Goal: Task Accomplishment & Management: Use online tool/utility

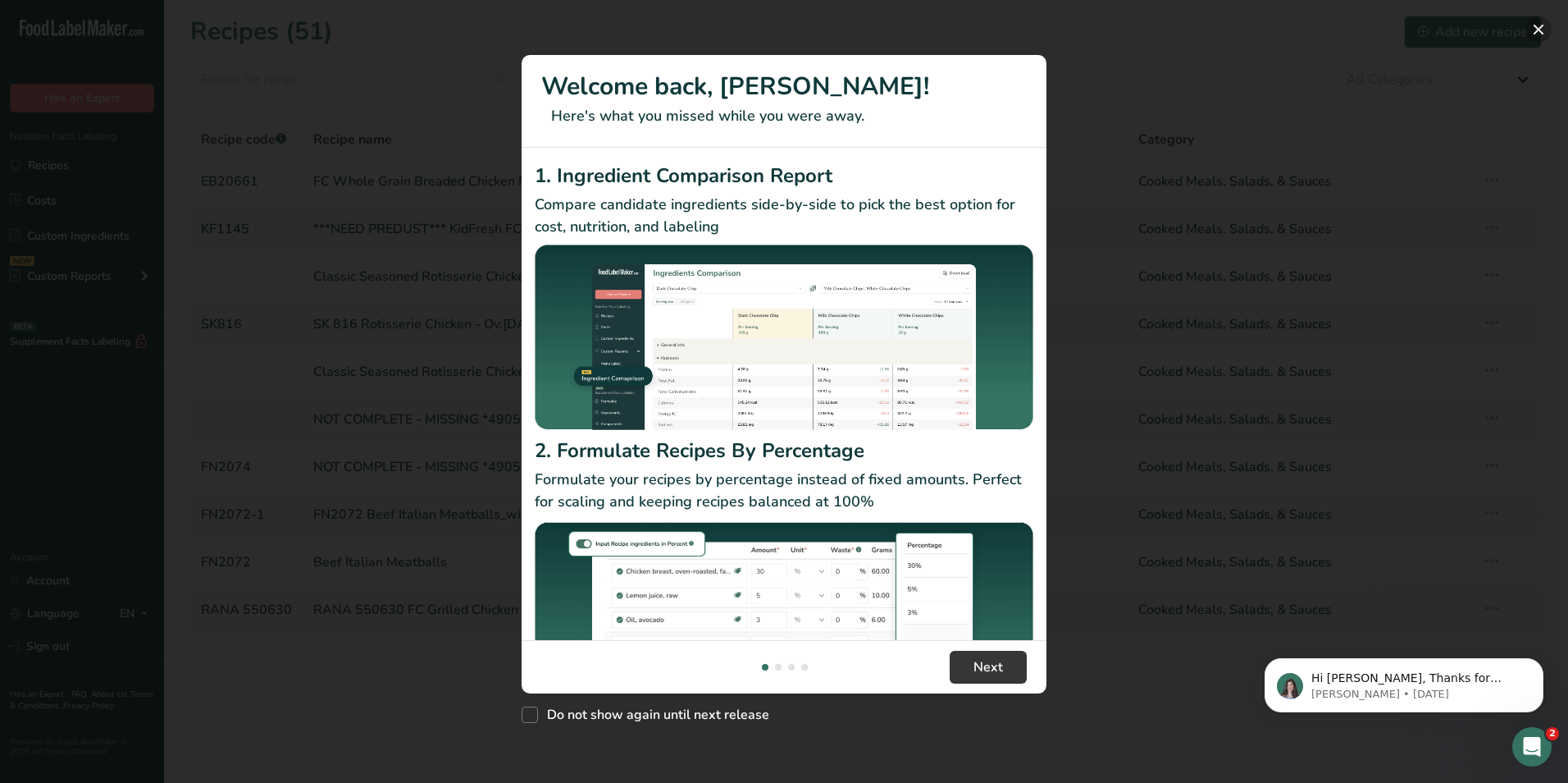
click at [1542, 27] on button "New Features" at bounding box center [1539, 30] width 26 height 26
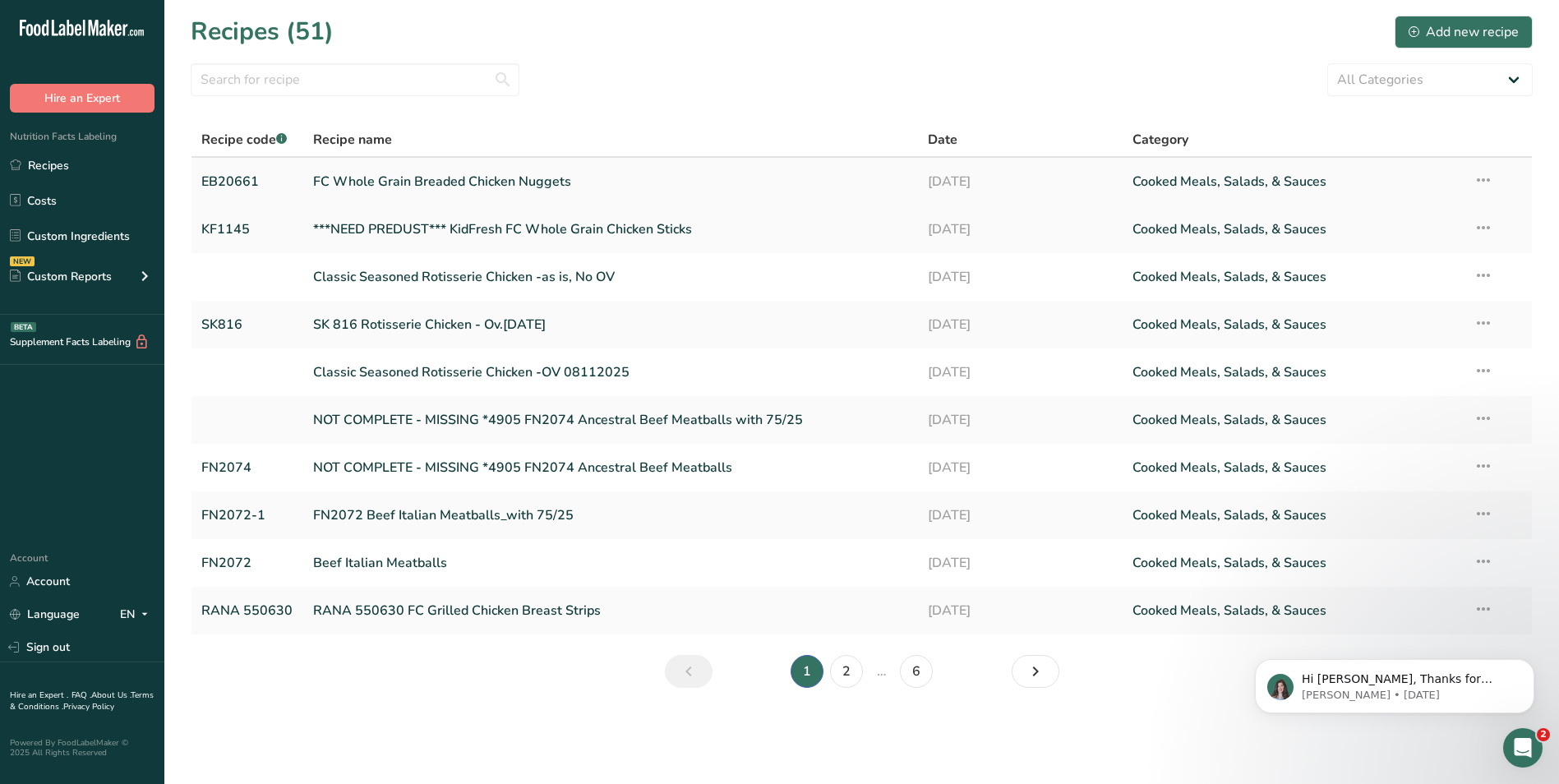
click at [377, 185] on link "FC Whole Grain Breaded Chicken Nuggets" at bounding box center [610, 181] width 594 height 34
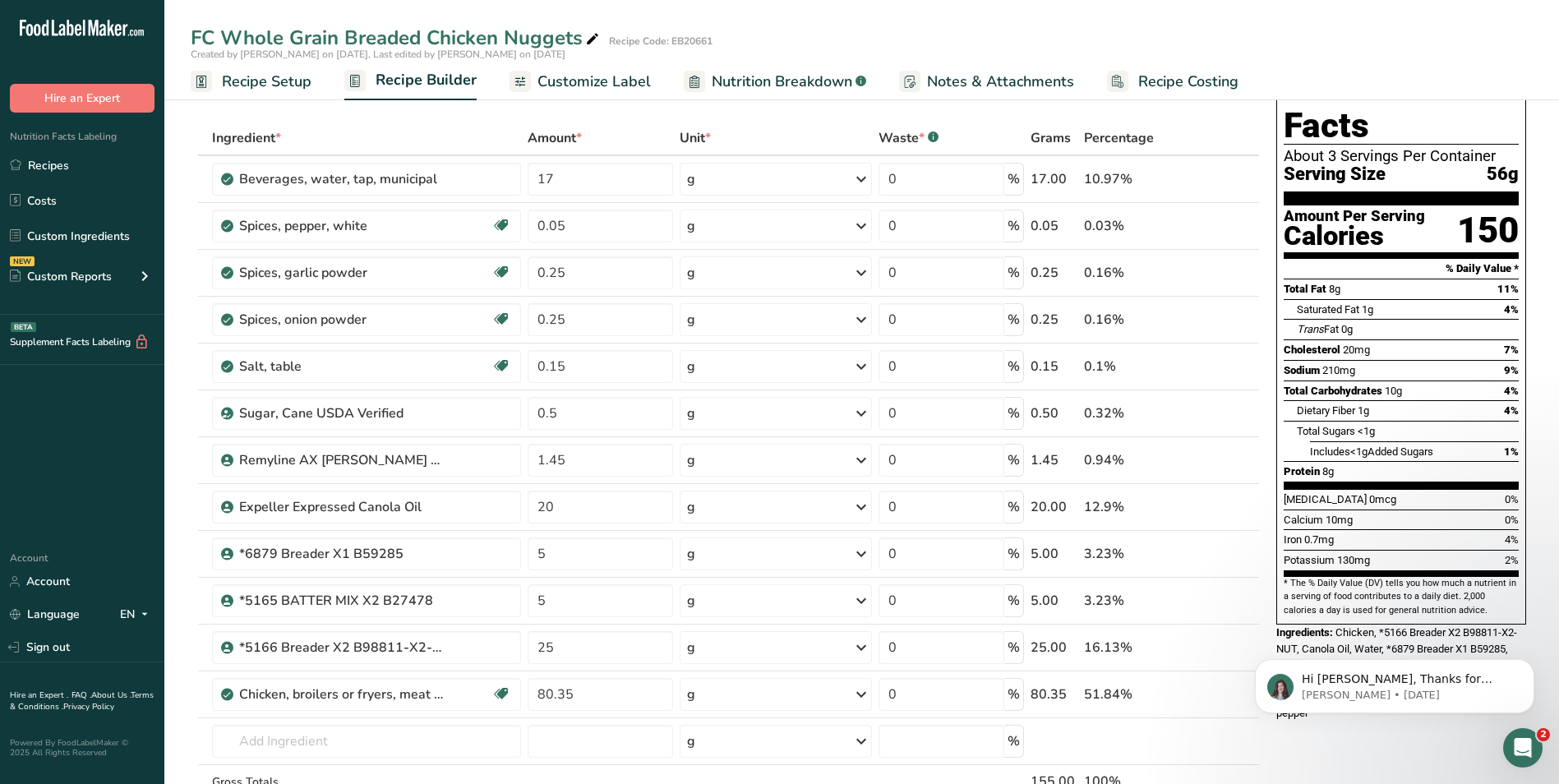
scroll to position [137, 0]
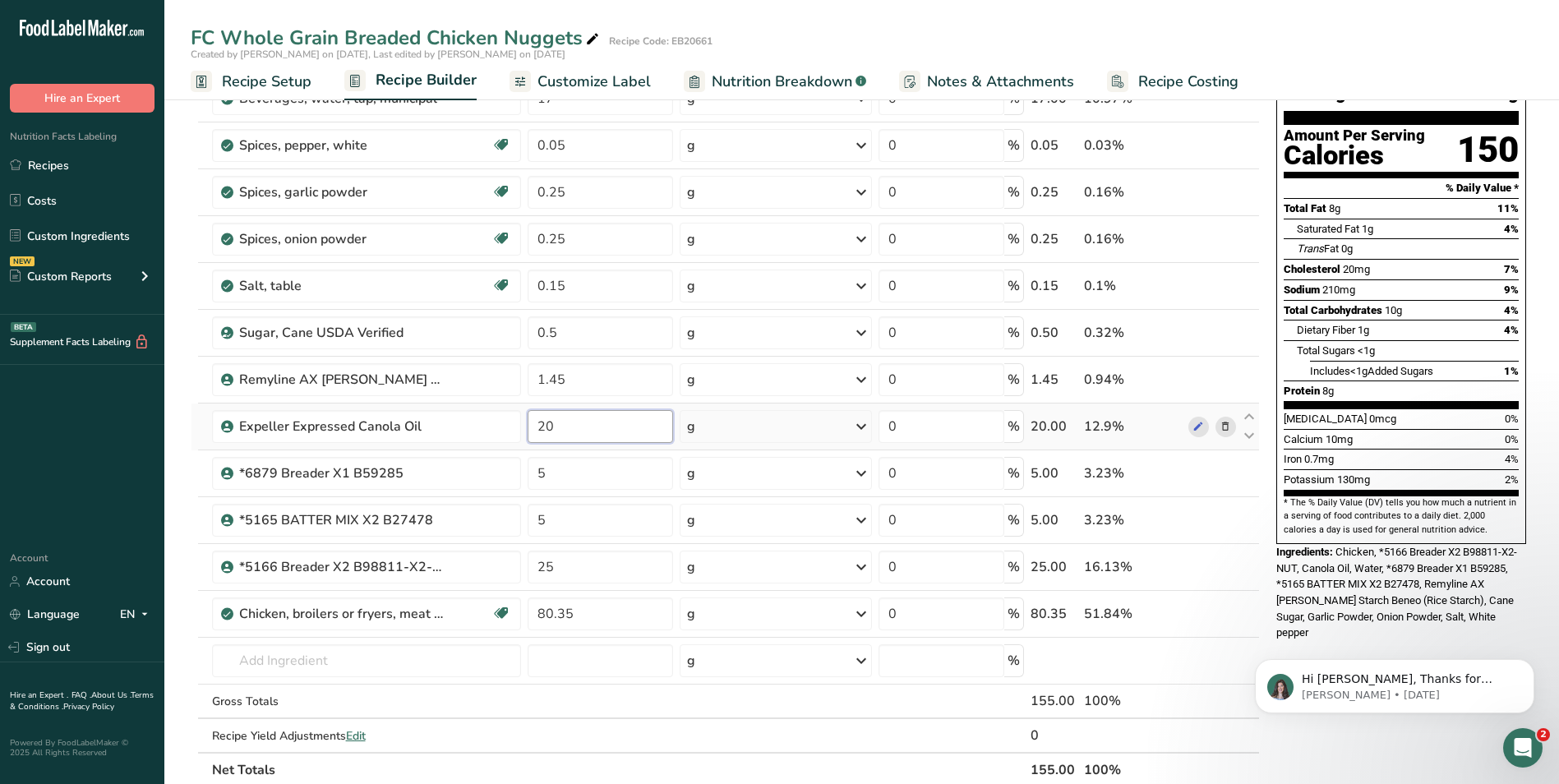
click at [571, 429] on input "20" at bounding box center [600, 426] width 146 height 33
type input "22"
click at [1198, 431] on div "Ingredient * Amount * Unit * Waste * .a-a{fill:#347362;}.b-a{fill:#fff;} Grams …" at bounding box center [725, 414] width 1070 height 747
click at [592, 610] on input "80.35" at bounding box center [600, 614] width 146 height 33
type input "8"
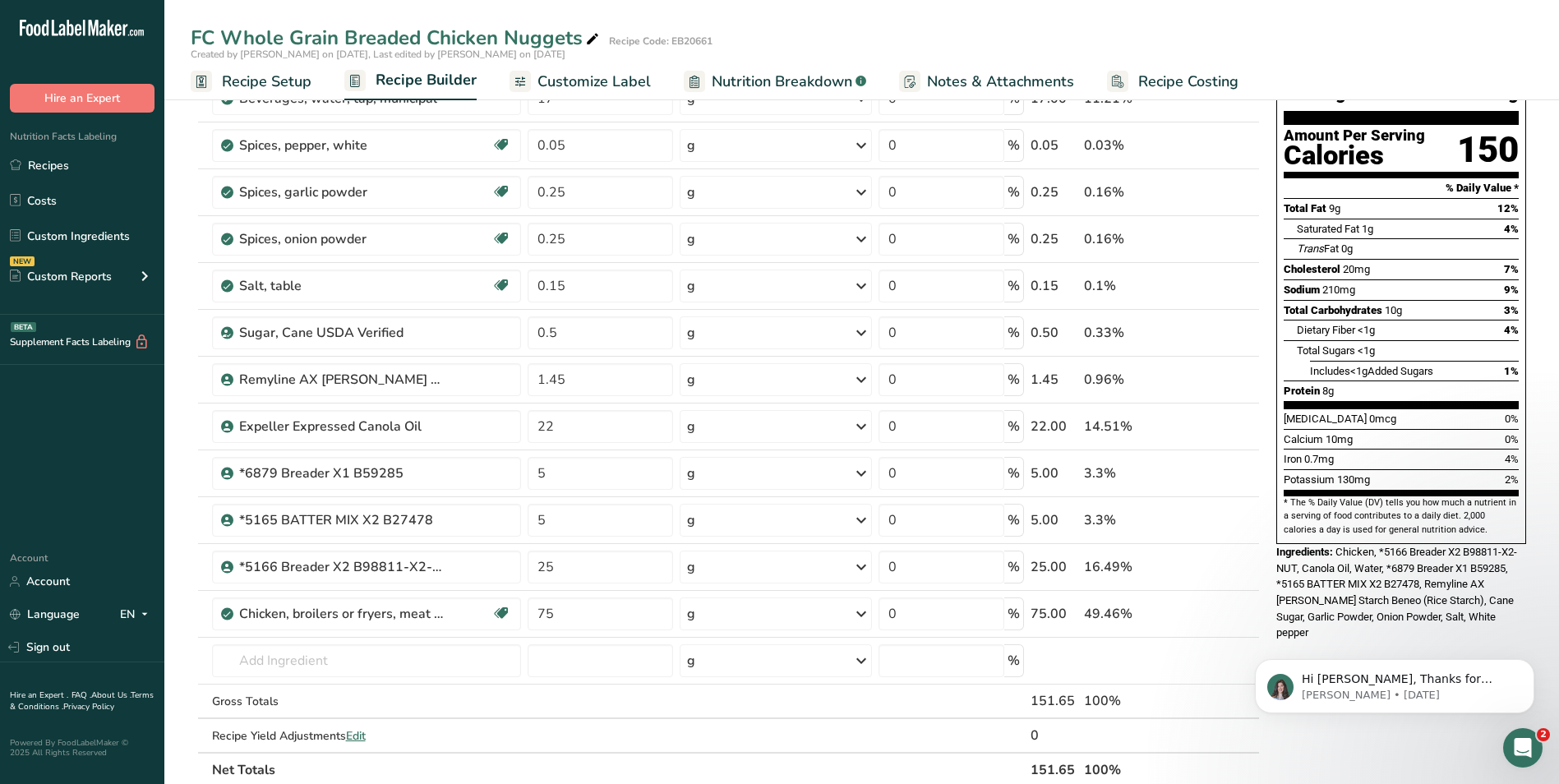
click html "Hi [PERSON_NAME], Thanks for supporting us with a G2 review! If you’ve submitte…"
click at [571, 614] on input "75" at bounding box center [600, 614] width 146 height 33
type input "70"
click at [1342, 617] on div "Nutrition Facts About 2.5 Servings Per Container Serving Size 56g Amount Per Se…" at bounding box center [1402, 671] width 263 height 1394
click at [557, 426] on input "22" at bounding box center [600, 426] width 146 height 33
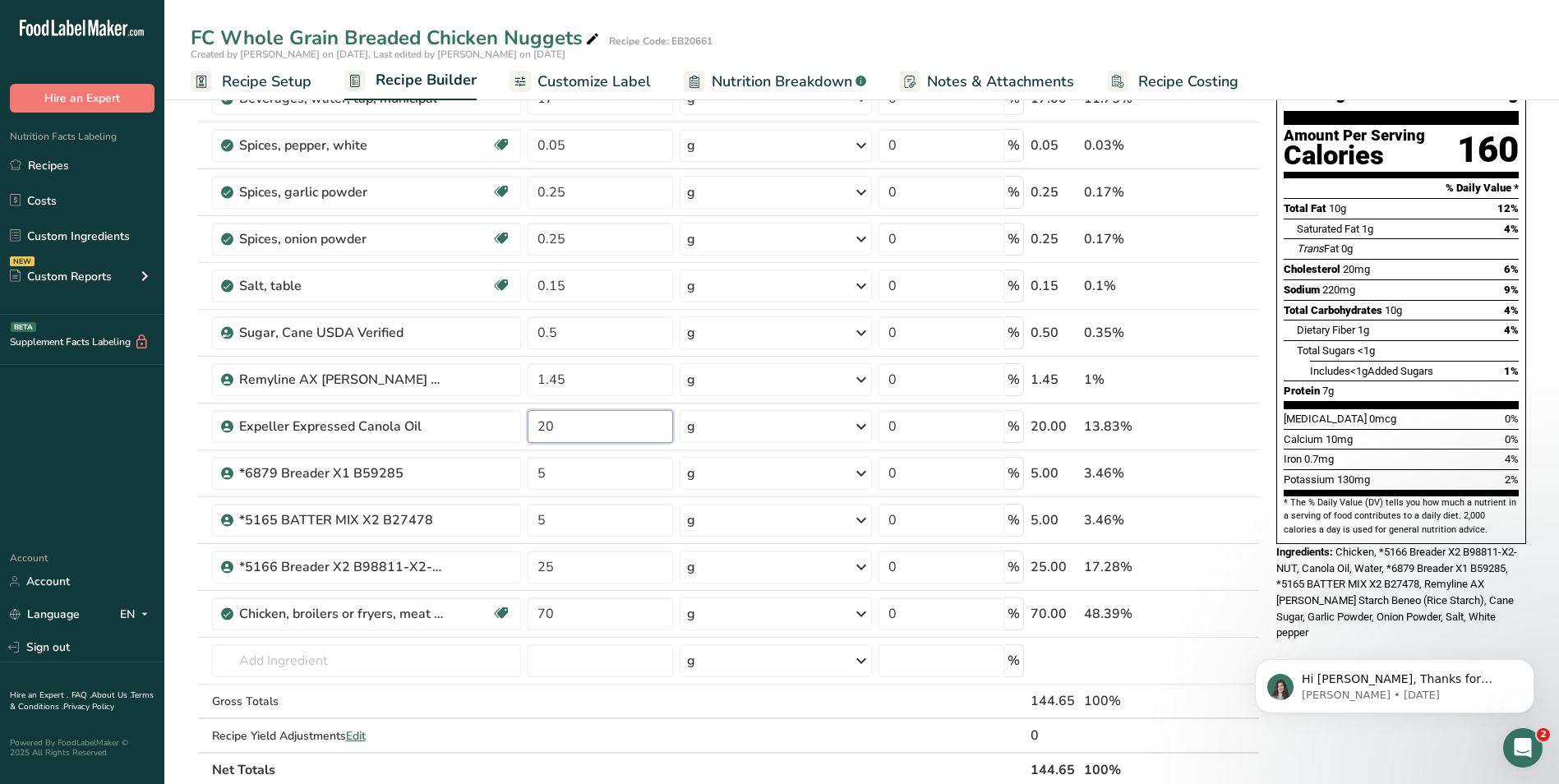
type input "20"
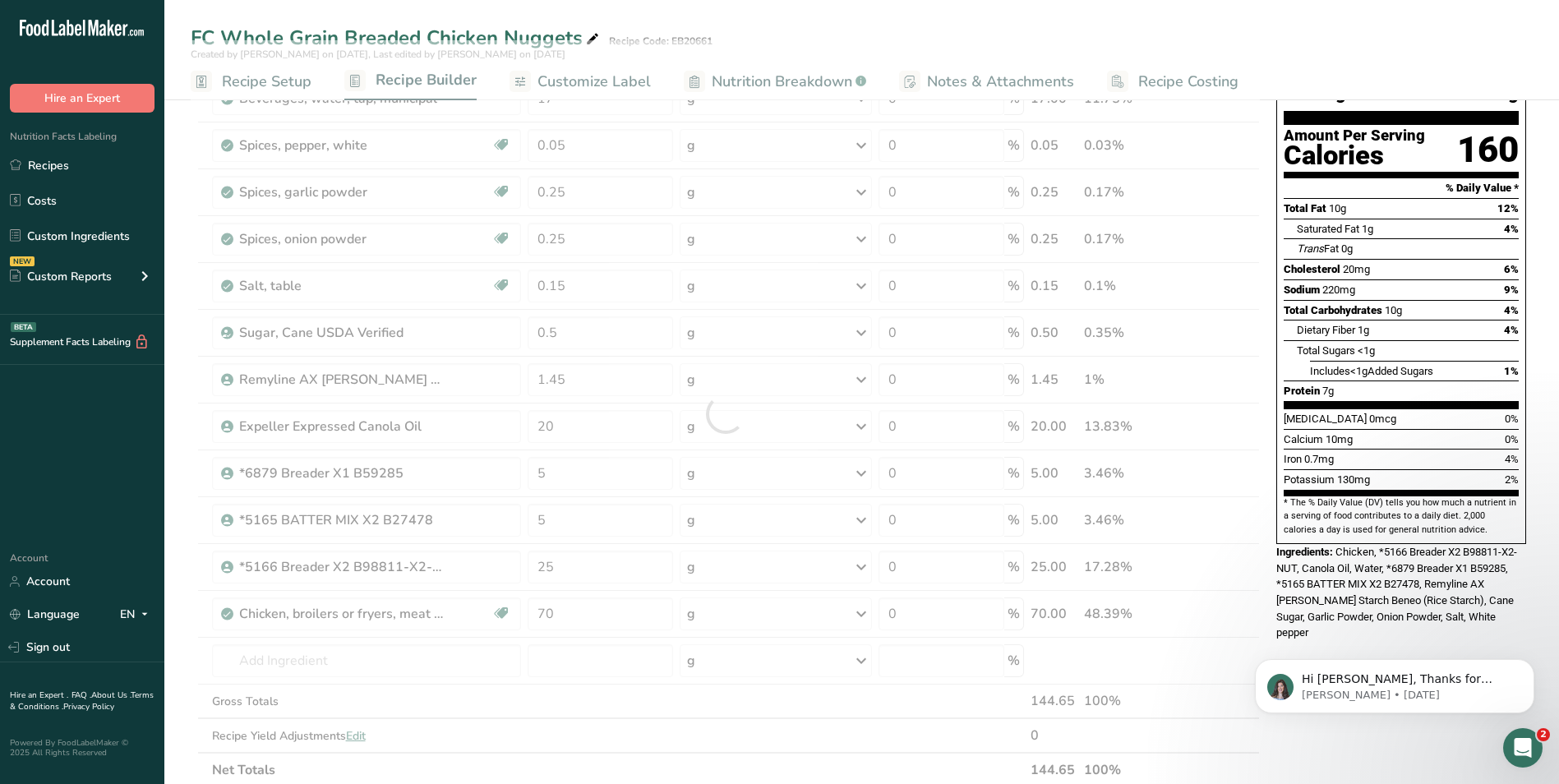
click at [1323, 619] on div "Hi [PERSON_NAME], Thanks for supporting us with a G2 review! If you’ve submitte…" at bounding box center [1395, 610] width 302 height 206
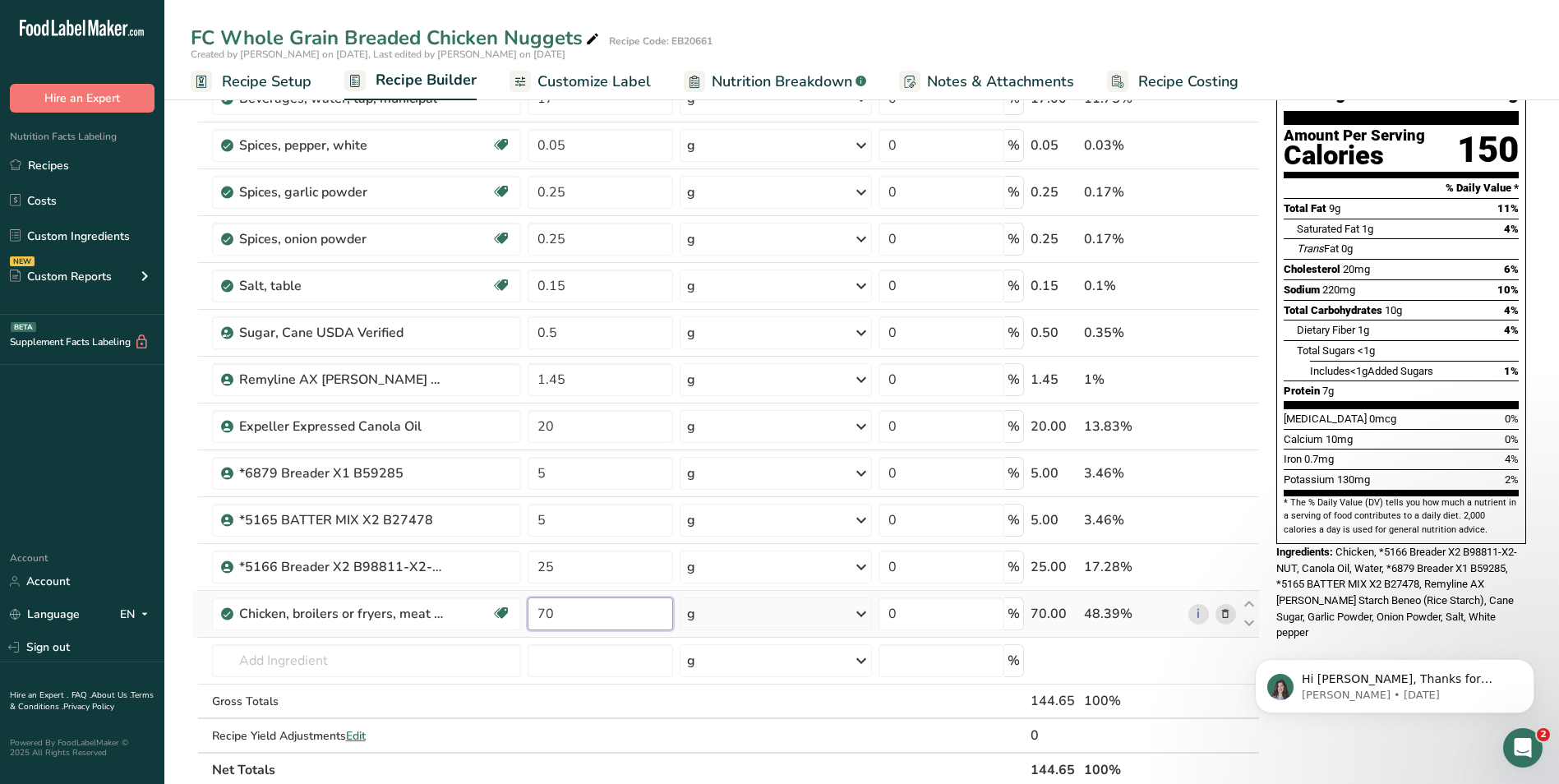
click at [554, 614] on input "70" at bounding box center [600, 614] width 146 height 33
type input "7"
type input "68"
click at [1305, 602] on div "Hi [PERSON_NAME], Thanks for supporting us with a G2 review! If you’ve submitte…" at bounding box center [1395, 610] width 302 height 206
click at [556, 567] on input "25" at bounding box center [600, 567] width 146 height 33
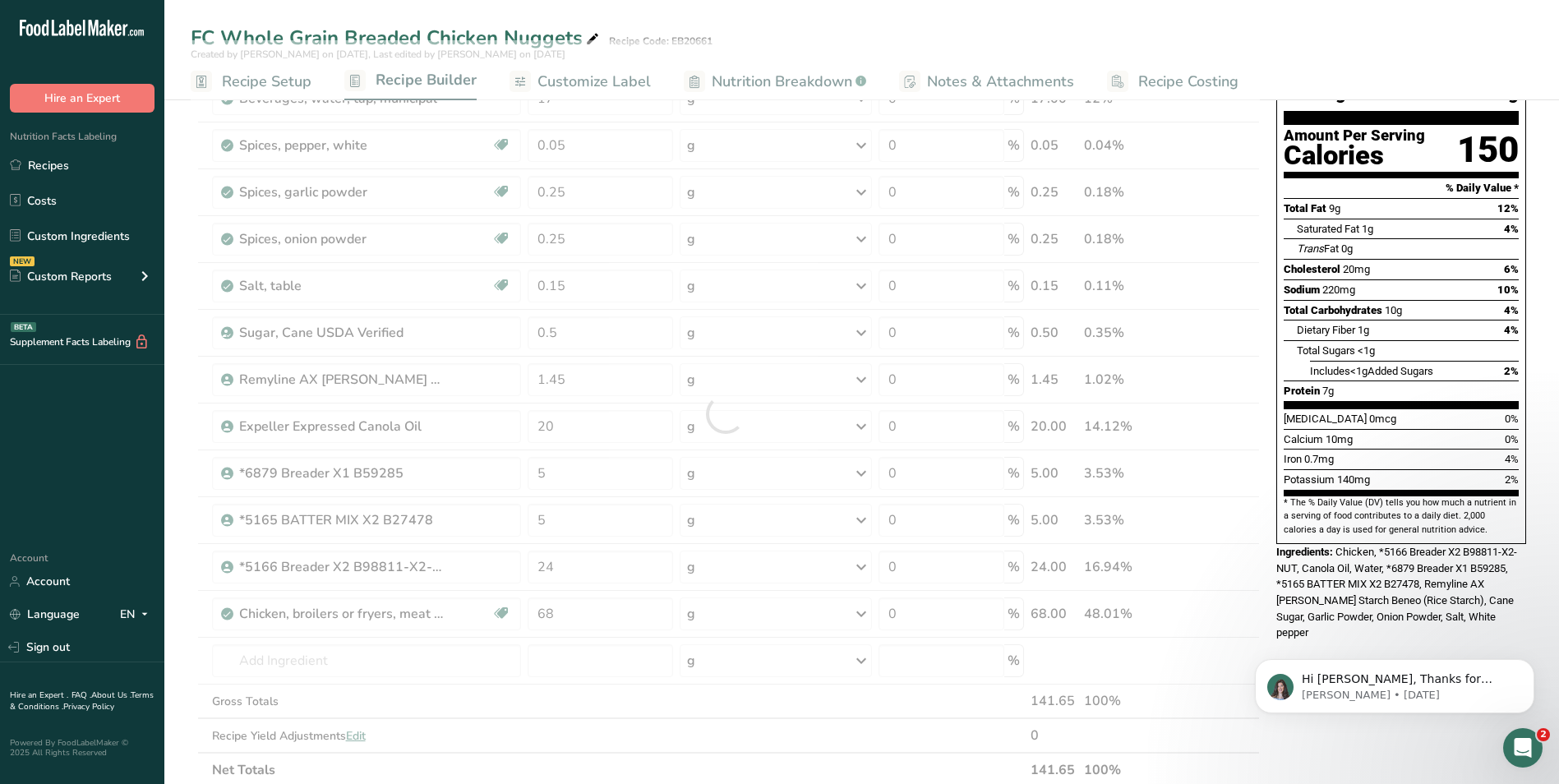
click at [1343, 606] on div "Nutrition Facts About 2.5 Servings Per Container Serving Size 56g Amount Per Se…" at bounding box center [1402, 671] width 263 height 1394
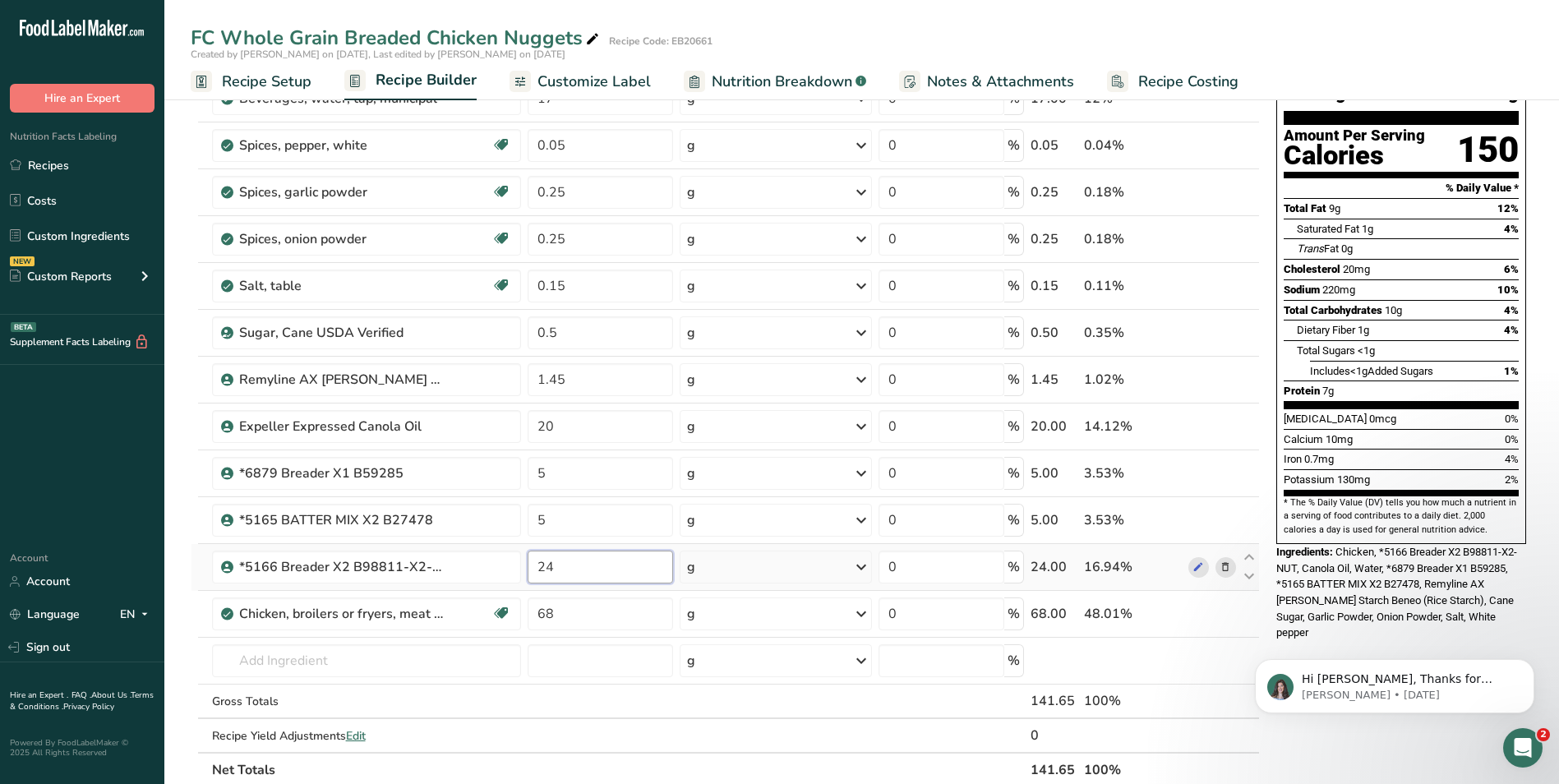
click at [562, 554] on input "24" at bounding box center [600, 567] width 146 height 33
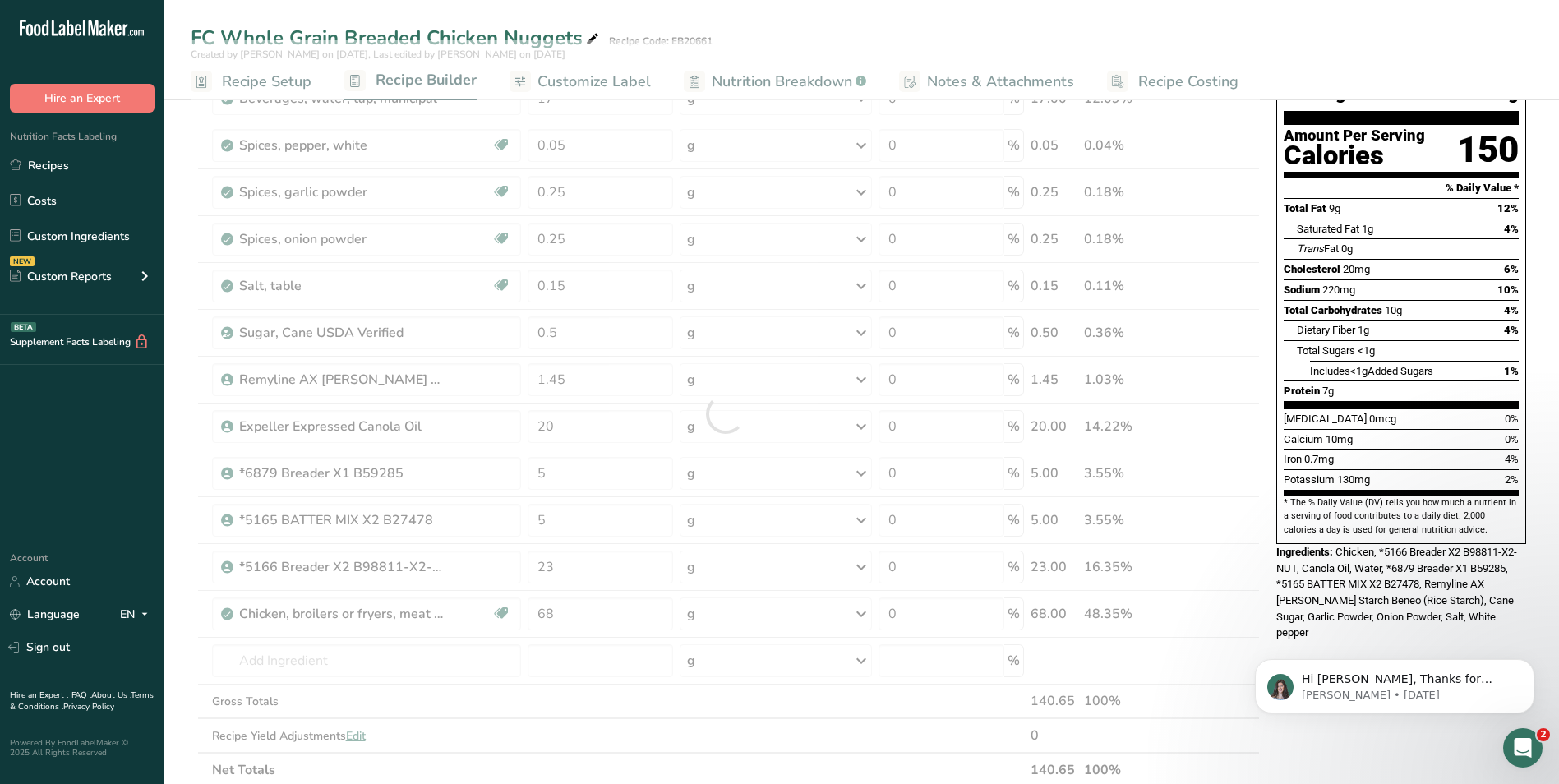
click at [1355, 622] on div "Nutrition Facts About 2.5 Servings Per Container Serving Size 56g Amount Per Se…" at bounding box center [1402, 671] width 263 height 1394
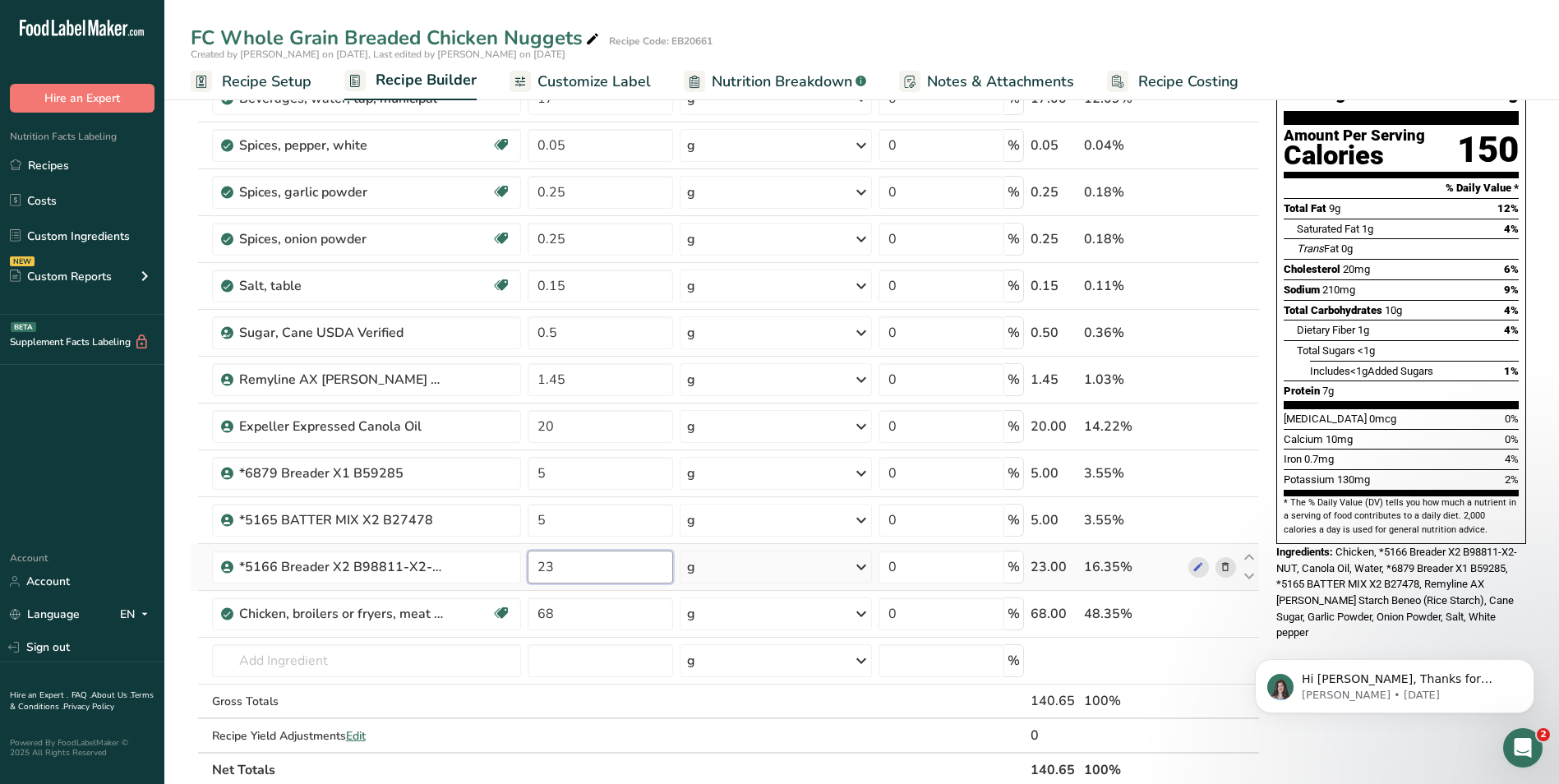
click at [566, 562] on input "23" at bounding box center [600, 567] width 146 height 33
type input "22"
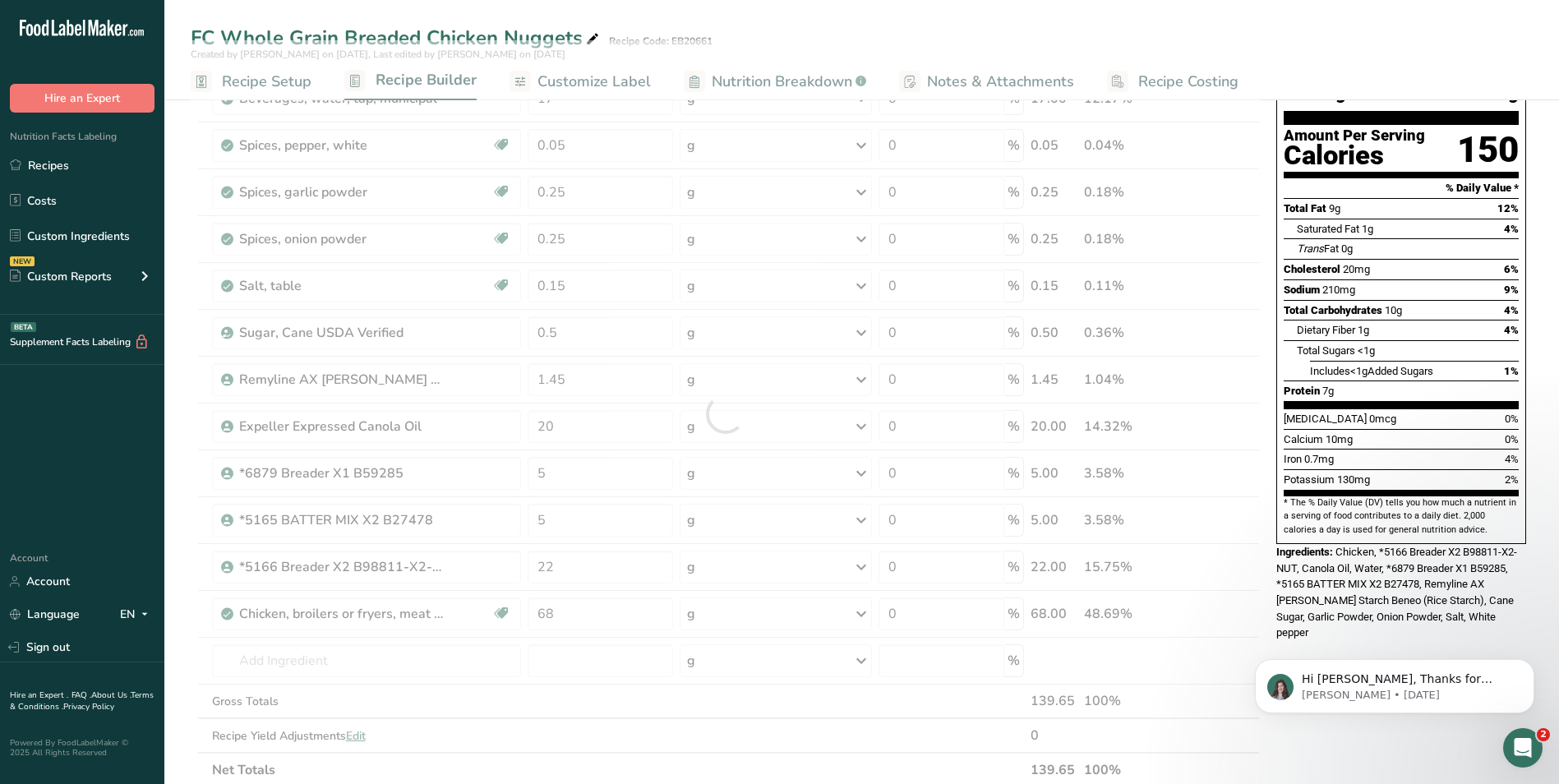
click at [1399, 645] on body "Hi [PERSON_NAME], Thanks for supporting us with a G2 review! If you’ve submitte…" at bounding box center [1395, 682] width 315 height 102
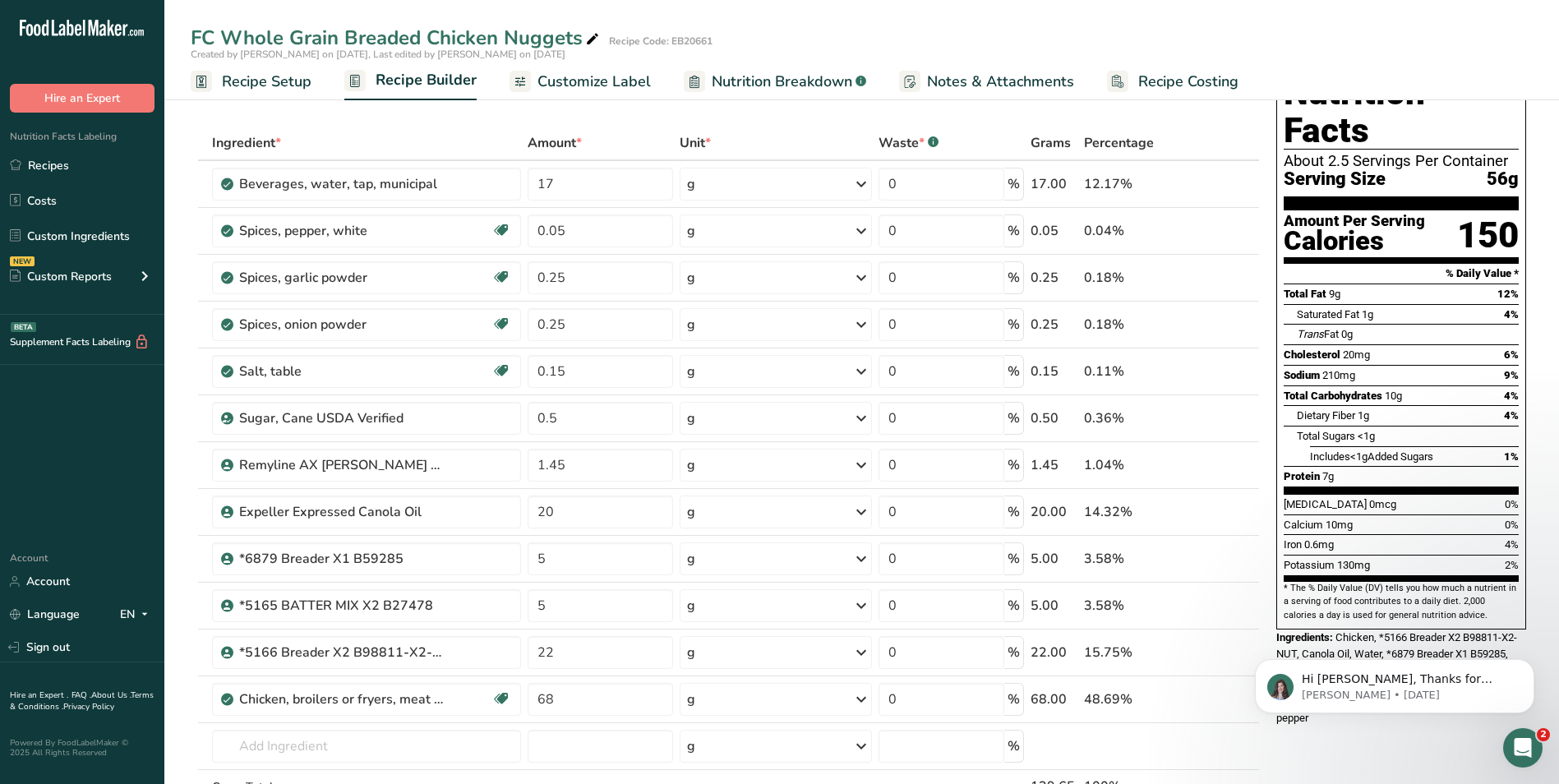
scroll to position [0, 0]
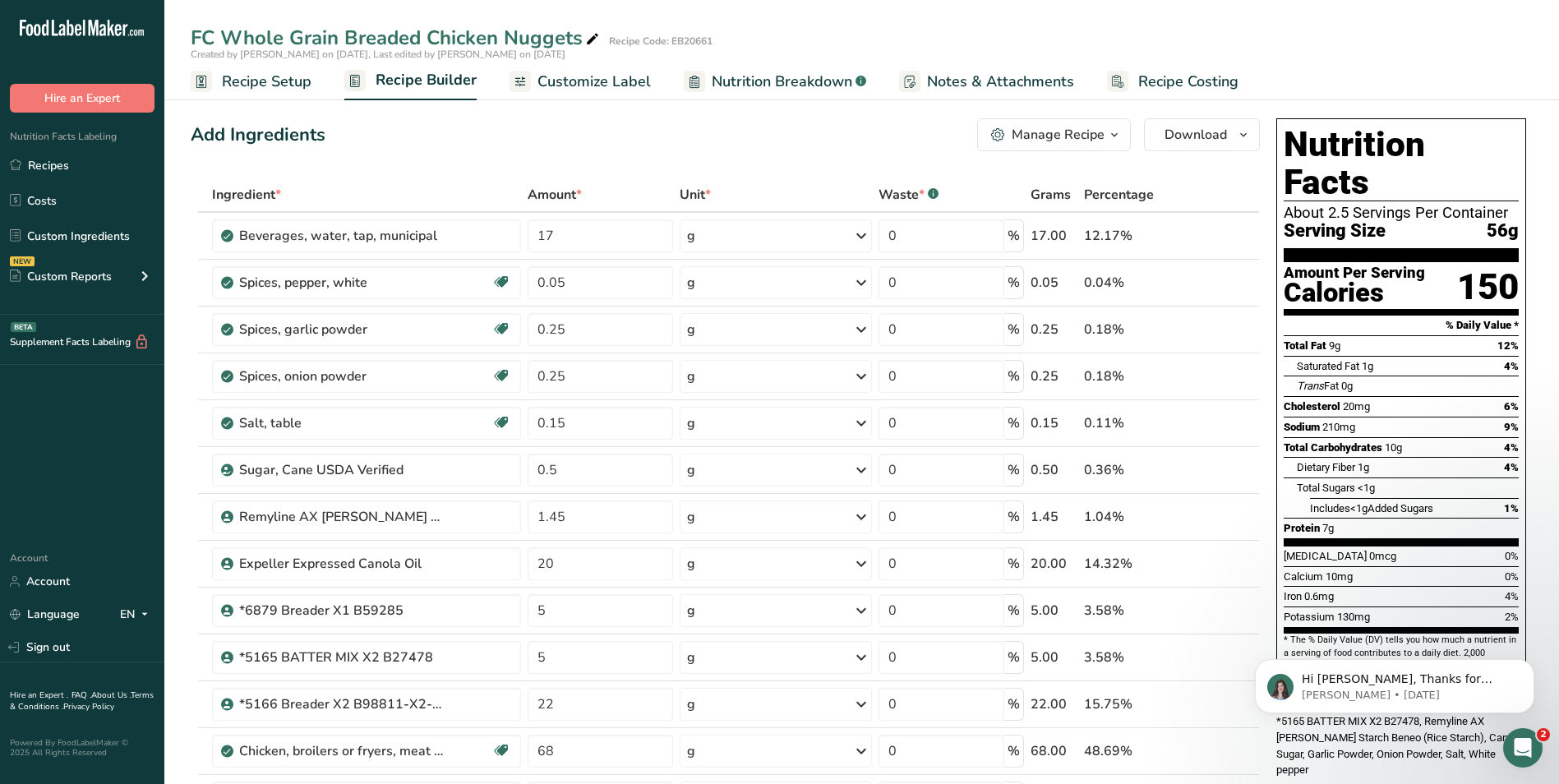
click at [806, 76] on span "Nutrition Breakdown" at bounding box center [782, 81] width 140 height 22
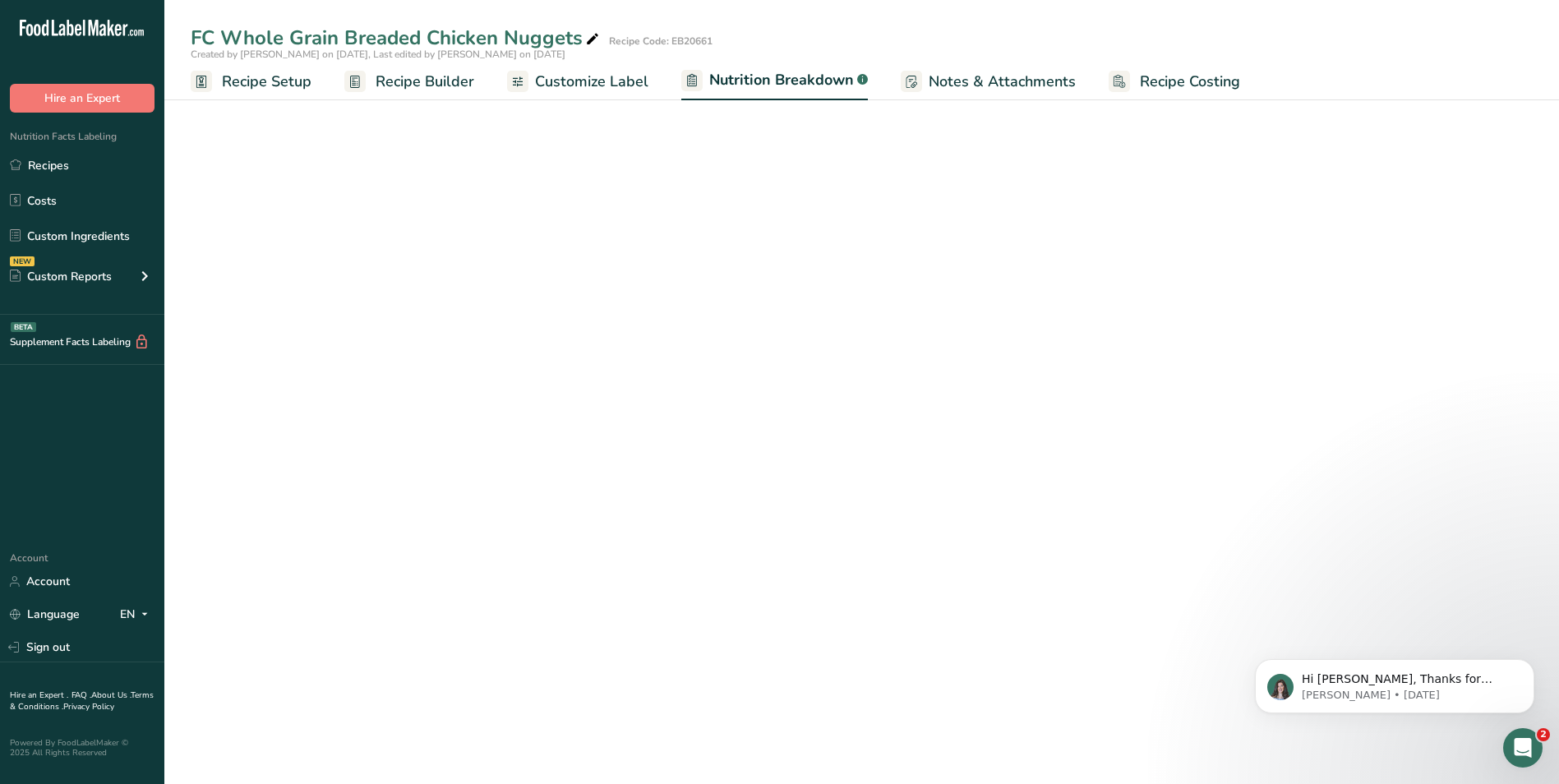
select select "Calories"
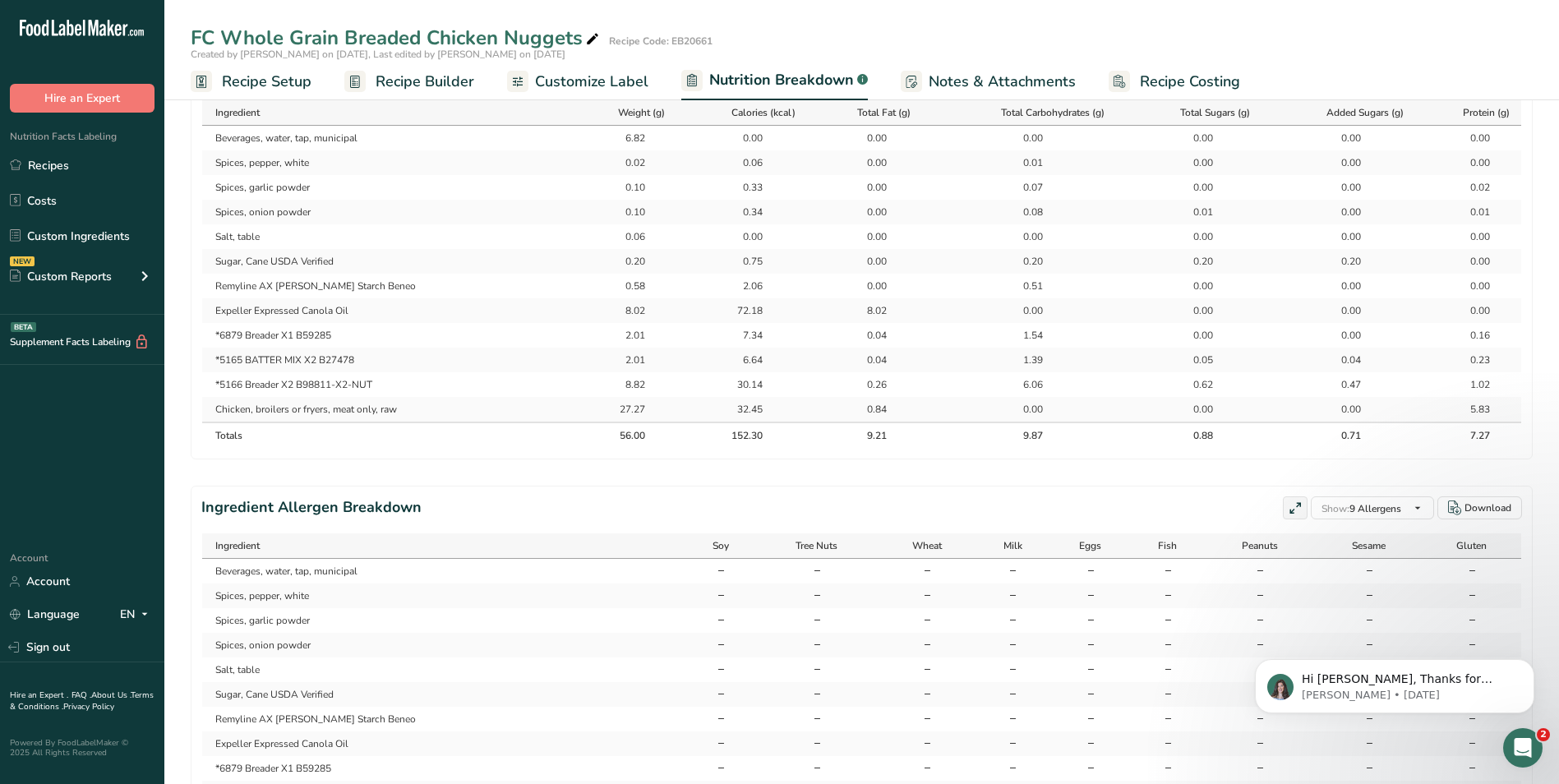
scroll to position [684, 0]
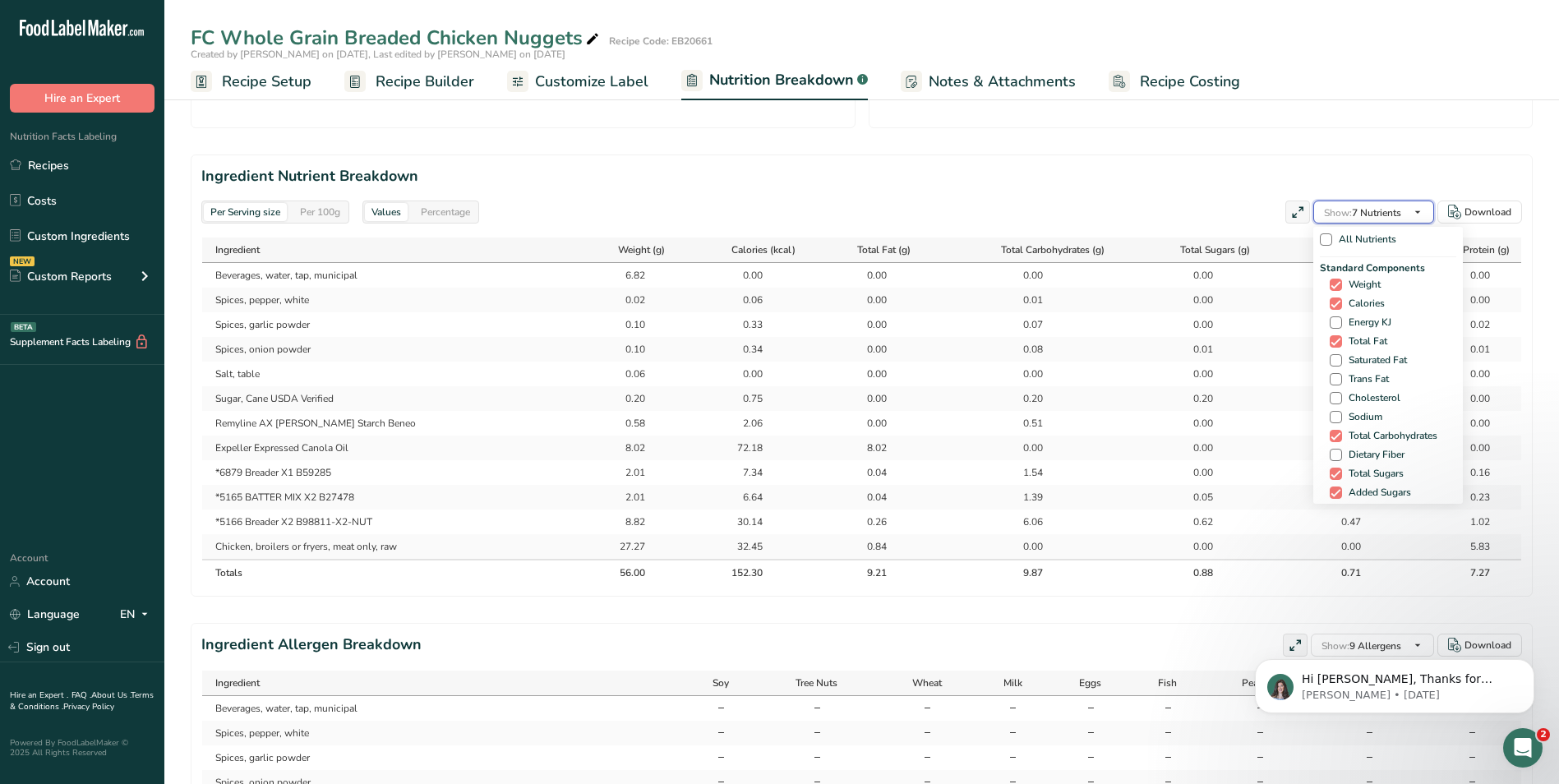
click at [1423, 213] on icon "button" at bounding box center [1418, 212] width 13 height 20
click at [1332, 304] on span at bounding box center [1336, 304] width 12 height 12
click at [1332, 304] on input "Calories" at bounding box center [1336, 304] width 11 height 11
checkbox input "false"
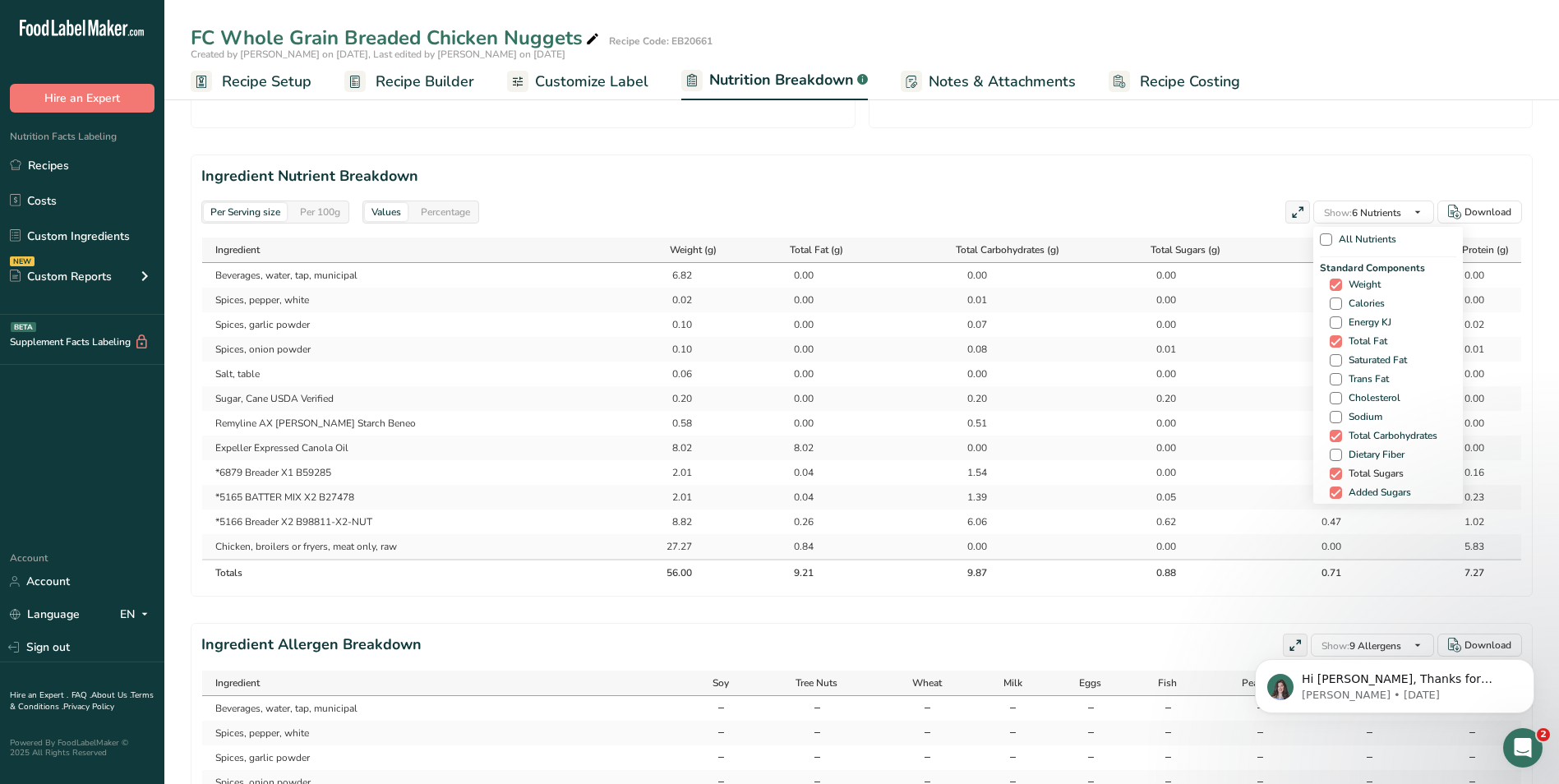
click at [1332, 475] on span at bounding box center [1336, 474] width 12 height 12
click at [1332, 475] on input "Total Sugars" at bounding box center [1336, 473] width 11 height 11
checkbox input "false"
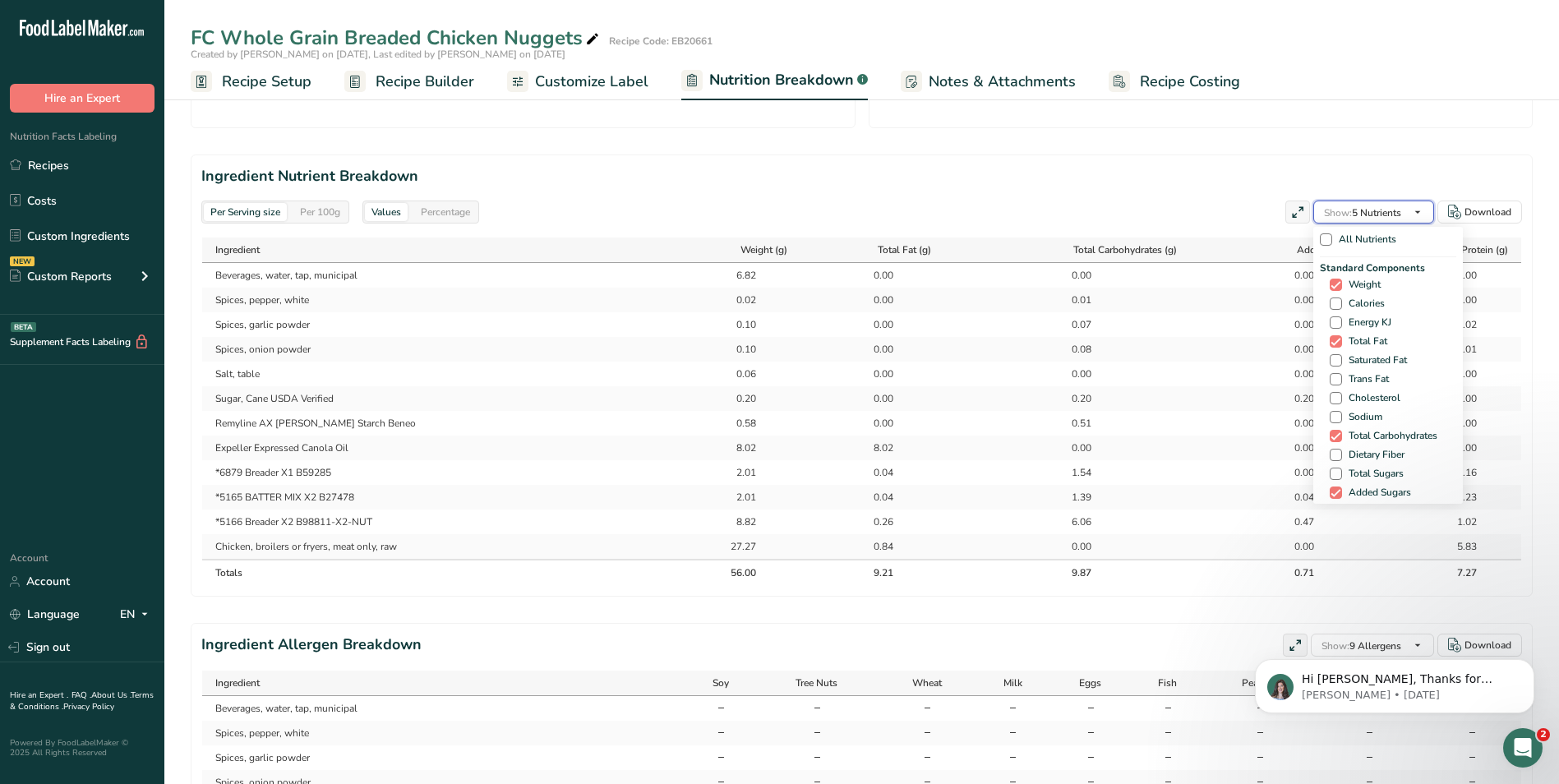
click at [1423, 214] on icon "button" at bounding box center [1418, 212] width 13 height 20
click at [1420, 212] on icon "button" at bounding box center [1418, 212] width 13 height 20
click at [1335, 393] on span at bounding box center [1336, 394] width 12 height 12
click at [1335, 393] on input "Added Sugars" at bounding box center [1336, 394] width 11 height 11
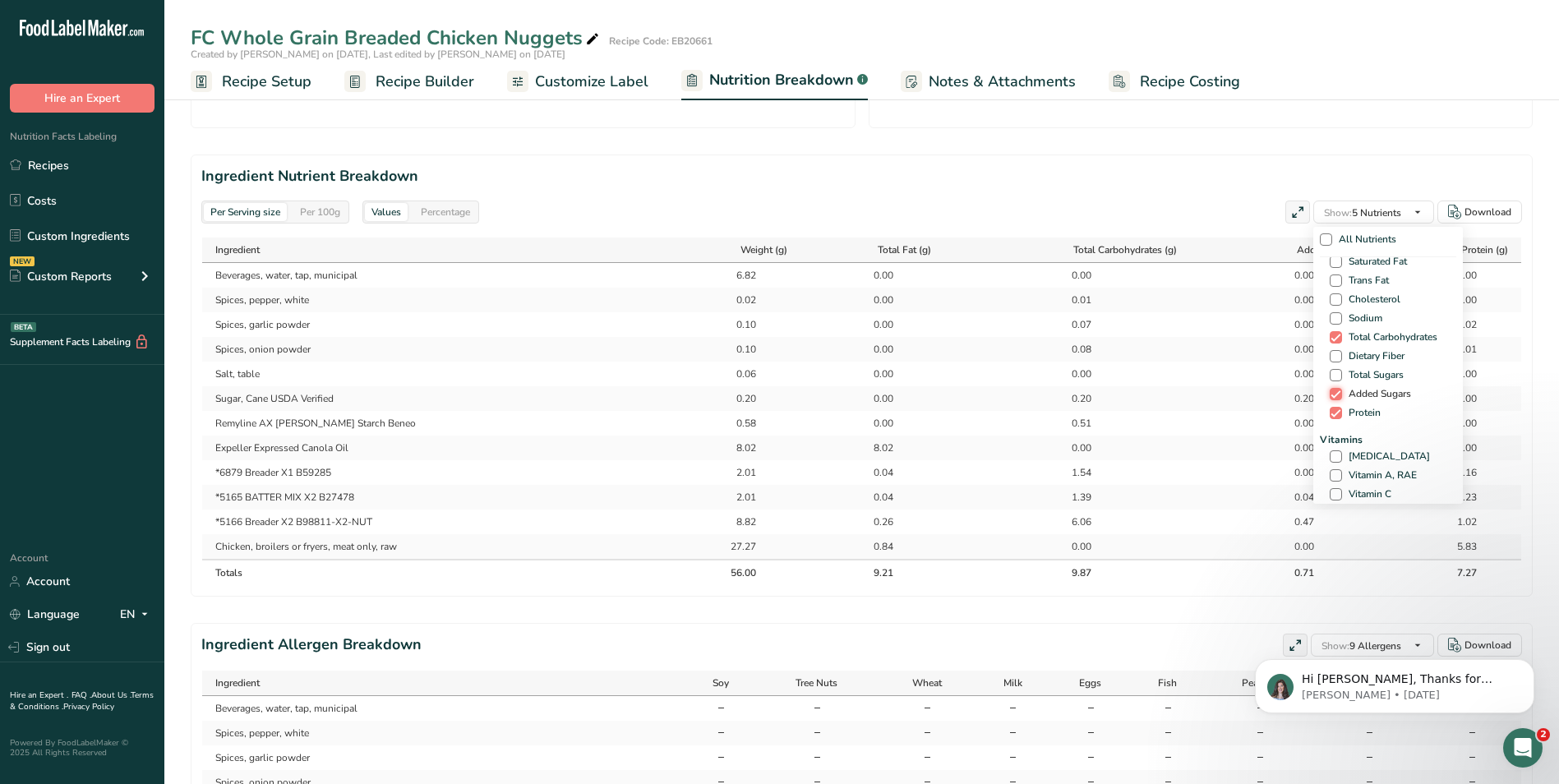
checkbox input "false"
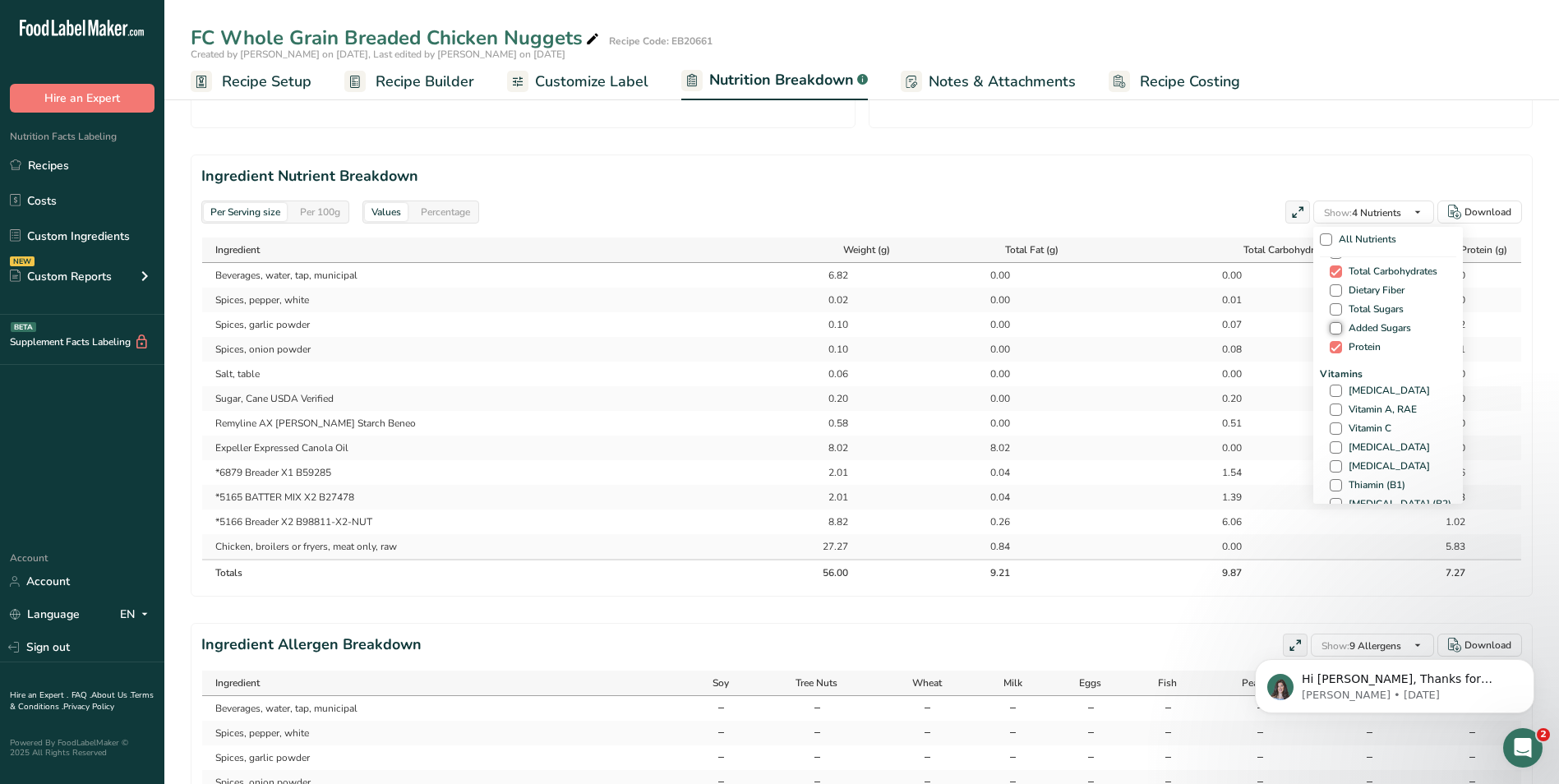
scroll to position [132, 0]
click at [1336, 284] on span at bounding box center [1336, 285] width 12 height 12
click at [1336, 284] on input "Sodium" at bounding box center [1336, 285] width 11 height 11
checkbox input "true"
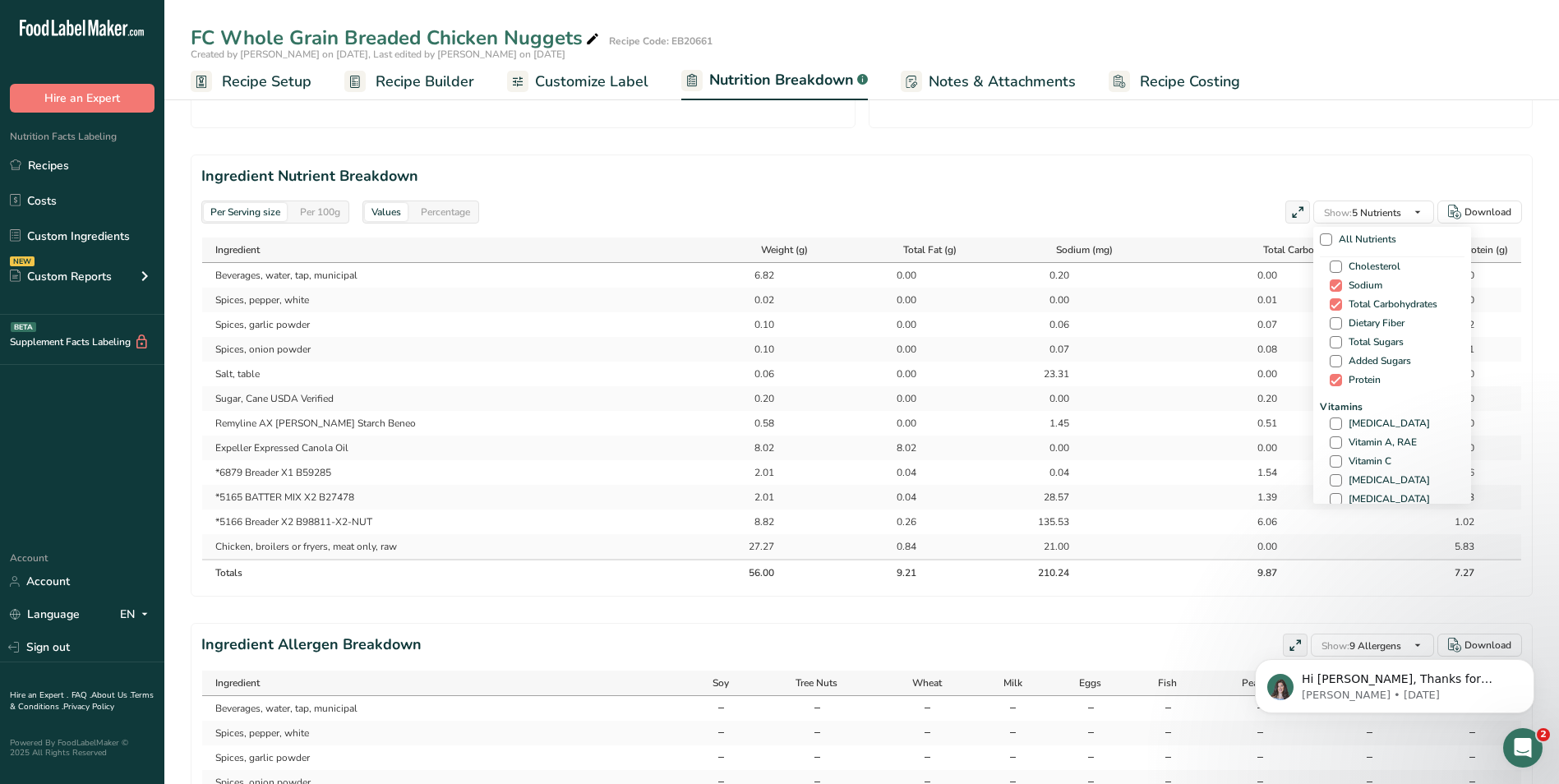
click at [1541, 562] on div "Per Serving size Per 100g Download Total Calories 152.3 kcal Total Carbs 9.9 g …" at bounding box center [861, 229] width 1395 height 1655
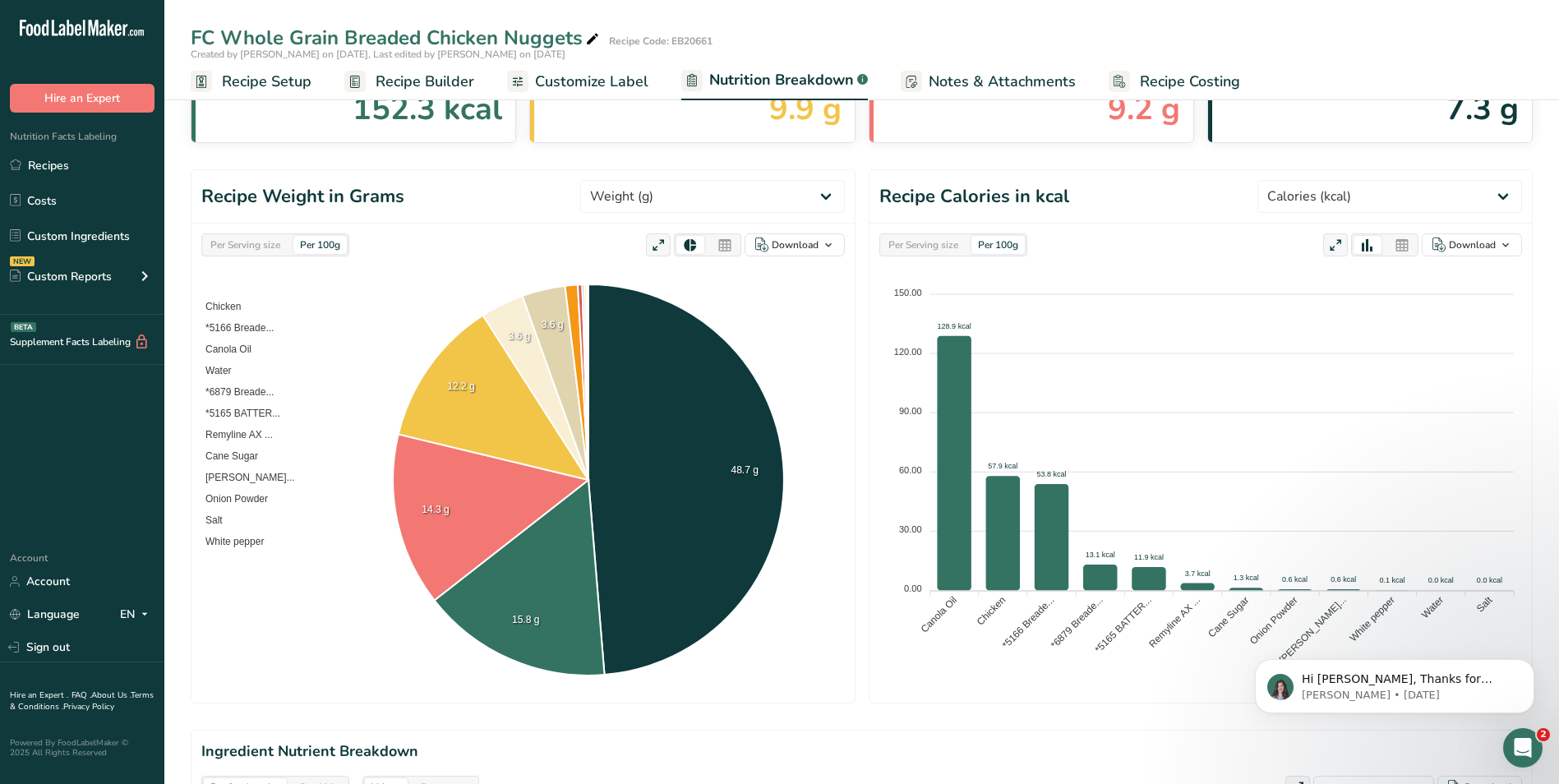
scroll to position [0, 0]
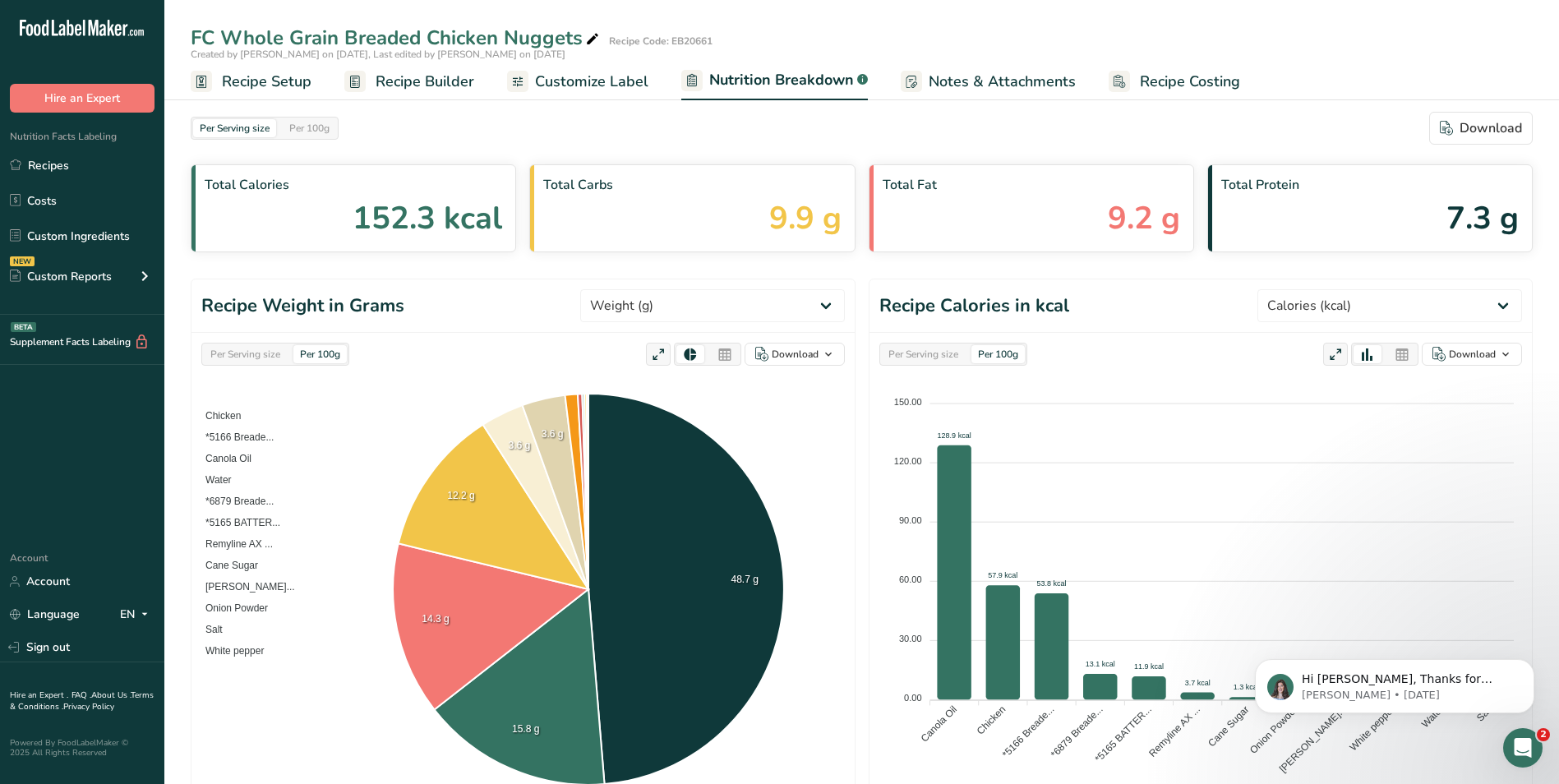
click at [400, 85] on span "Recipe Builder" at bounding box center [425, 81] width 99 height 22
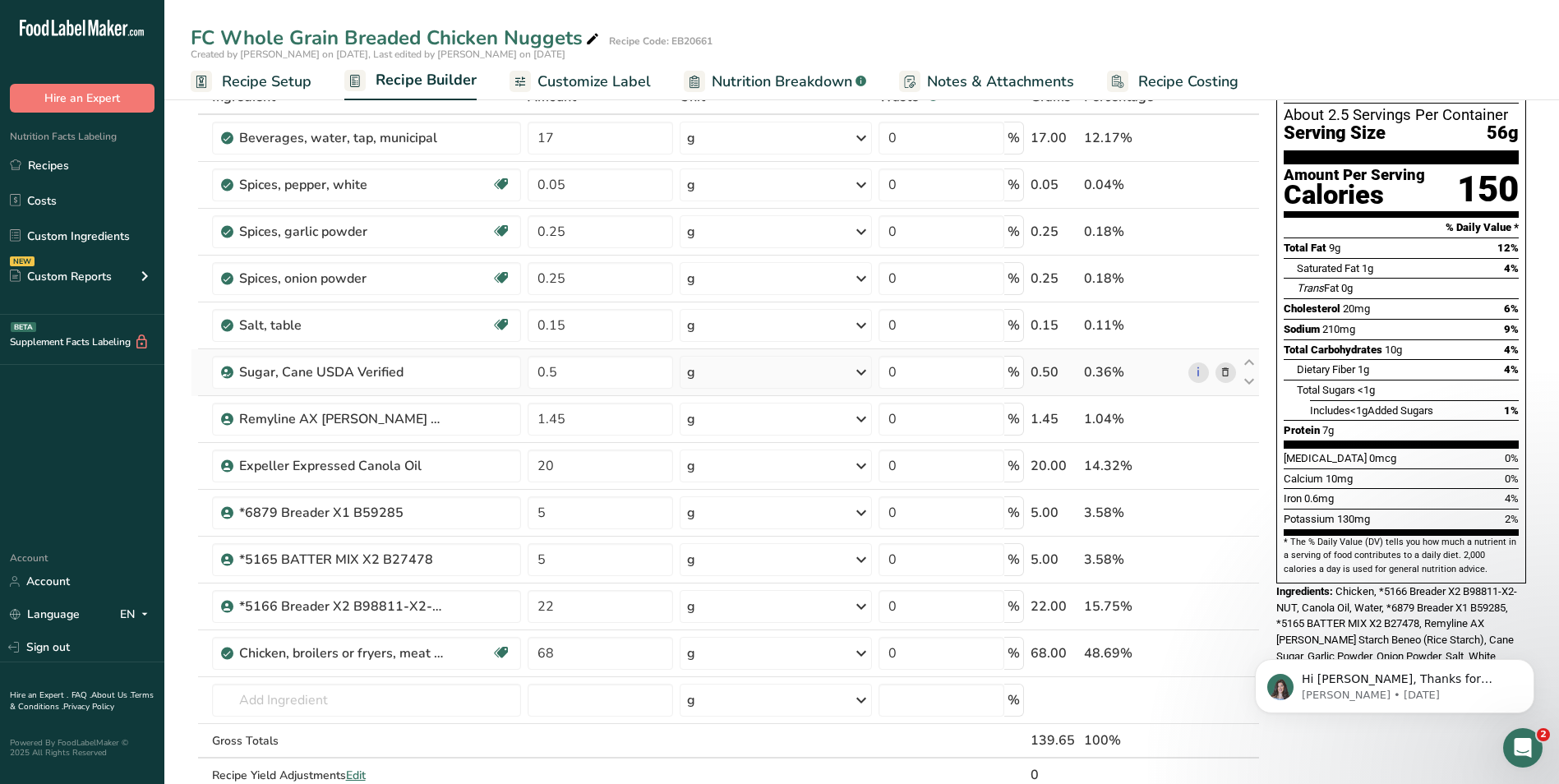
scroll to position [274, 0]
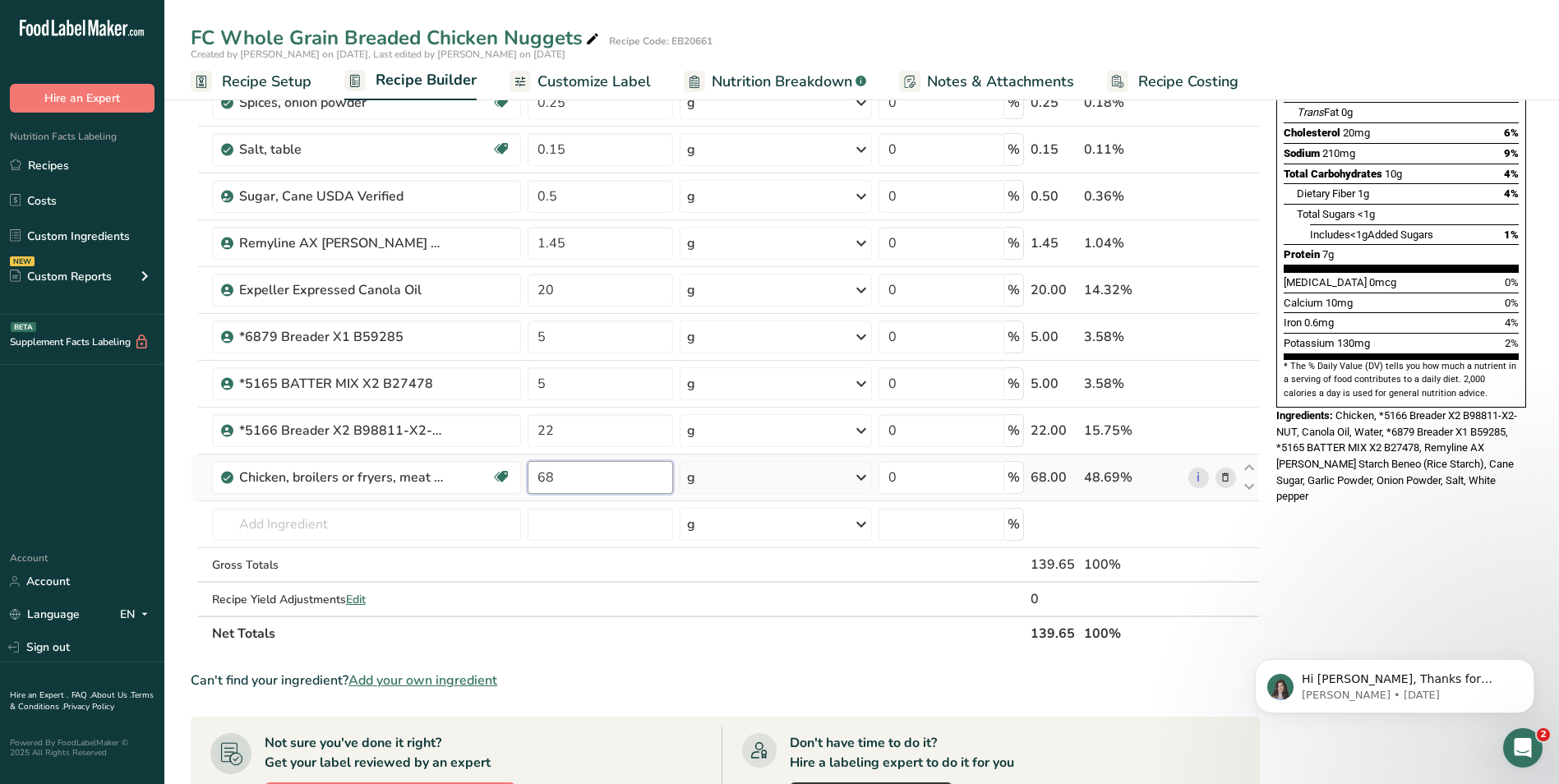
drag, startPoint x: 557, startPoint y: 476, endPoint x: 537, endPoint y: 479, distance: 20.2
click at [537, 479] on input "68" at bounding box center [600, 477] width 146 height 33
type input "70"
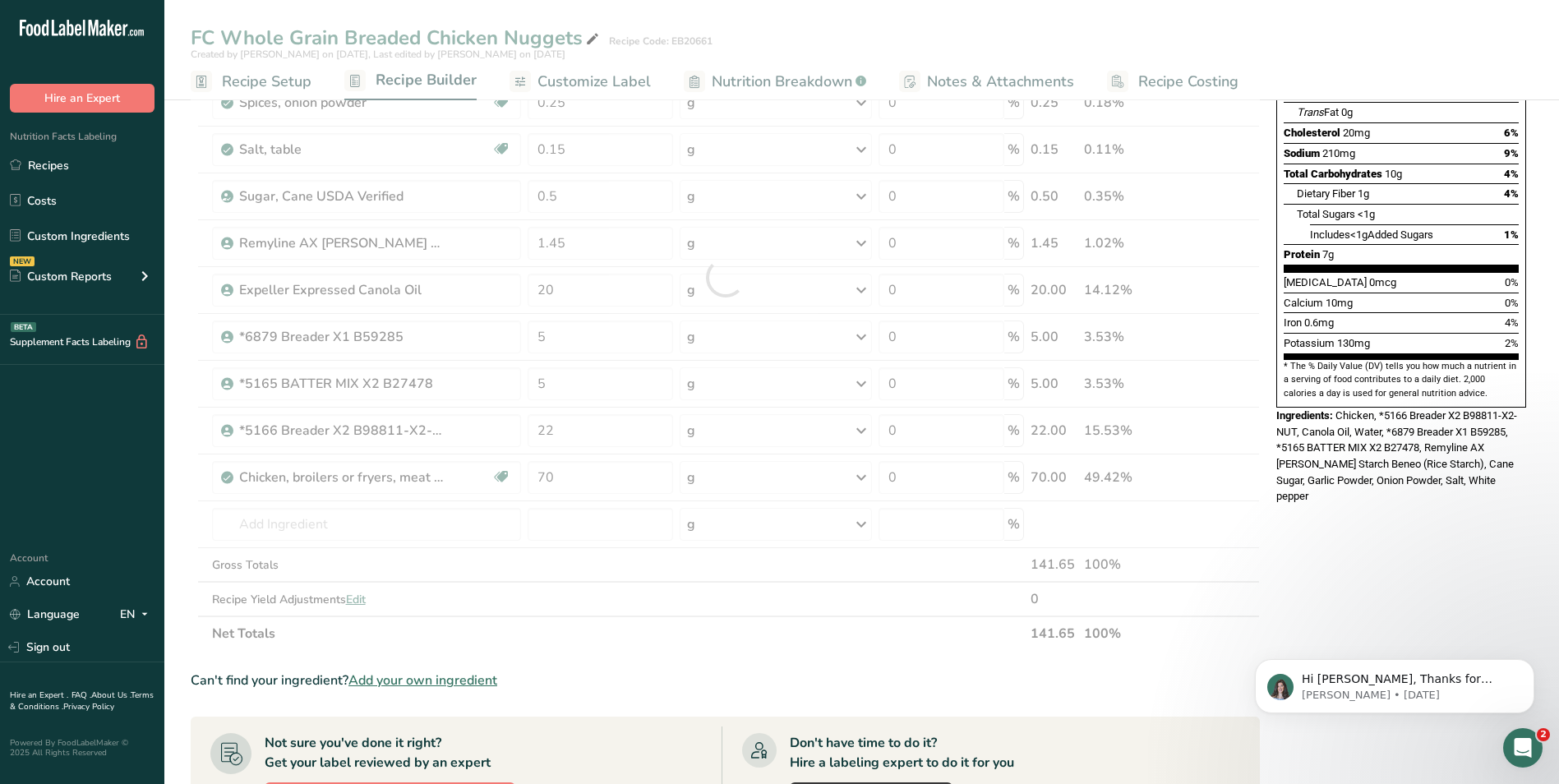
click at [1429, 525] on div "Nutrition Facts About 2.5 Servings Per Container Serving Size 56g Amount Per Se…" at bounding box center [1402, 535] width 263 height 1394
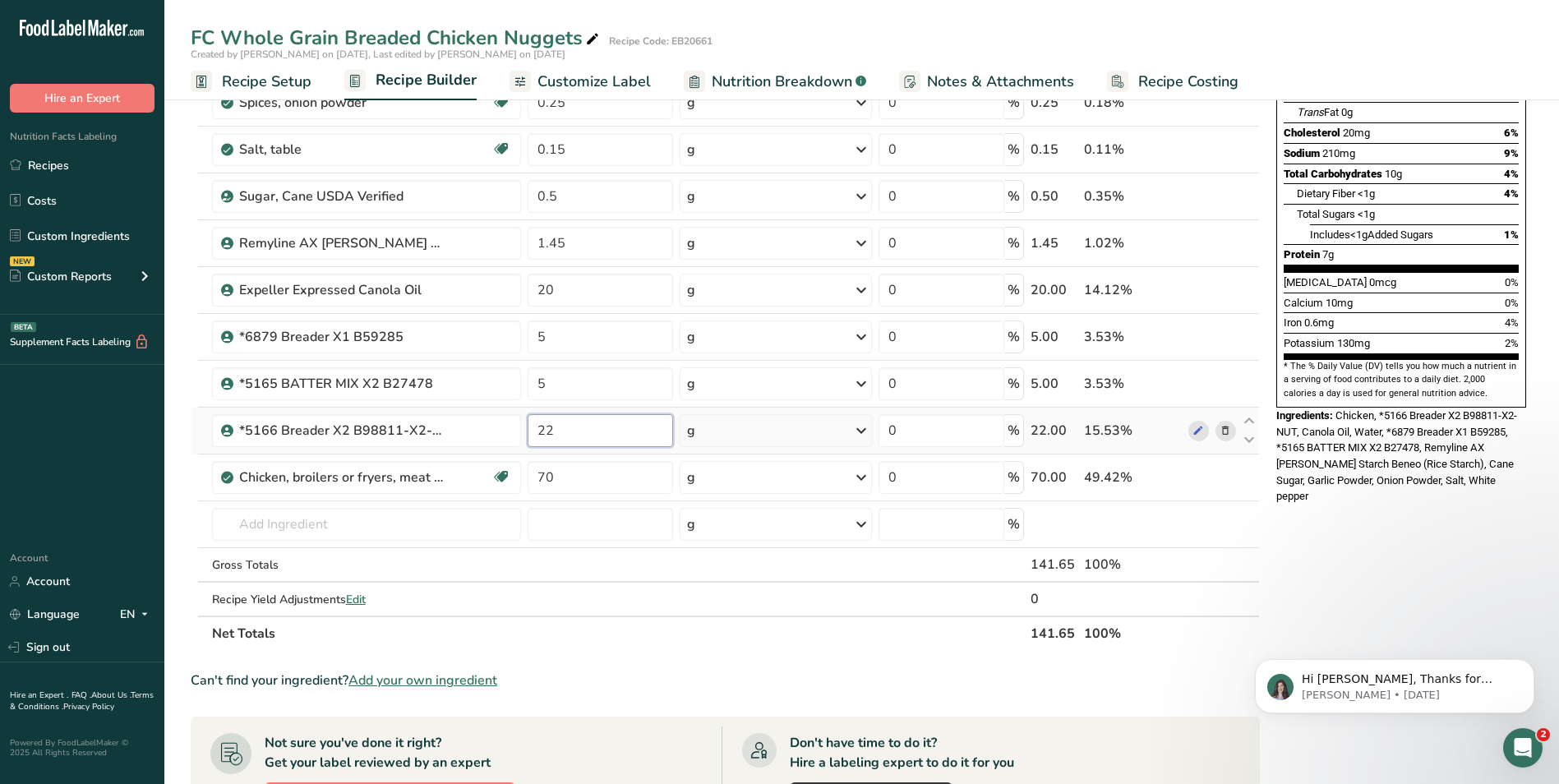
drag, startPoint x: 553, startPoint y: 432, endPoint x: 534, endPoint y: 433, distance: 19.0
click at [534, 433] on input "22" at bounding box center [600, 430] width 146 height 33
type input "15"
click at [1383, 527] on div "Nutrition Facts About 2.5 Servings Per Container Serving Size 56g Amount Per Se…" at bounding box center [1402, 535] width 263 height 1394
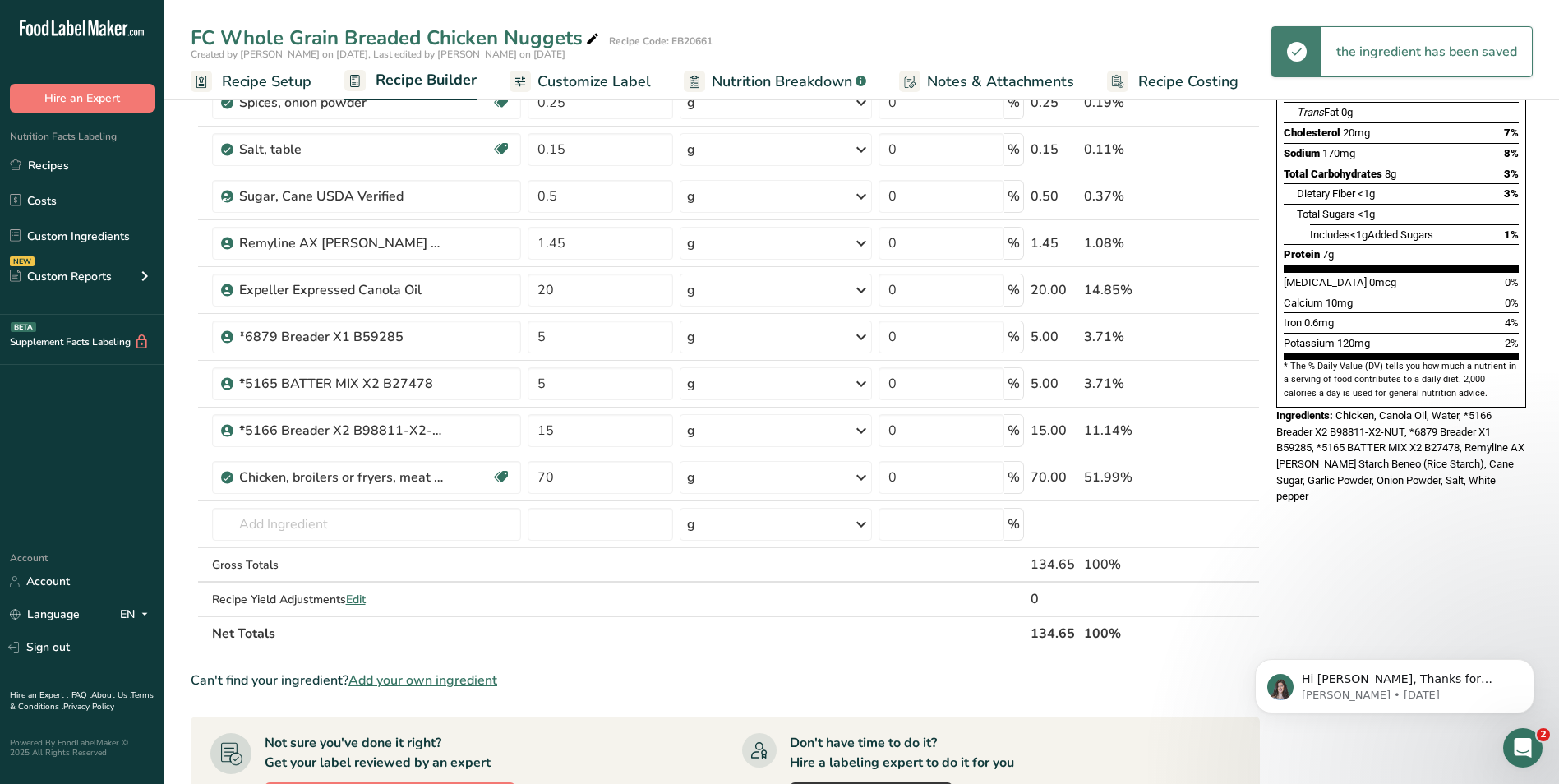
scroll to position [137, 0]
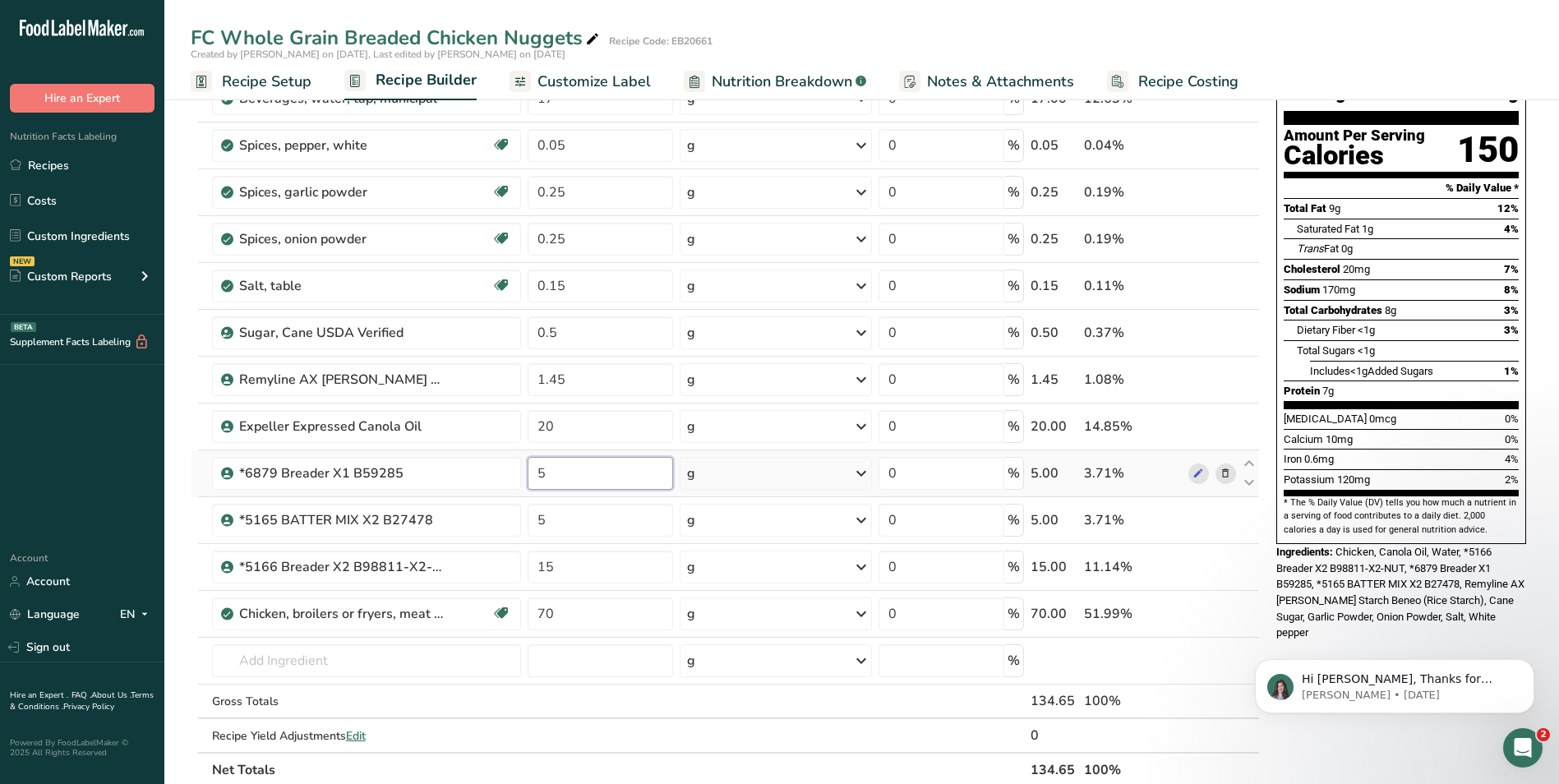
click at [551, 476] on input "5" at bounding box center [600, 472] width 146 height 33
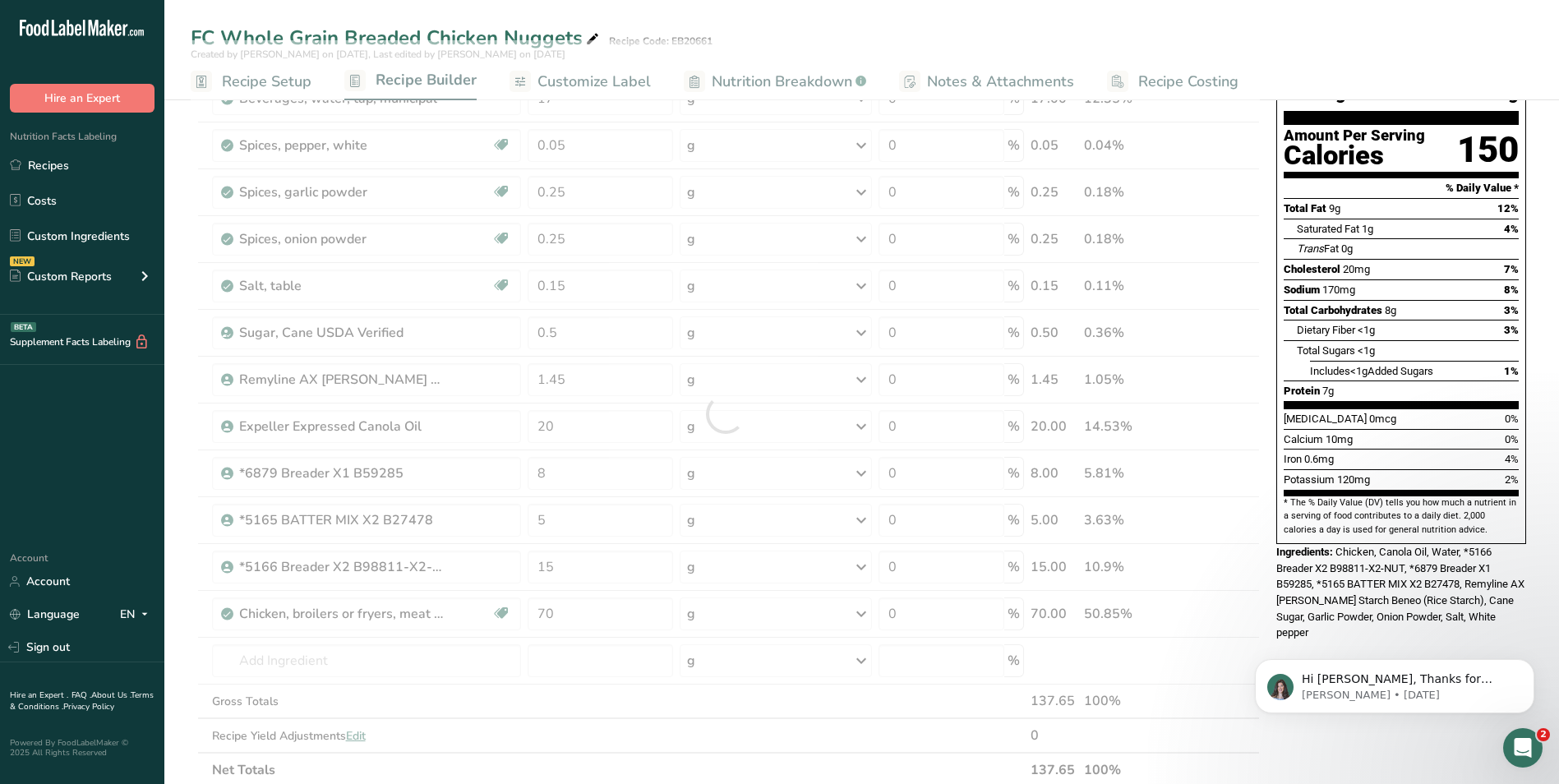
click at [1329, 622] on div "Hi [PERSON_NAME], Thanks for supporting us with a G2 review! If you’ve submitte…" at bounding box center [1395, 610] width 302 height 206
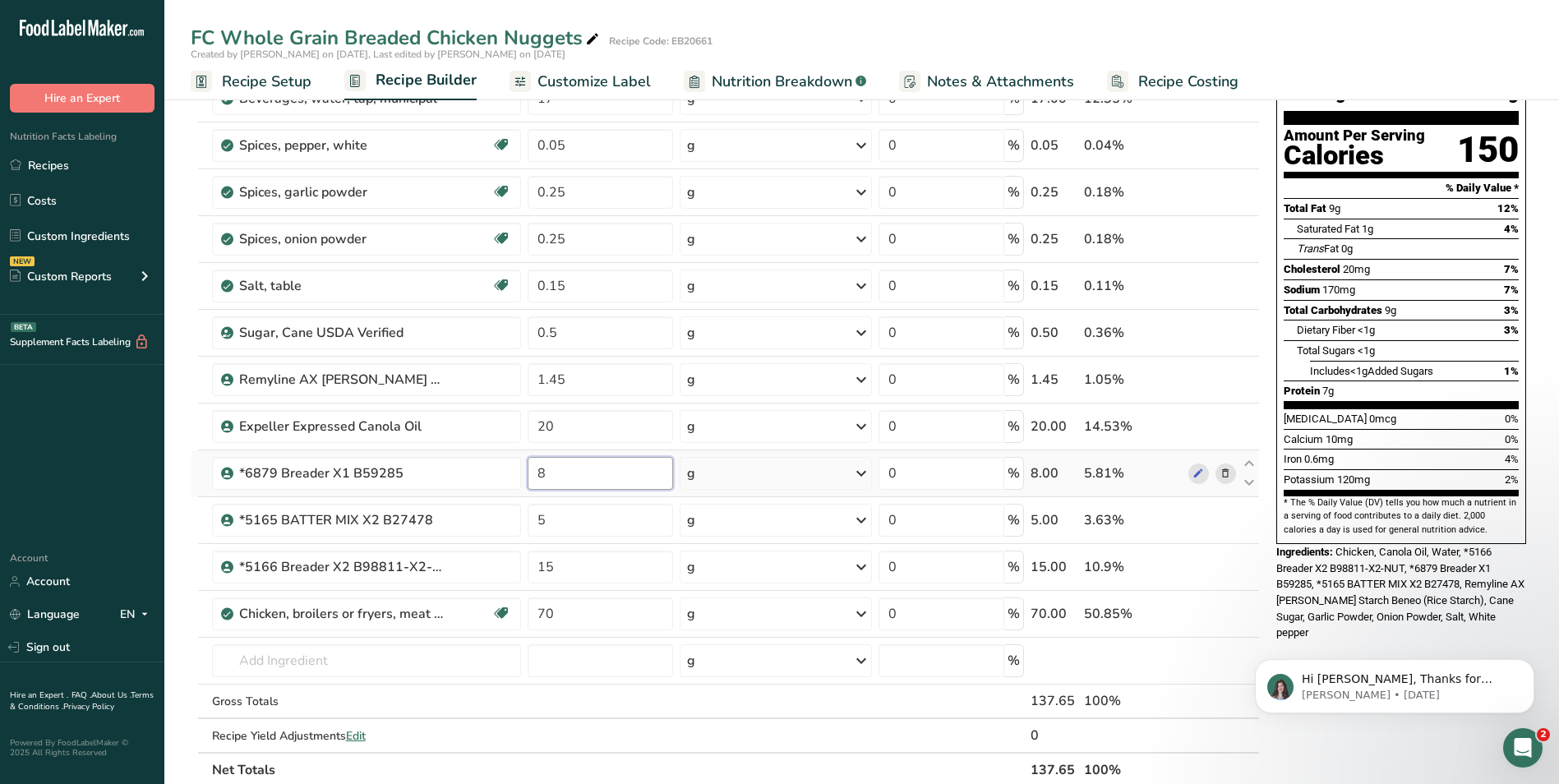
drag, startPoint x: 554, startPoint y: 468, endPoint x: 533, endPoint y: 469, distance: 21.0
click at [533, 469] on input "8" at bounding box center [600, 472] width 146 height 33
type input "10"
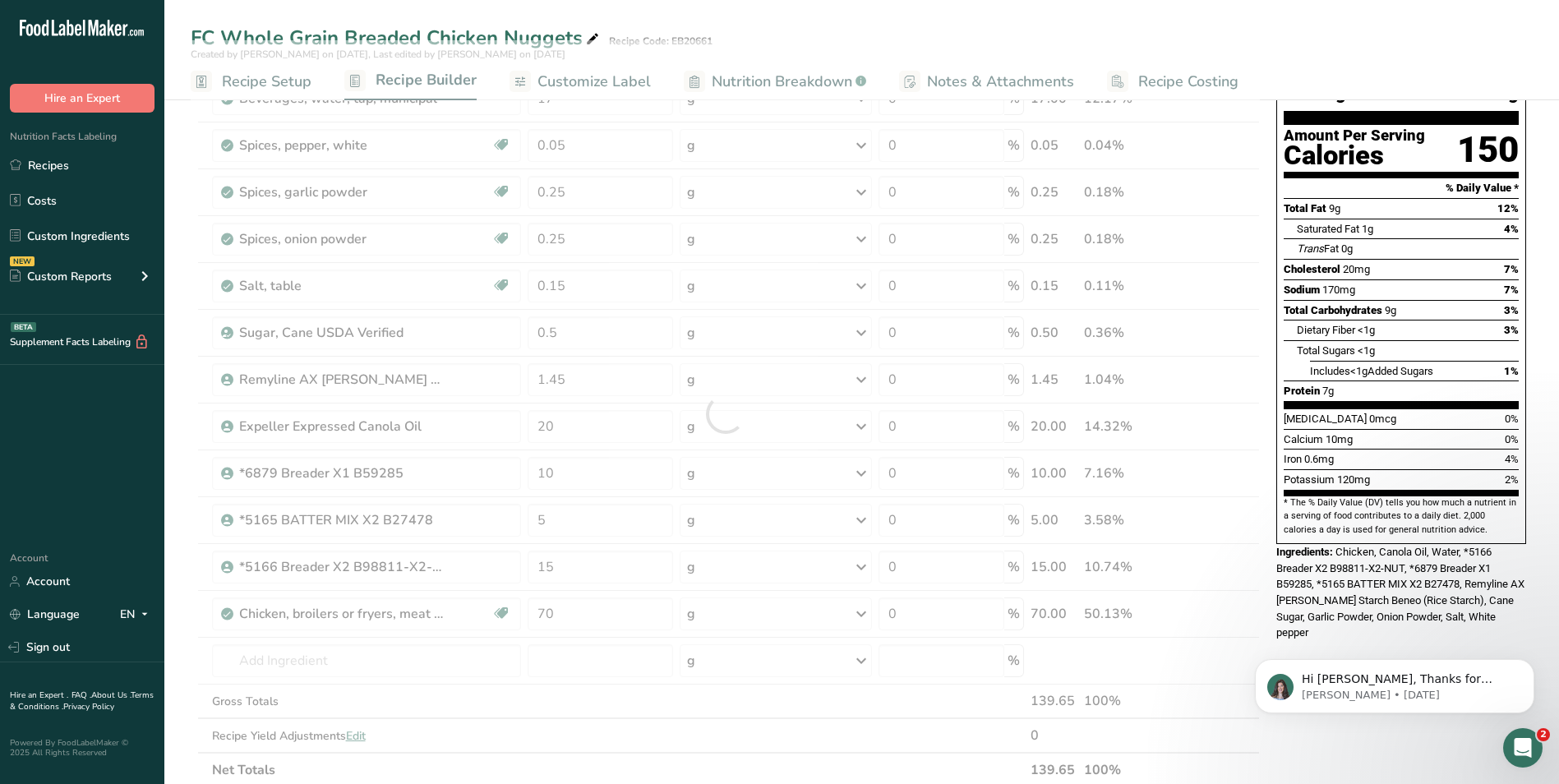
click at [1344, 620] on div "Hi [PERSON_NAME], Thanks for supporting us with a G2 review! If you’ve submitte…" at bounding box center [1395, 610] width 302 height 206
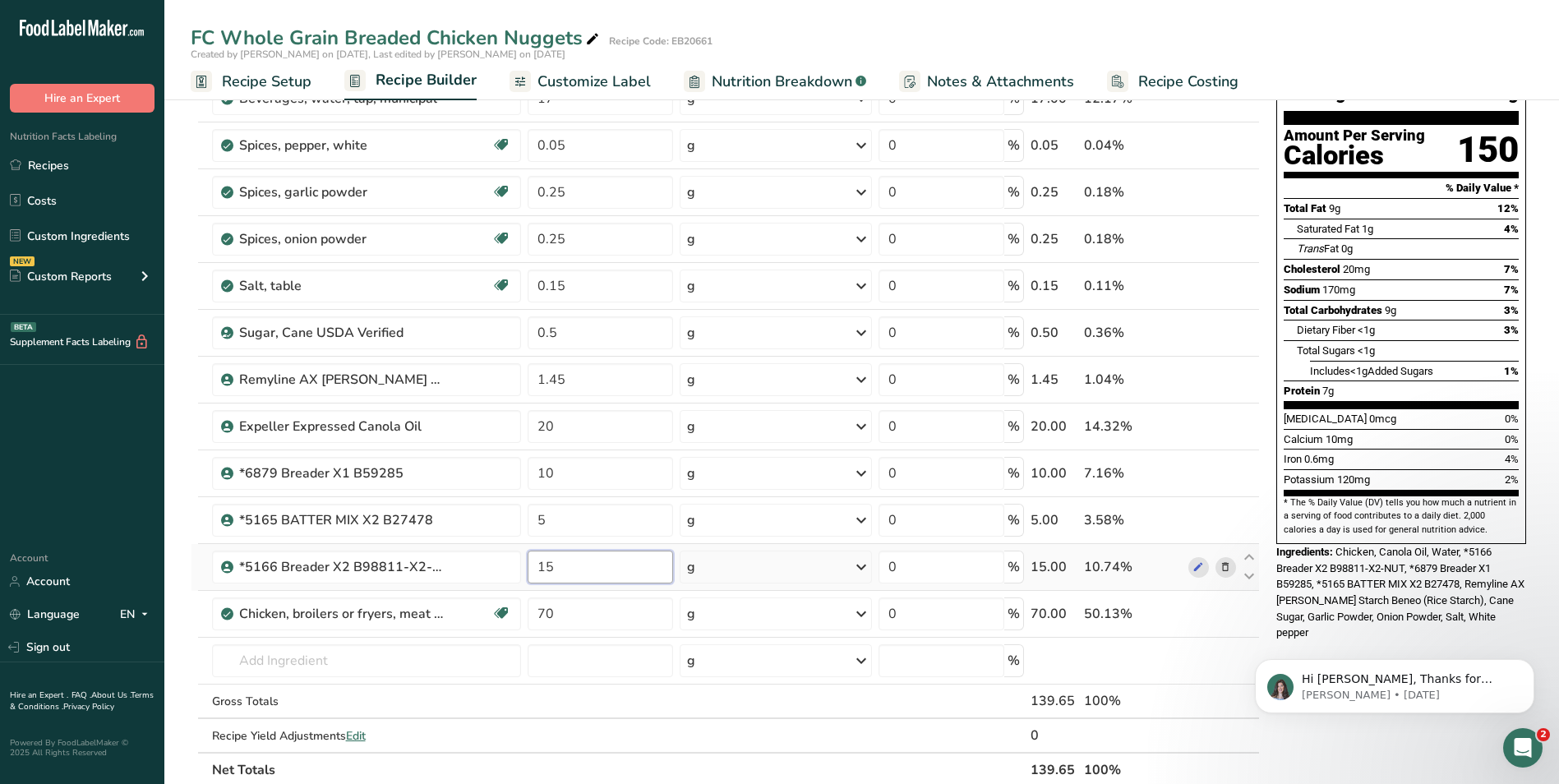
drag, startPoint x: 556, startPoint y: 566, endPoint x: 547, endPoint y: 566, distance: 9.0
click at [547, 566] on input "15" at bounding box center [600, 567] width 146 height 33
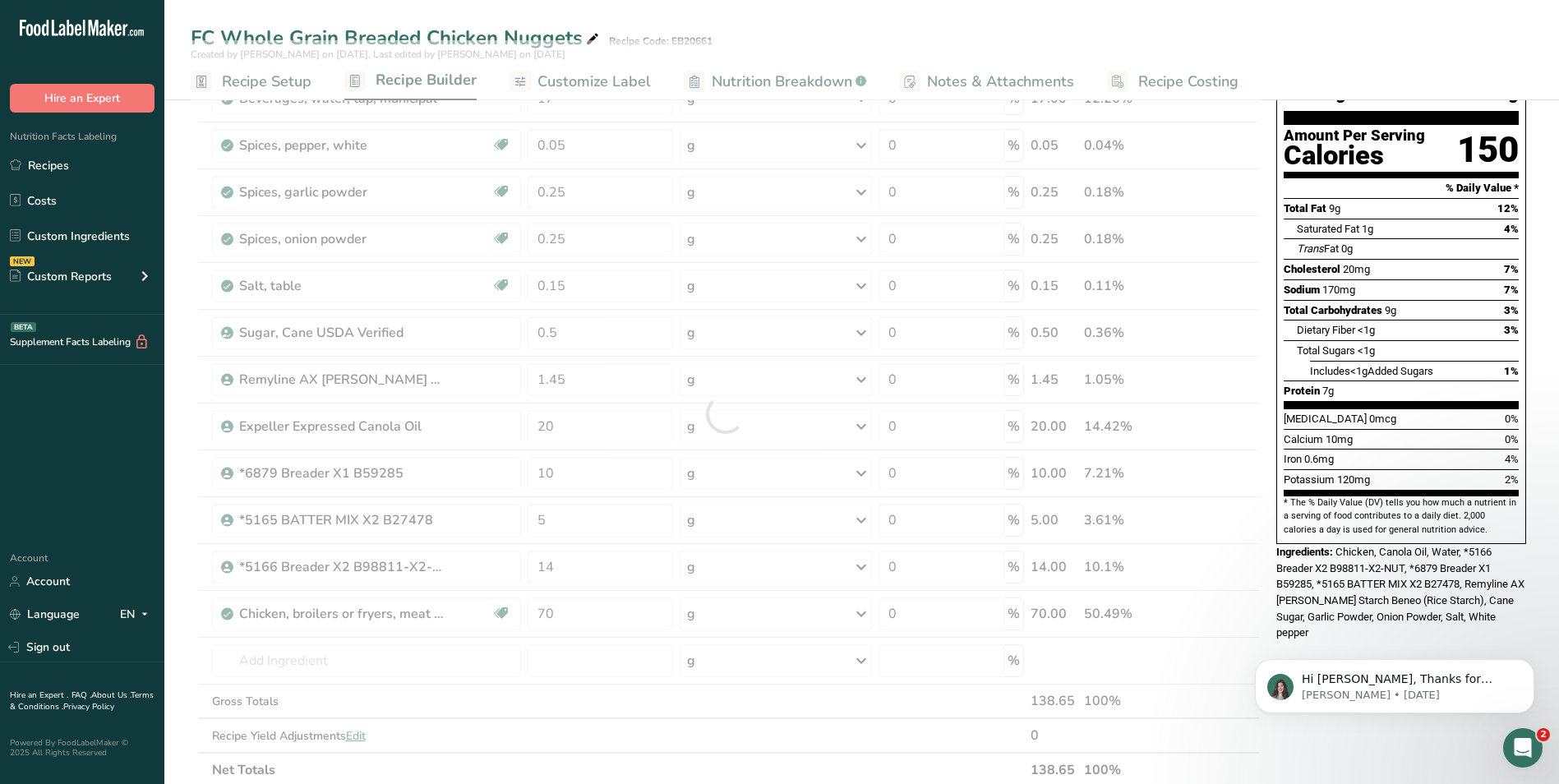
click at [1354, 622] on div "Hi [PERSON_NAME], Thanks for supporting us with a G2 review! If you’ve submitte…" at bounding box center [1395, 610] width 302 height 206
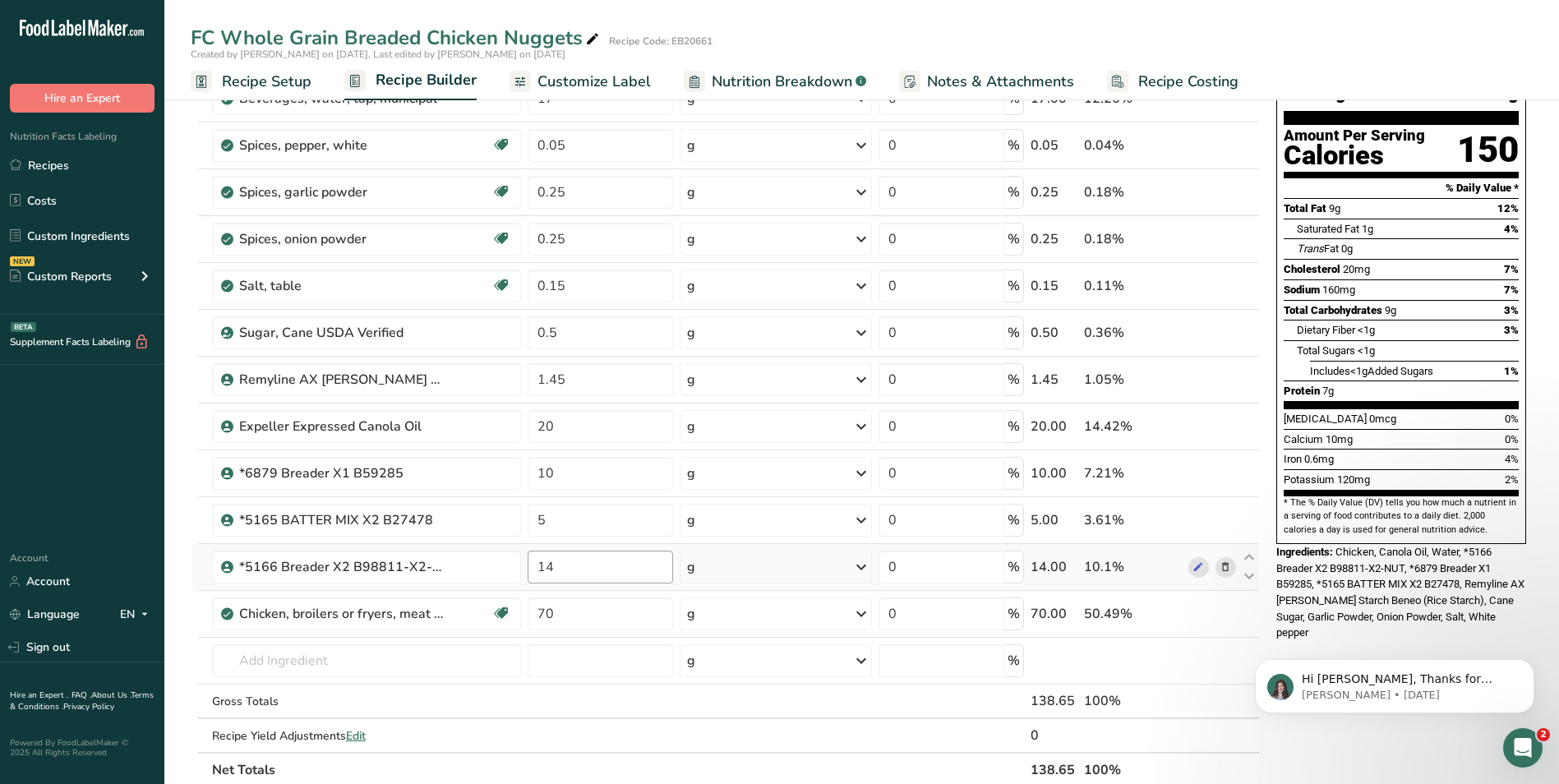
click at [563, 566] on input "14" at bounding box center [600, 567] width 146 height 33
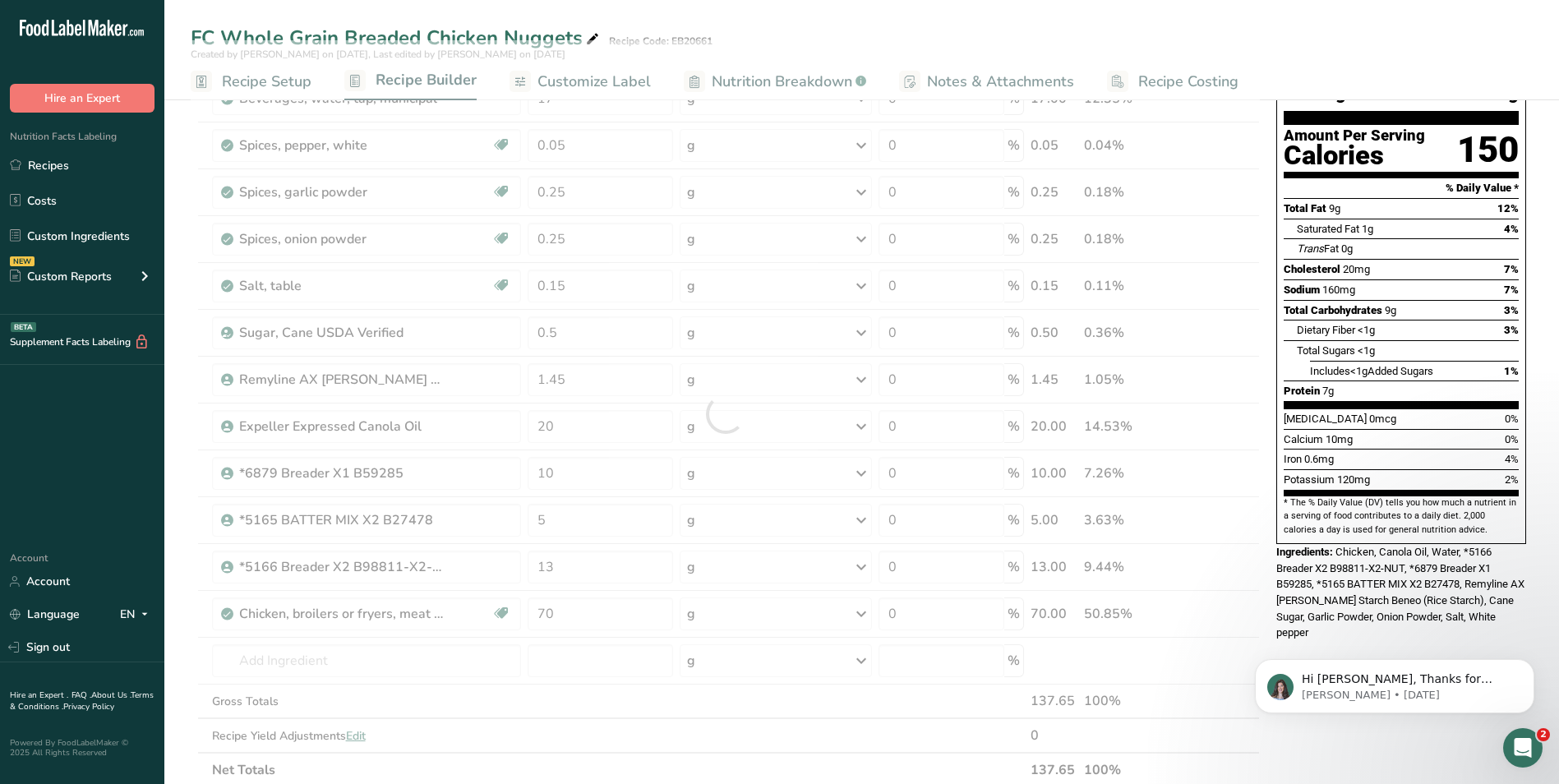
click at [1320, 619] on div "Hi [PERSON_NAME], Thanks for supporting us with a G2 review! If you’ve submitte…" at bounding box center [1395, 610] width 302 height 206
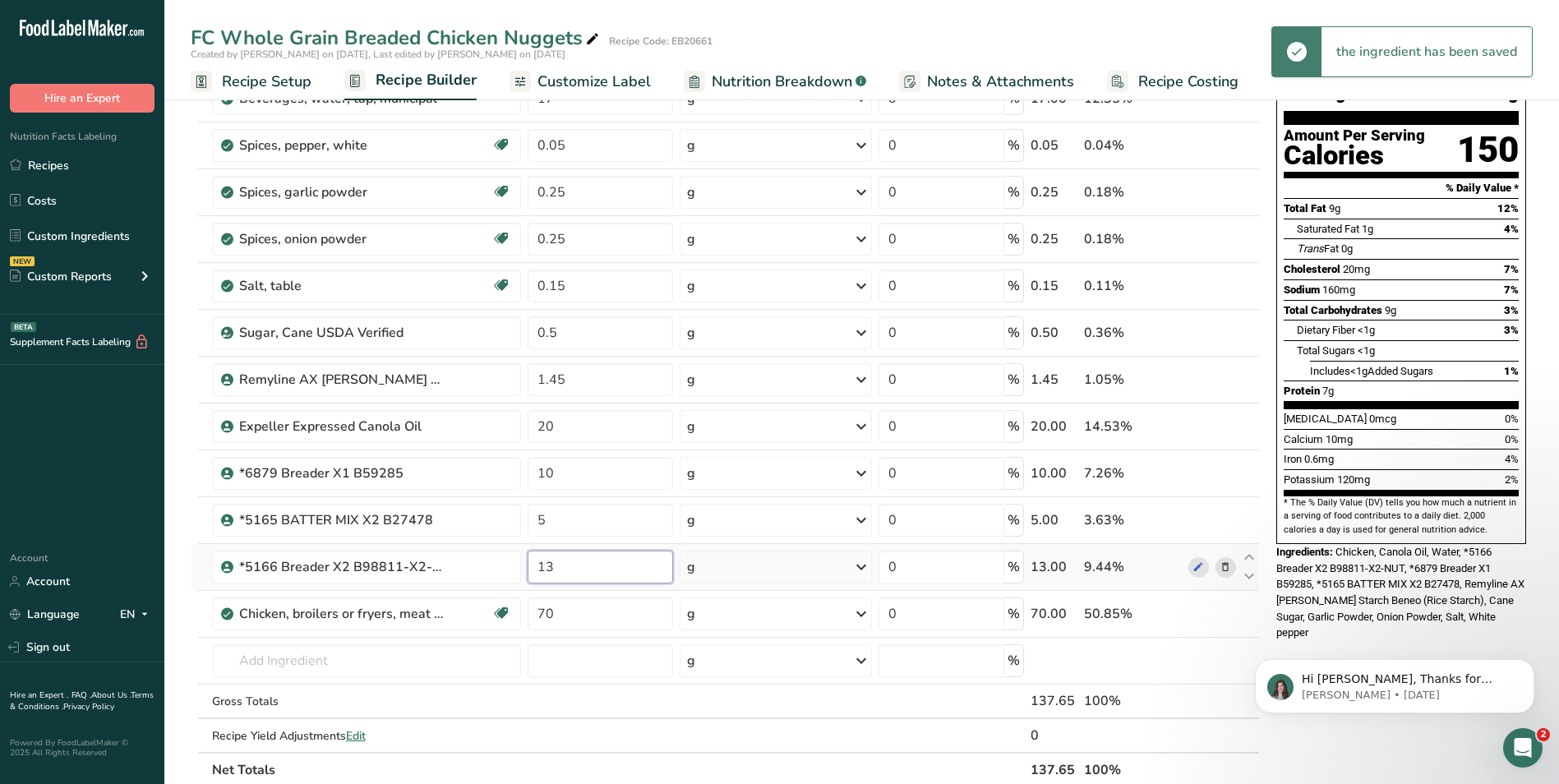
click at [568, 571] on input "13" at bounding box center [600, 567] width 146 height 33
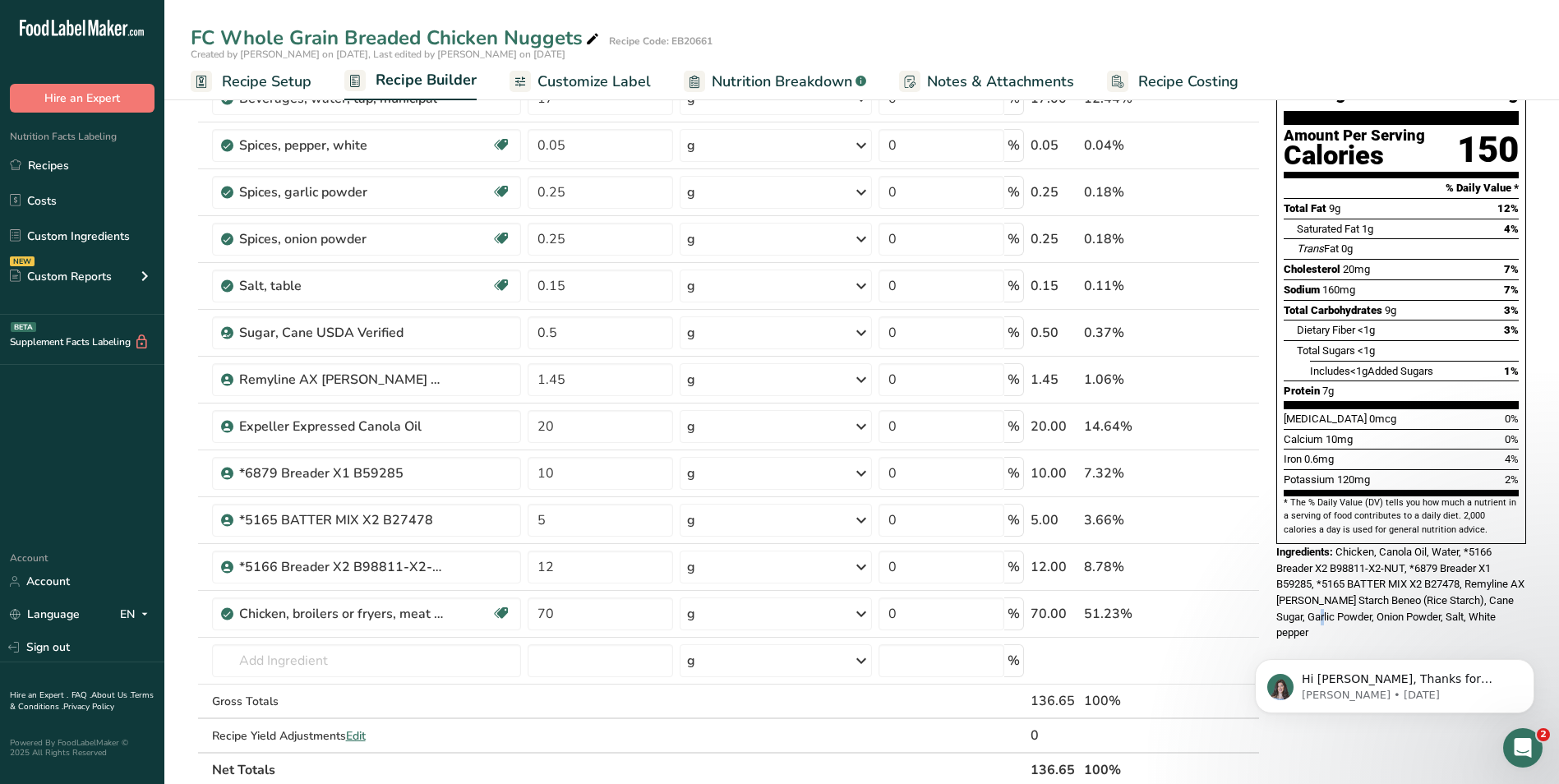
click at [1318, 611] on div "Nutrition Facts About 2.5 Servings Per Container Serving Size 56g Amount Per Se…" at bounding box center [1402, 671] width 263 height 1394
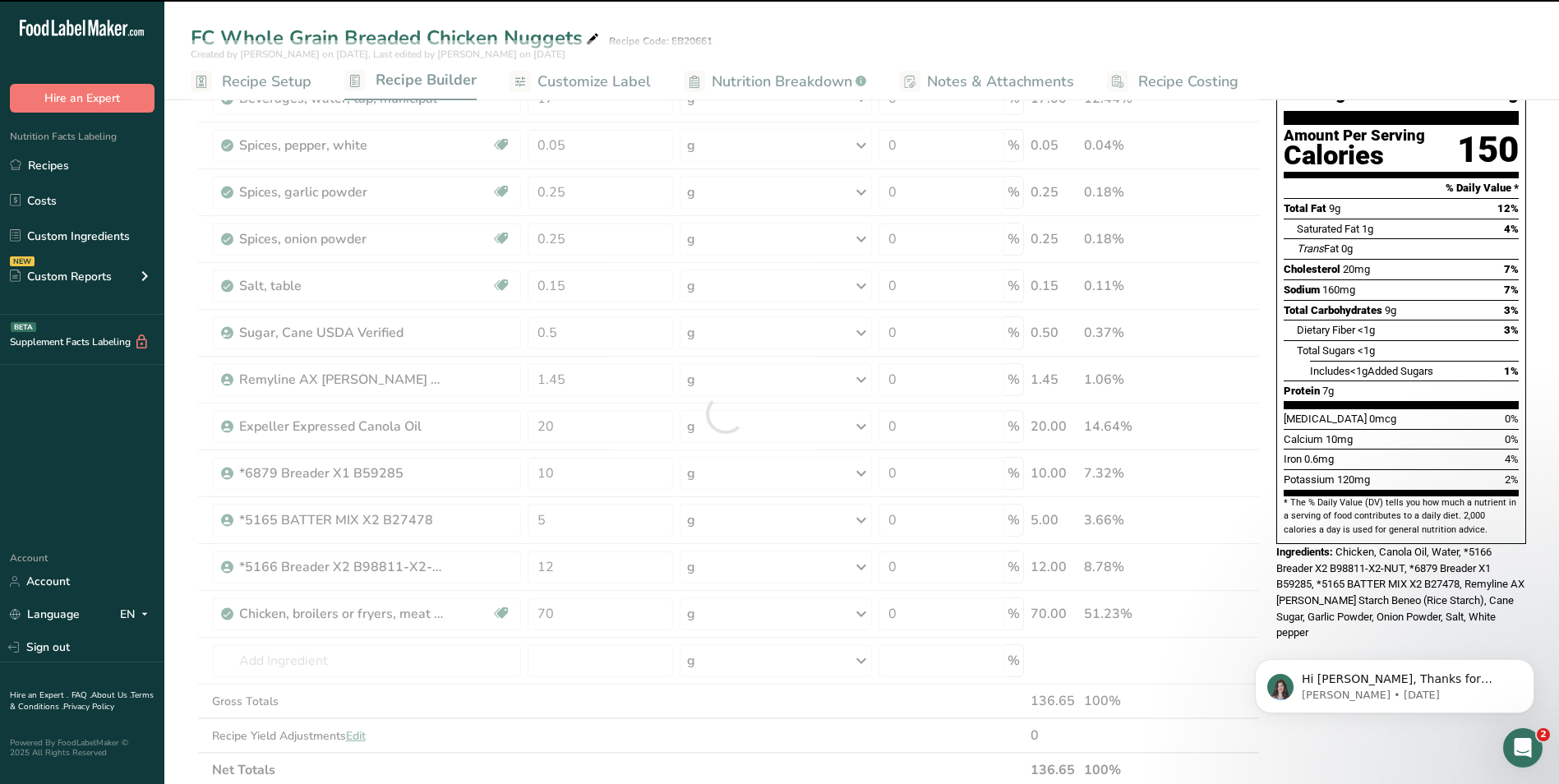
drag, startPoint x: 1318, startPoint y: 611, endPoint x: 1305, endPoint y: 614, distance: 13.3
click at [1305, 614] on div "Nutrition Facts About 2.5 Servings Per Container Serving Size 56g Amount Per Se…" at bounding box center [1402, 671] width 263 height 1394
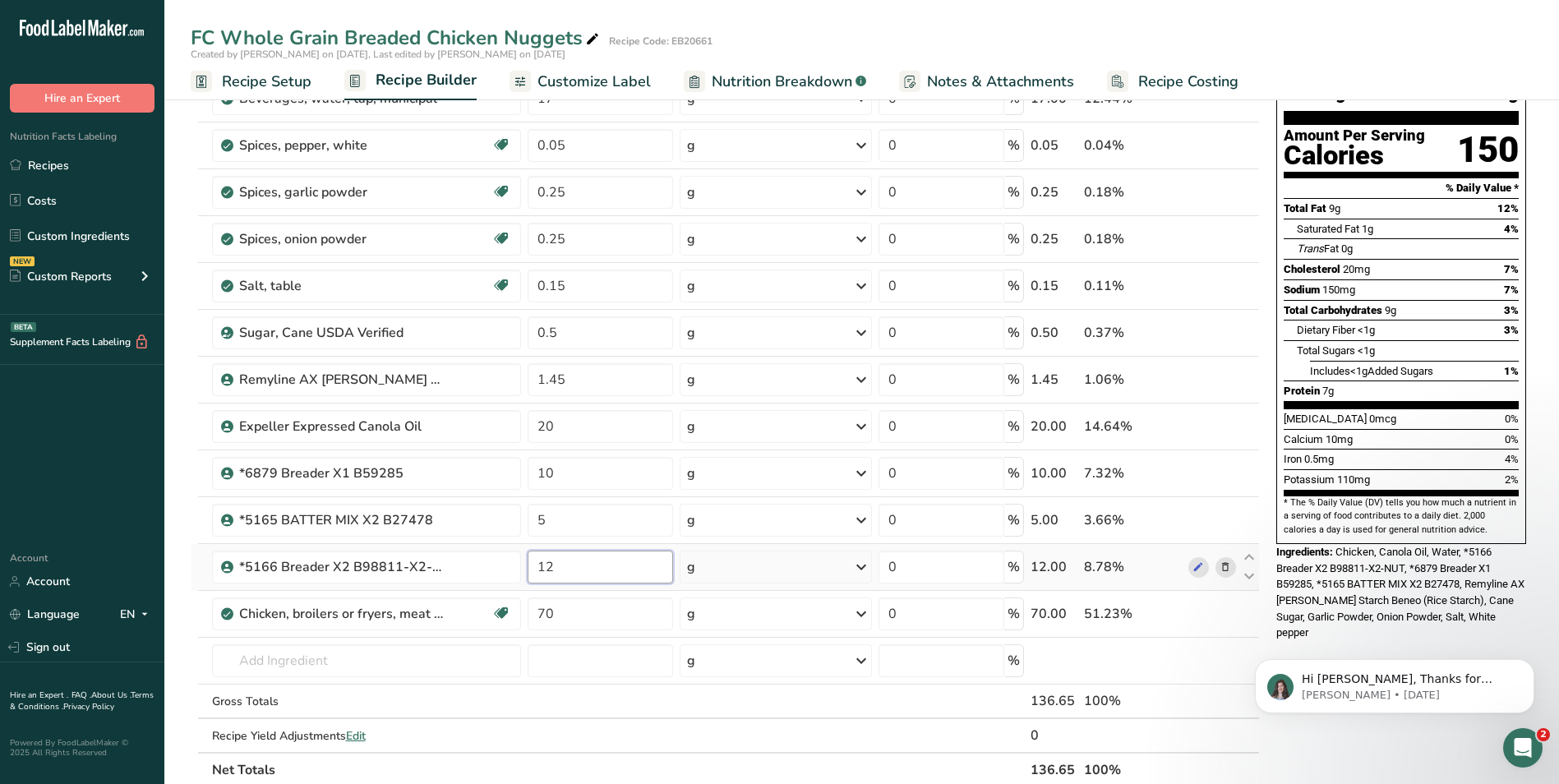
click at [563, 565] on input "12" at bounding box center [600, 567] width 146 height 33
type input "13"
click at [1320, 618] on div "Hi [PERSON_NAME], Thanks for supporting us with a G2 review! If you’ve submitte…" at bounding box center [1395, 610] width 302 height 206
drag, startPoint x: 553, startPoint y: 614, endPoint x: 538, endPoint y: 613, distance: 15.0
click at [538, 613] on input "70" at bounding box center [600, 614] width 146 height 33
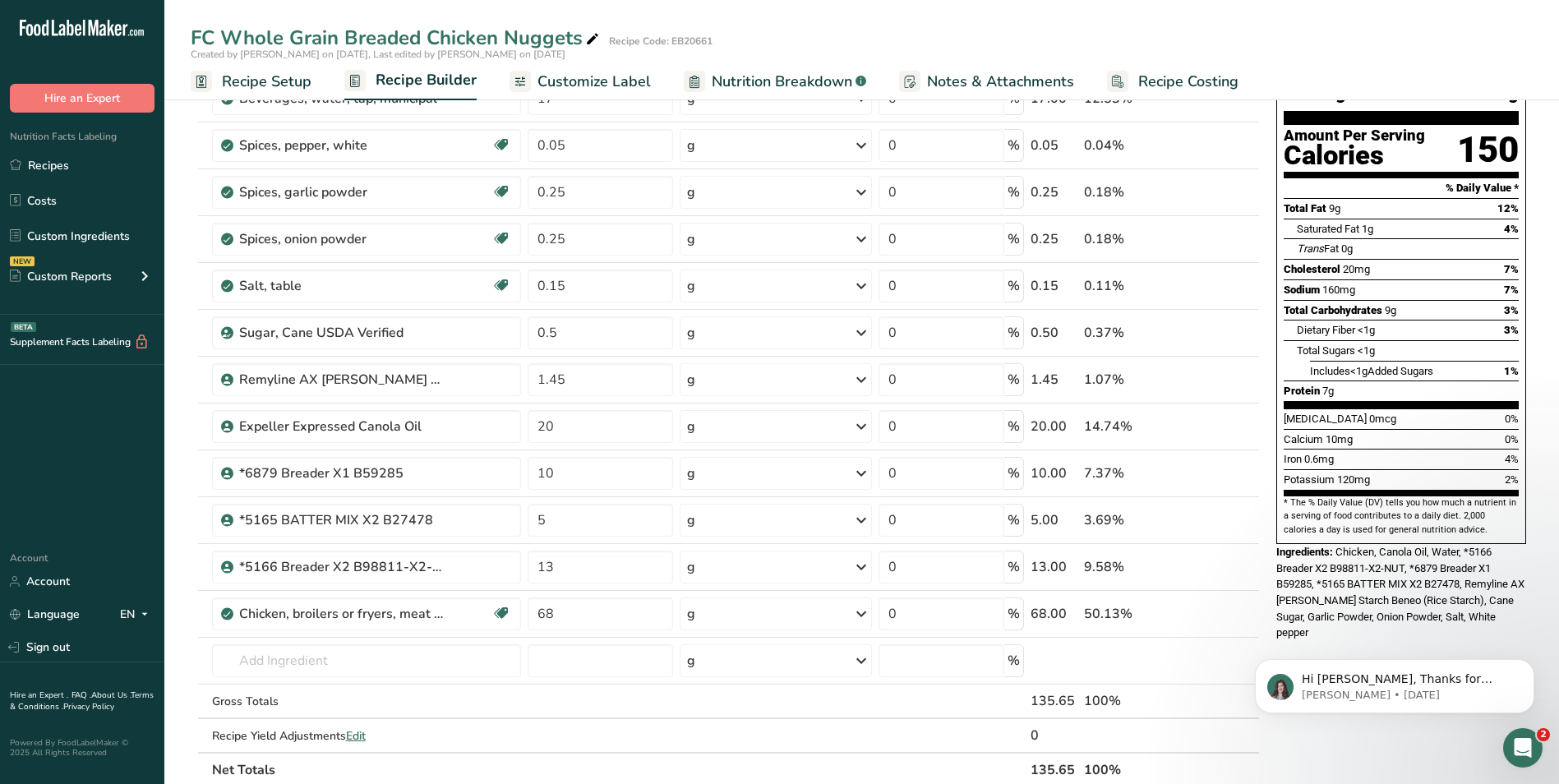
type input "68"
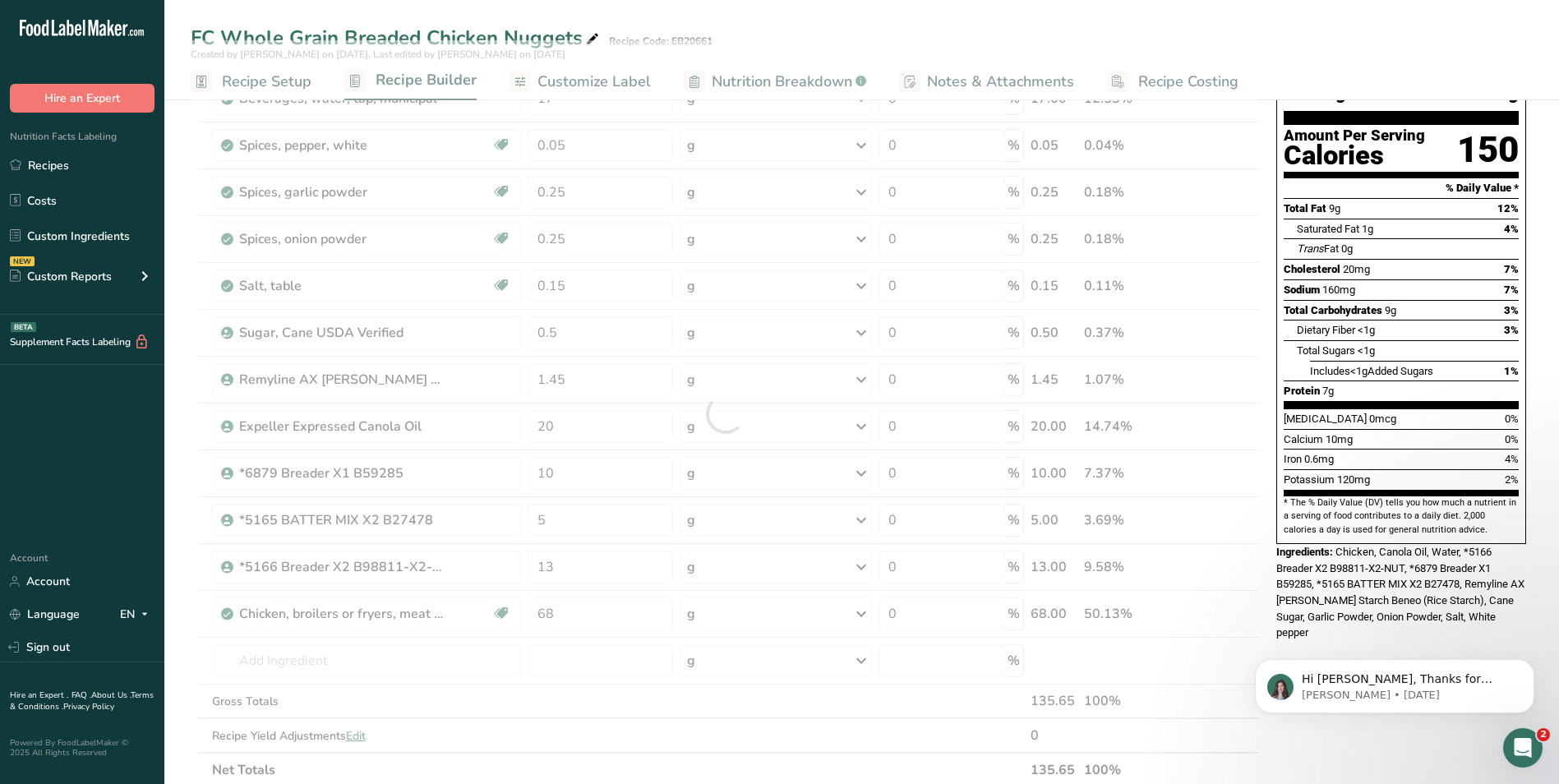
click at [1305, 600] on div "Hi [PERSON_NAME], Thanks for supporting us with a G2 review! If you’ve submitte…" at bounding box center [1395, 610] width 302 height 206
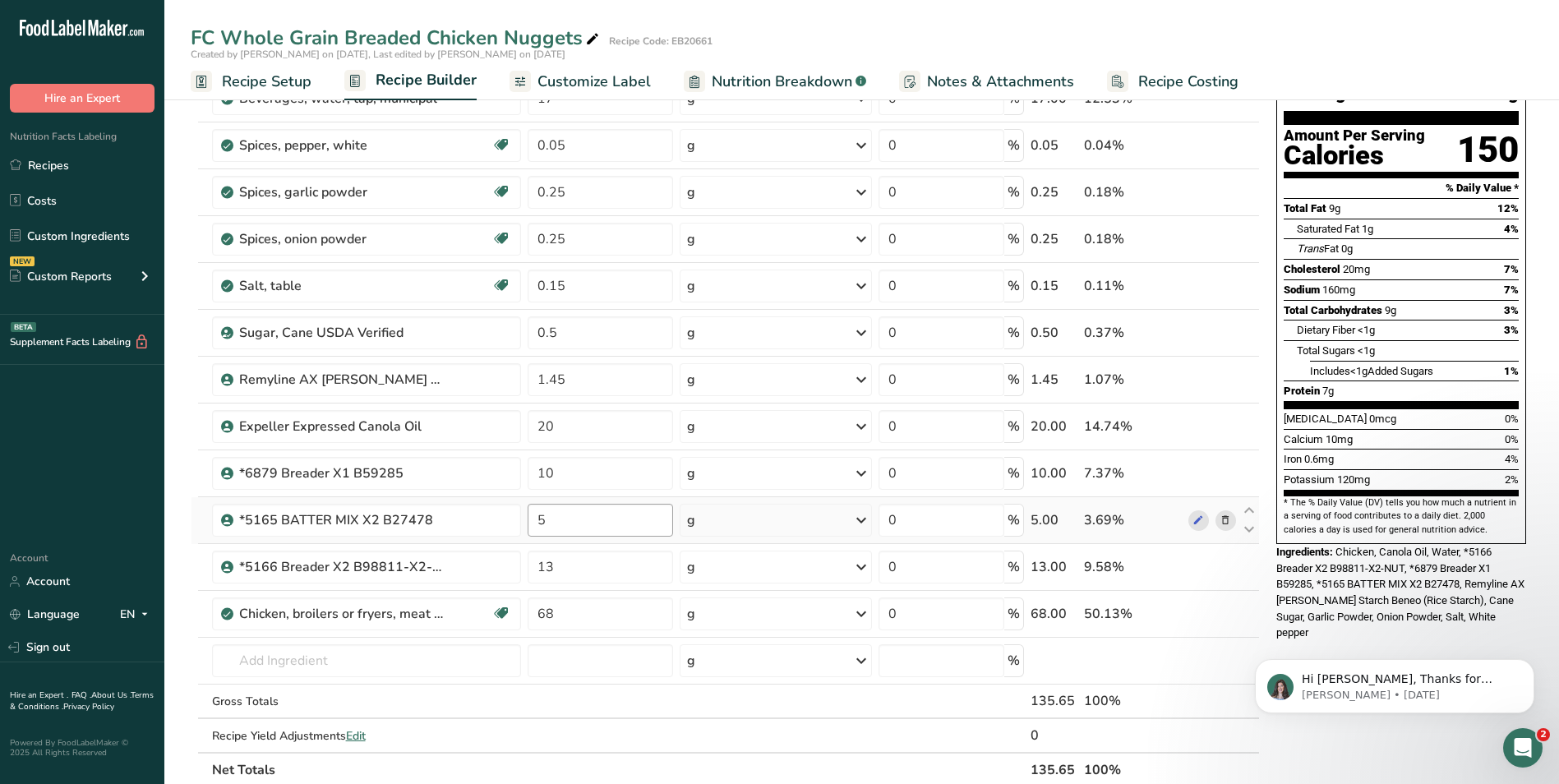
click at [538, 524] on input "5" at bounding box center [600, 519] width 146 height 33
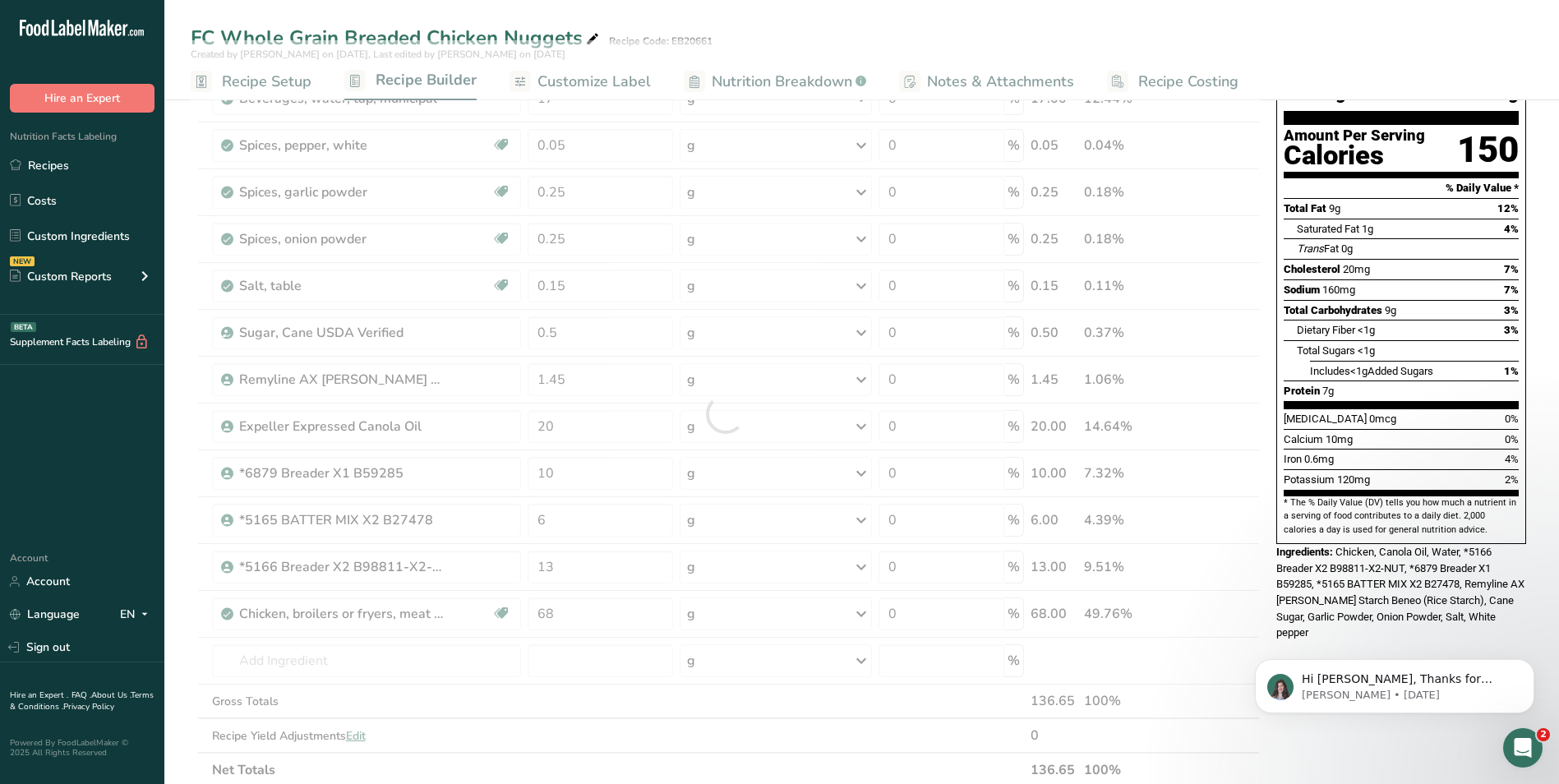
click at [1302, 607] on div "Nutrition Facts About 2.5 Servings Per Container Serving Size 56g Amount Per Se…" at bounding box center [1402, 671] width 263 height 1394
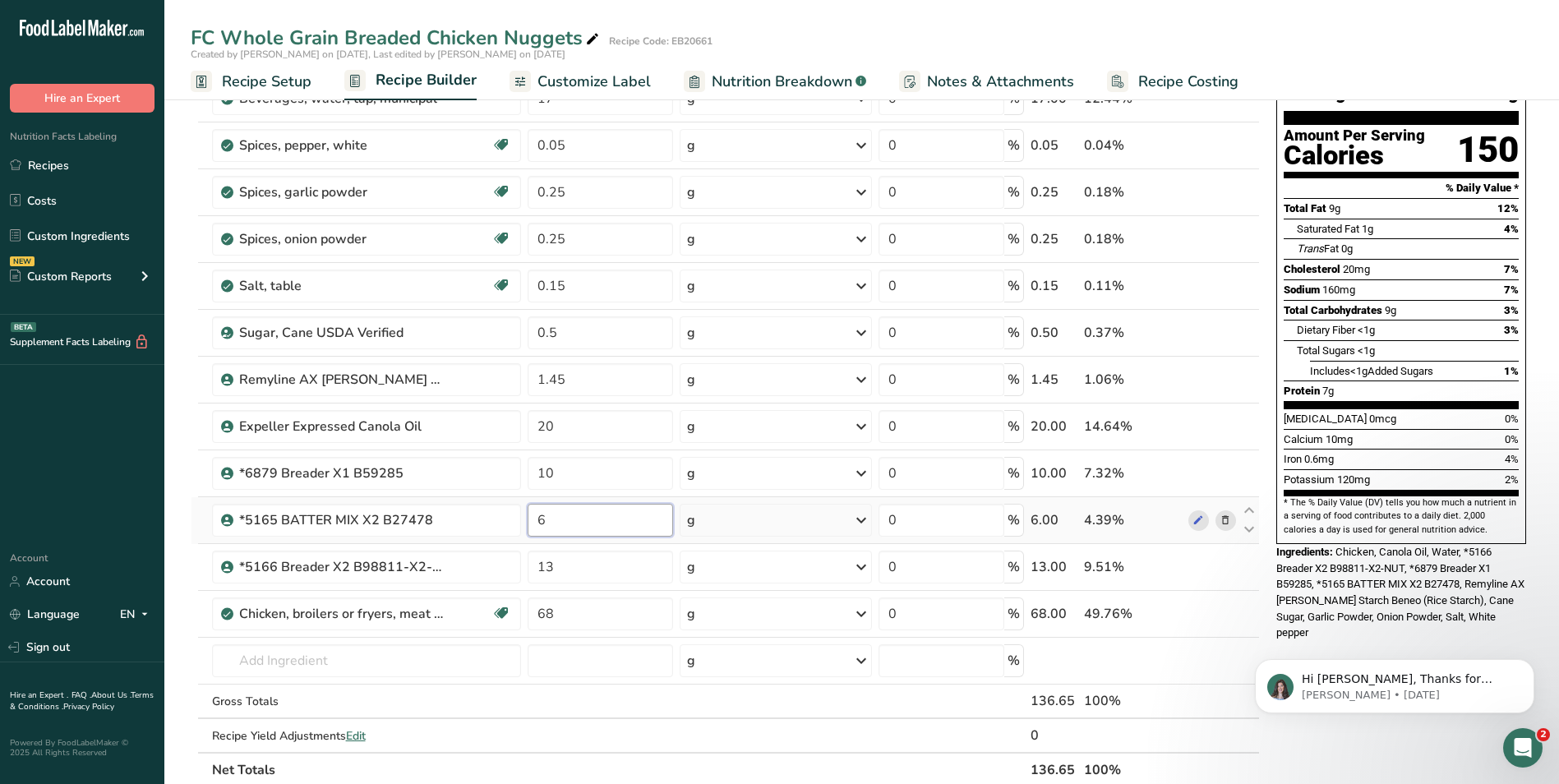
drag, startPoint x: 547, startPoint y: 523, endPoint x: 537, endPoint y: 523, distance: 10.0
click at [537, 523] on input "6" at bounding box center [600, 519] width 146 height 33
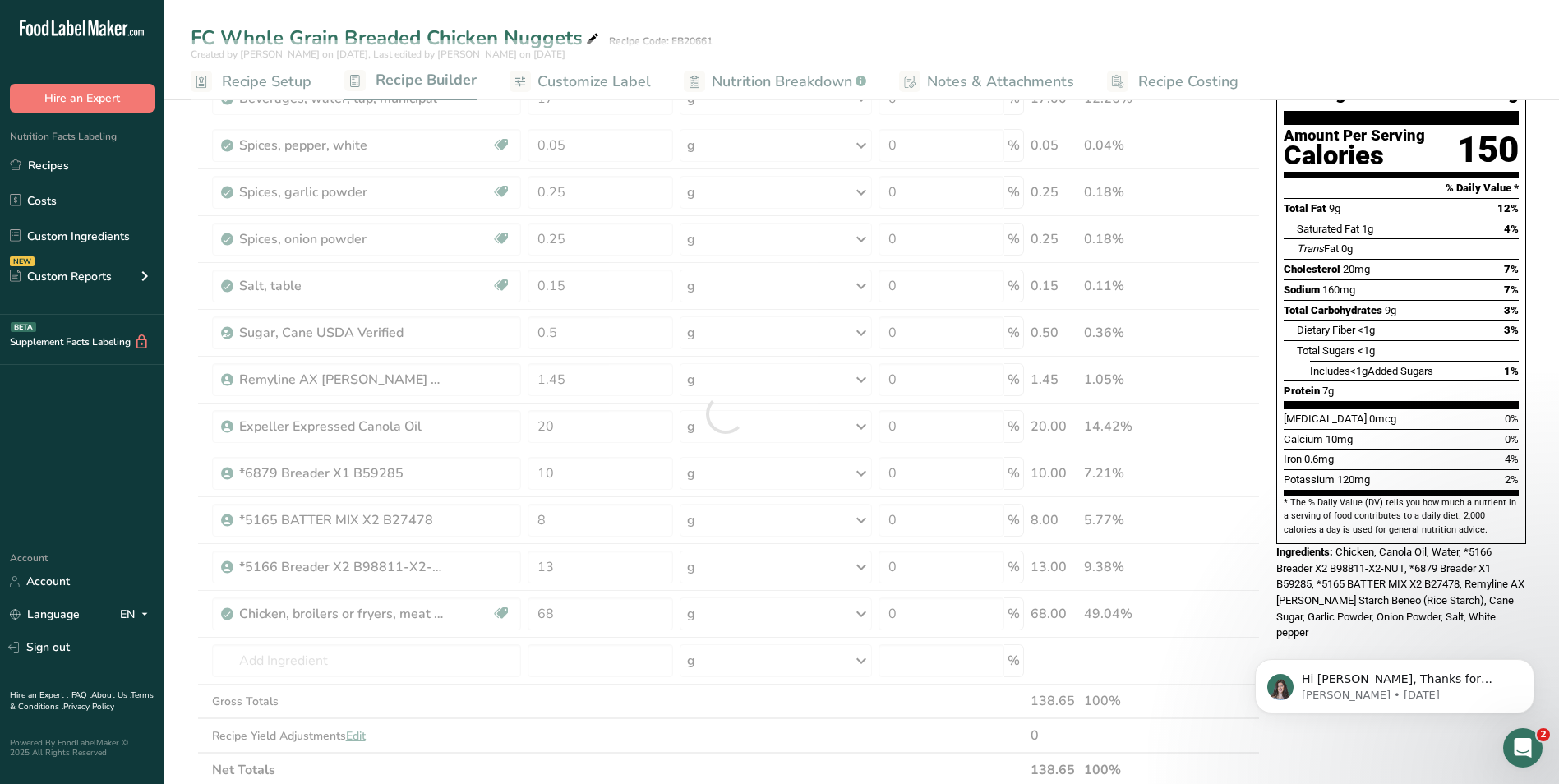
click at [1306, 614] on div "Nutrition Facts About 2.5 Servings Per Container Serving Size 56g Amount Per Se…" at bounding box center [1402, 671] width 263 height 1394
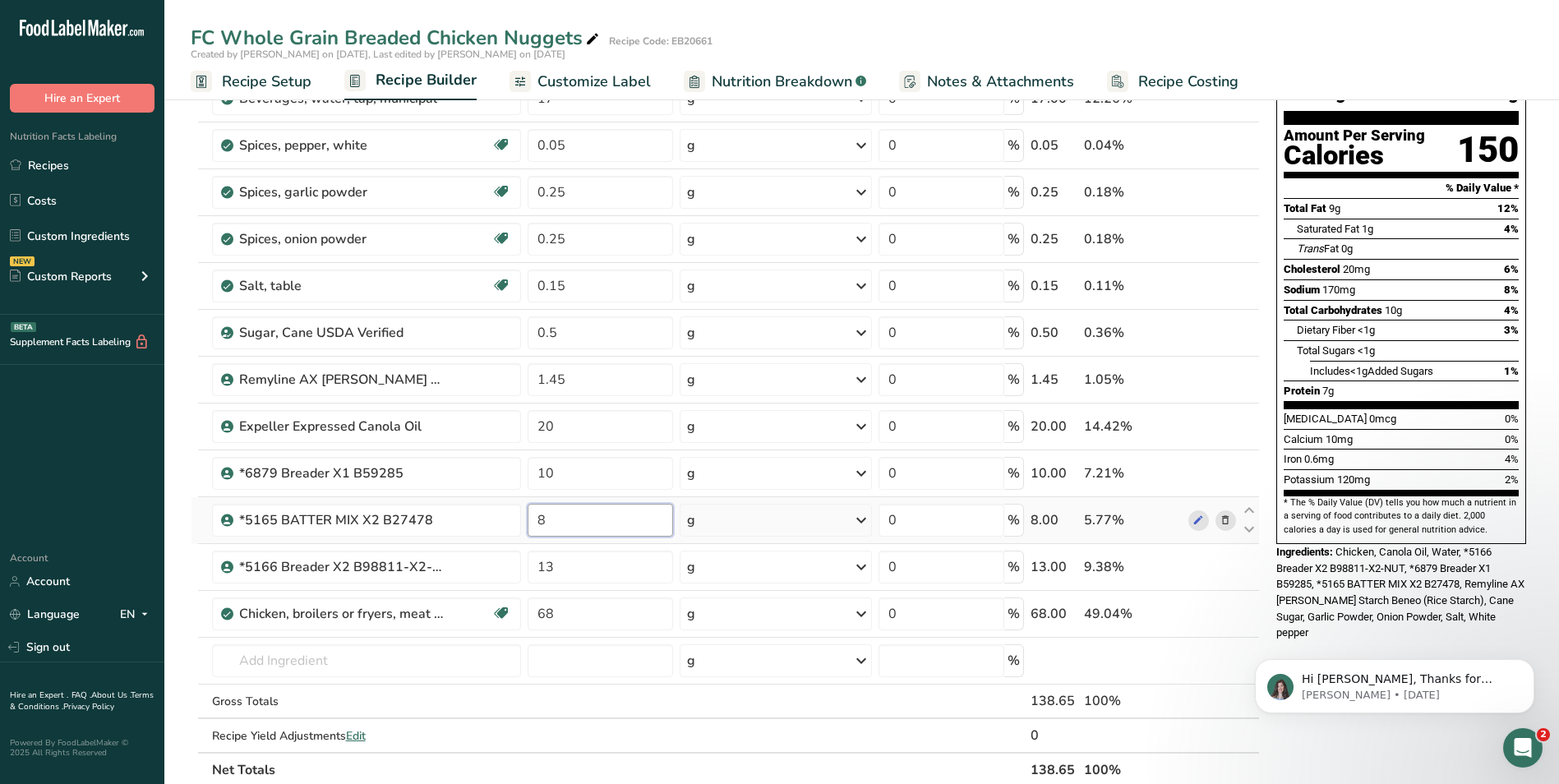
drag, startPoint x: 546, startPoint y: 518, endPoint x: 537, endPoint y: 518, distance: 9.0
click at [537, 518] on input "8" at bounding box center [600, 519] width 146 height 33
click at [1309, 614] on div "Hi [PERSON_NAME], Thanks for supporting us with a G2 review! If you’ve submitte…" at bounding box center [1395, 610] width 302 height 206
click at [539, 517] on input "9" at bounding box center [600, 519] width 146 height 33
type input "10"
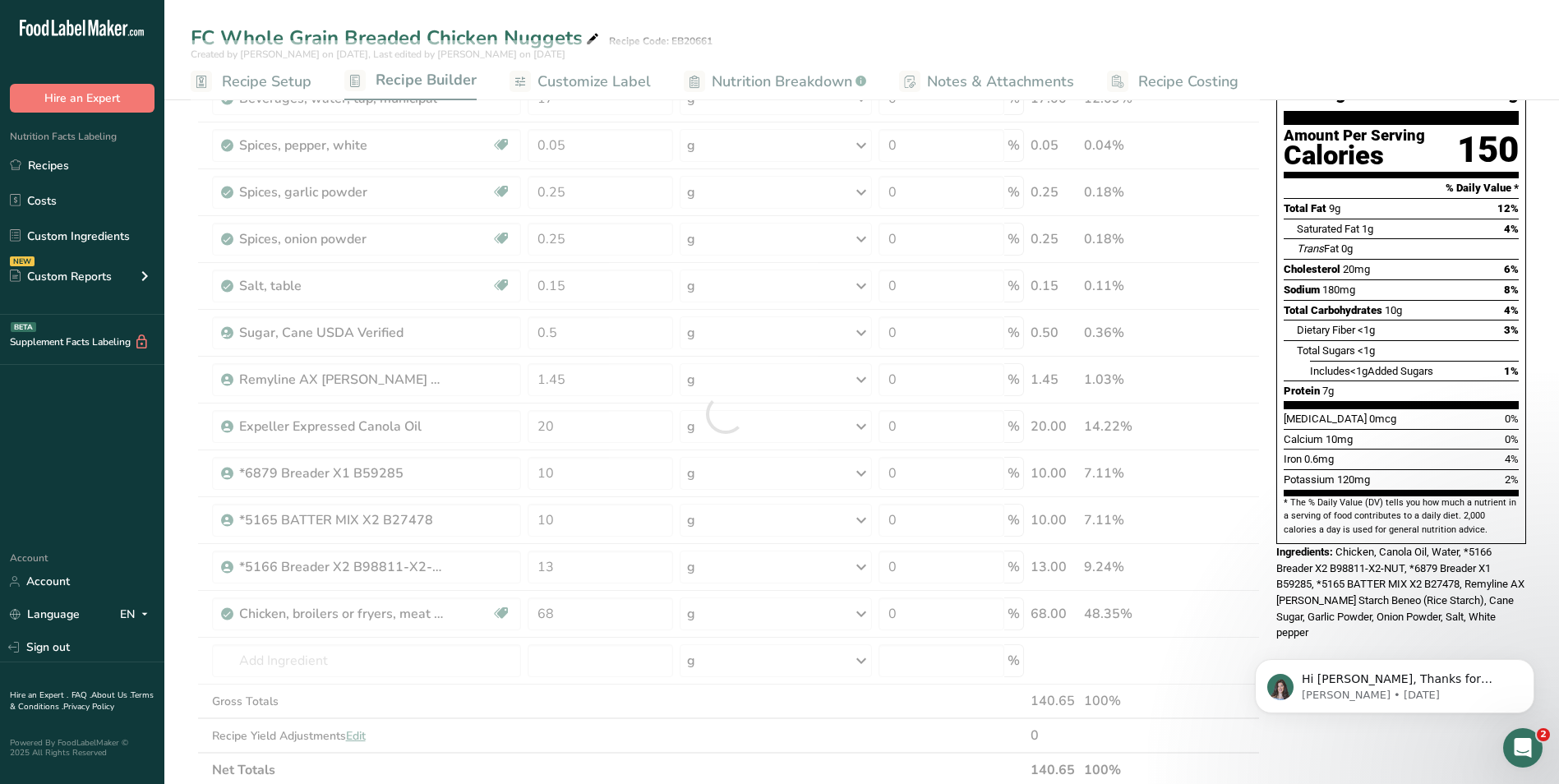
click at [1311, 616] on div "Nutrition Facts About 2.5 Servings Per Container Serving Size 56g Amount Per Se…" at bounding box center [1402, 671] width 263 height 1394
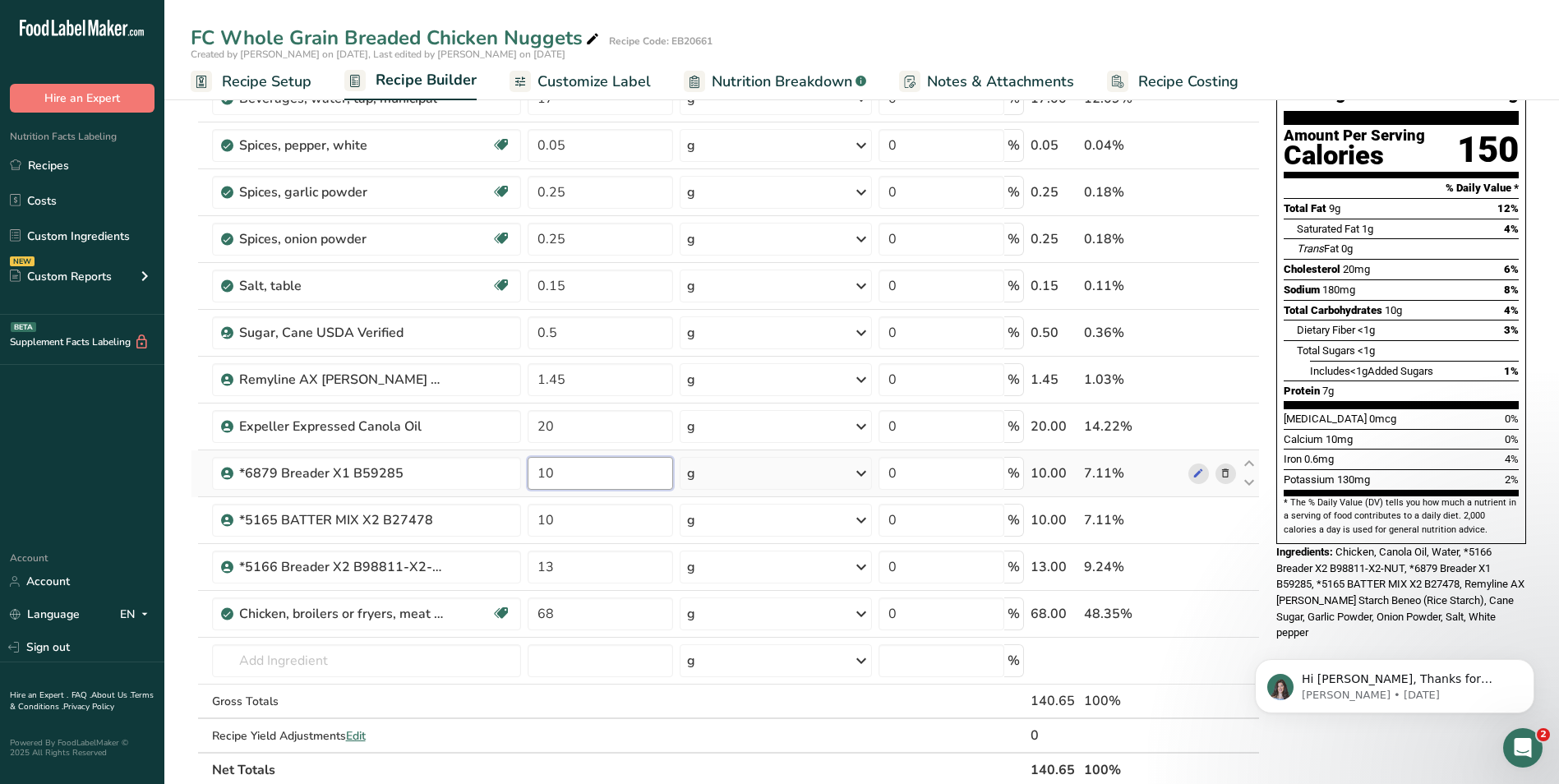
click at [551, 474] on input "10" at bounding box center [600, 472] width 146 height 33
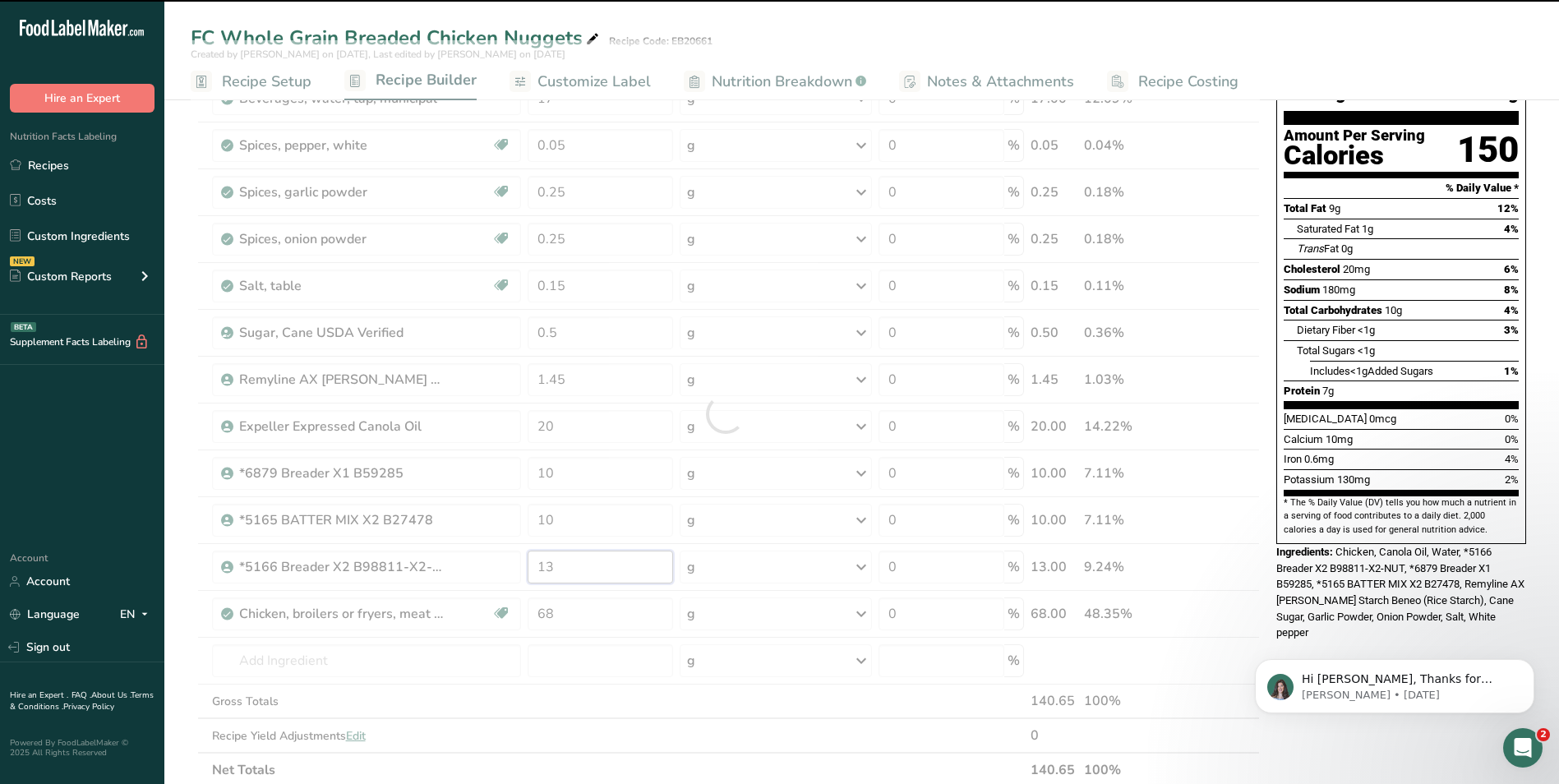
drag, startPoint x: 551, startPoint y: 569, endPoint x: 538, endPoint y: 564, distance: 13.9
click at [538, 564] on div "Ingredient * Amount * Unit * Waste * .a-a{fill:#347362;}.b-a{fill:#fff;} Grams …" at bounding box center [725, 414] width 1070 height 747
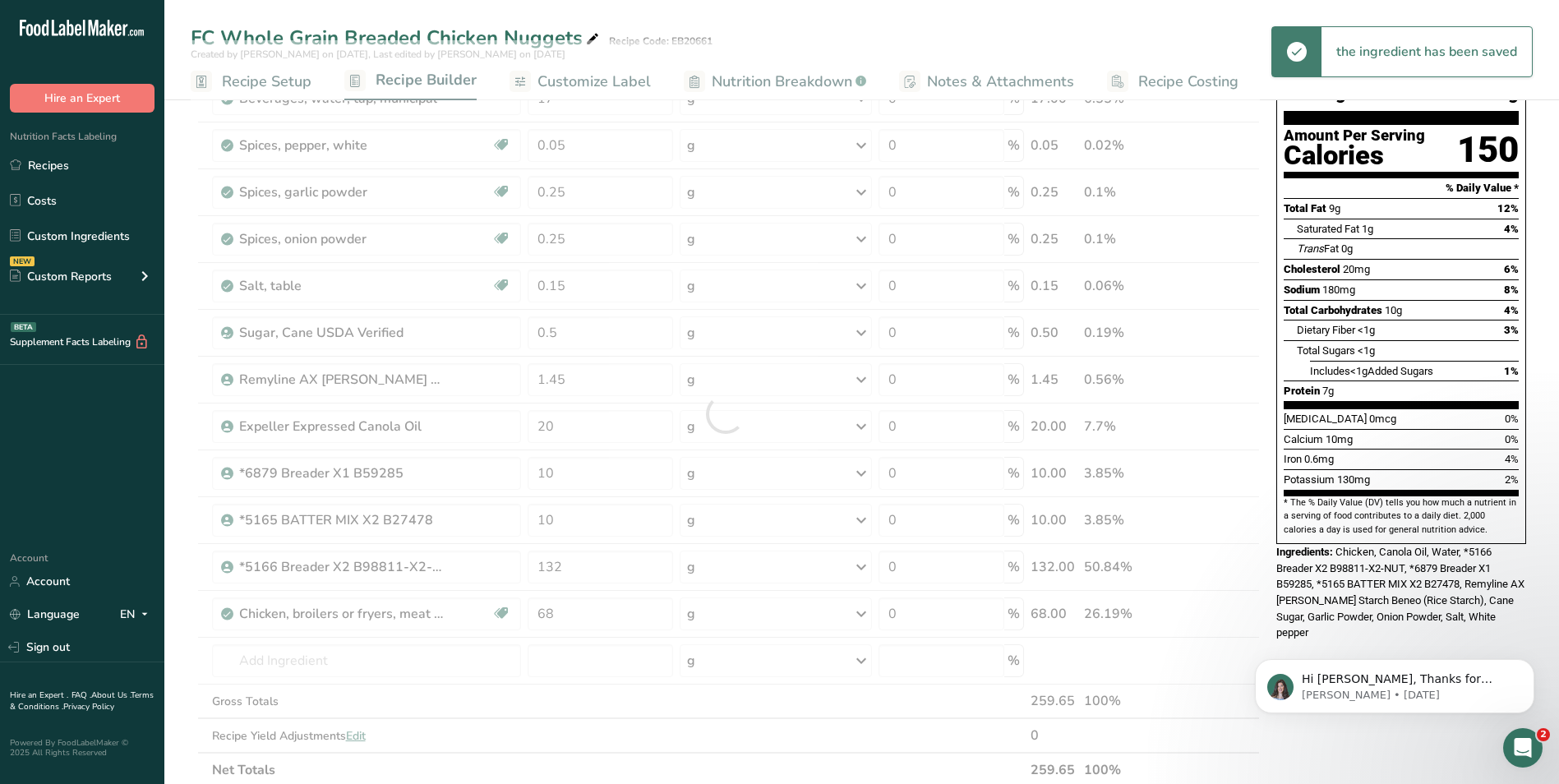
click at [1298, 615] on div "Hi [PERSON_NAME], Thanks for supporting us with a G2 review! If you’ve submitte…" at bounding box center [1395, 610] width 302 height 206
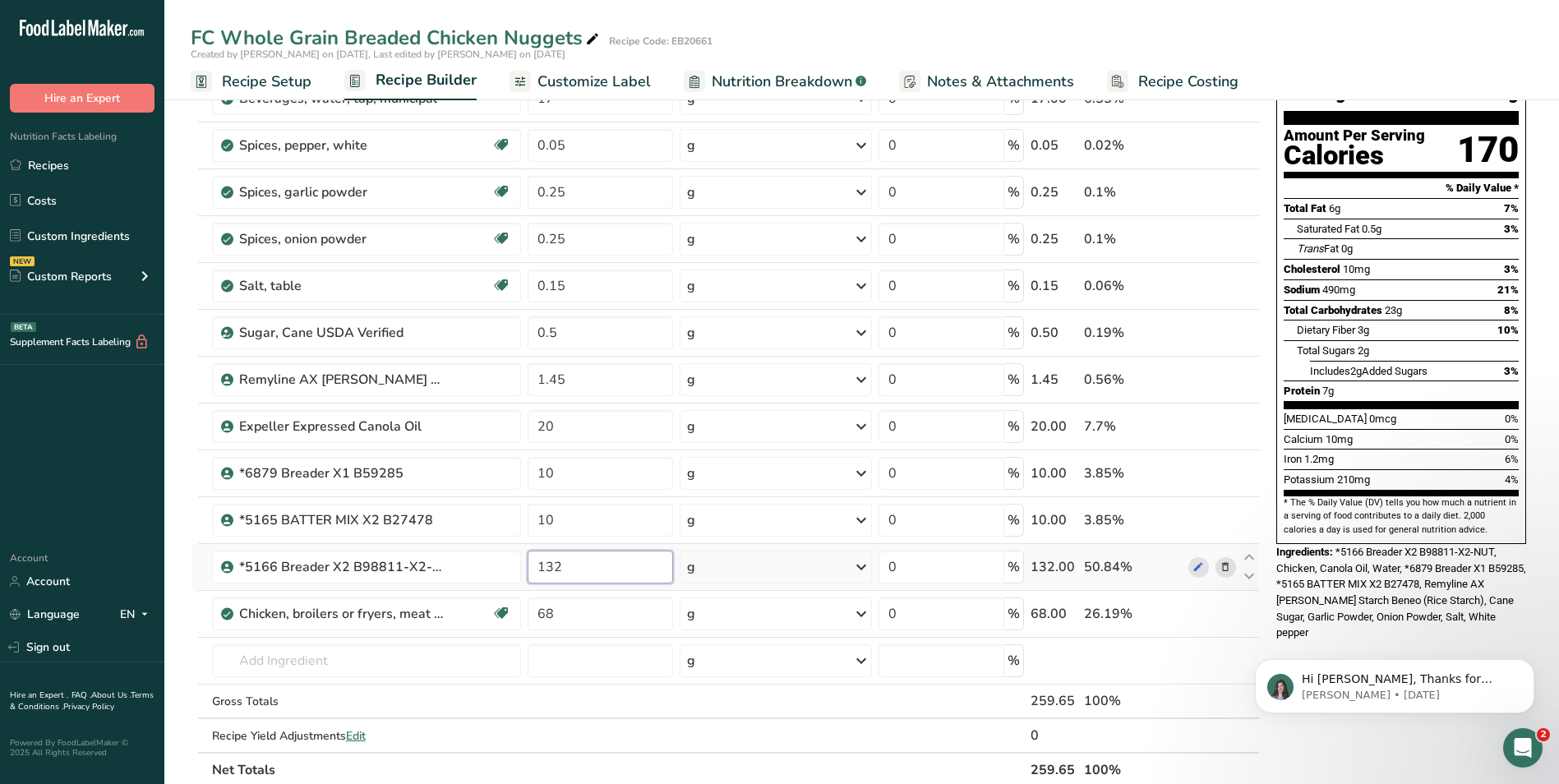
click at [550, 562] on input "132" at bounding box center [600, 567] width 146 height 33
type input "12"
click at [1304, 615] on div "Hi [PERSON_NAME], Thanks for supporting us with a G2 review! If you’ve submitte…" at bounding box center [1395, 610] width 302 height 206
click at [545, 614] on input "68" at bounding box center [600, 614] width 146 height 33
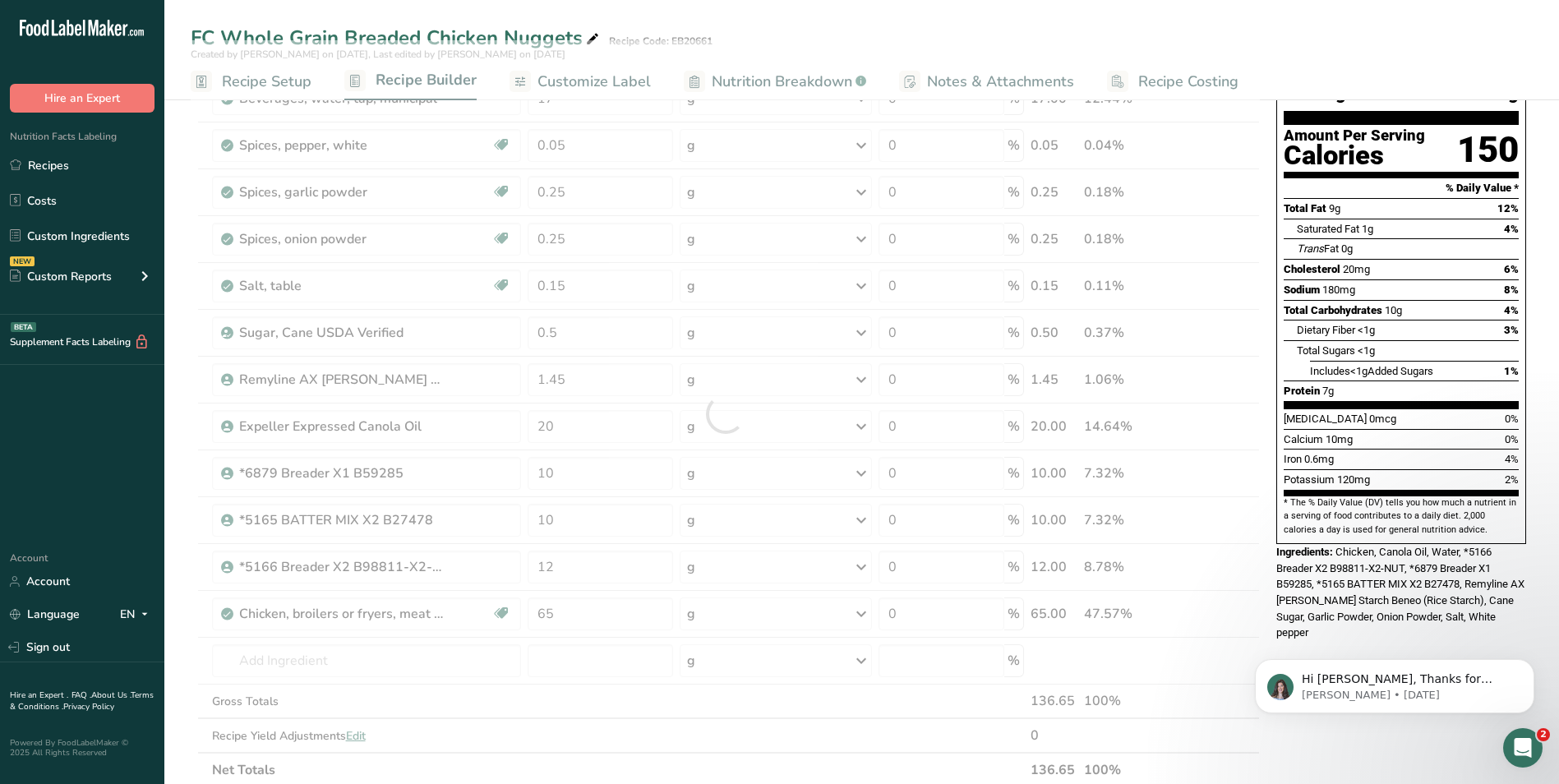
click at [1333, 613] on div "Hi [PERSON_NAME], Thanks for supporting us with a G2 review! If you’ve submitte…" at bounding box center [1395, 610] width 302 height 206
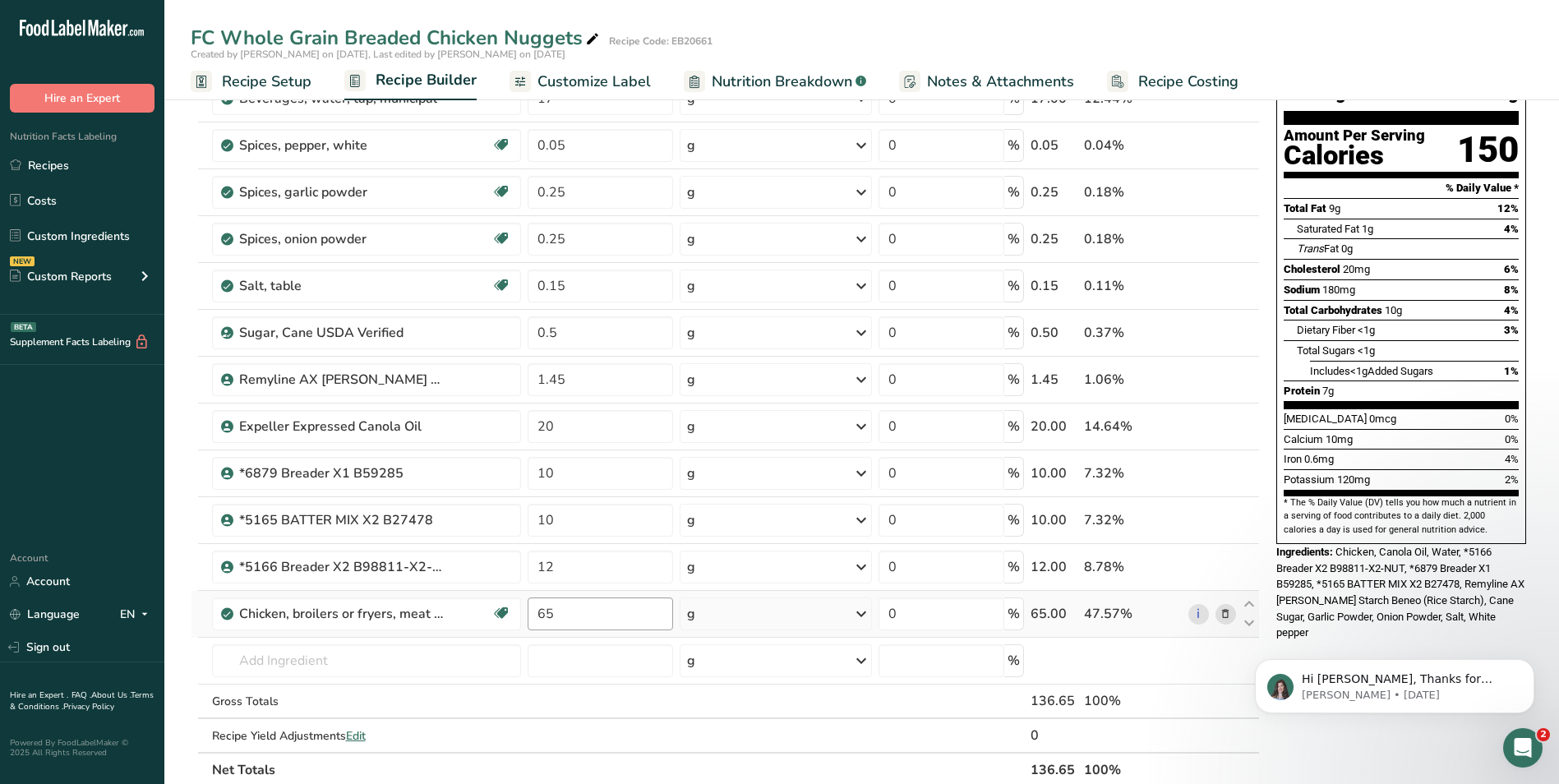
drag, startPoint x: 556, startPoint y: 611, endPoint x: 536, endPoint y: 614, distance: 20.2
click at [536, 614] on input "65" at bounding box center [600, 614] width 146 height 33
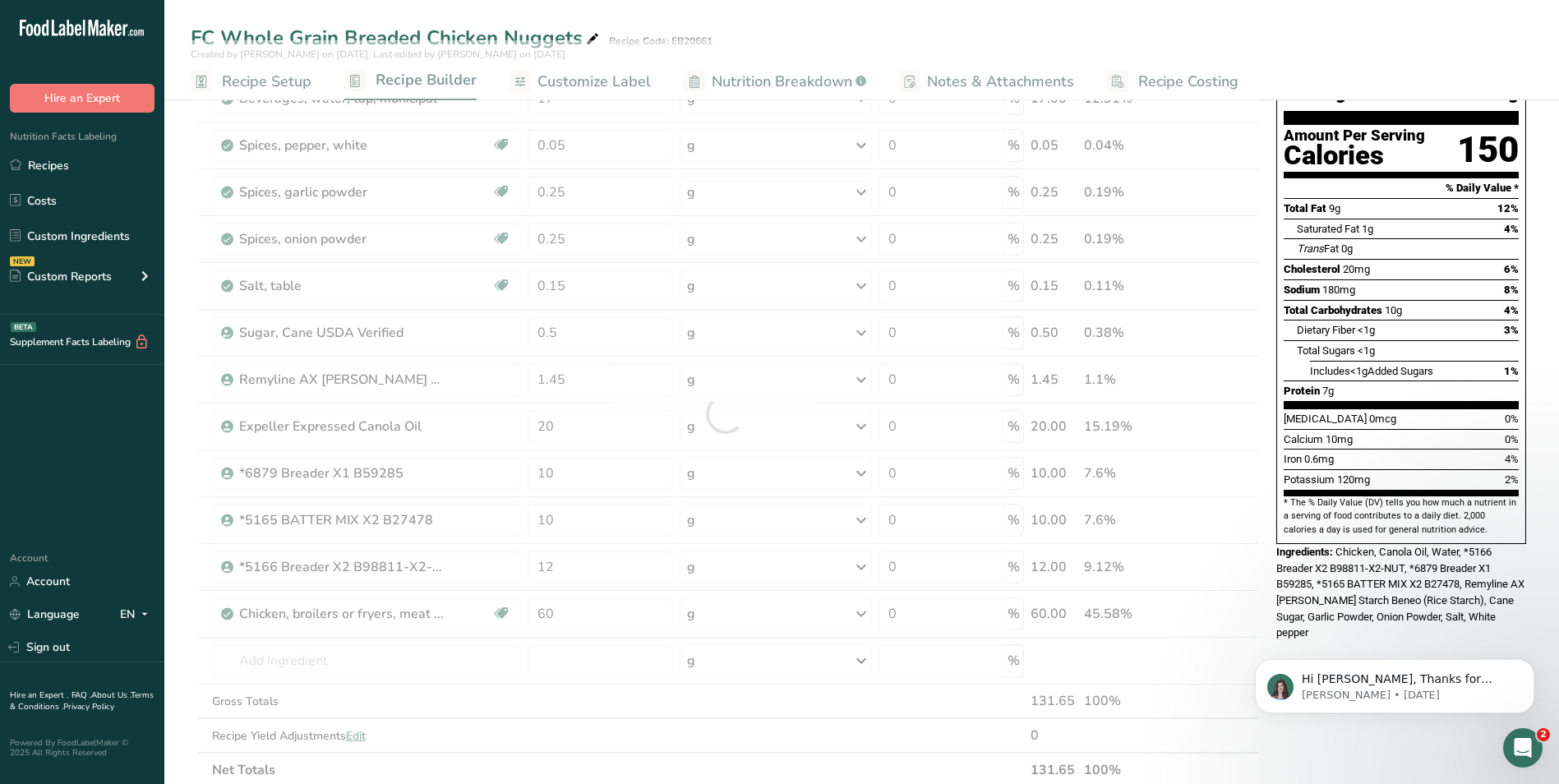
click at [1351, 609] on div "Hi [PERSON_NAME], Thanks for supporting us with a G2 review! If you’ve submitte…" at bounding box center [1395, 610] width 302 height 206
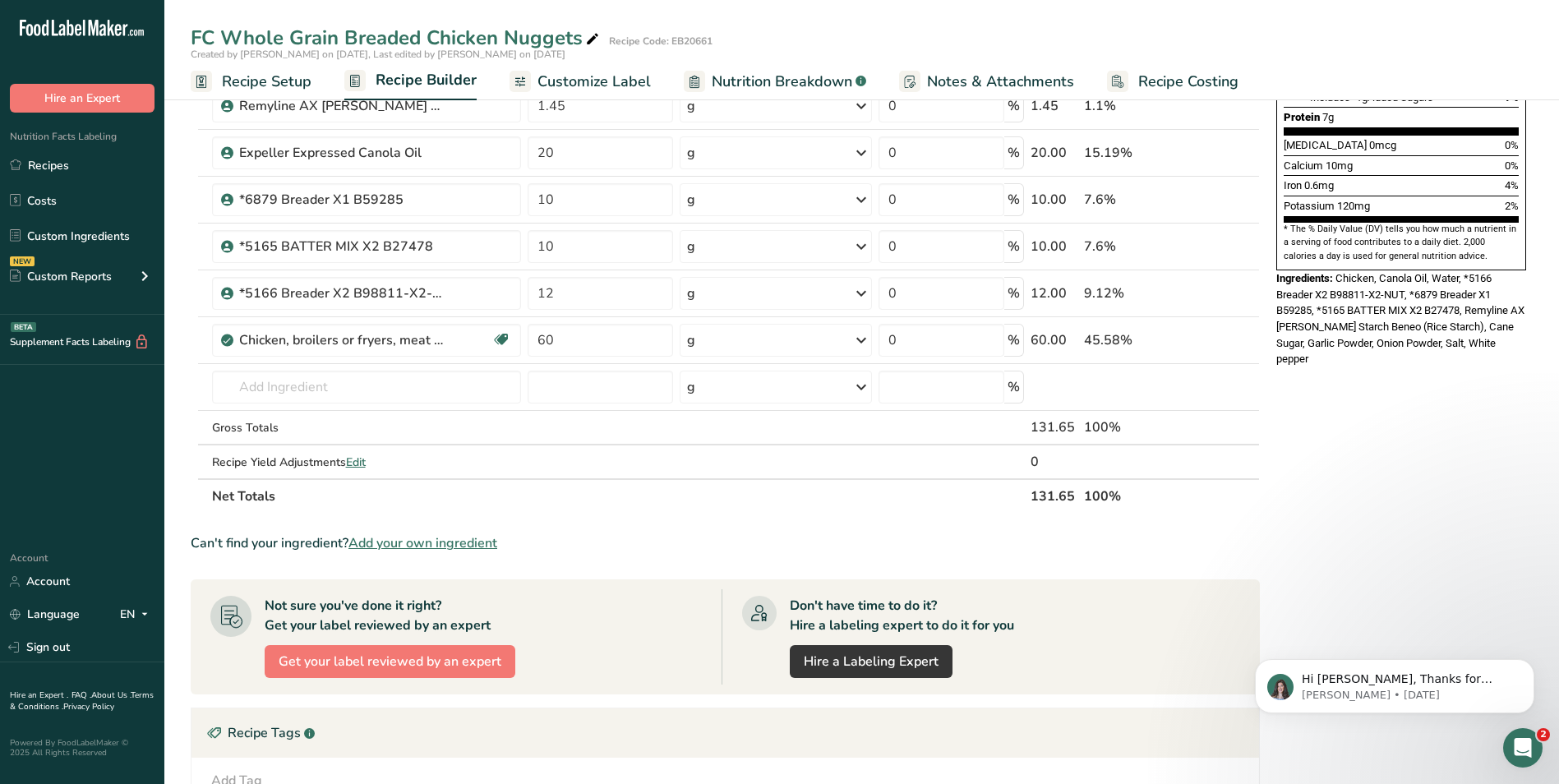
scroll to position [274, 0]
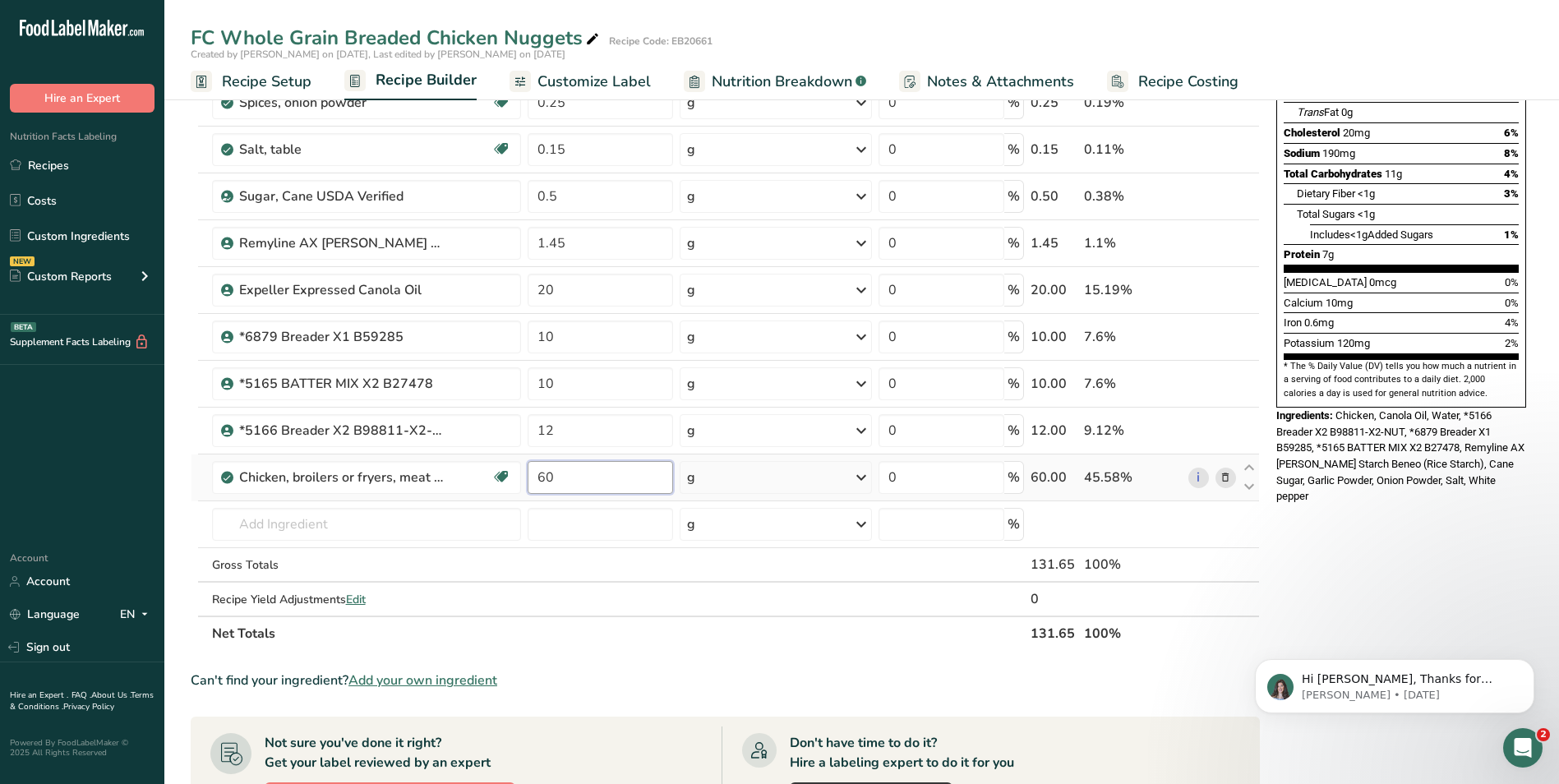
drag, startPoint x: 553, startPoint y: 477, endPoint x: 537, endPoint y: 477, distance: 16.0
click at [537, 477] on input "60" at bounding box center [600, 477] width 146 height 33
type input "70"
click at [1427, 524] on div "Nutrition Facts About 2.5 Servings Per Container Serving Size 56g Amount Per Se…" at bounding box center [1402, 535] width 263 height 1394
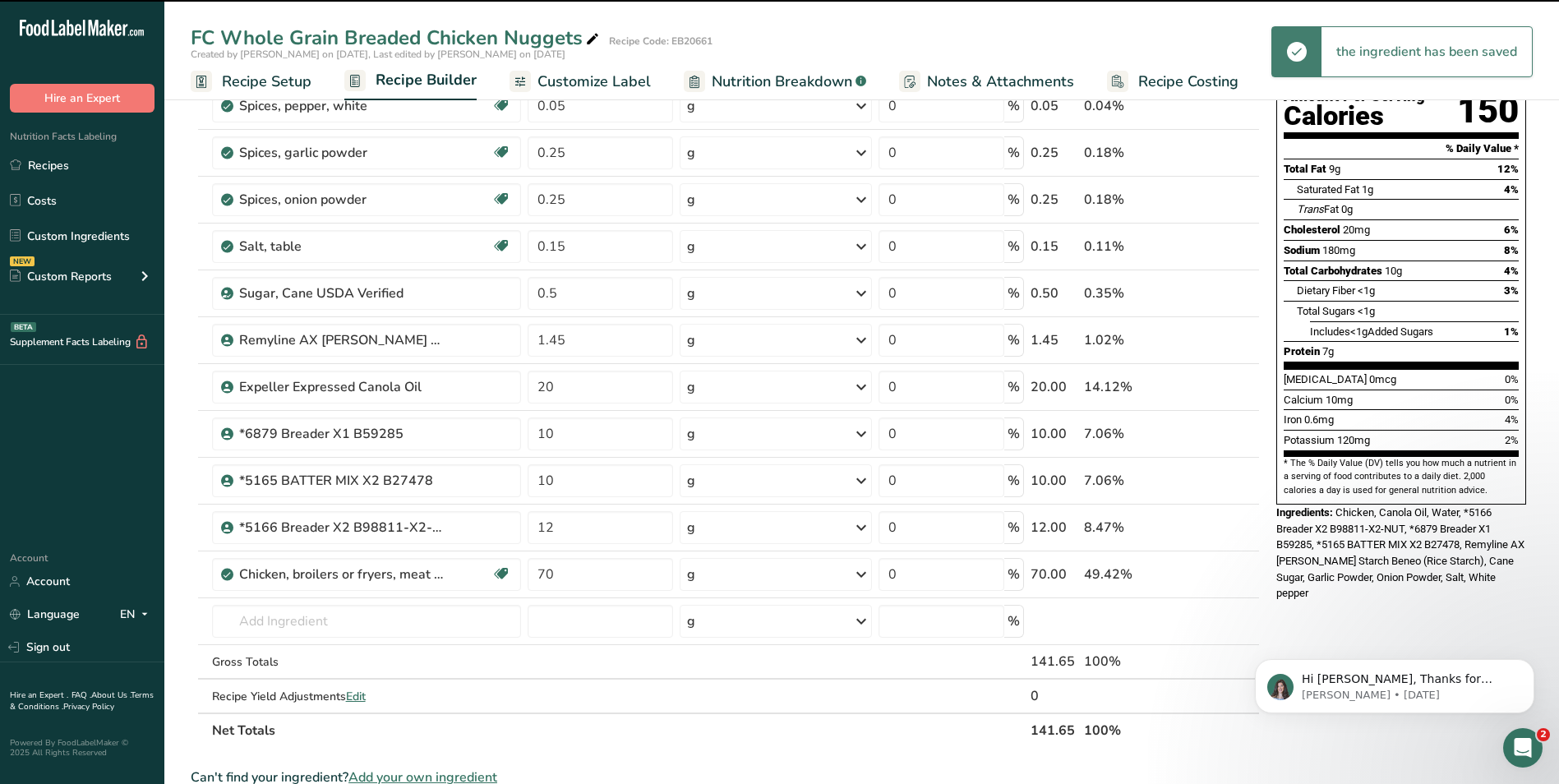
scroll to position [137, 0]
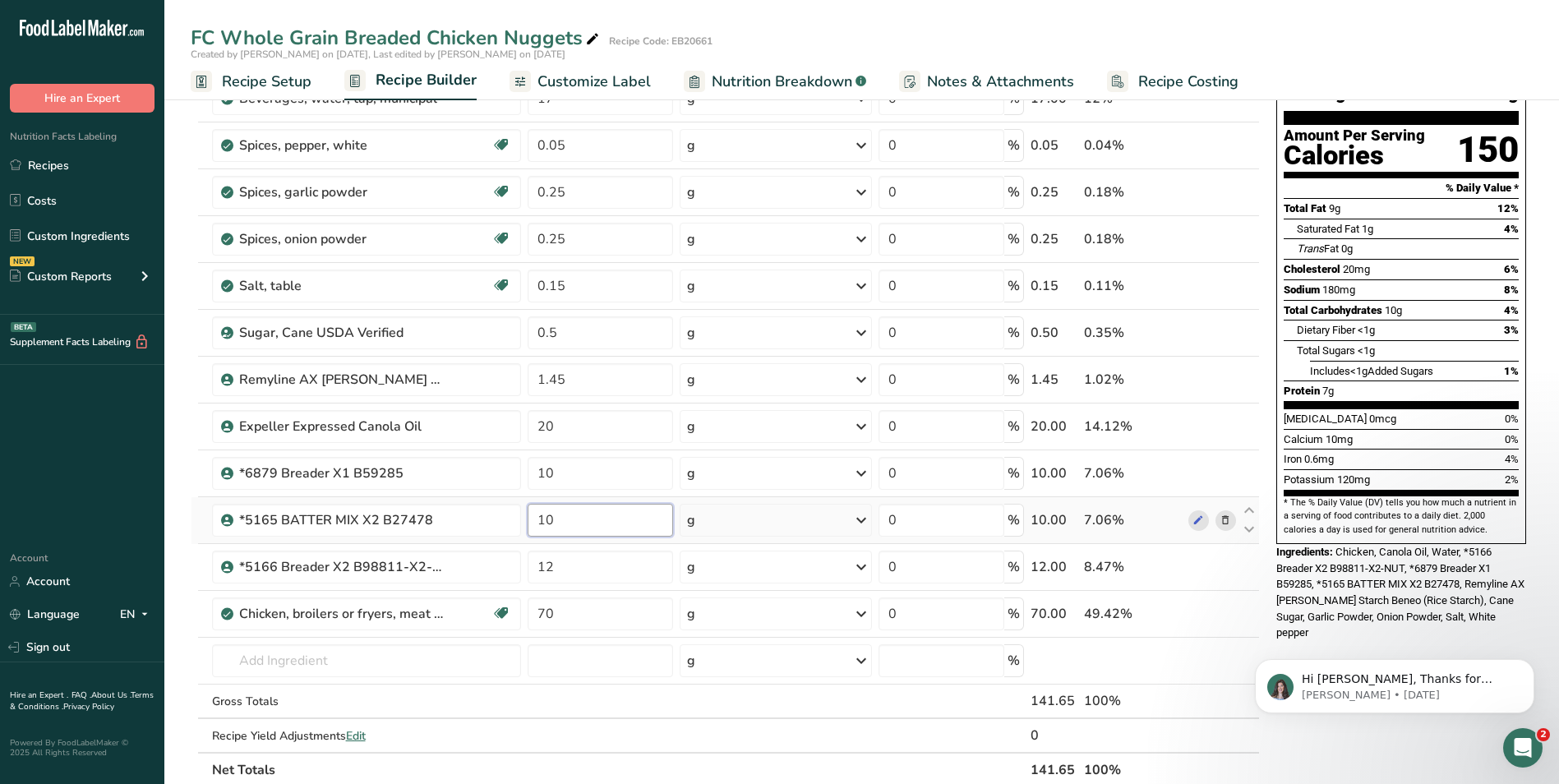
drag, startPoint x: 553, startPoint y: 520, endPoint x: 537, endPoint y: 521, distance: 16.0
click at [537, 521] on input "10" at bounding box center [600, 519] width 146 height 33
type input "6"
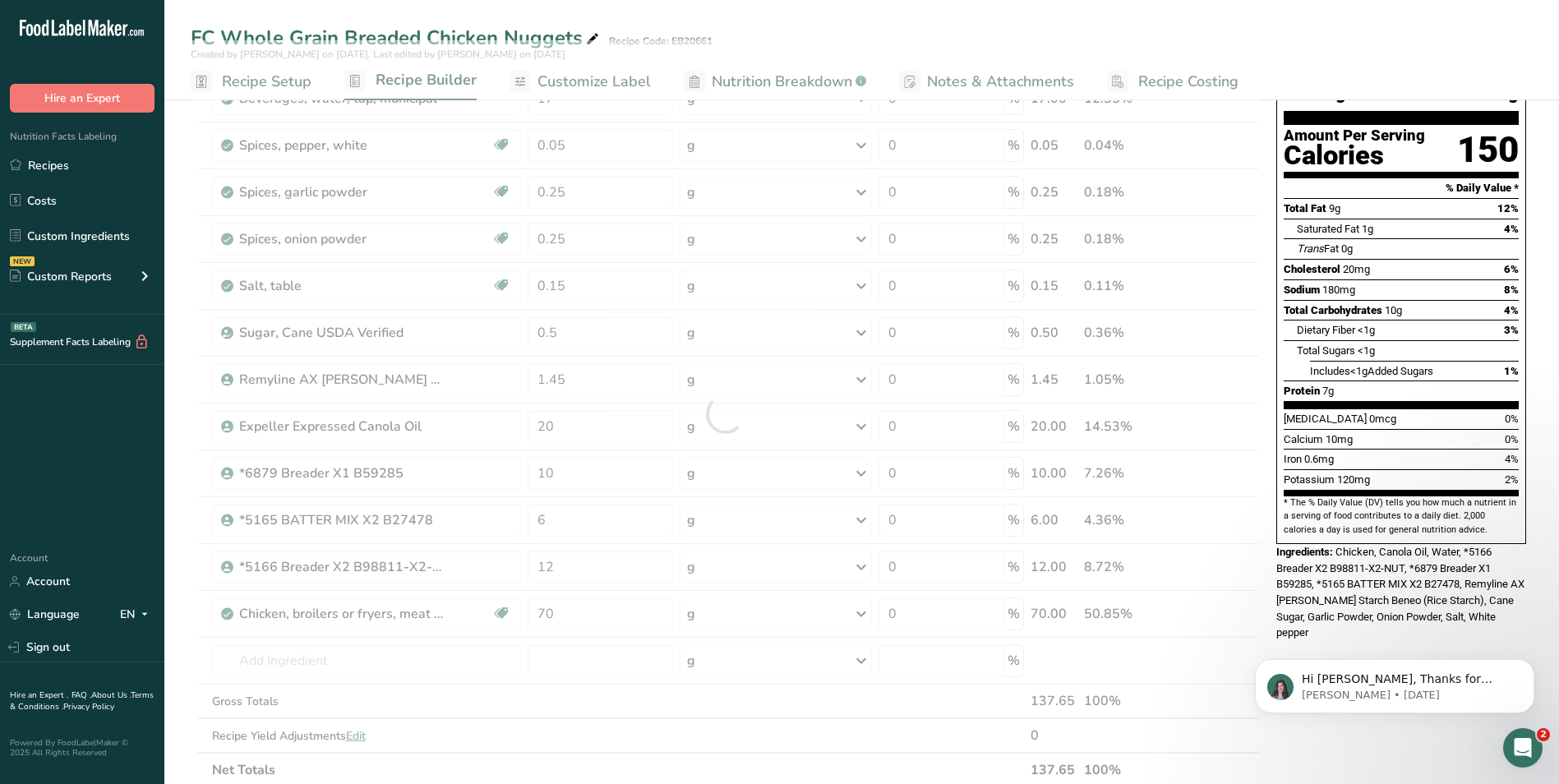
click at [1340, 619] on div "Nutrition Facts About 2.5 Servings Per Container Serving Size 56g Amount Per Se…" at bounding box center [1402, 671] width 263 height 1394
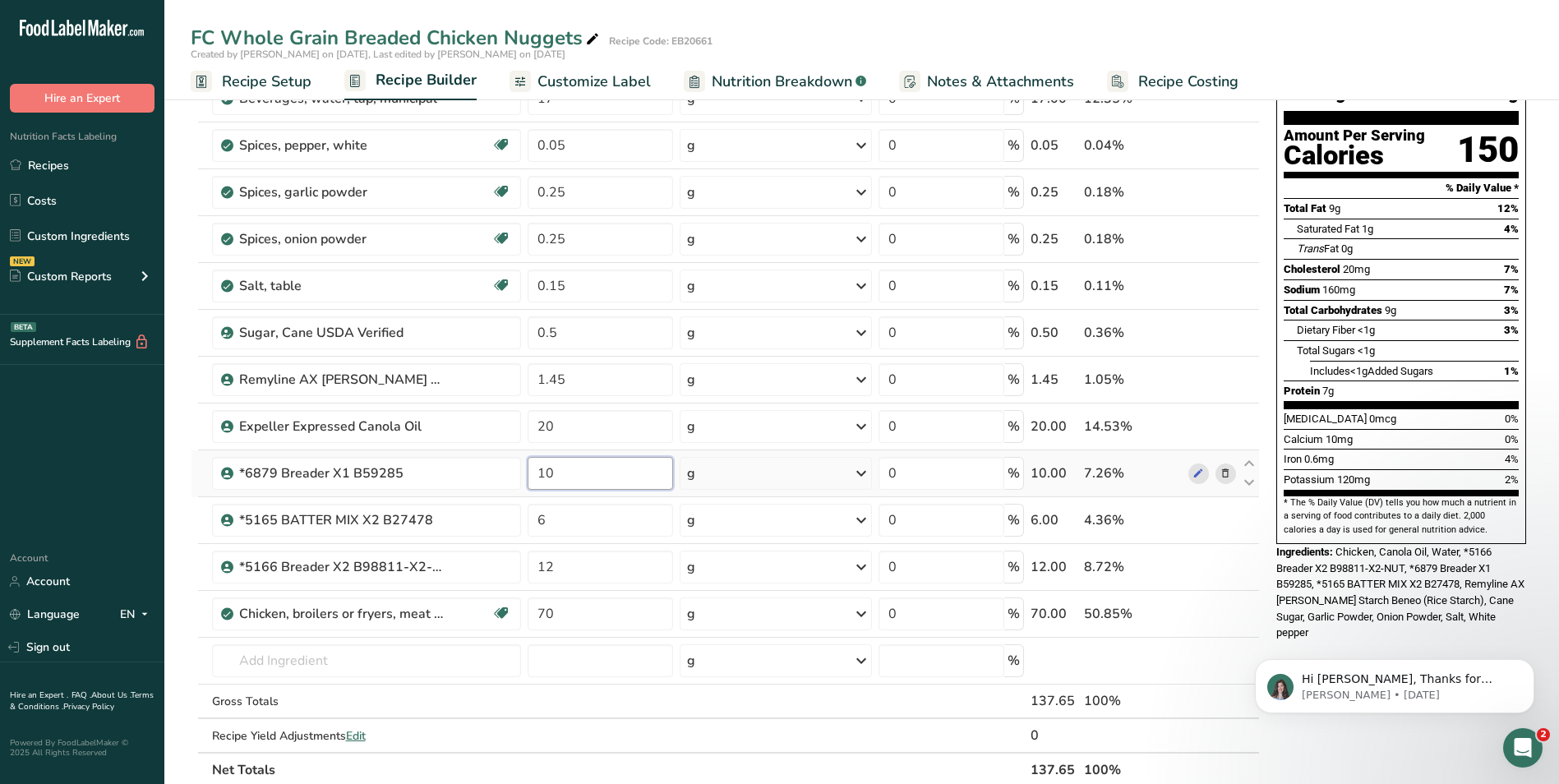
drag, startPoint x: 553, startPoint y: 471, endPoint x: 538, endPoint y: 471, distance: 15.0
click at [538, 471] on input "10" at bounding box center [600, 472] width 146 height 33
type input "12"
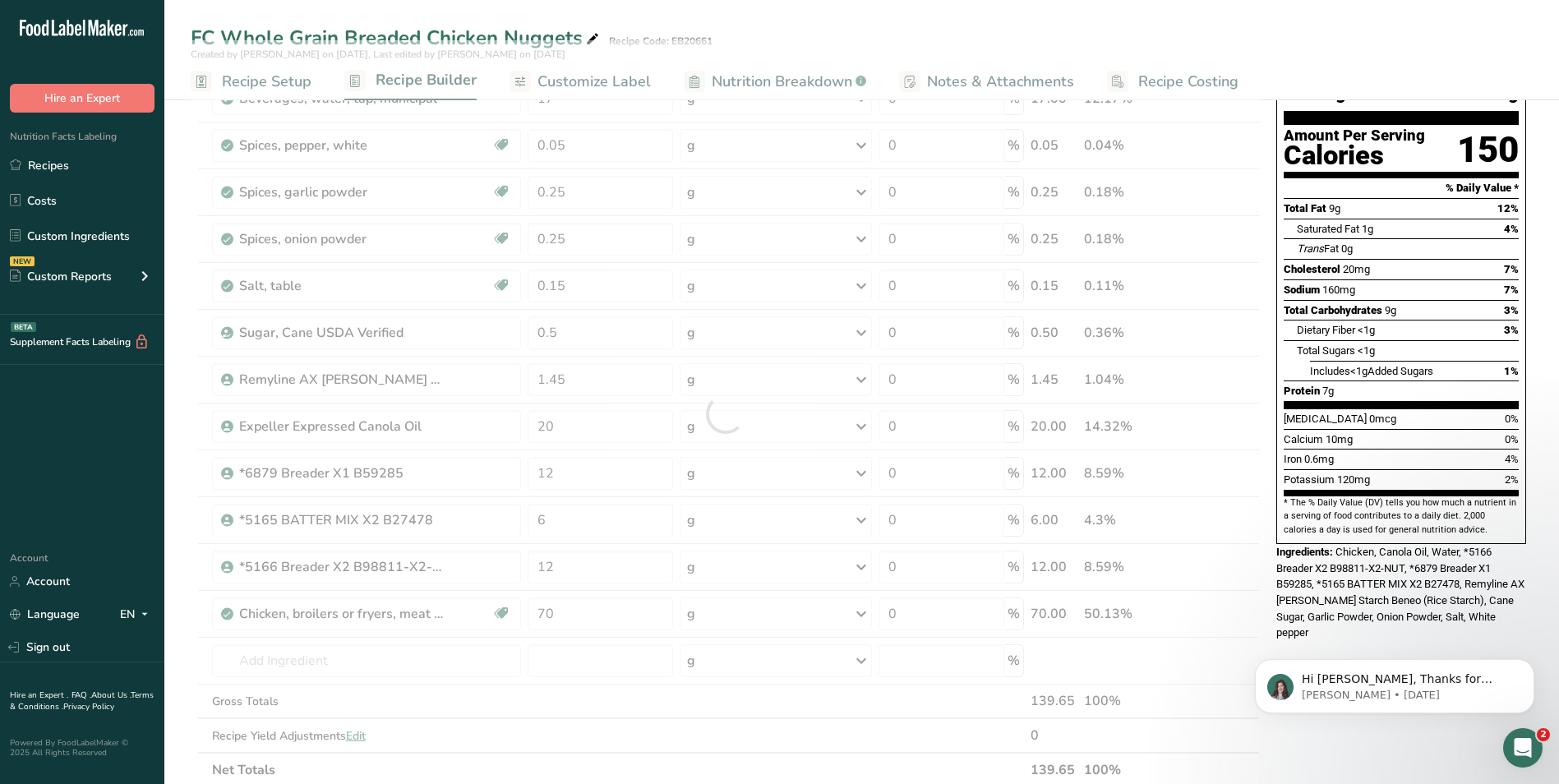
click at [1331, 614] on div "Nutrition Facts About 2.5 Servings Per Container Serving Size 56g Amount Per Se…" at bounding box center [1402, 671] width 263 height 1394
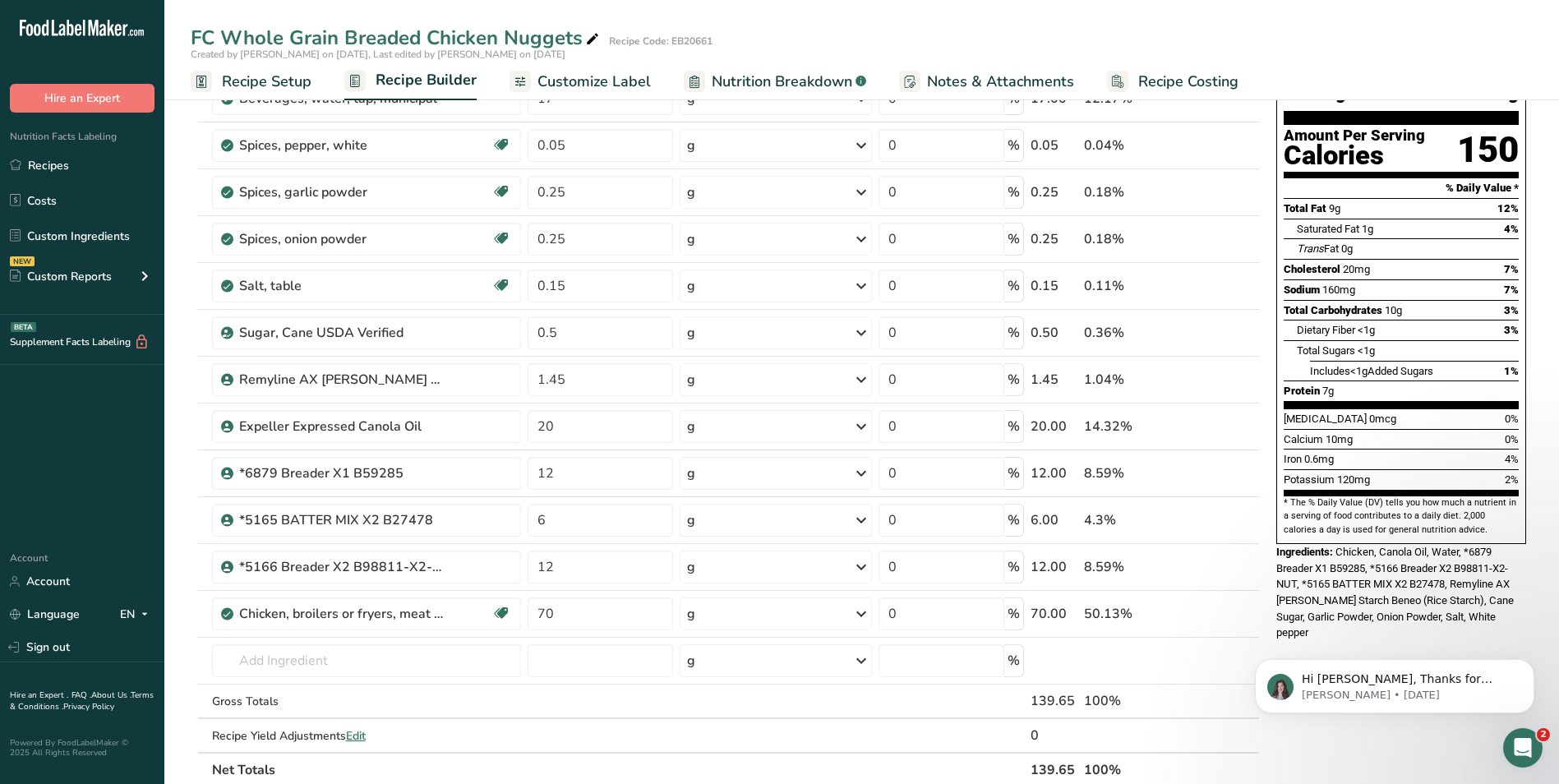
click at [772, 86] on span "Nutrition Breakdown" at bounding box center [782, 81] width 140 height 22
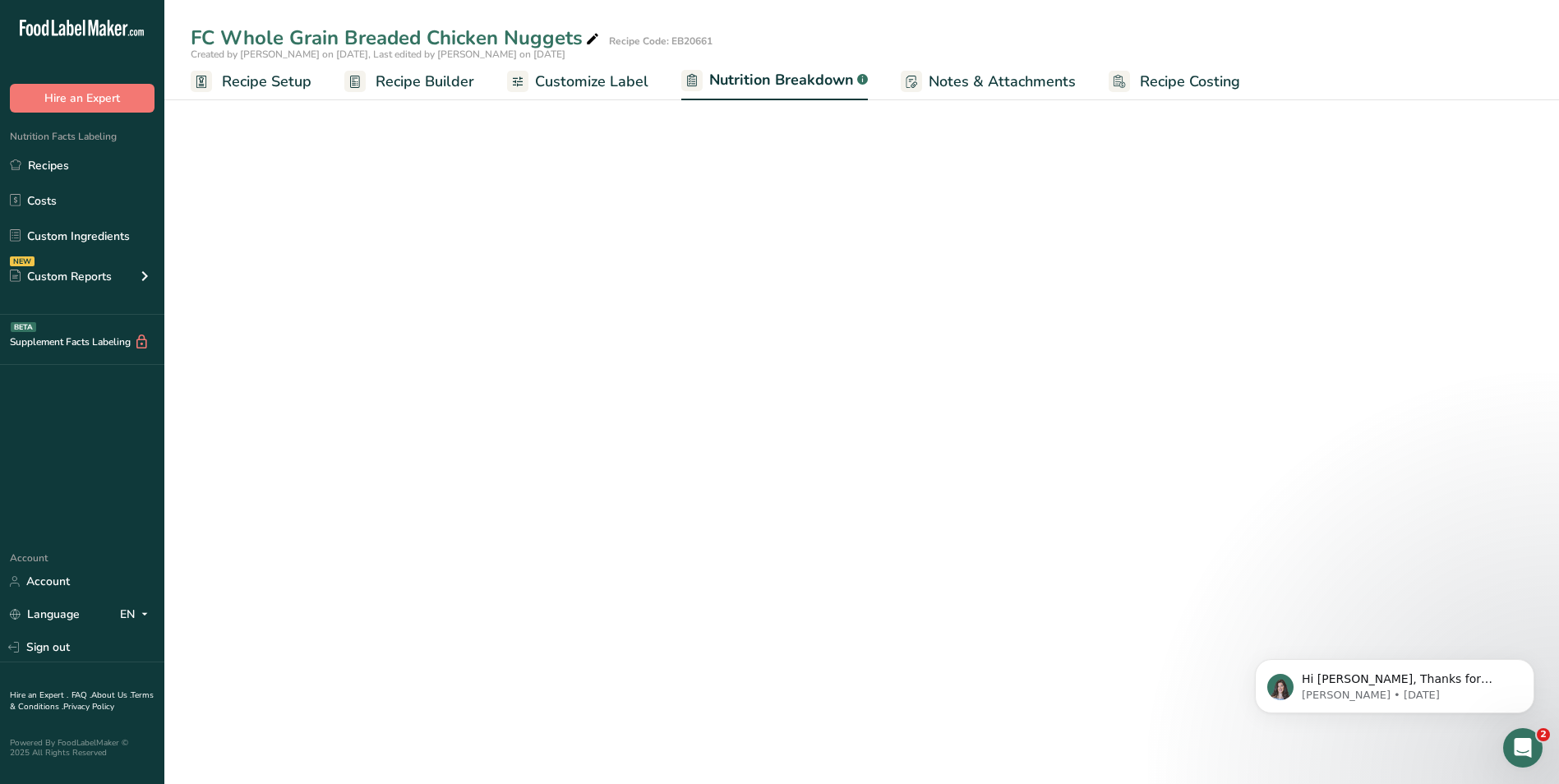
select select "Calories"
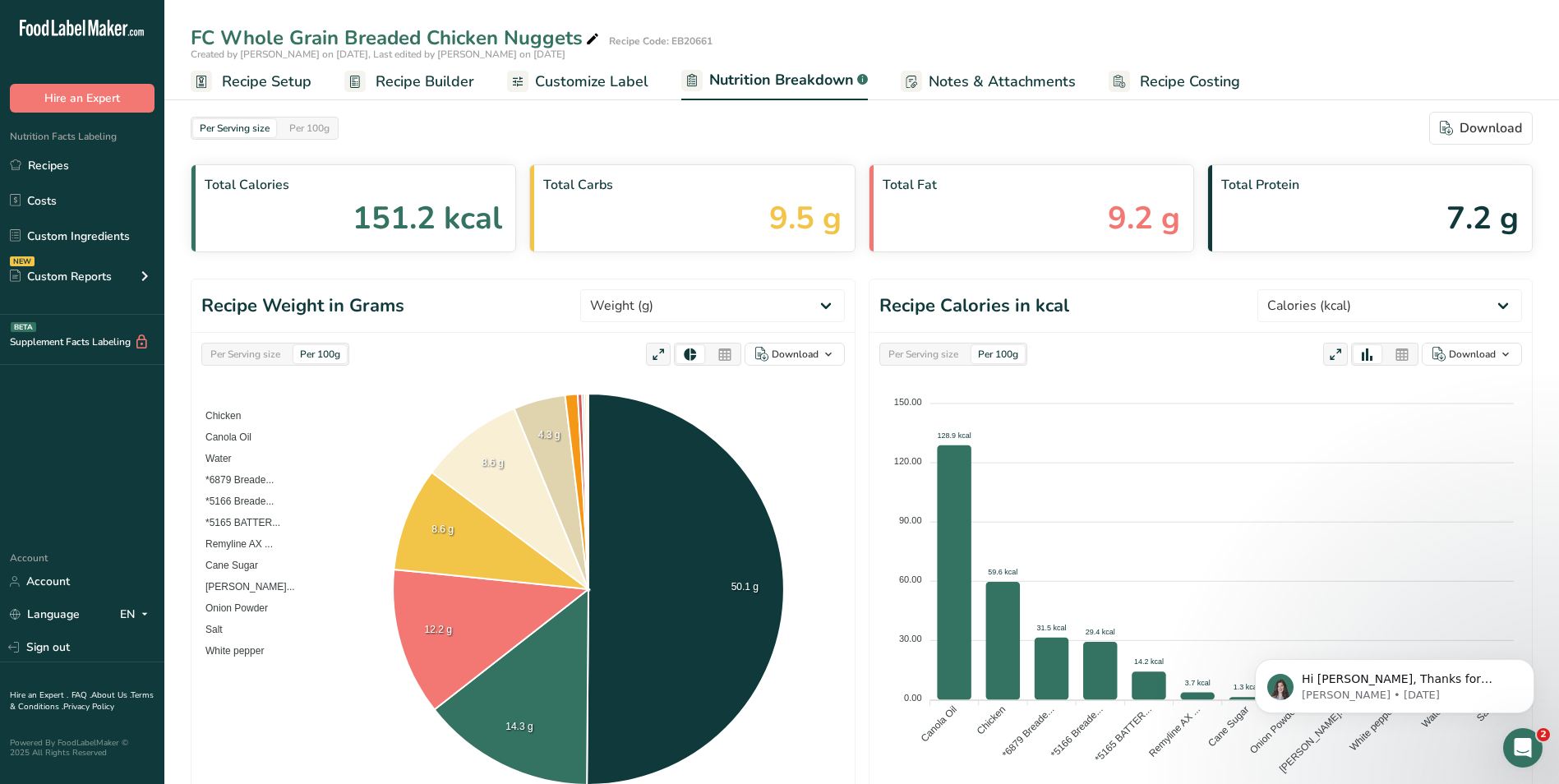
click at [424, 81] on span "Recipe Builder" at bounding box center [425, 81] width 99 height 22
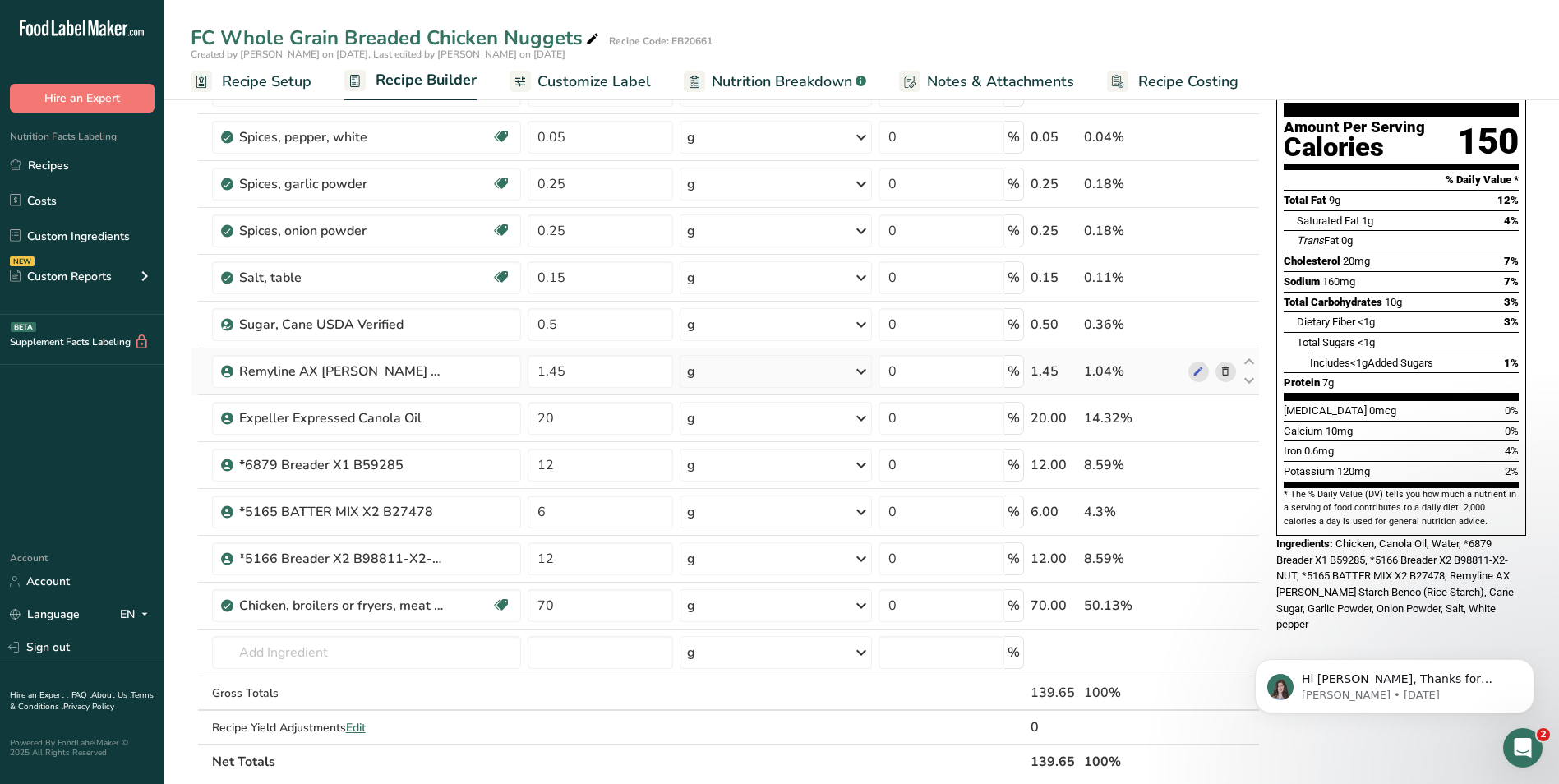
scroll to position [274, 0]
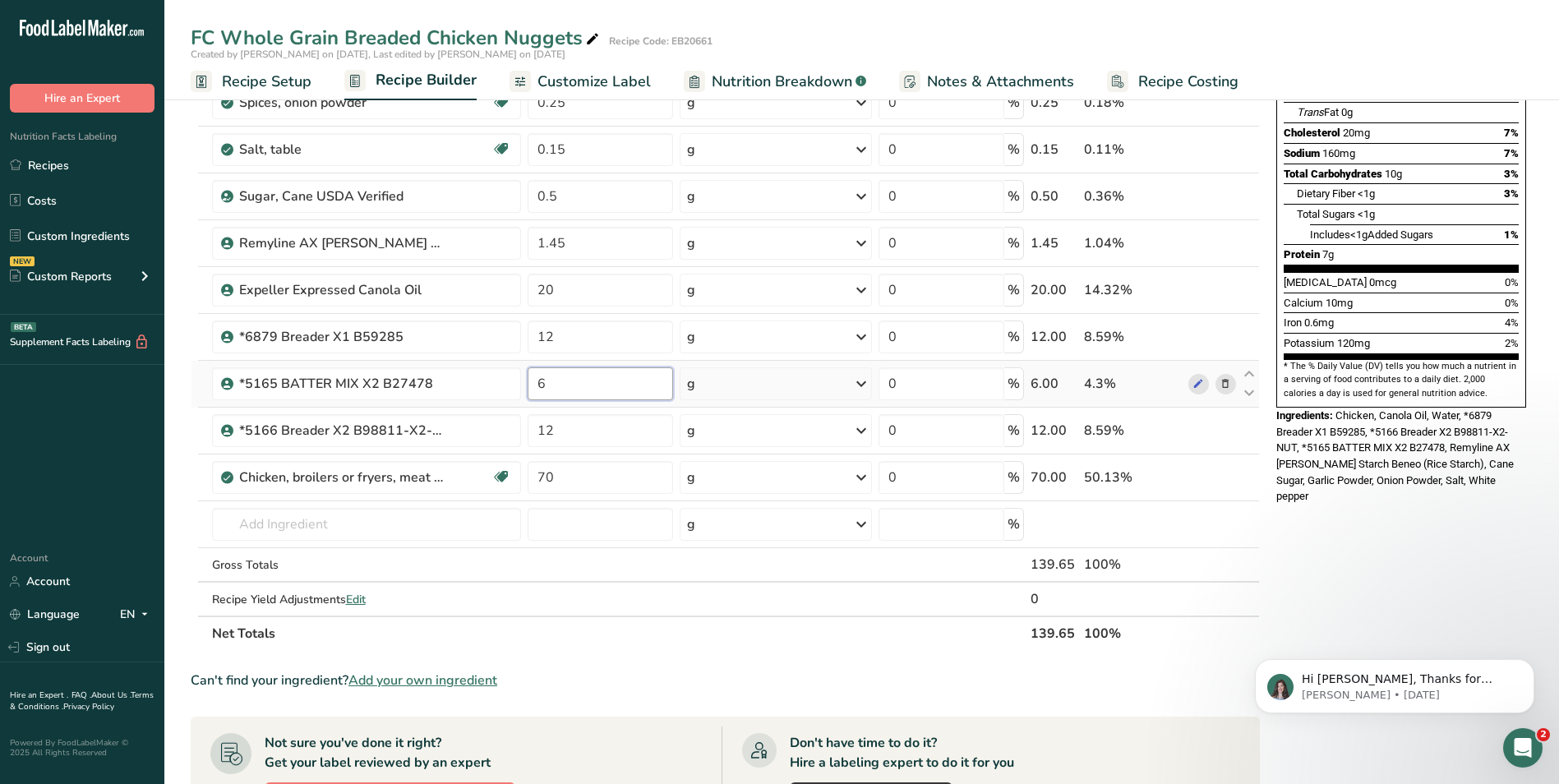
drag, startPoint x: 552, startPoint y: 386, endPoint x: 538, endPoint y: 383, distance: 14.3
click at [538, 383] on input "6" at bounding box center [600, 383] width 146 height 33
type input "1"
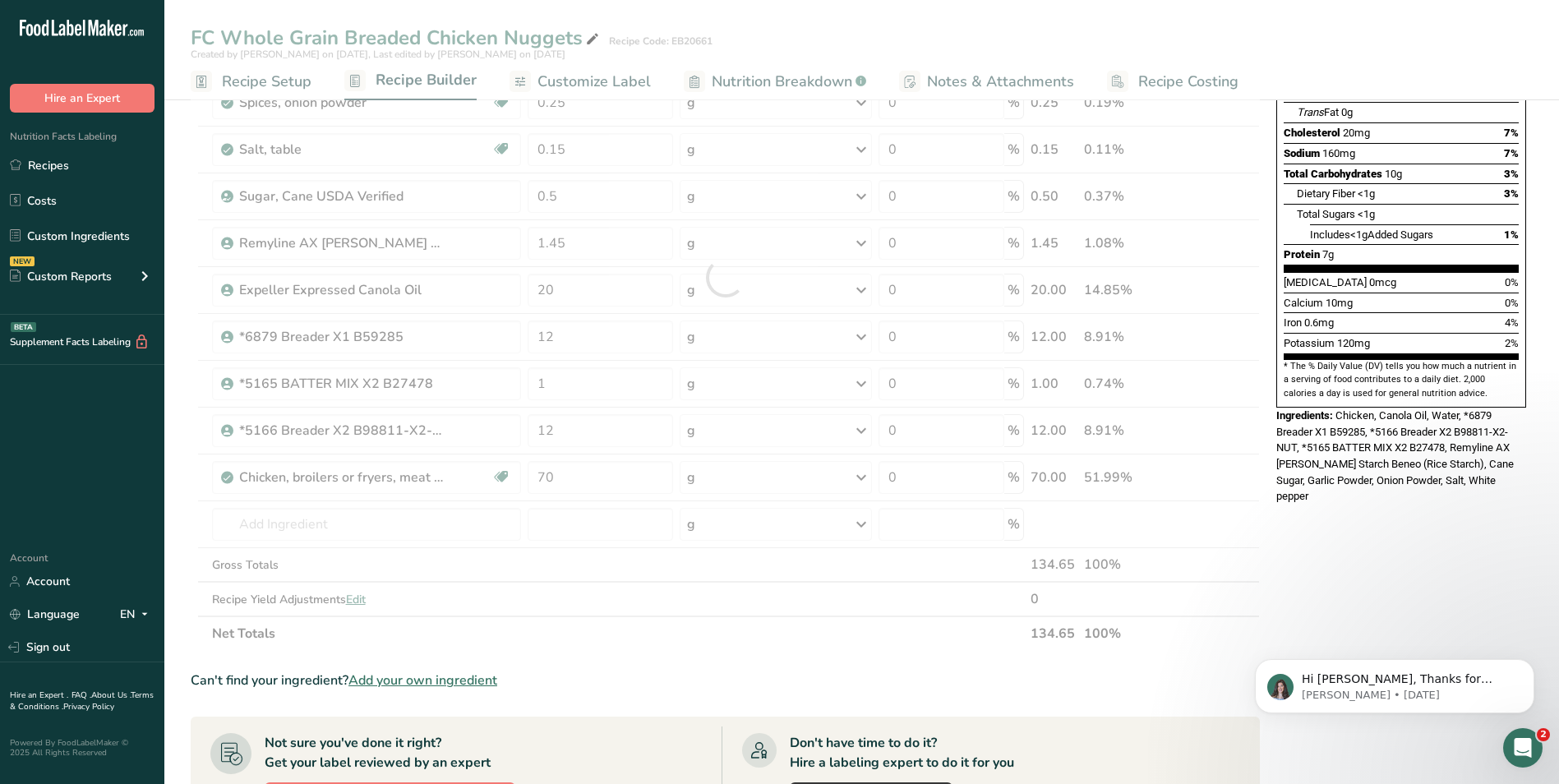
click at [1356, 486] on div "Nutrition Facts About 2.5 Servings Per Container Serving Size 56g Amount Per Se…" at bounding box center [1402, 535] width 263 height 1394
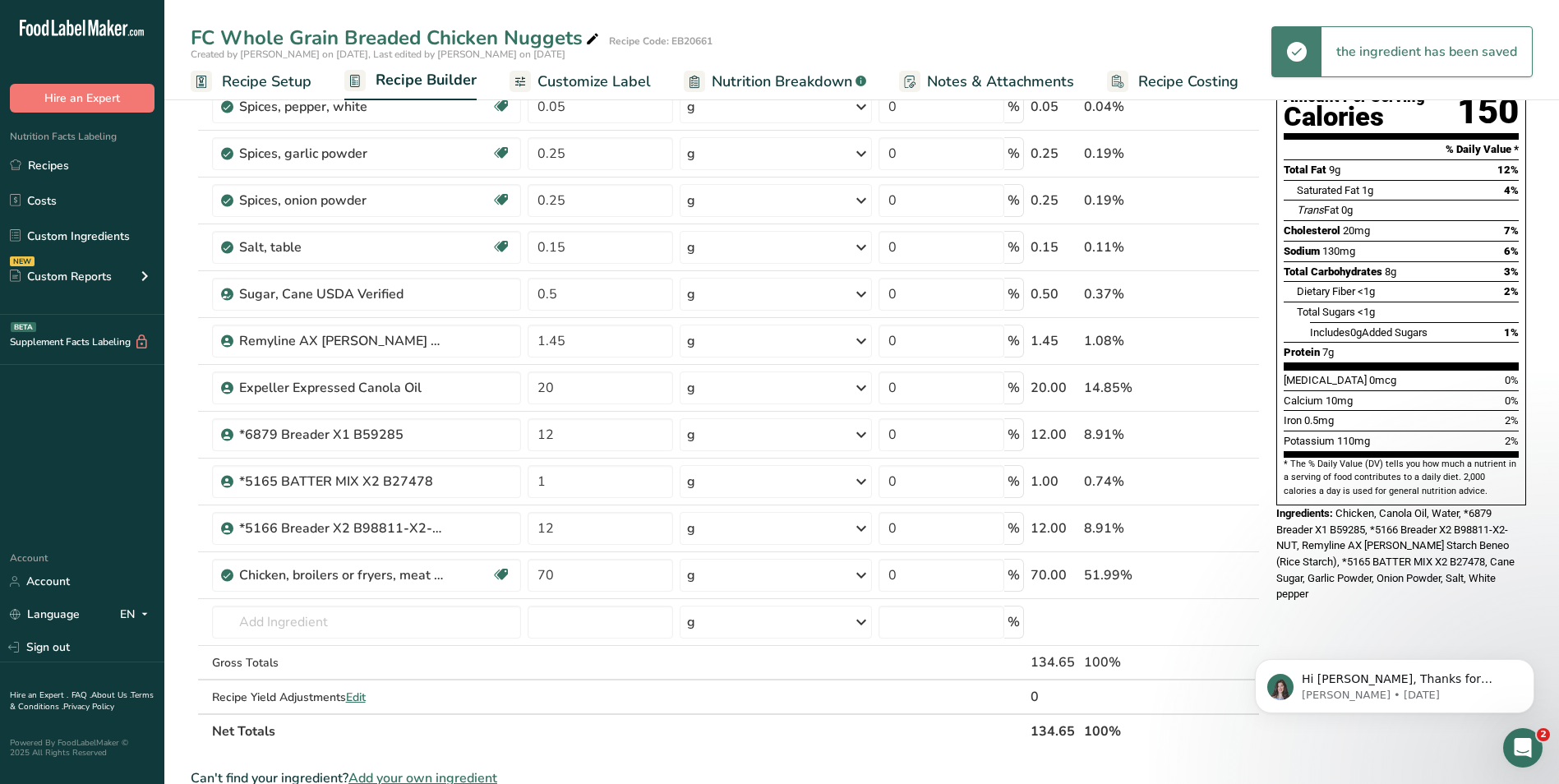
scroll to position [137, 0]
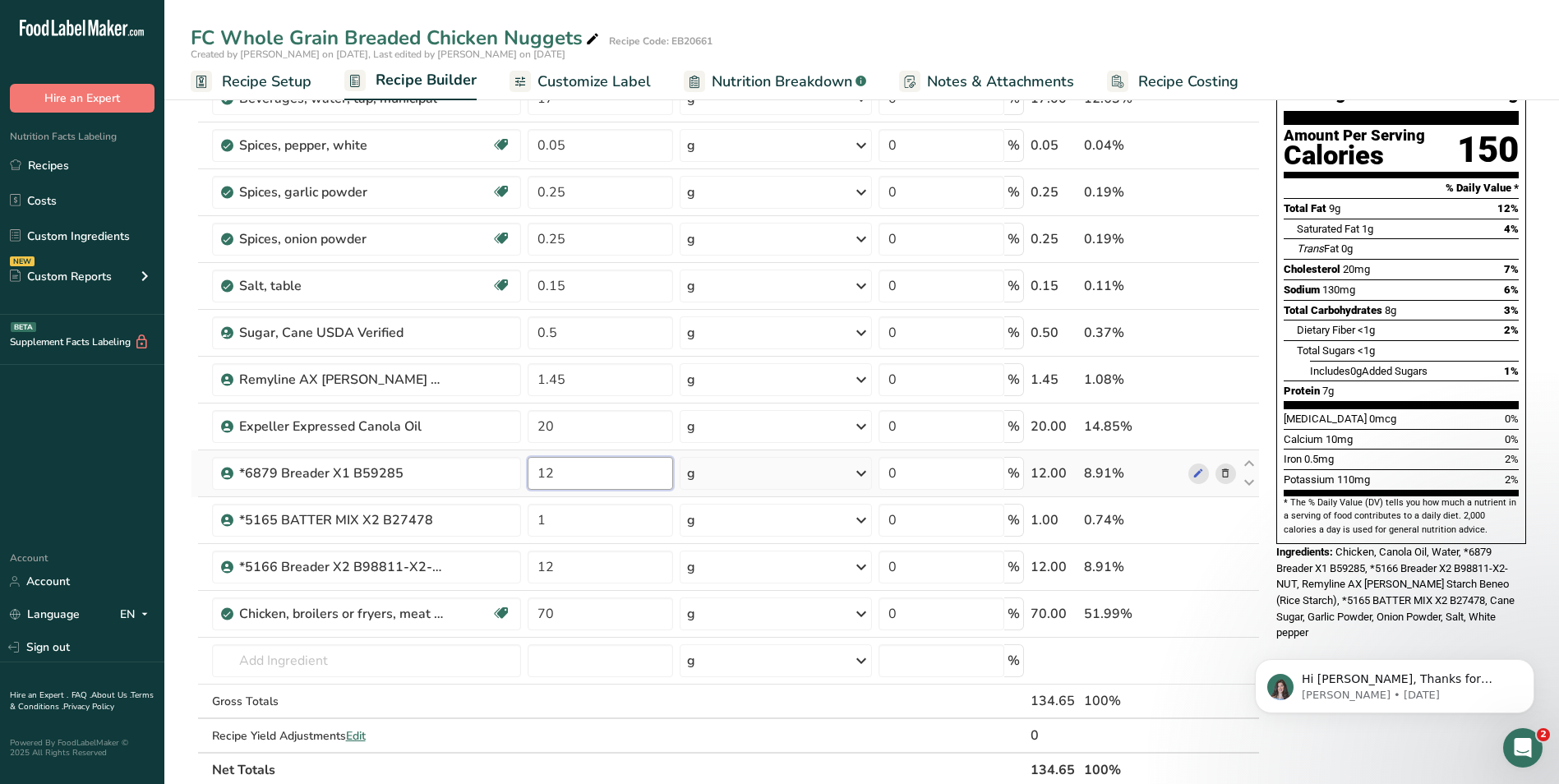
click at [562, 477] on input "12" at bounding box center [600, 472] width 146 height 33
click at [1347, 608] on div "Nutrition Facts About 2.5 Servings Per Container Serving Size 56g Amount Per Se…" at bounding box center [1402, 671] width 263 height 1394
drag, startPoint x: 551, startPoint y: 470, endPoint x: 538, endPoint y: 471, distance: 13.0
click at [538, 471] on input "15" at bounding box center [600, 472] width 146 height 33
type input "18"
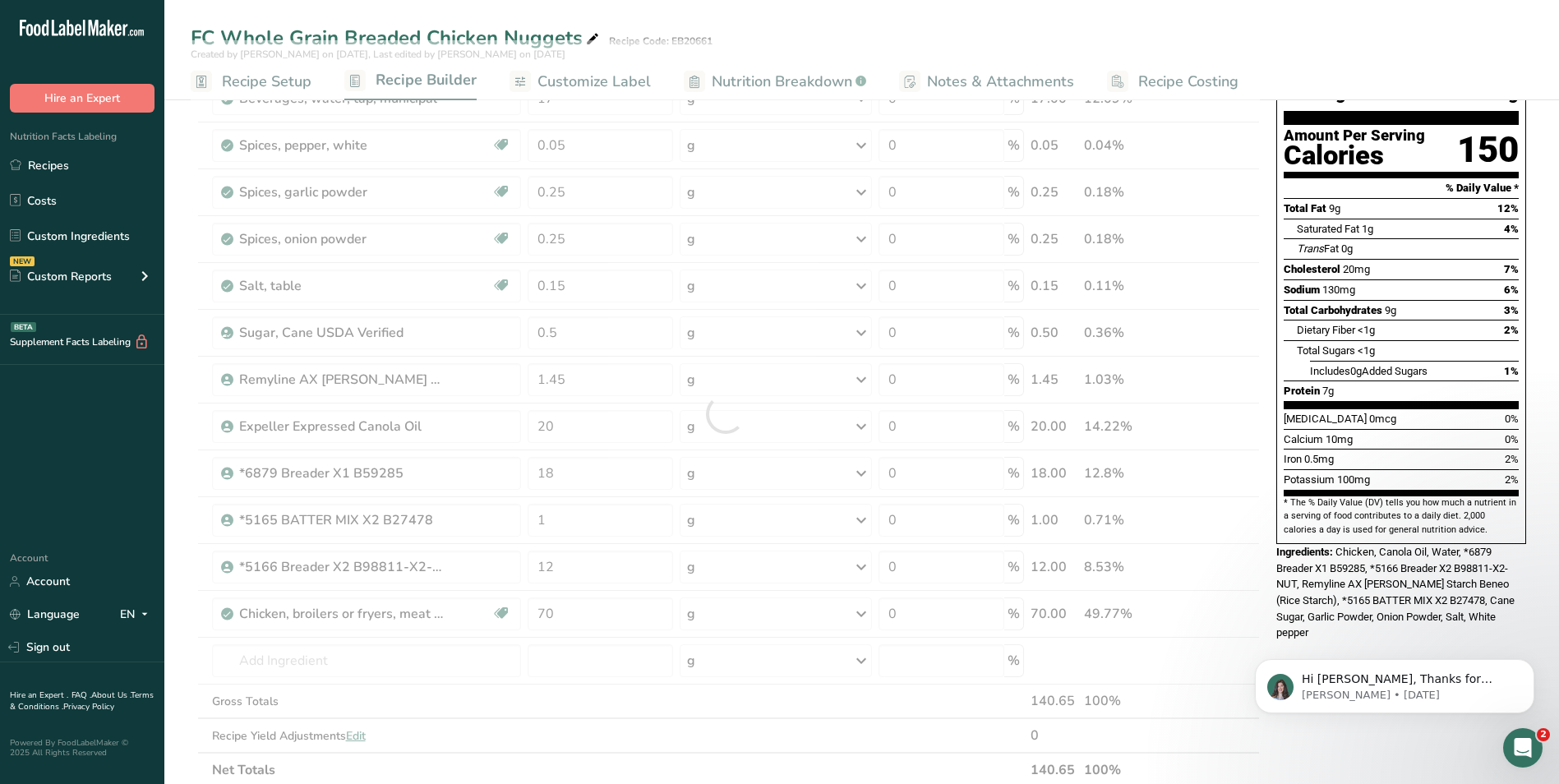
click at [1313, 609] on div "Nutrition Facts About 2.5 Servings Per Container Serving Size 56g Amount Per Se…" at bounding box center [1402, 671] width 263 height 1394
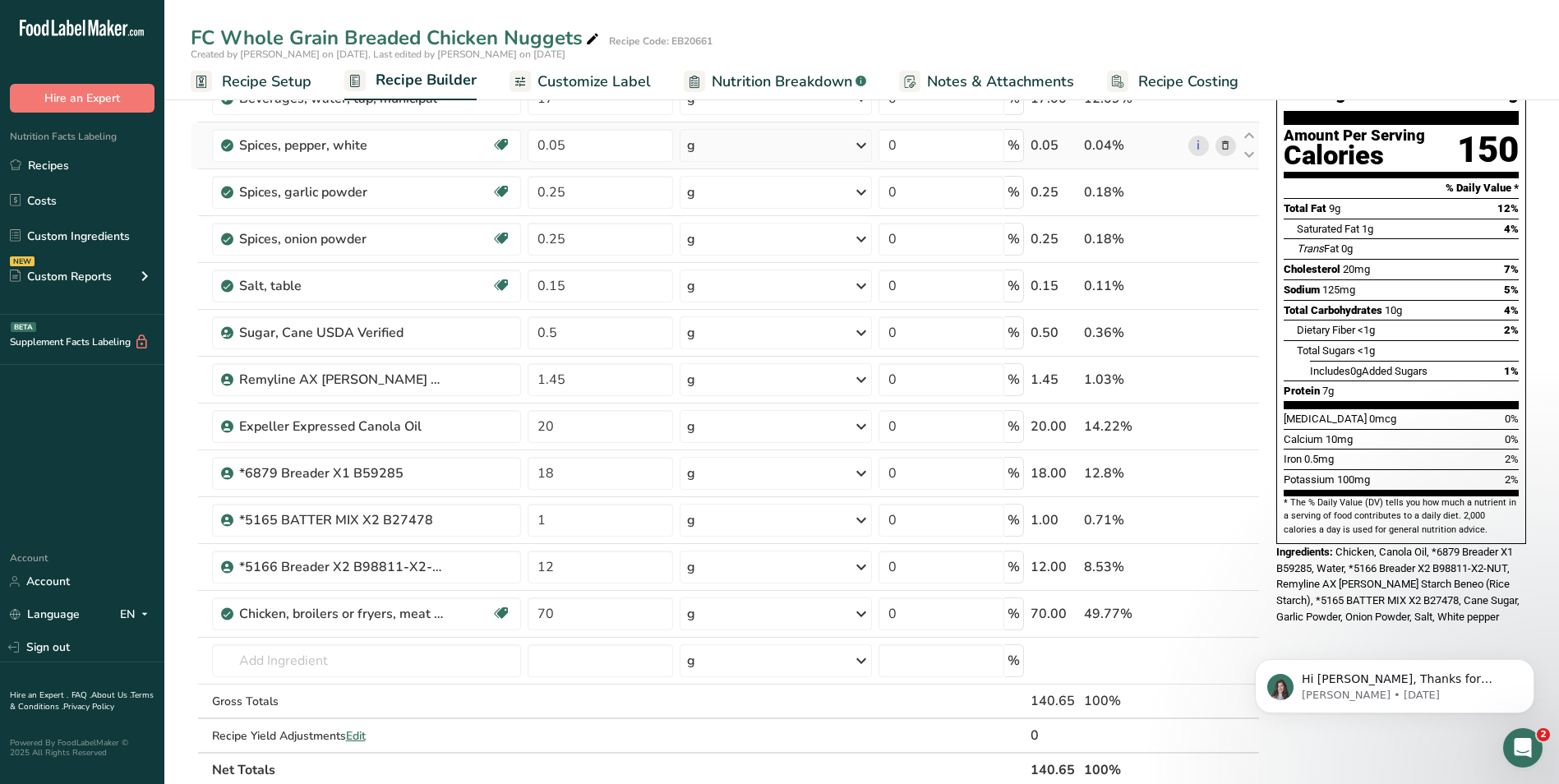
drag, startPoint x: 751, startPoint y: 83, endPoint x: 799, endPoint y: 158, distance: 89.0
click at [751, 83] on span "Nutrition Breakdown" at bounding box center [782, 81] width 140 height 22
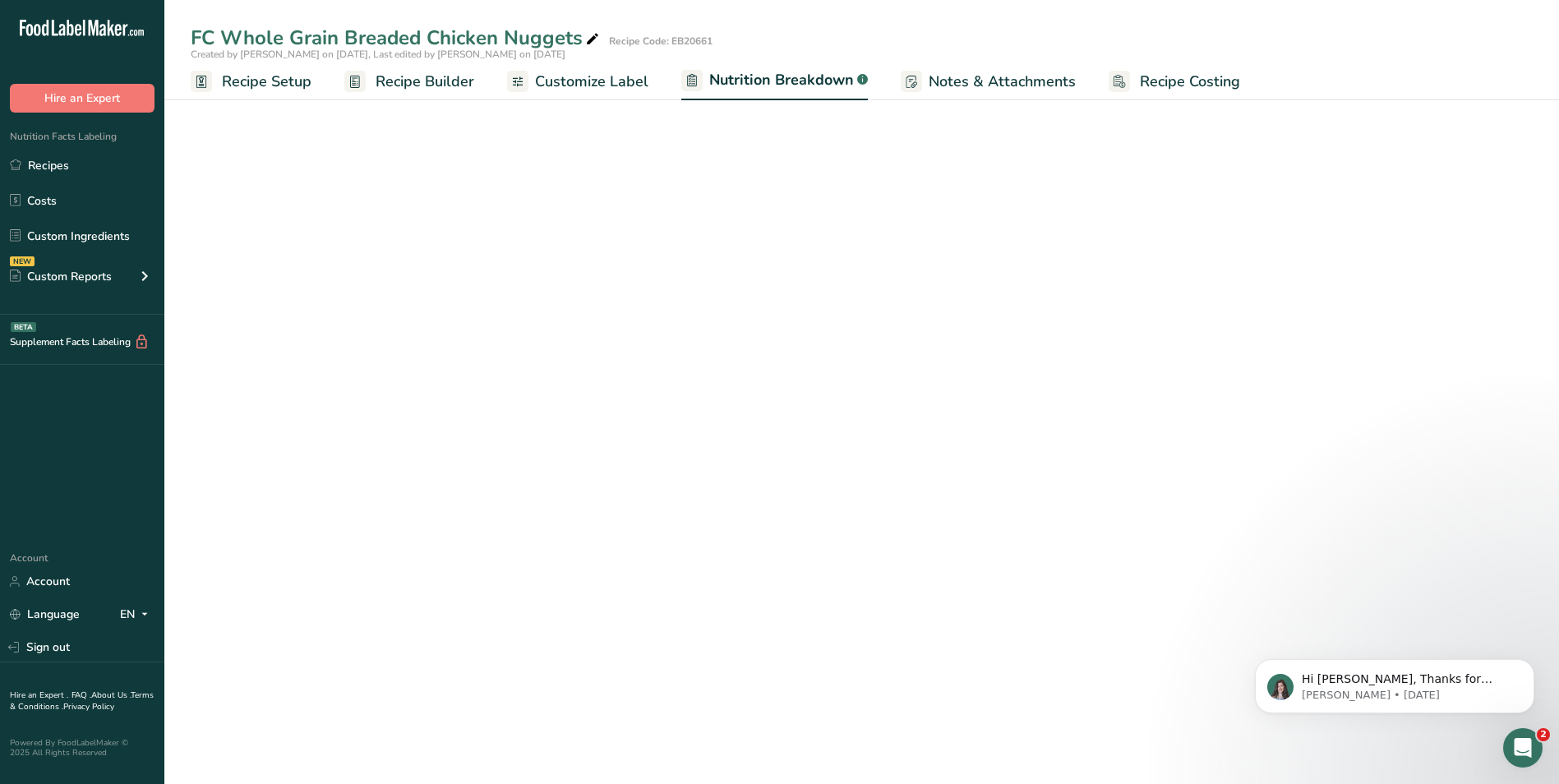
select select "Calories"
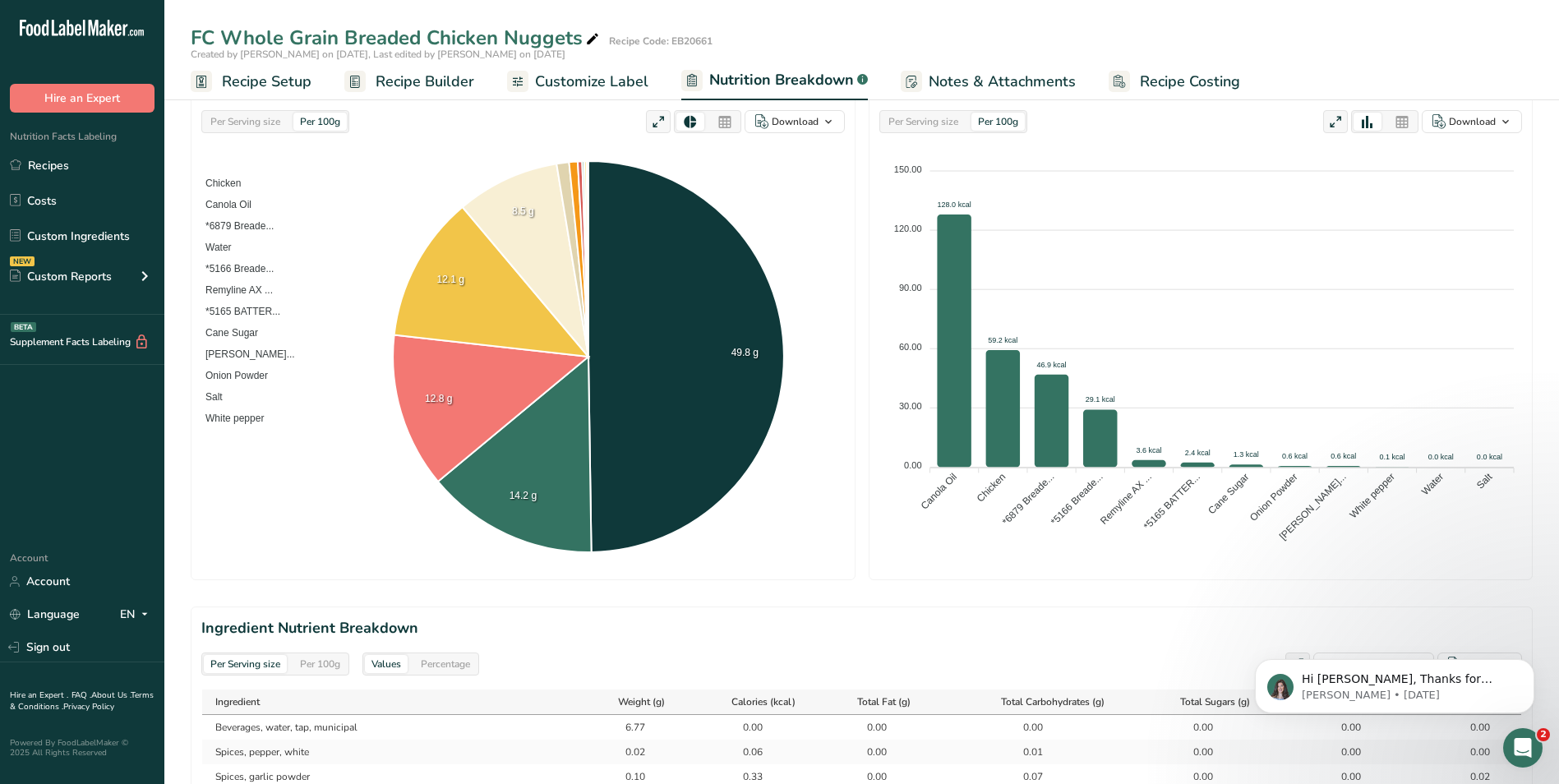
scroll to position [137, 0]
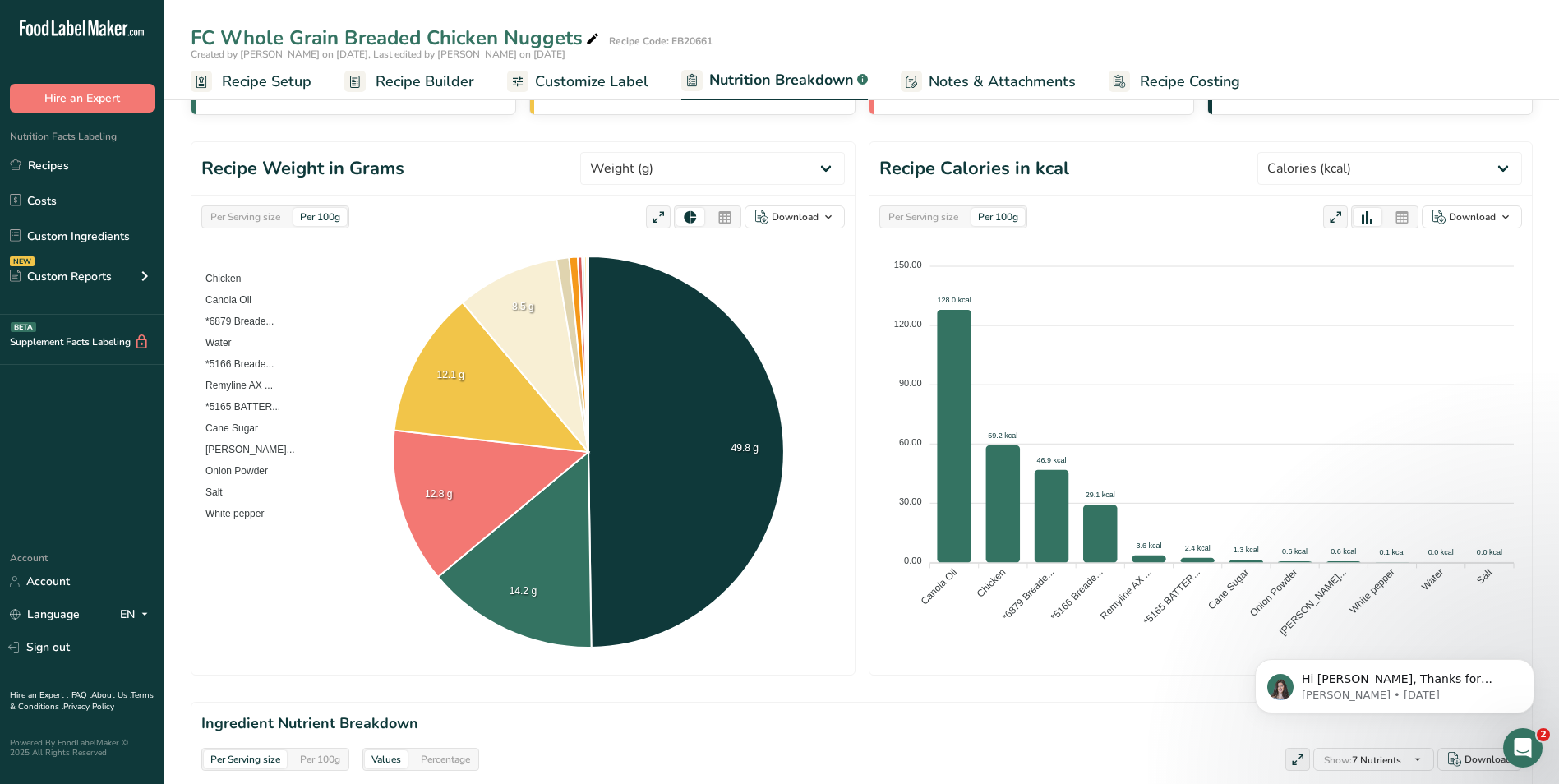
click at [422, 79] on span "Recipe Builder" at bounding box center [425, 81] width 99 height 22
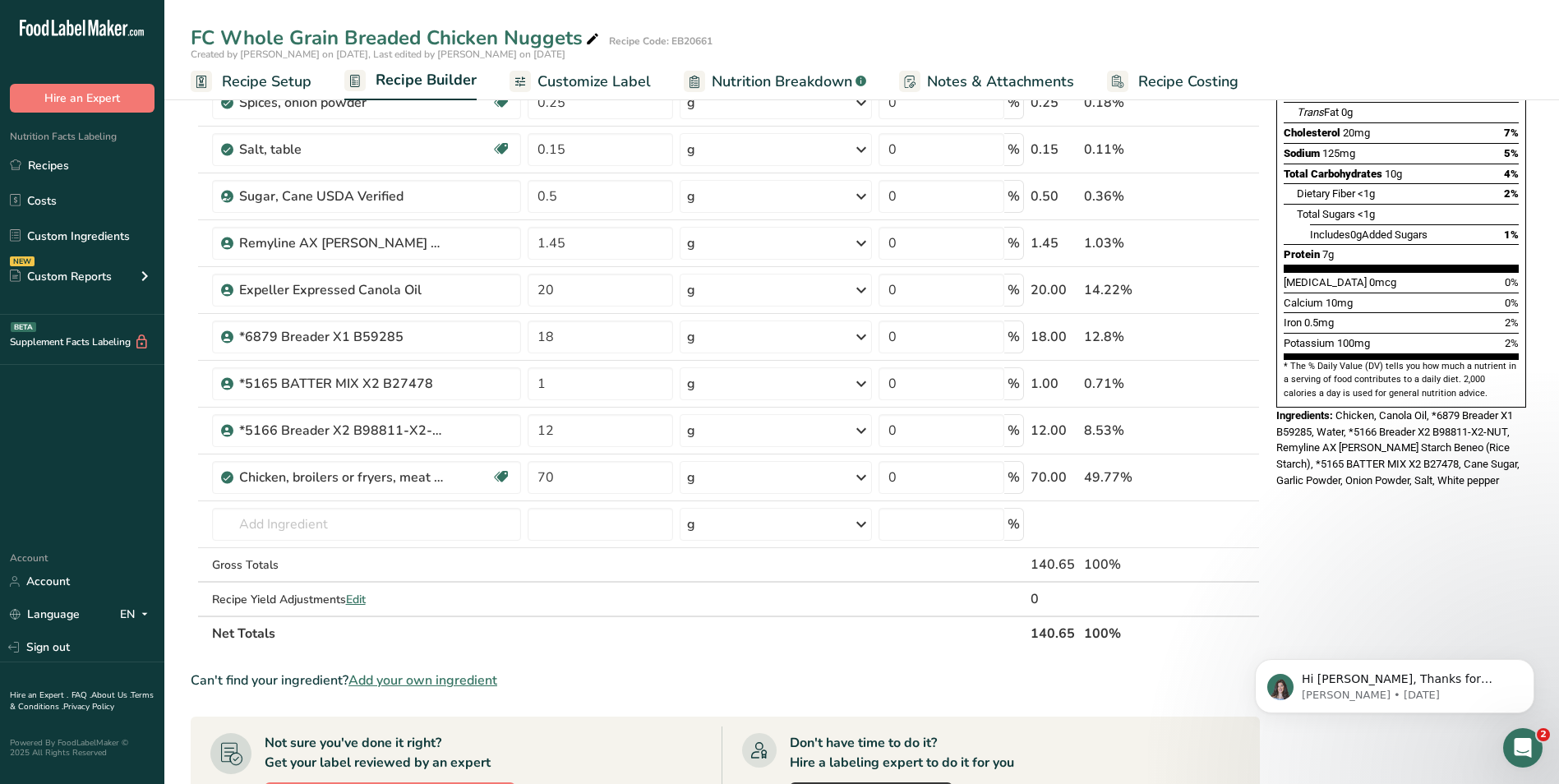
scroll to position [411, 0]
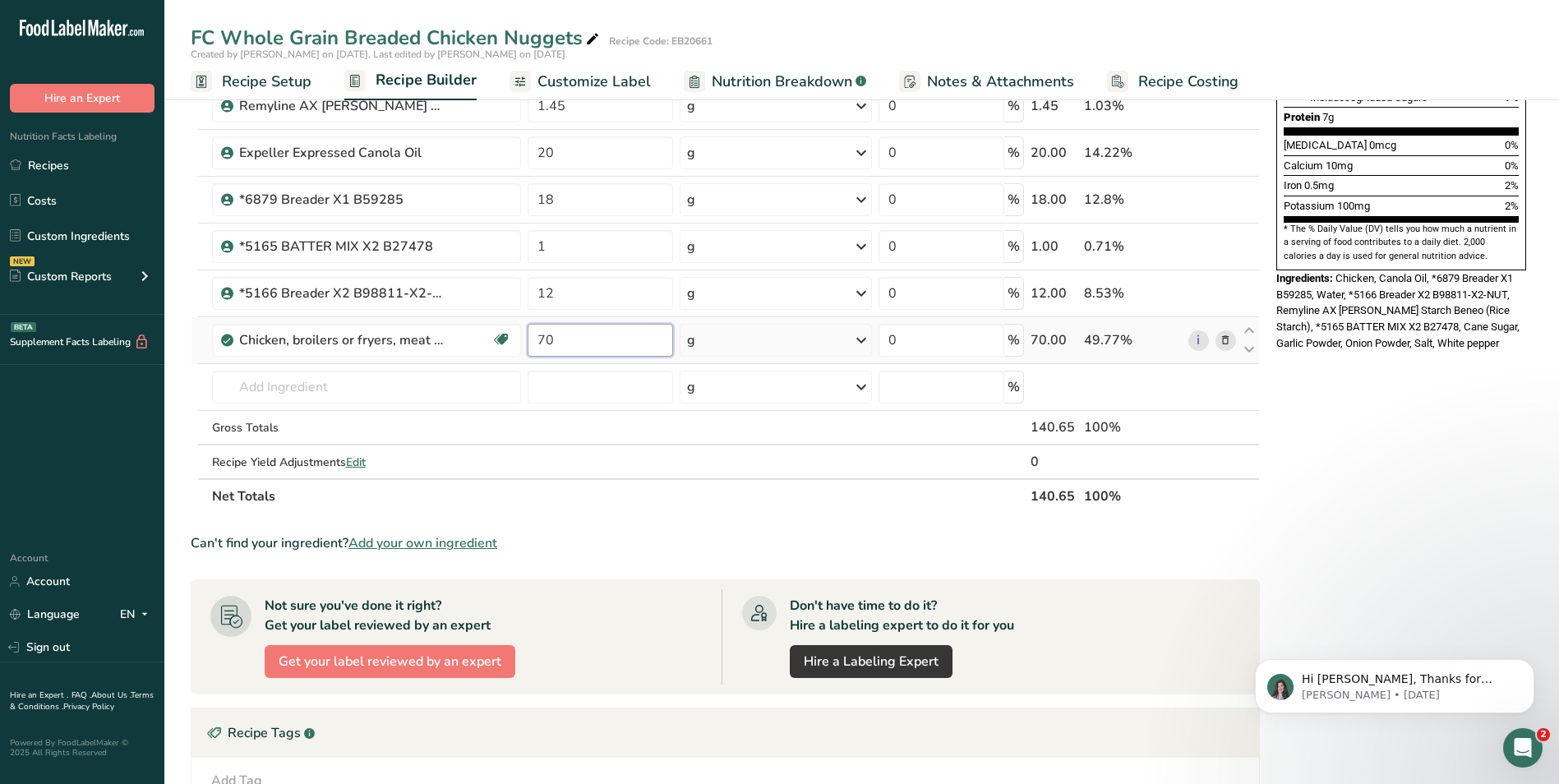
drag, startPoint x: 556, startPoint y: 339, endPoint x: 536, endPoint y: 336, distance: 20.2
click at [536, 336] on input "70" at bounding box center [600, 340] width 146 height 33
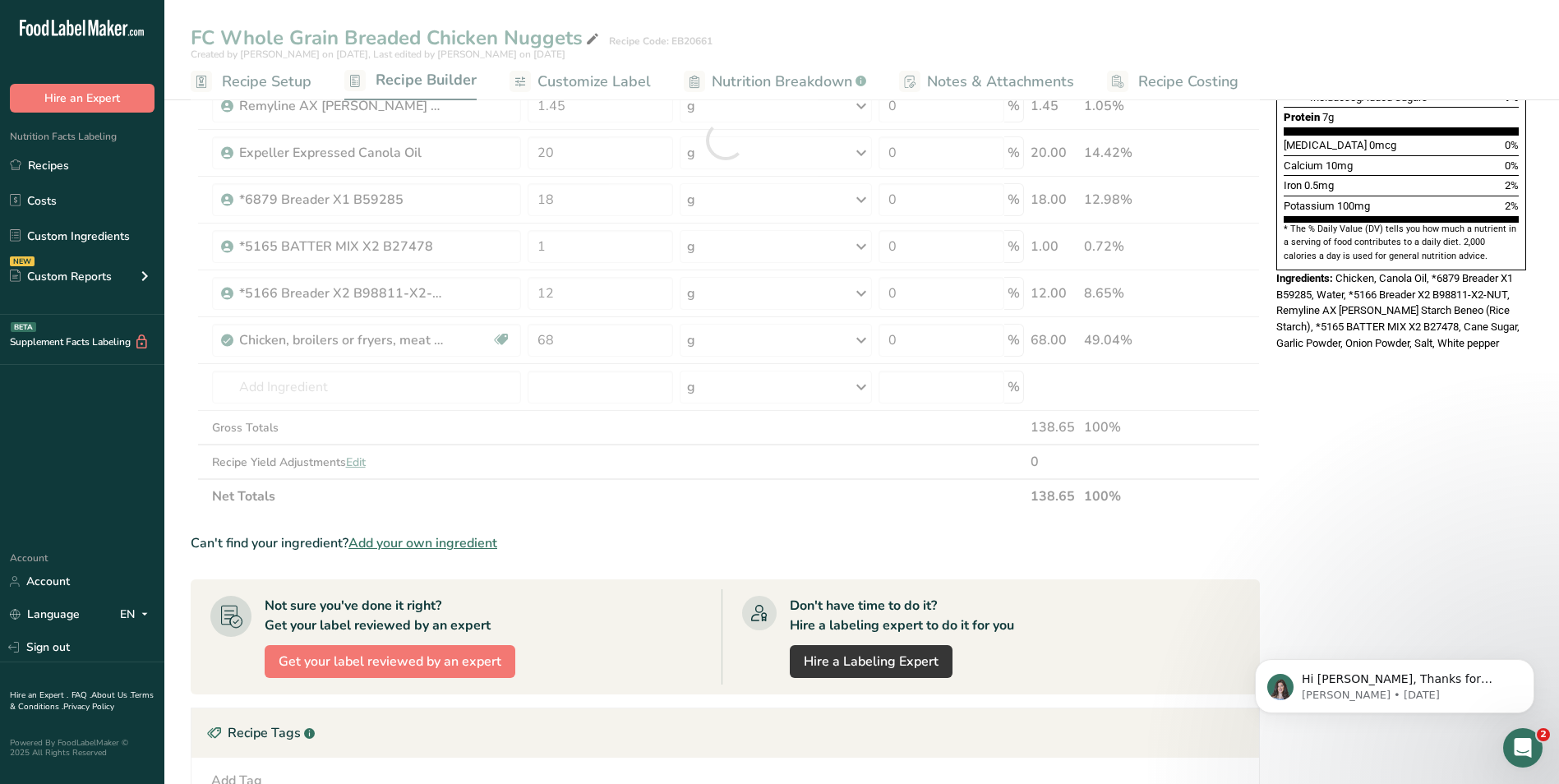
click at [1411, 409] on div "Nutrition Facts About 2.5 Servings Per Container Serving Size 56g Amount Per Se…" at bounding box center [1402, 397] width 263 height 1394
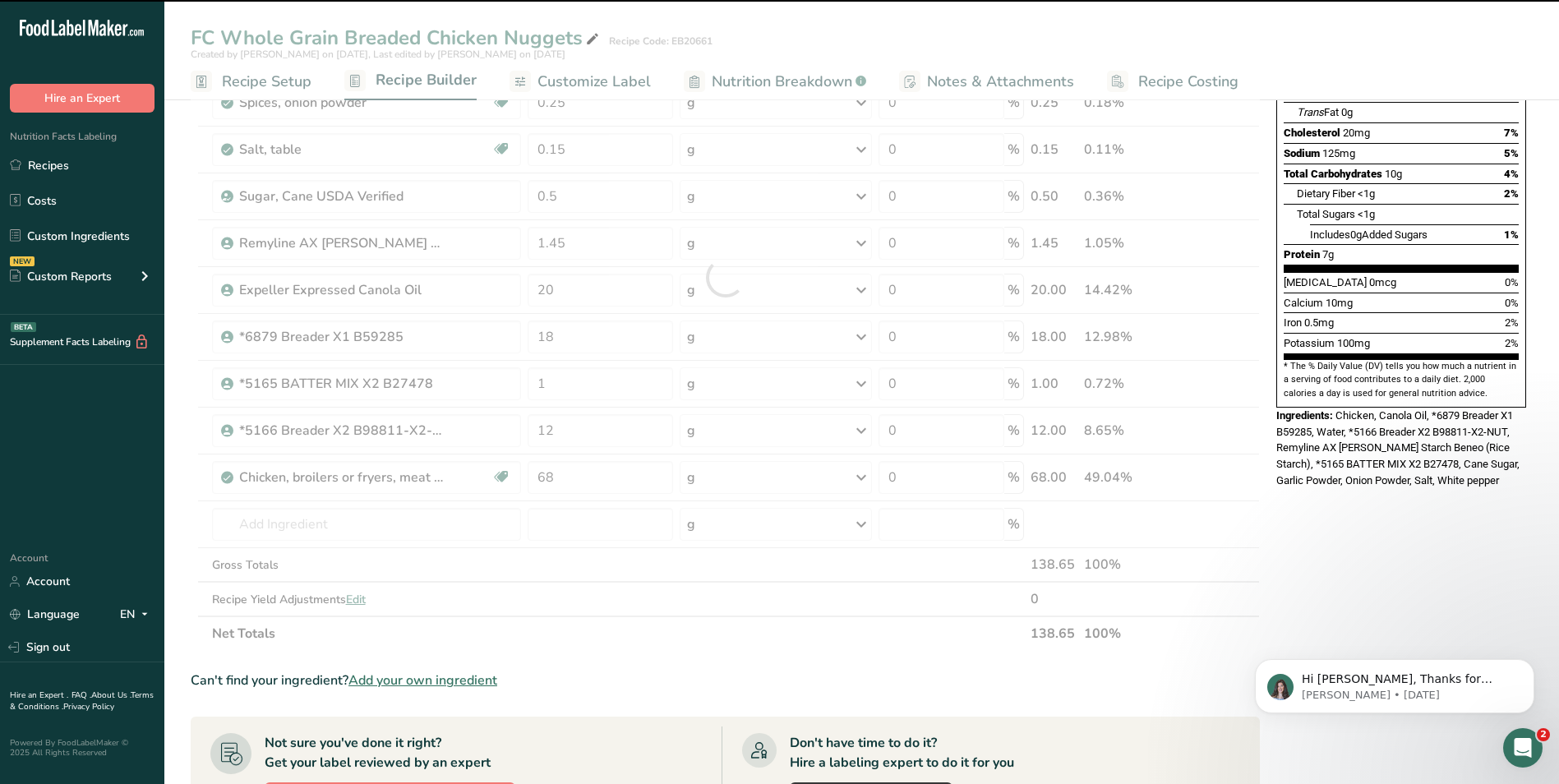
scroll to position [137, 0]
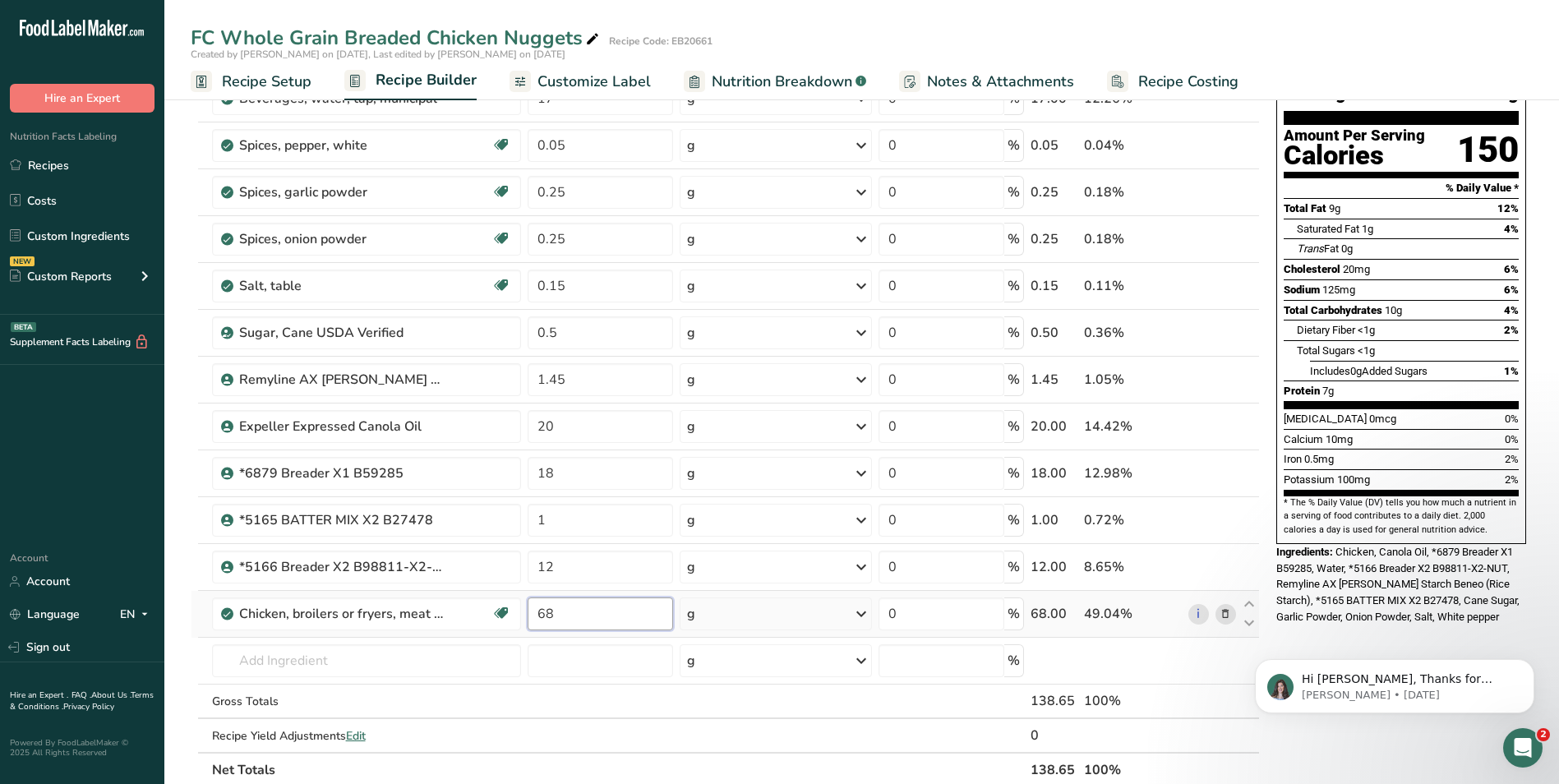
drag, startPoint x: 554, startPoint y: 614, endPoint x: 544, endPoint y: 614, distance: 10.0
click at [544, 614] on input "68" at bounding box center [600, 614] width 146 height 33
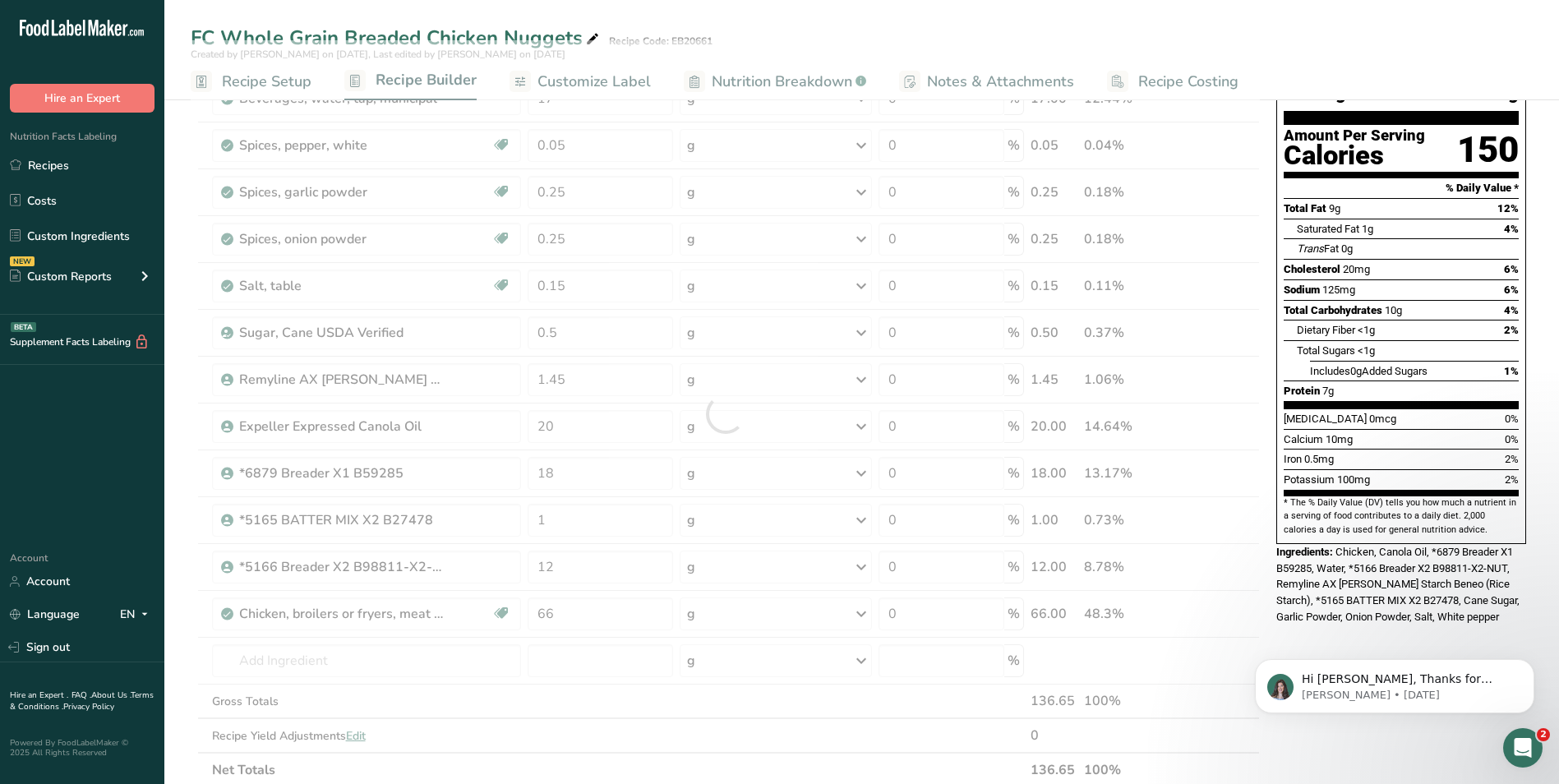
click at [1334, 620] on div "Hi [PERSON_NAME], Thanks for supporting us with a G2 review! If you’ve submitte…" at bounding box center [1395, 610] width 302 height 206
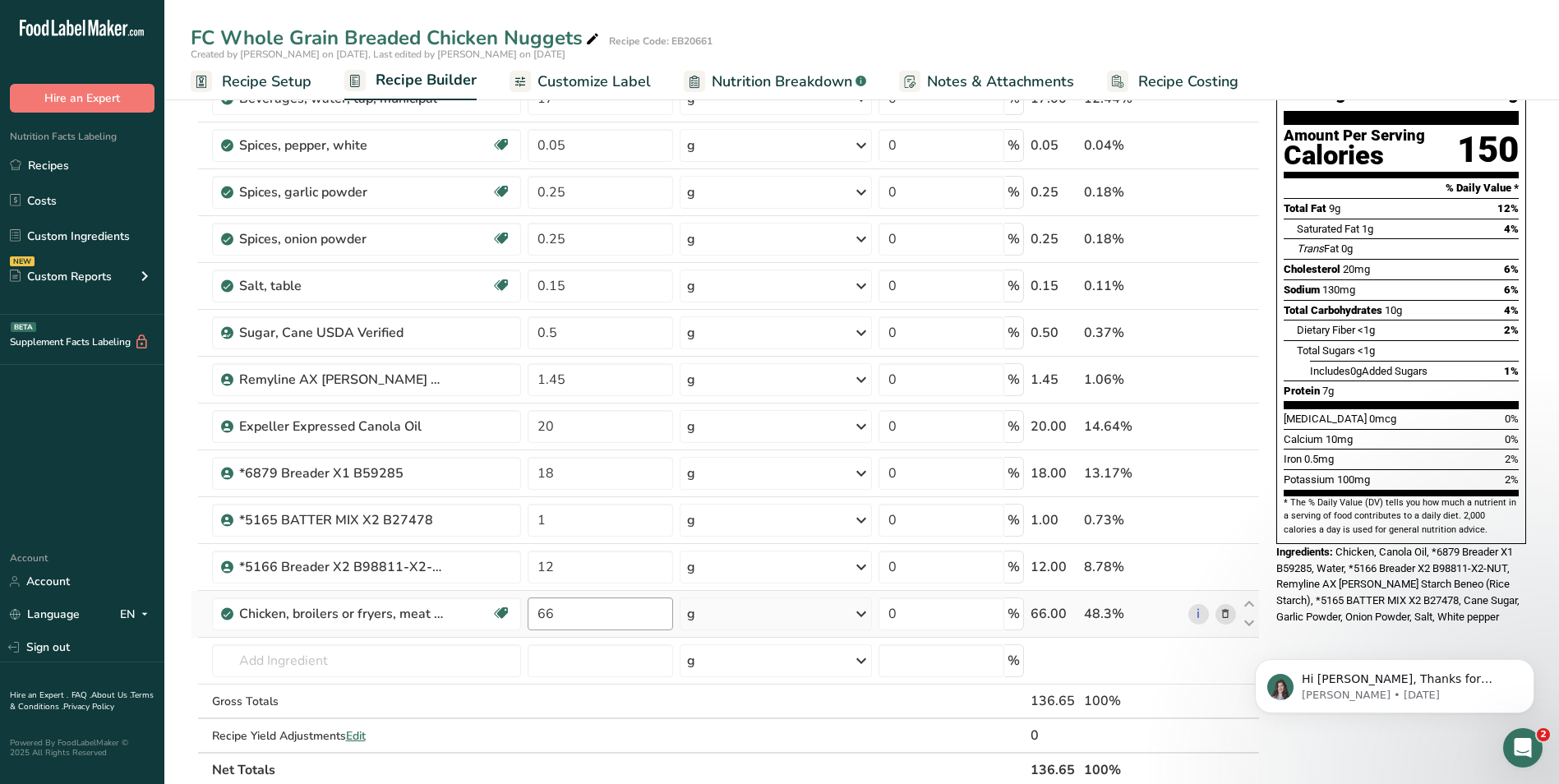
click at [548, 612] on input "66" at bounding box center [600, 614] width 146 height 33
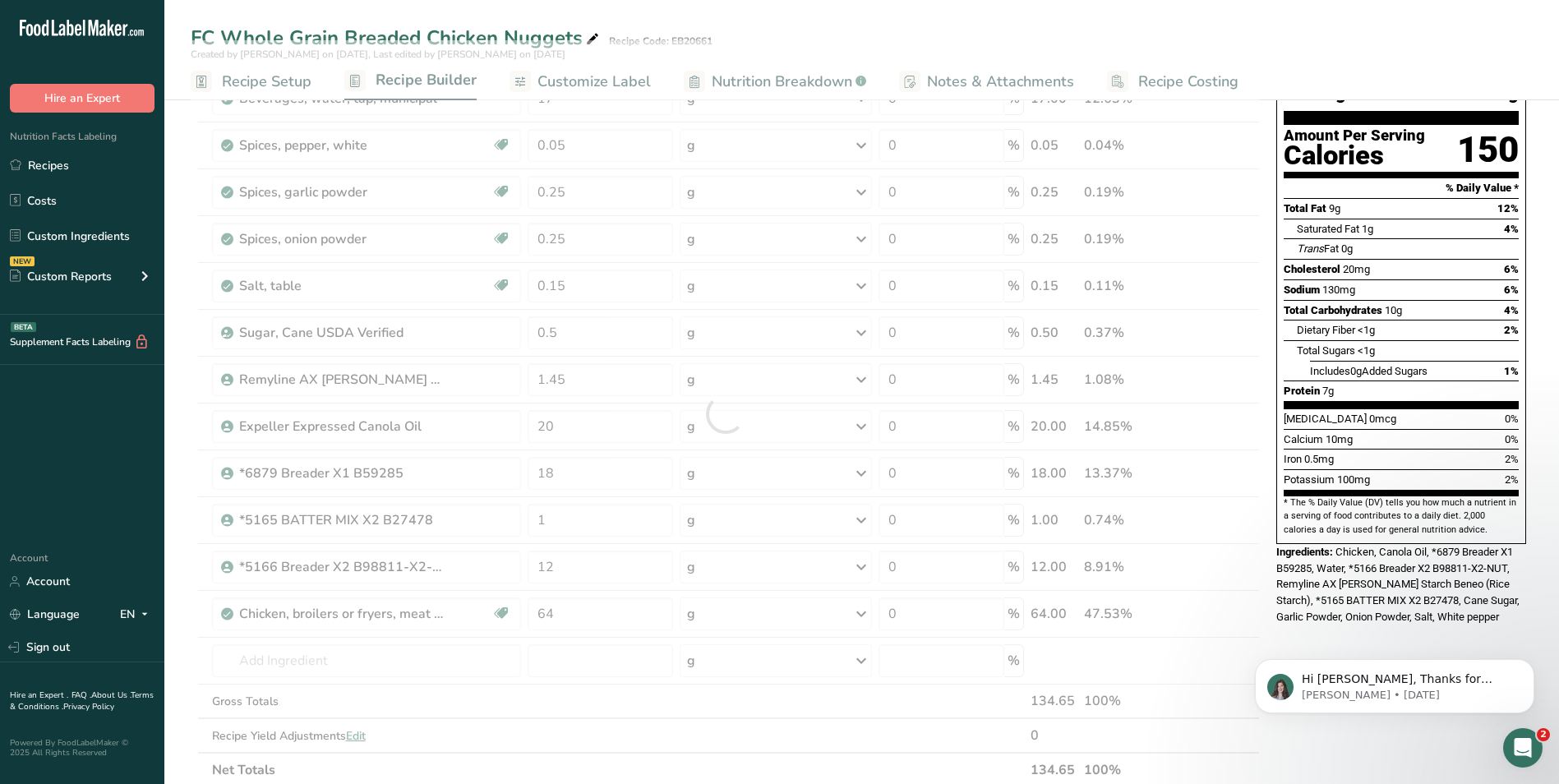
click at [1337, 614] on div "Hi [PERSON_NAME], Thanks for supporting us with a G2 review! If you’ve submitte…" at bounding box center [1395, 610] width 302 height 206
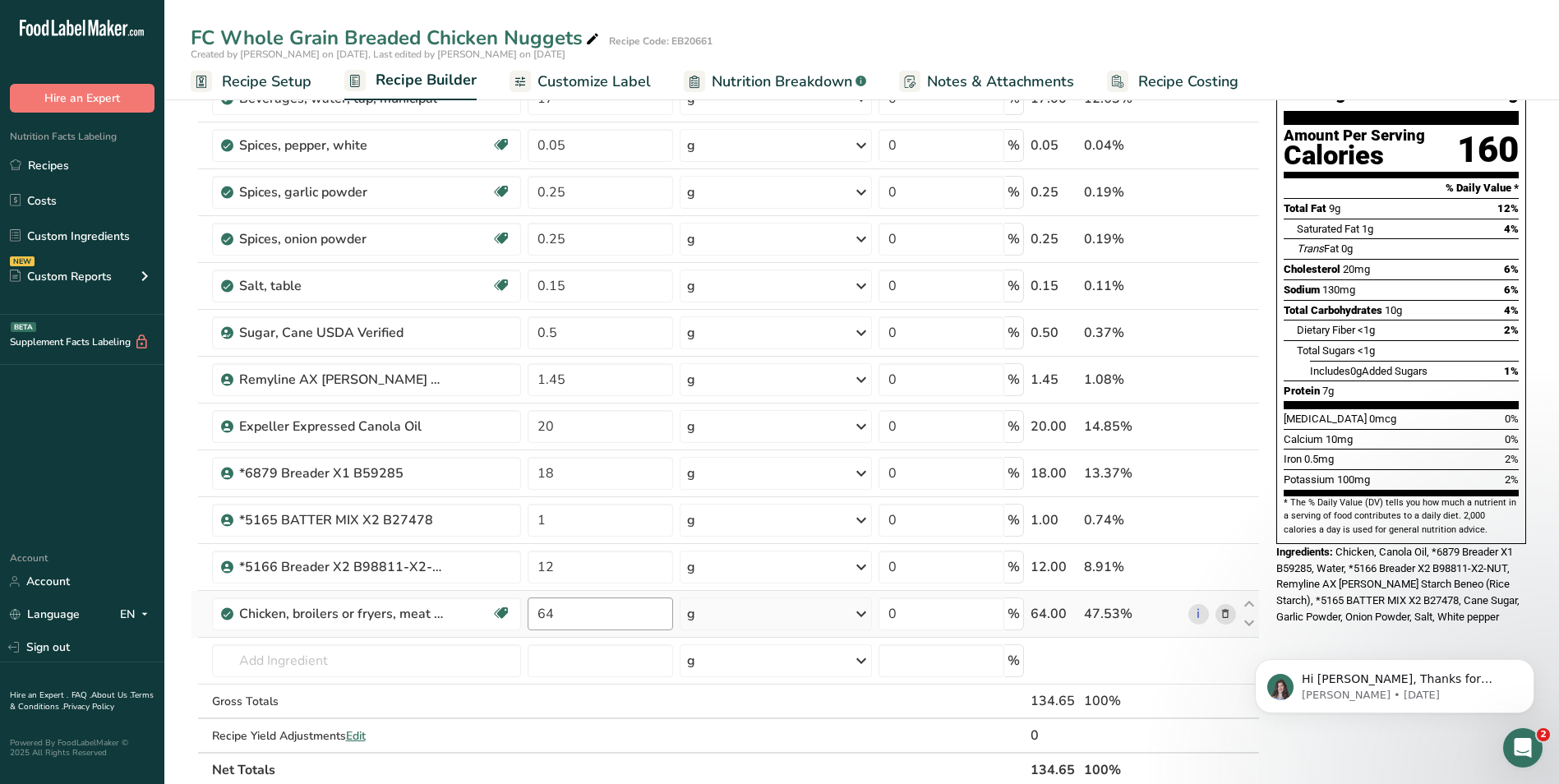
drag, startPoint x: 554, startPoint y: 613, endPoint x: 545, endPoint y: 611, distance: 9.2
click at [545, 611] on input "64" at bounding box center [600, 614] width 146 height 33
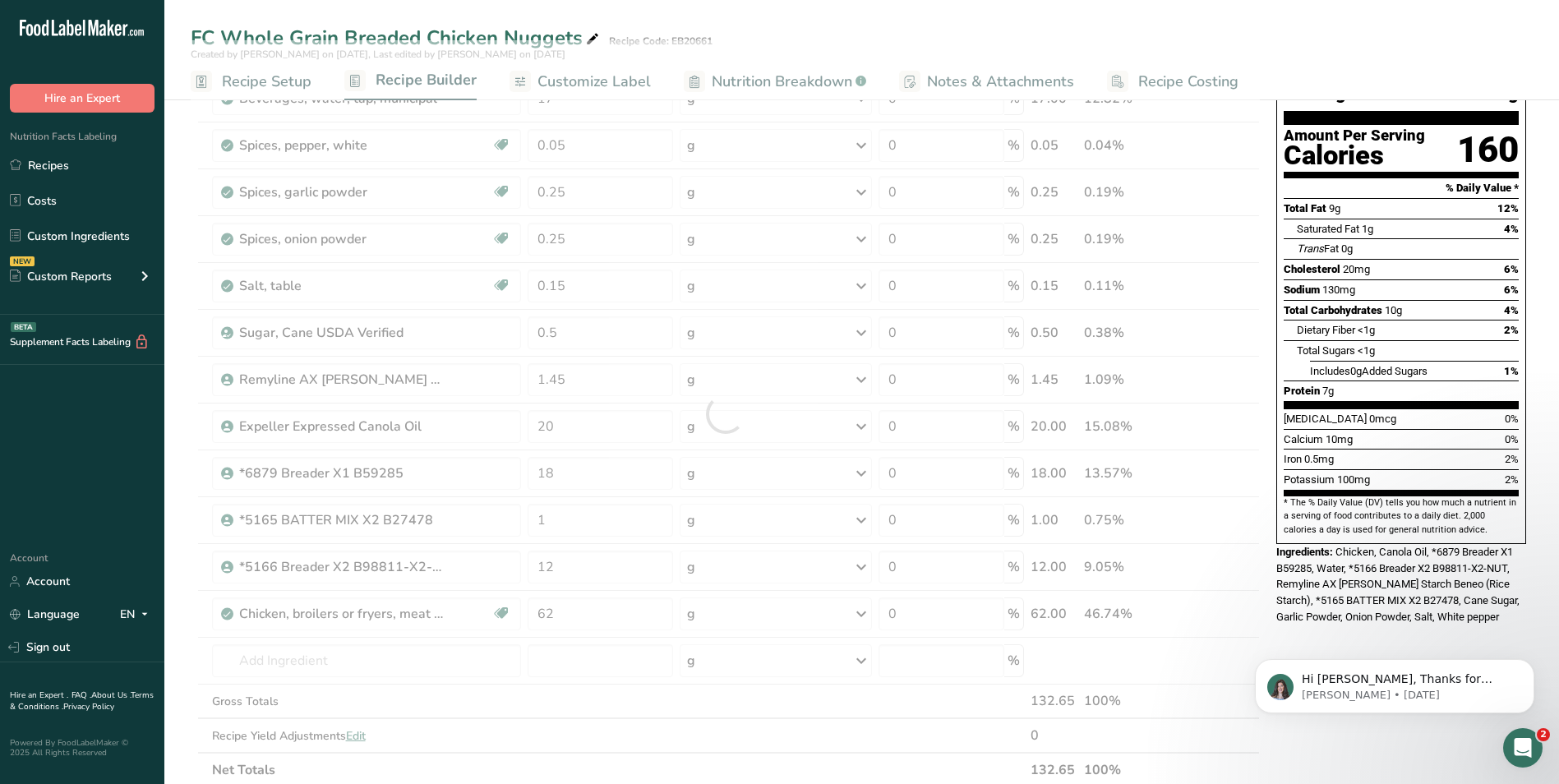
click at [1339, 614] on div "Nutrition Facts About 2.5 Servings Per Container Serving Size 56g Amount Per Se…" at bounding box center [1402, 671] width 263 height 1394
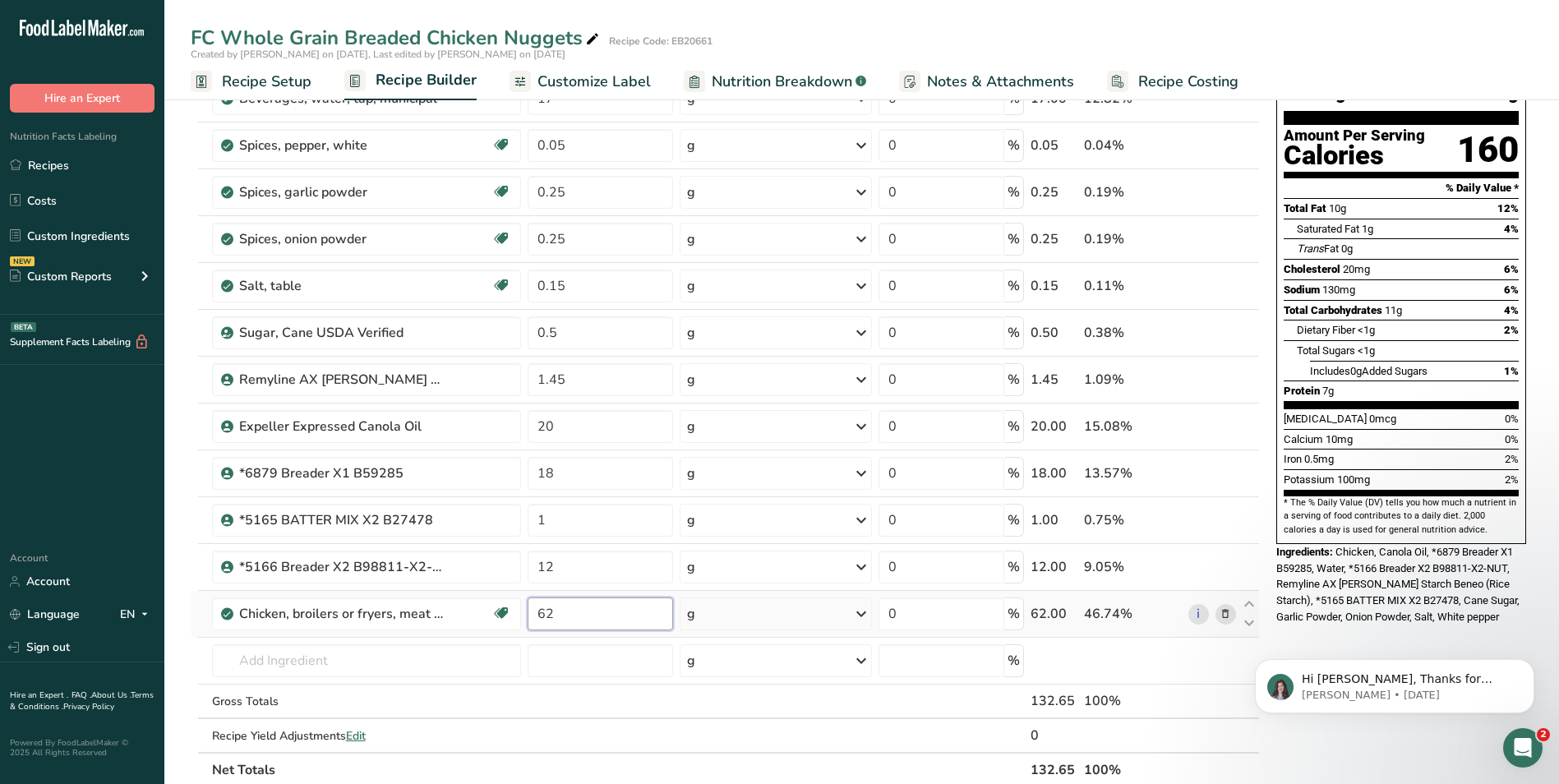
click at [548, 614] on input "62" at bounding box center [600, 614] width 146 height 33
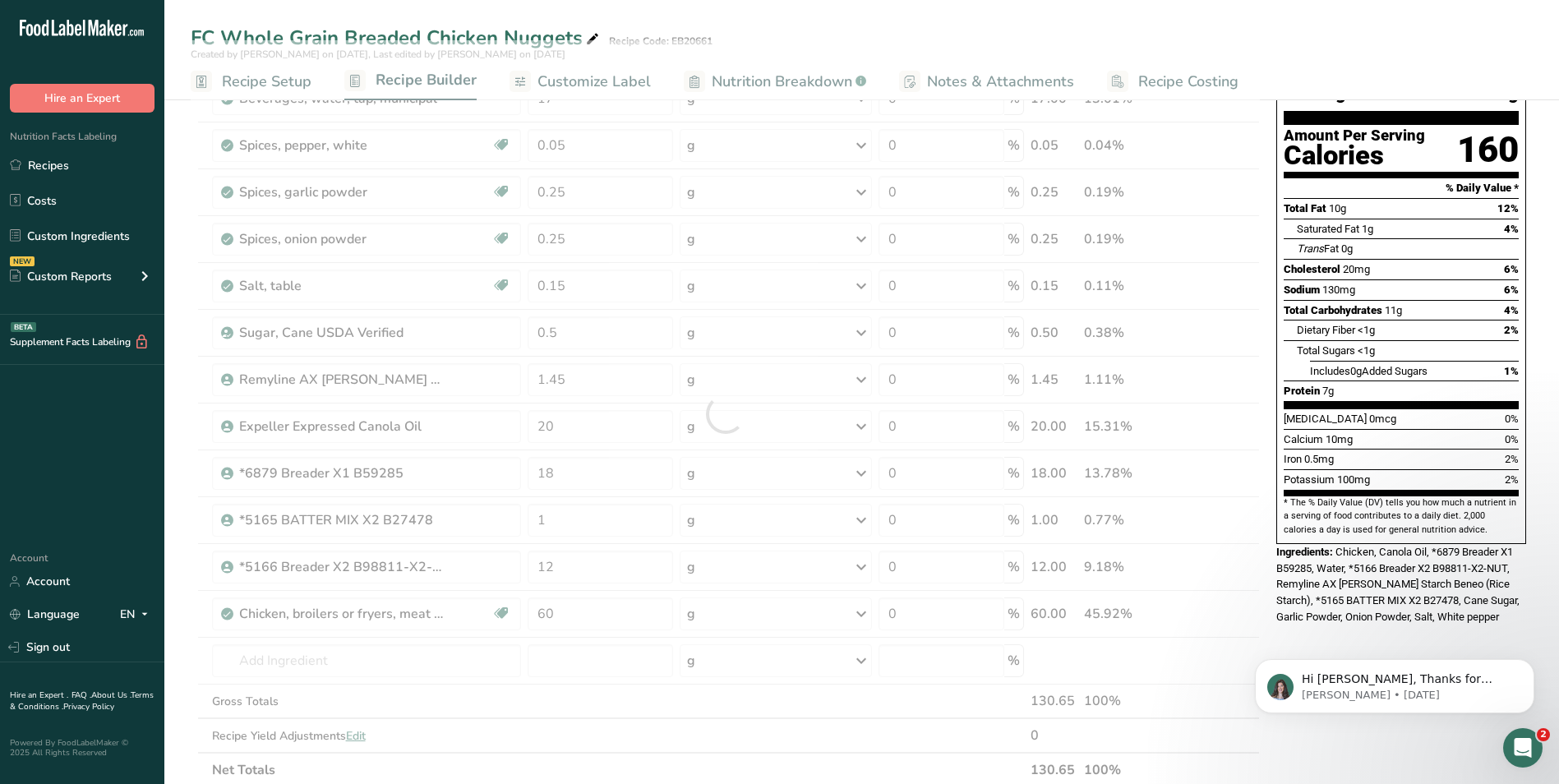
click at [1324, 629] on div "Hi [PERSON_NAME], Thanks for supporting us with a G2 review! If you’ve submitte…" at bounding box center [1395, 610] width 302 height 206
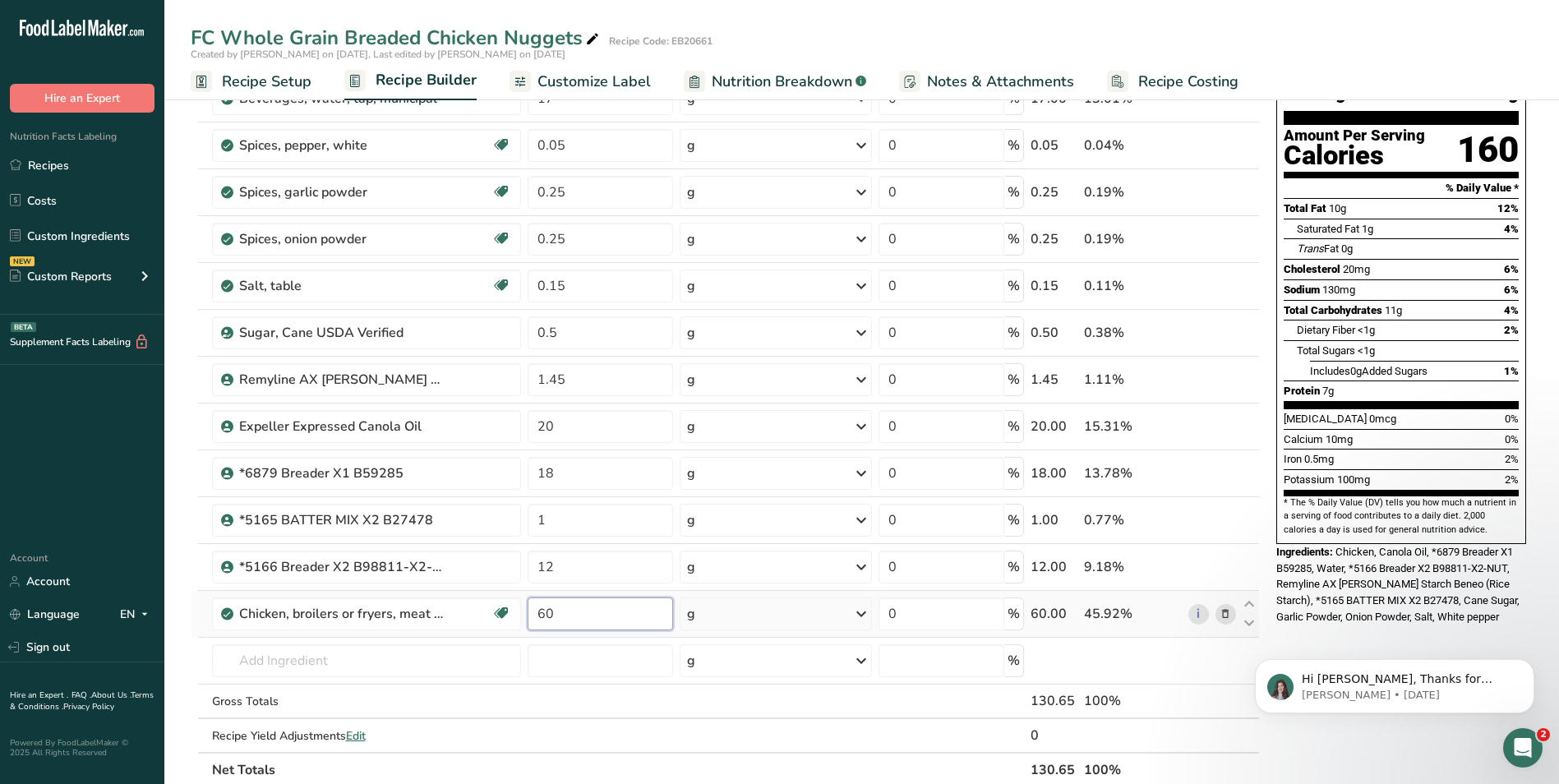
click at [551, 613] on input "60" at bounding box center [600, 614] width 146 height 33
type input "6"
click at [1306, 622] on div "Nutrition Facts About 2.5 Servings Per Container Serving Size 56g Amount Per Se…" at bounding box center [1402, 671] width 263 height 1394
click at [547, 612] on input "58" at bounding box center [600, 614] width 146 height 33
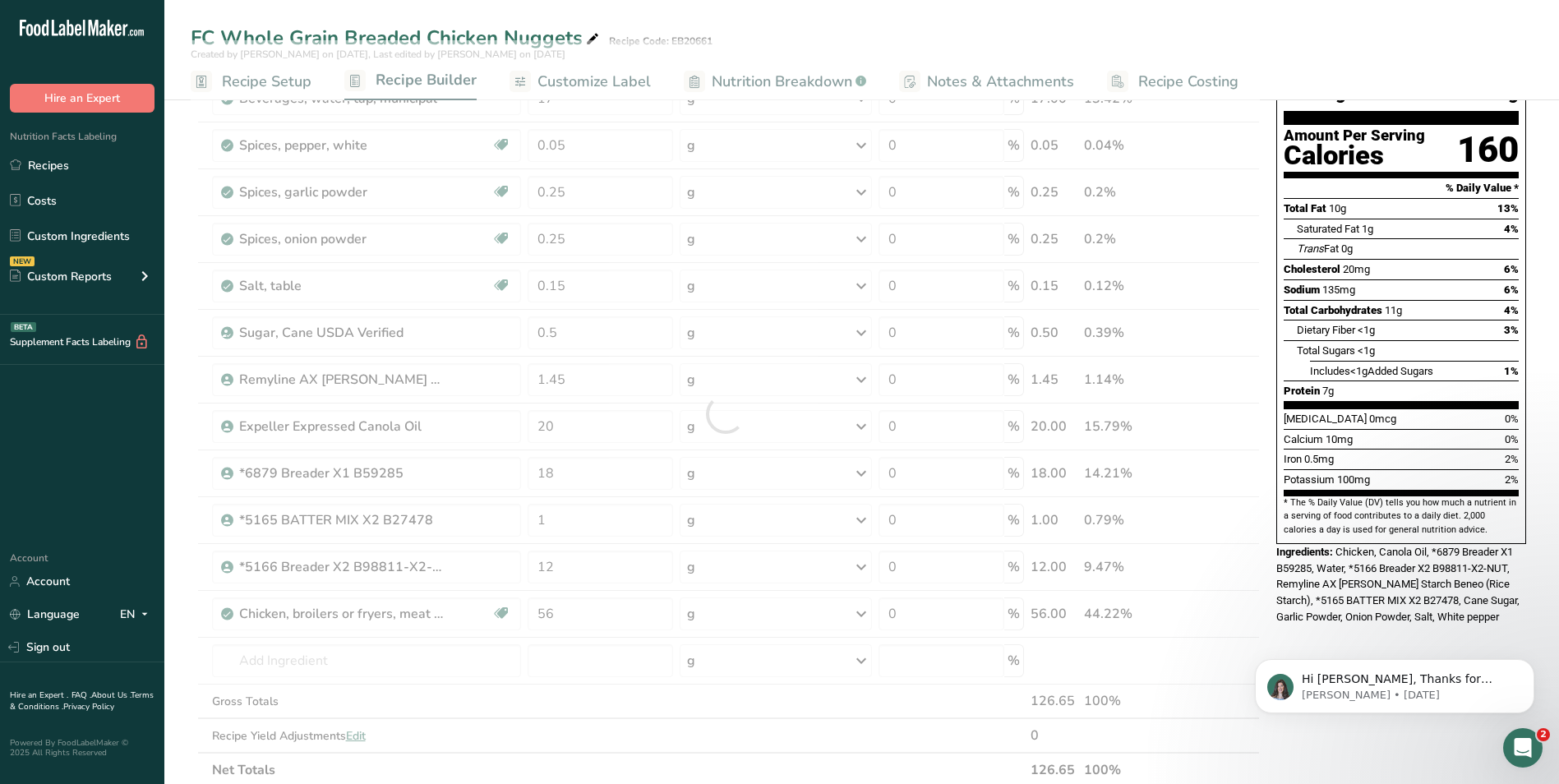
click at [1339, 629] on div "Hi [PERSON_NAME], Thanks for supporting us with a G2 review! If you’ve submitte…" at bounding box center [1395, 610] width 302 height 206
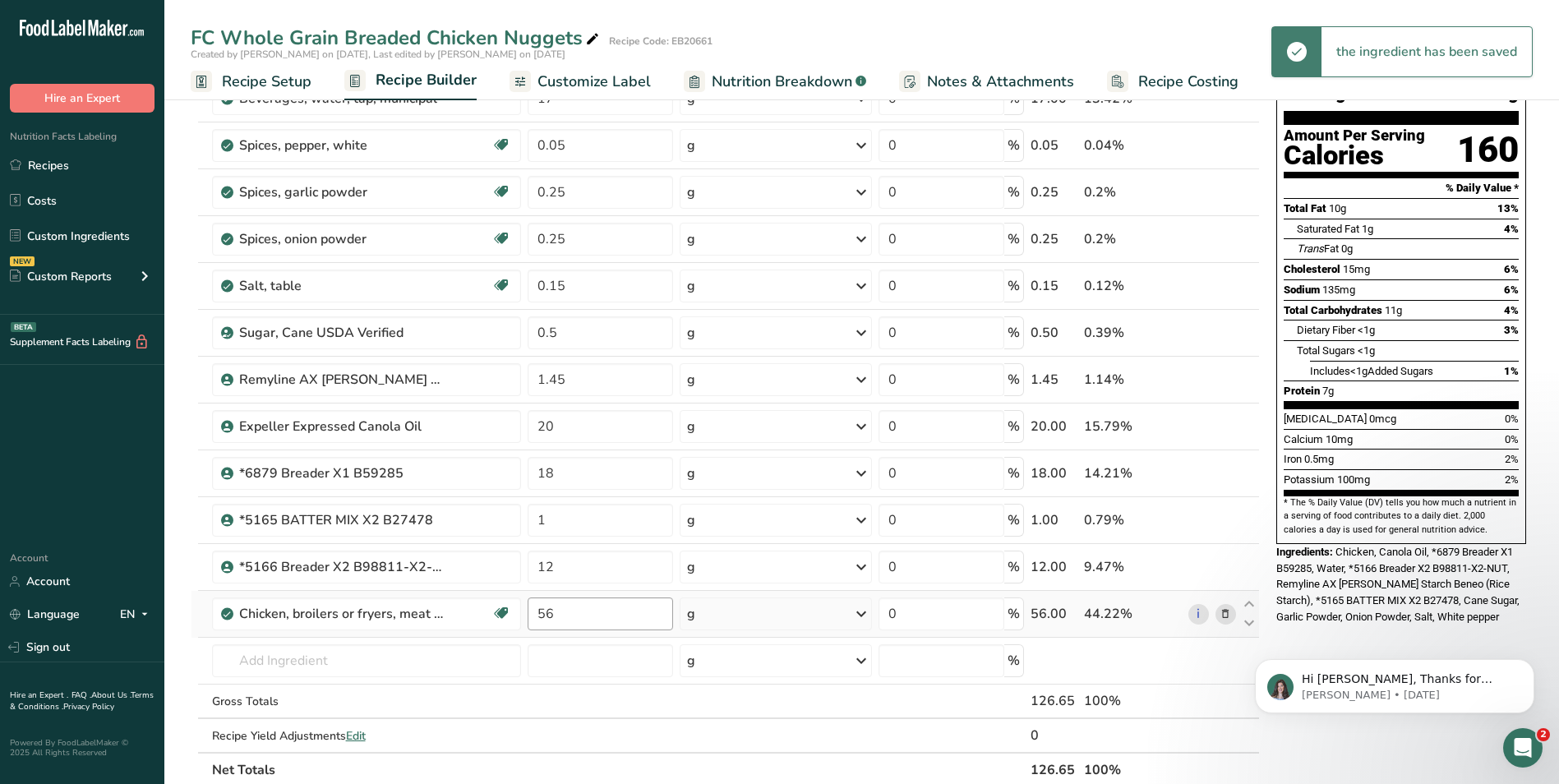
click at [545, 614] on input "56" at bounding box center [600, 614] width 146 height 33
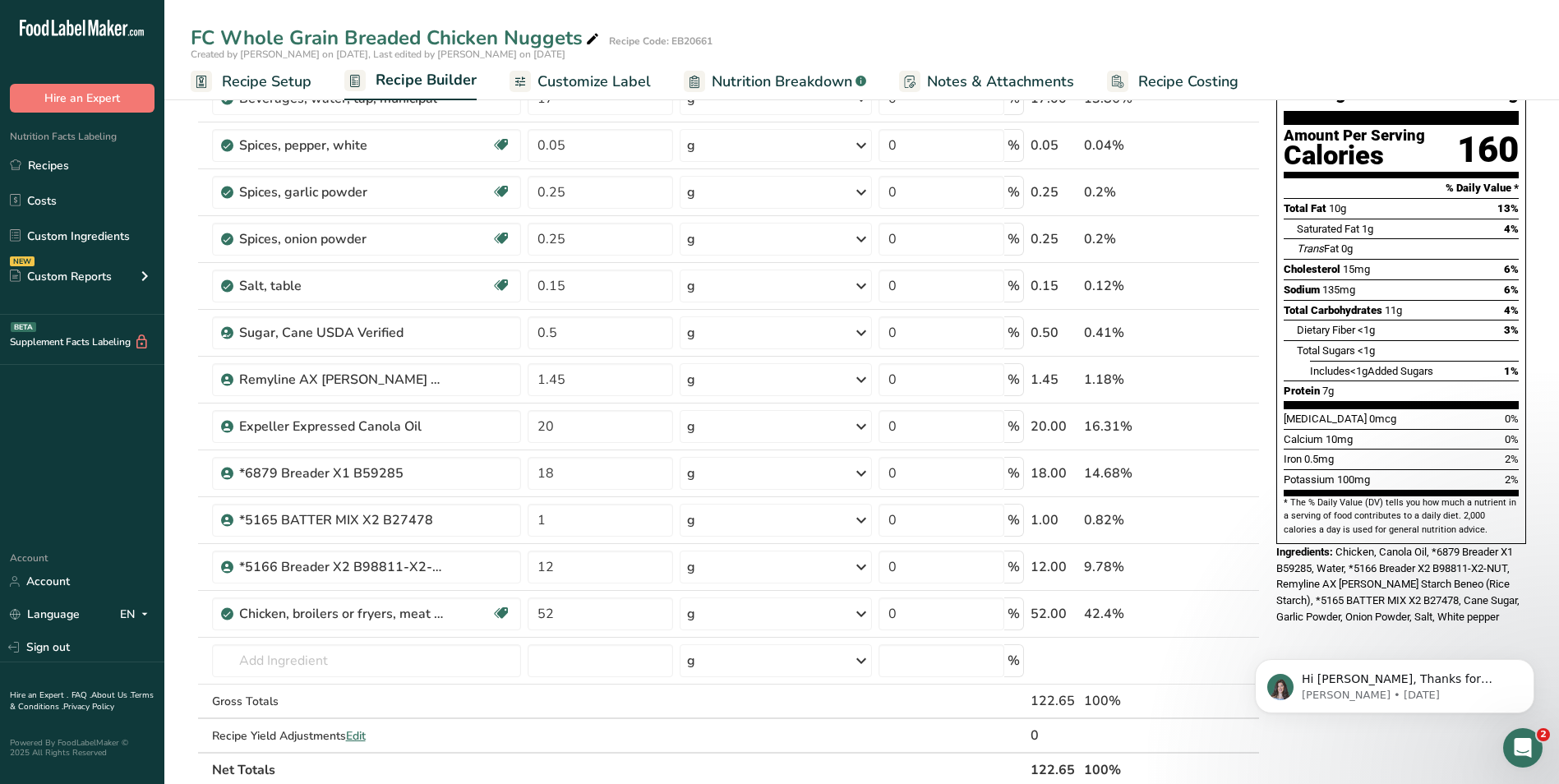
type input "52"
click at [1313, 618] on div "Nutrition Facts About 2.5 Servings Per Container Serving Size 56g Amount Per Se…" at bounding box center [1402, 671] width 263 height 1394
drag, startPoint x: 555, startPoint y: 426, endPoint x: 536, endPoint y: 427, distance: 19.0
click at [536, 427] on input "20" at bounding box center [600, 426] width 146 height 33
type input "18"
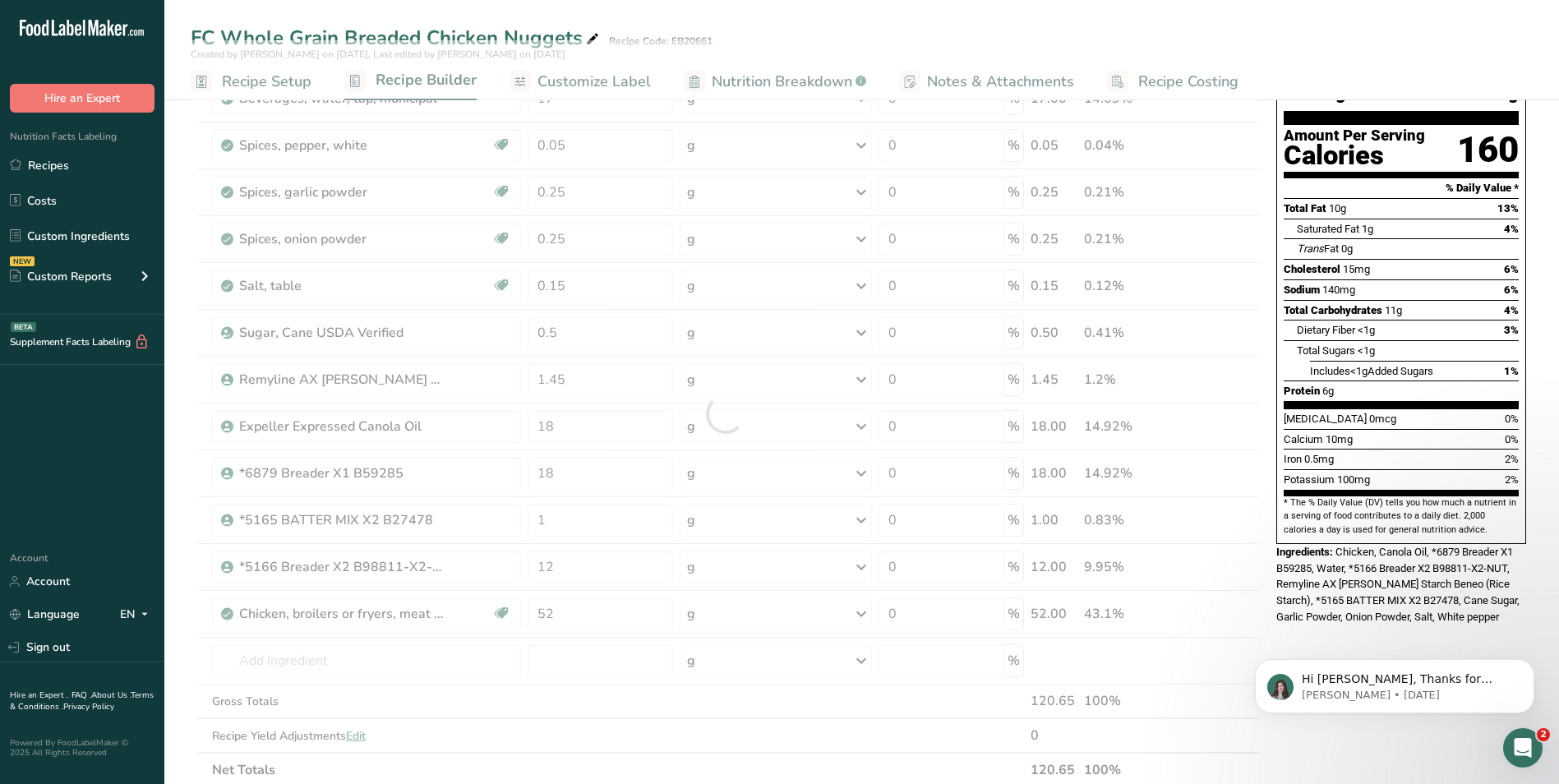
click at [1305, 614] on div "Nutrition Facts About 2 Servings Per Container Serving Size 56g Amount Per Serv…" at bounding box center [1402, 671] width 263 height 1394
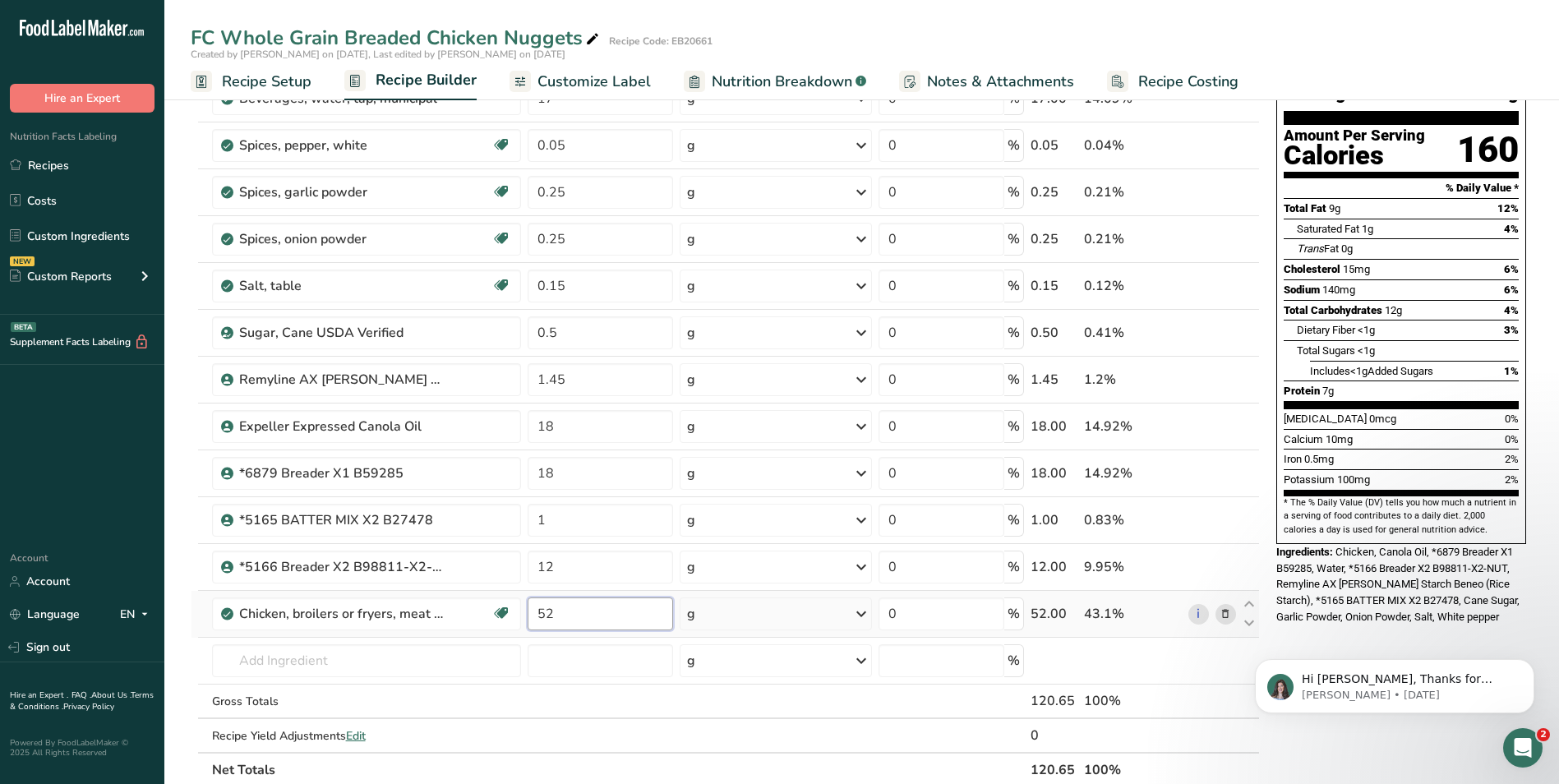
click at [548, 616] on input "52" at bounding box center [600, 614] width 146 height 33
type input "50"
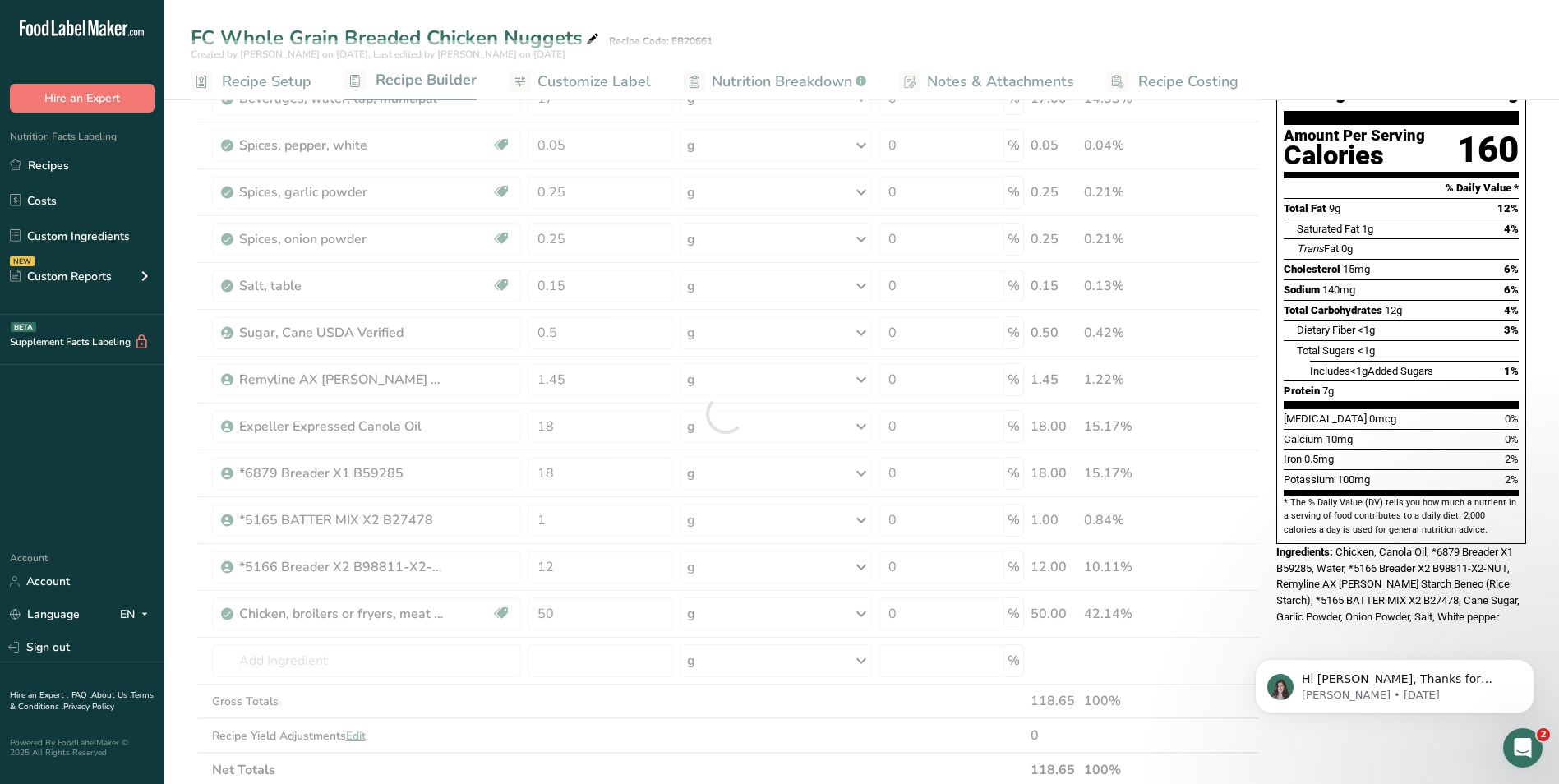
click html "Hi [PERSON_NAME], Thanks for supporting us with a G2 review! If you’ve submitte…"
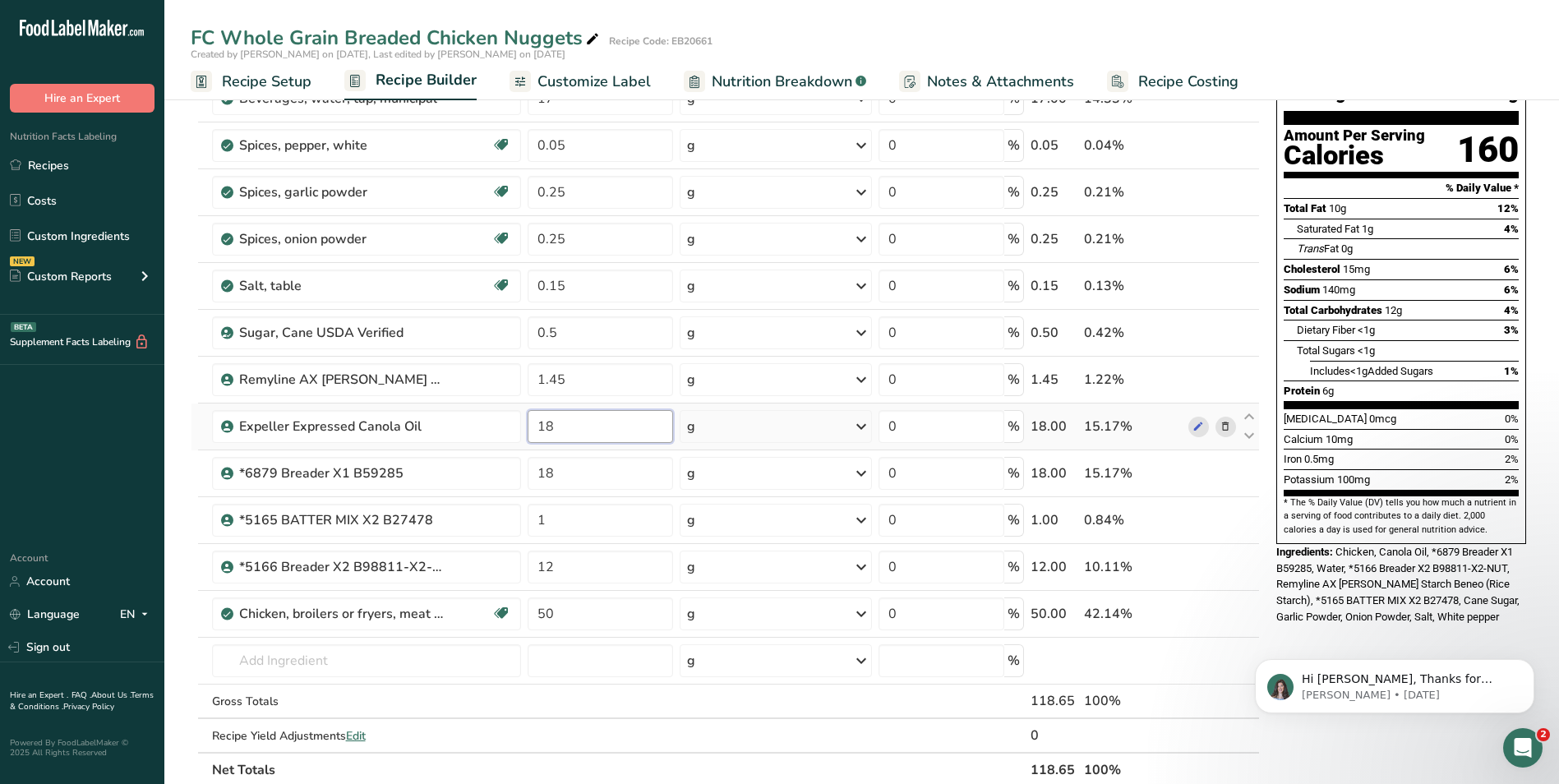
click at [548, 426] on input "18" at bounding box center [600, 426] width 146 height 33
type input "16"
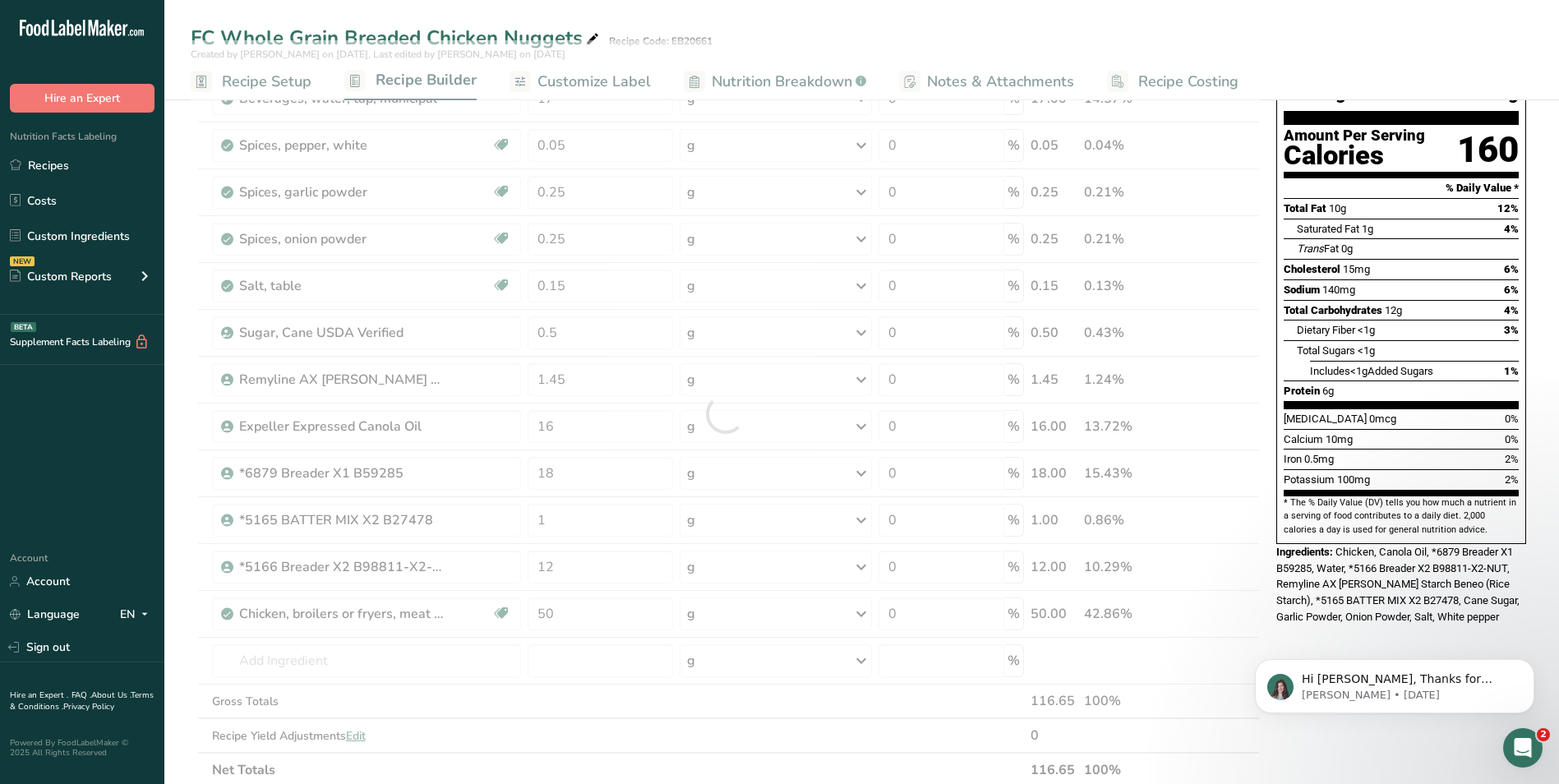
click at [1337, 621] on div "Hi [PERSON_NAME], Thanks for supporting us with a G2 review! If you’ve submitte…" at bounding box center [1395, 610] width 302 height 206
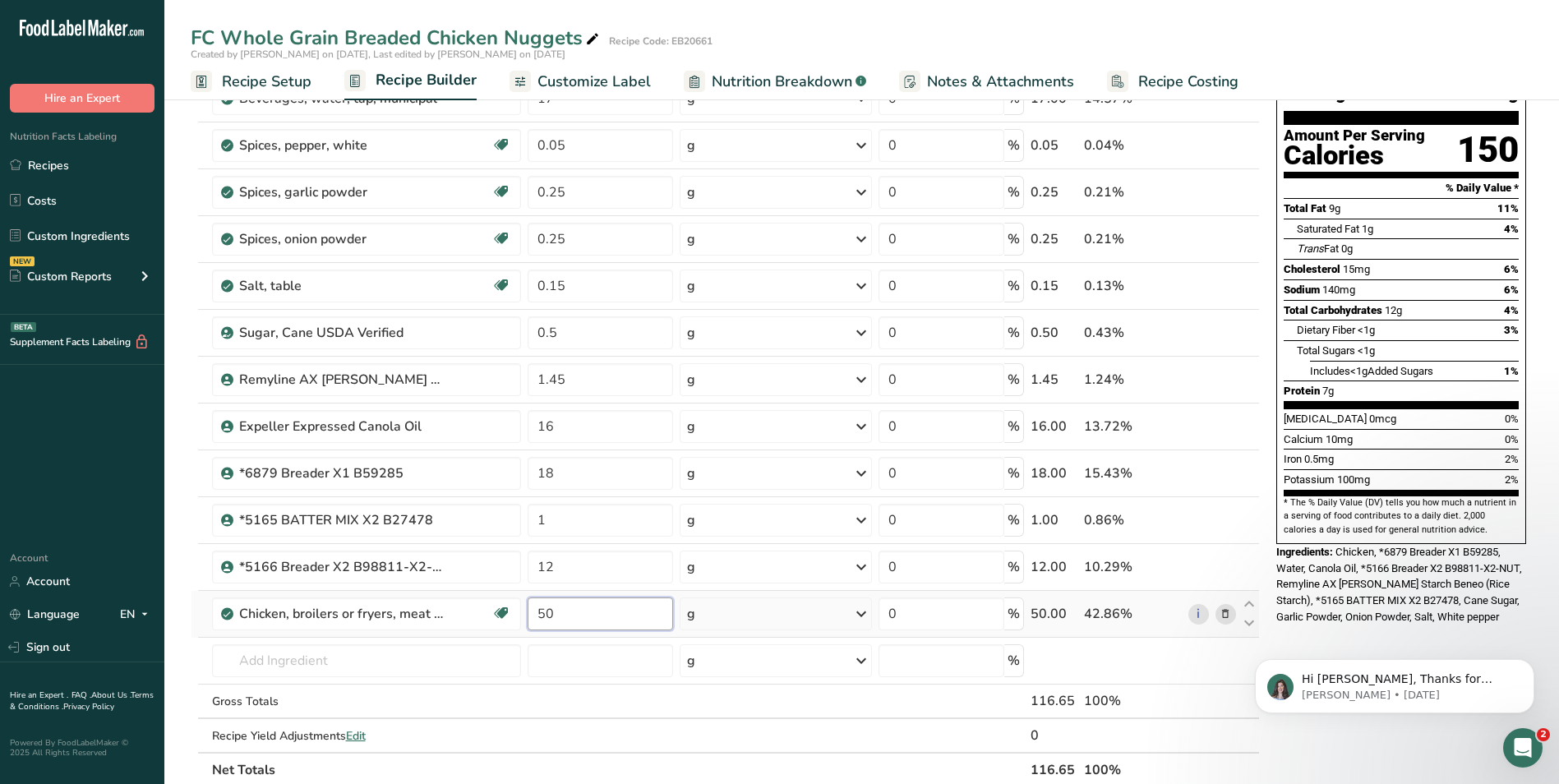
drag, startPoint x: 553, startPoint y: 612, endPoint x: 535, endPoint y: 610, distance: 18.1
click at [535, 610] on input "50" at bounding box center [600, 614] width 146 height 33
type input "45"
click at [1340, 620] on div "Hi [PERSON_NAME], Thanks for supporting us with a G2 review! If you’ve submitte…" at bounding box center [1395, 610] width 302 height 206
drag, startPoint x: 555, startPoint y: 474, endPoint x: 538, endPoint y: 474, distance: 17.0
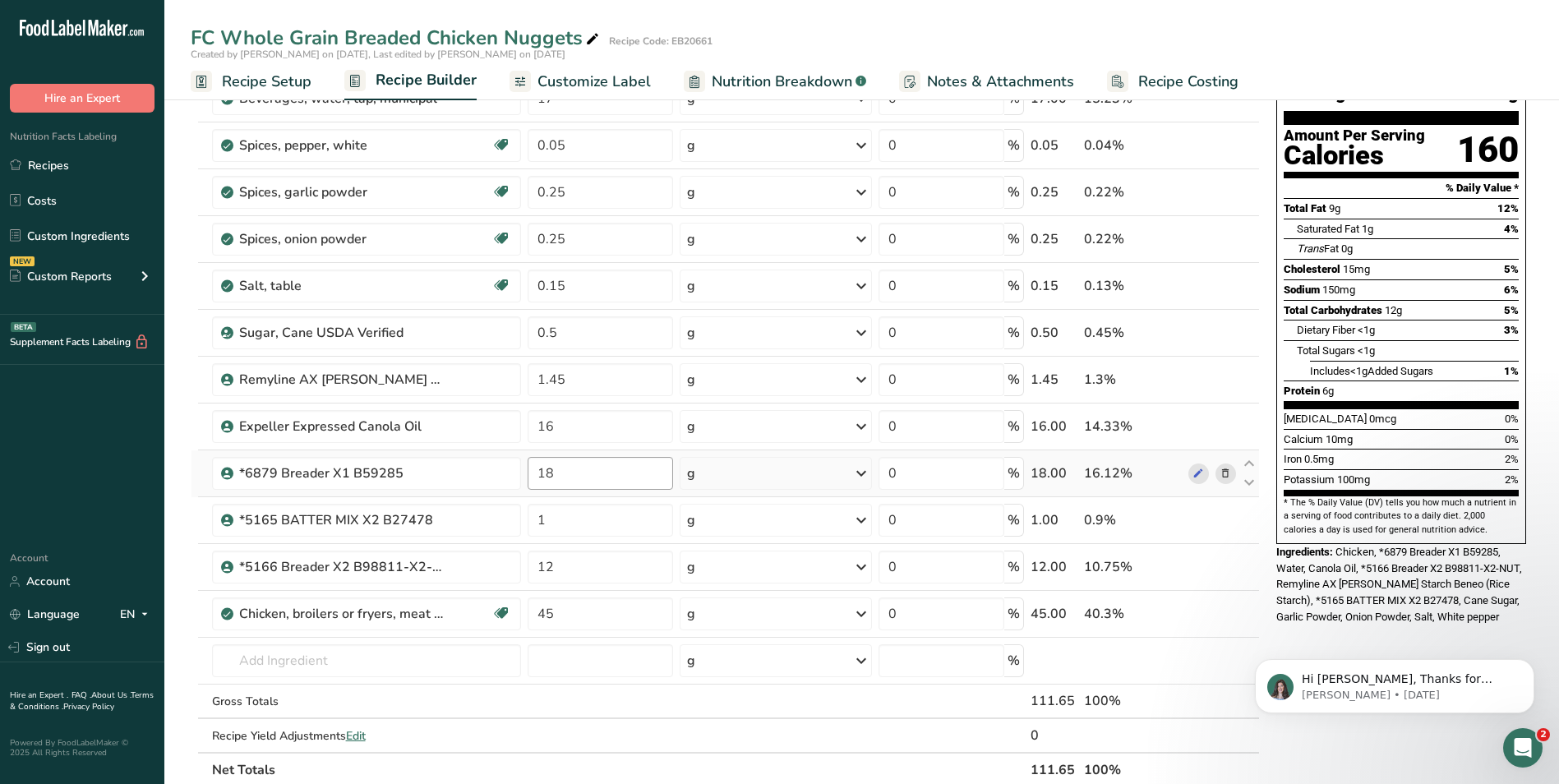
click at [538, 474] on input "18" at bounding box center [600, 472] width 146 height 33
click at [1337, 607] on div "Nutrition Facts About 2 Servings Per Container Serving Size 56g Amount Per Serv…" at bounding box center [1402, 671] width 263 height 1394
drag, startPoint x: 564, startPoint y: 473, endPoint x: 542, endPoint y: 473, distance: 22.0
click at [542, 473] on input "14" at bounding box center [600, 472] width 146 height 33
type input "11"
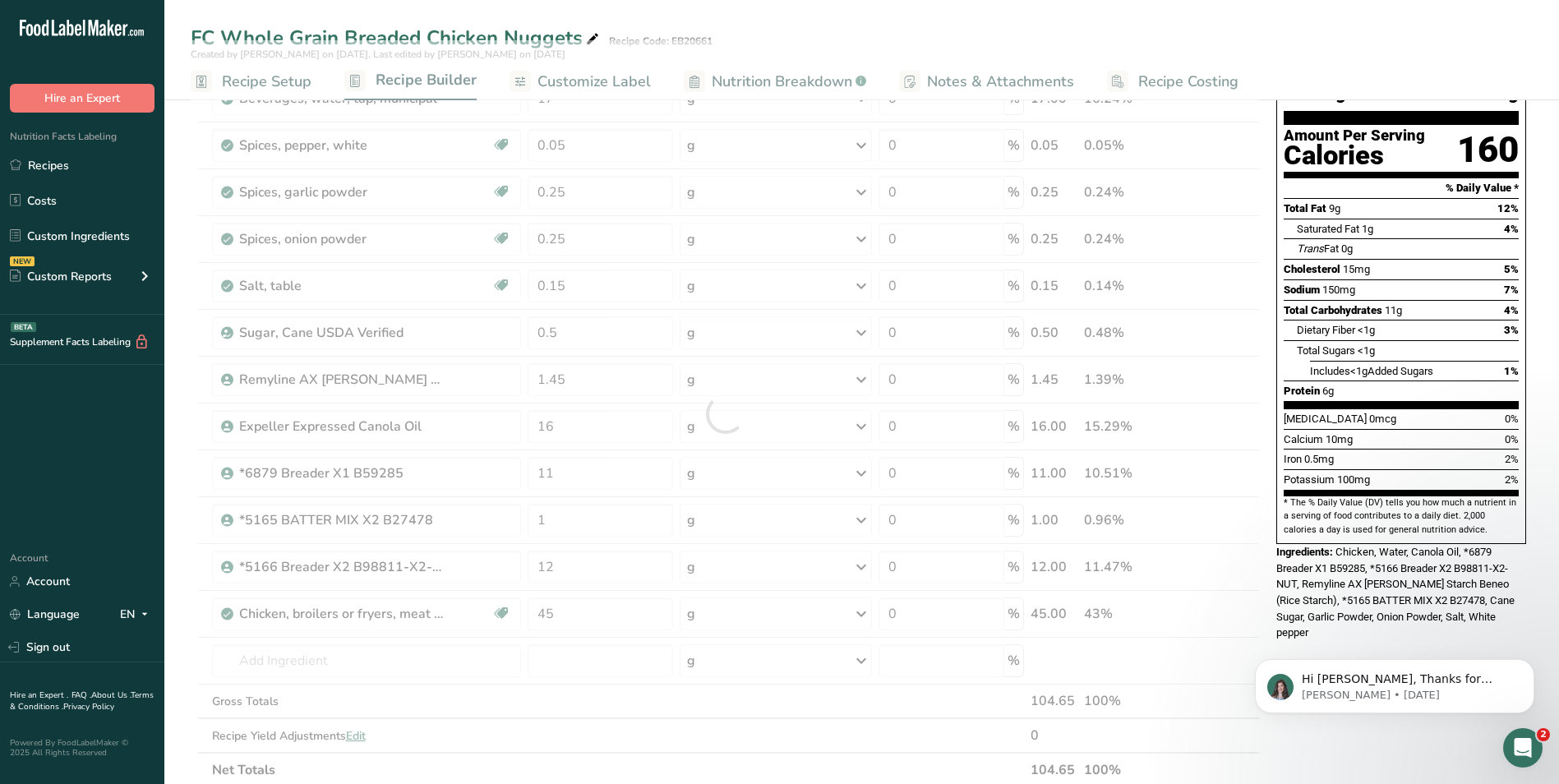
click at [1318, 610] on div "Nutrition Facts About 2 Servings Per Container Serving Size 56g Amount Per Serv…" at bounding box center [1402, 671] width 263 height 1394
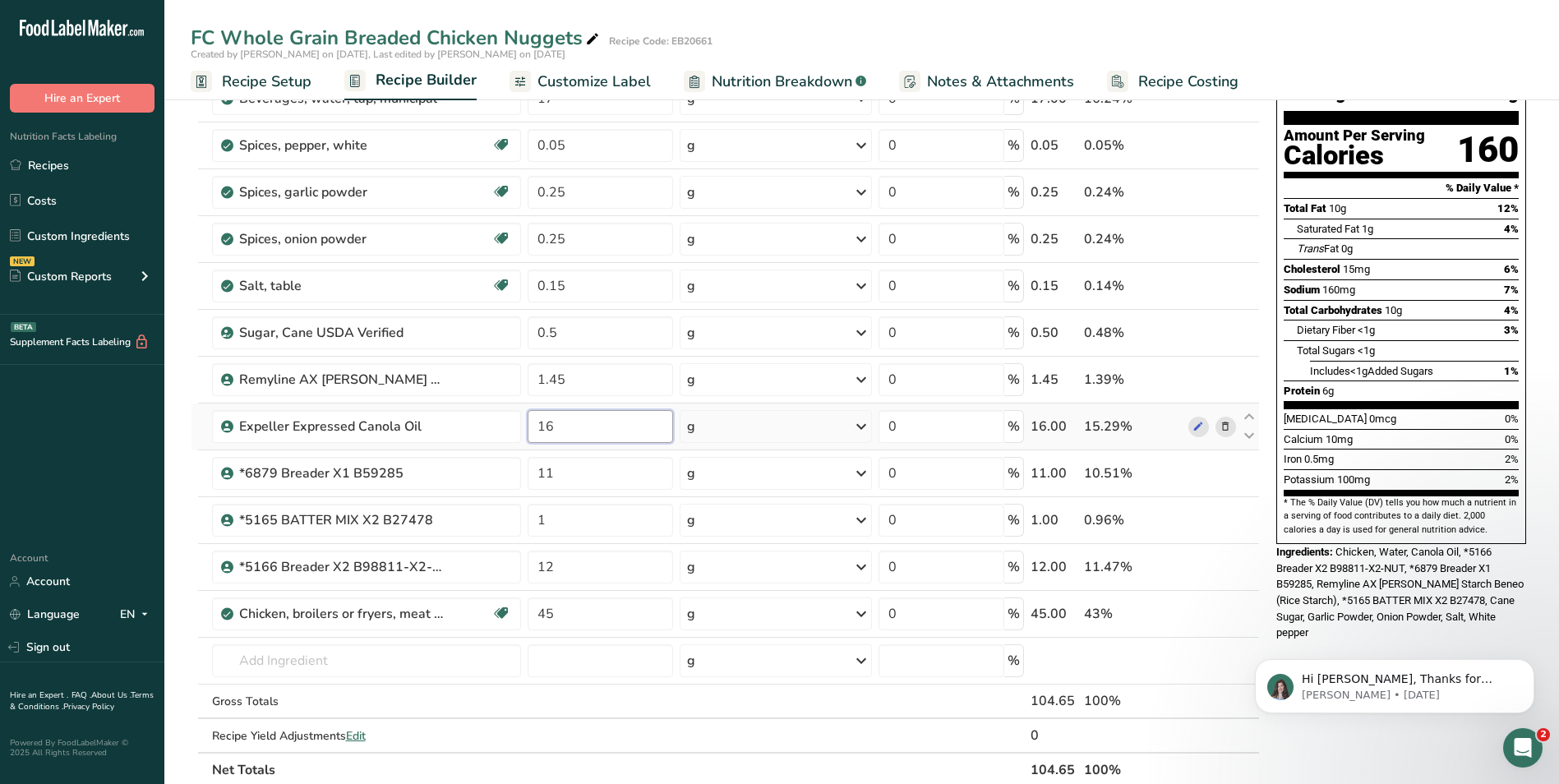
drag, startPoint x: 555, startPoint y: 425, endPoint x: 540, endPoint y: 424, distance: 15.0
click at [540, 424] on input "16" at bounding box center [600, 426] width 146 height 33
type input "15"
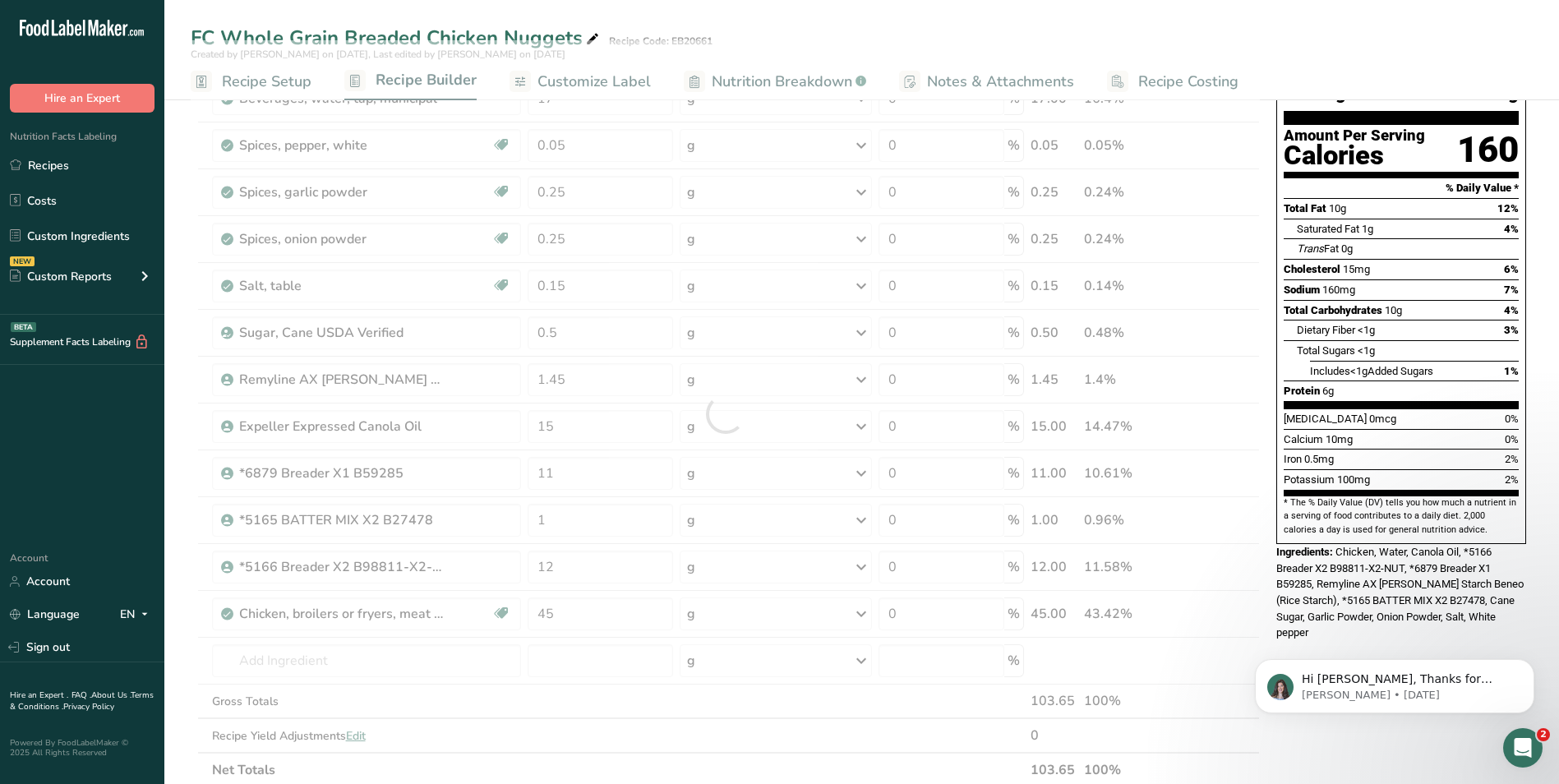
click at [1328, 618] on div "Nutrition Facts About 2 Servings Per Container Serving Size 56g Amount Per Serv…" at bounding box center [1402, 671] width 263 height 1394
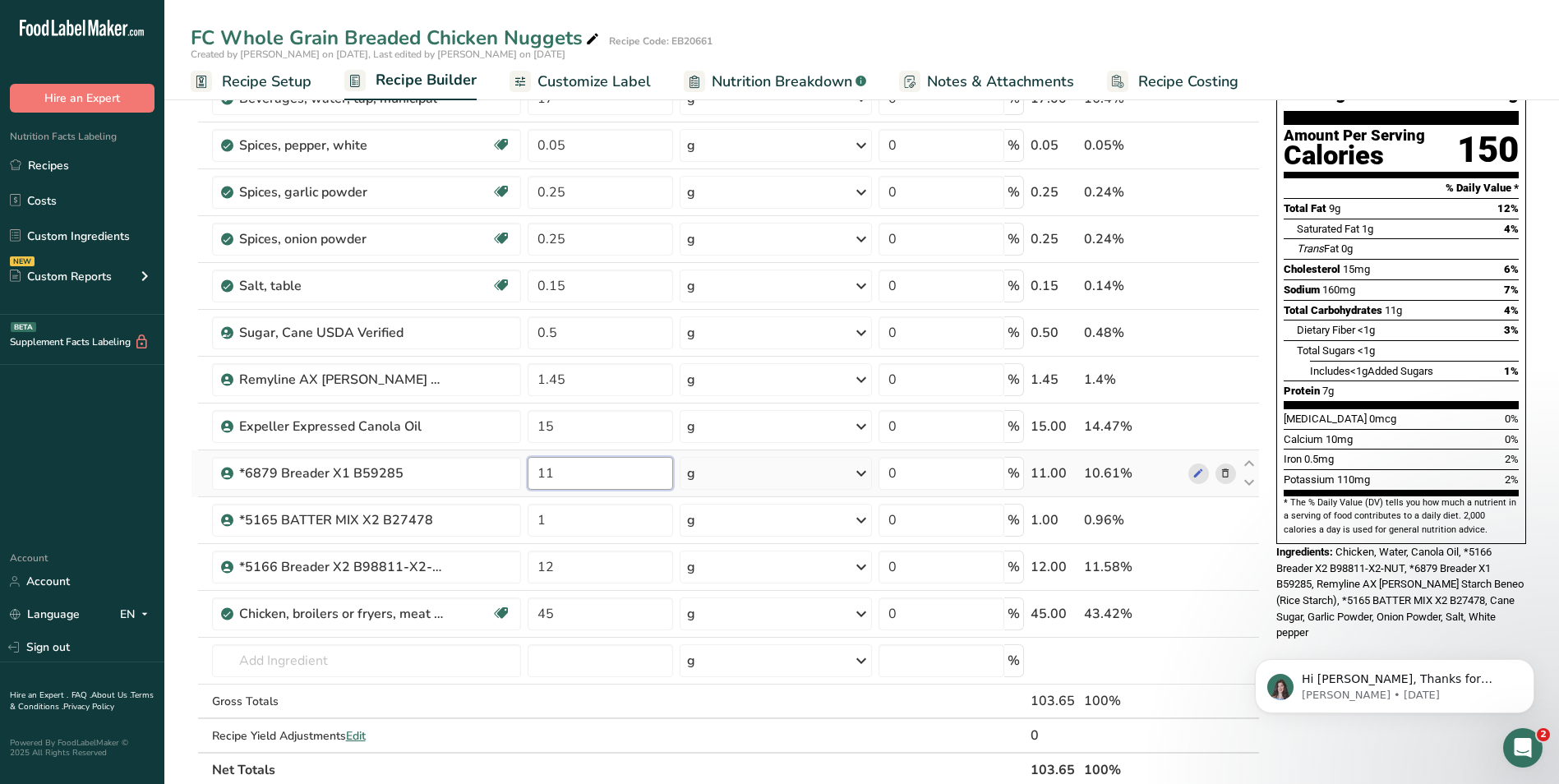
click at [554, 474] on input "11" at bounding box center [600, 472] width 146 height 33
type input "10"
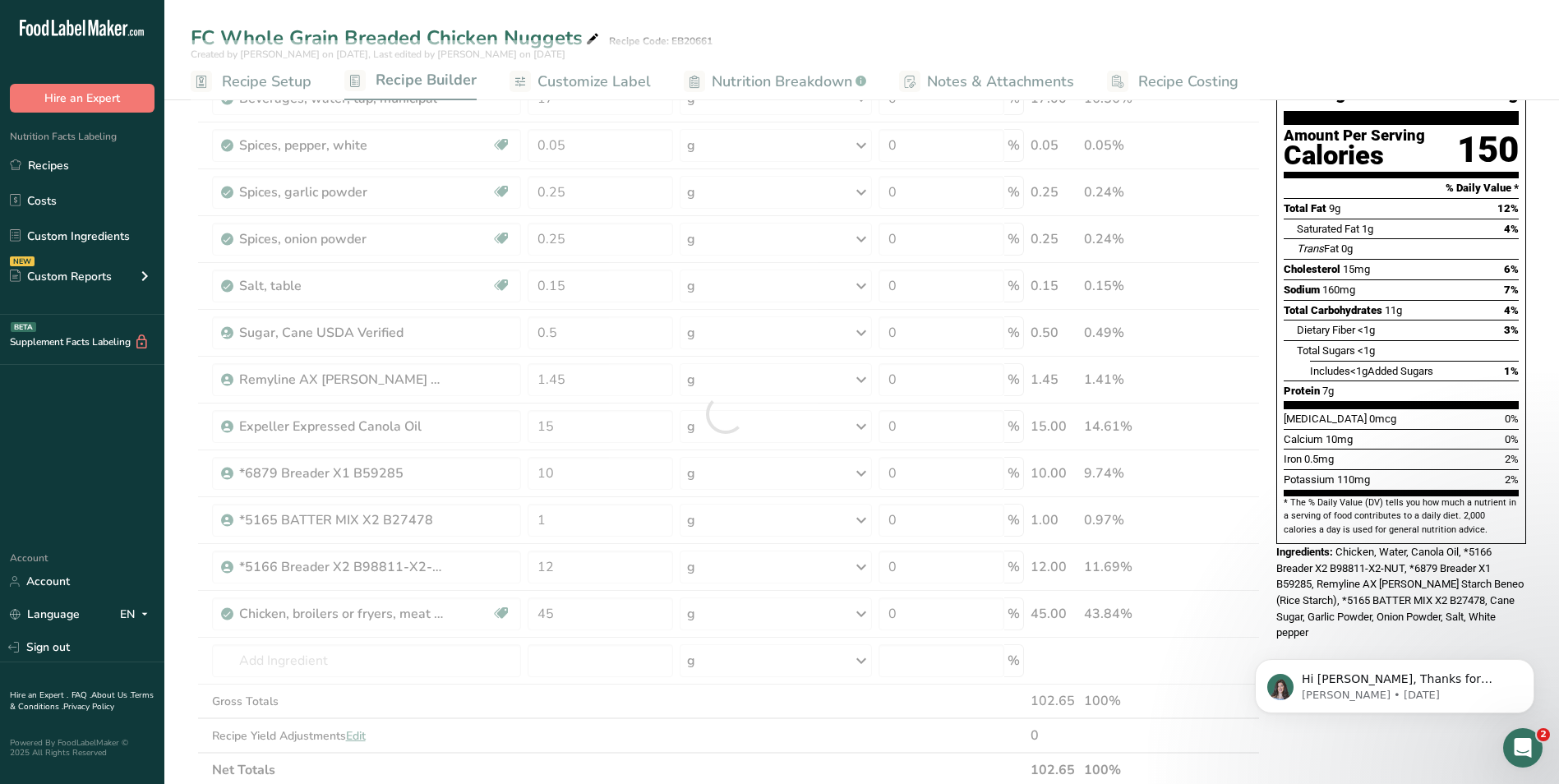
click at [1321, 610] on div "Nutrition Facts About 2 Servings Per Container Serving Size 56g Amount Per Serv…" at bounding box center [1402, 671] width 263 height 1394
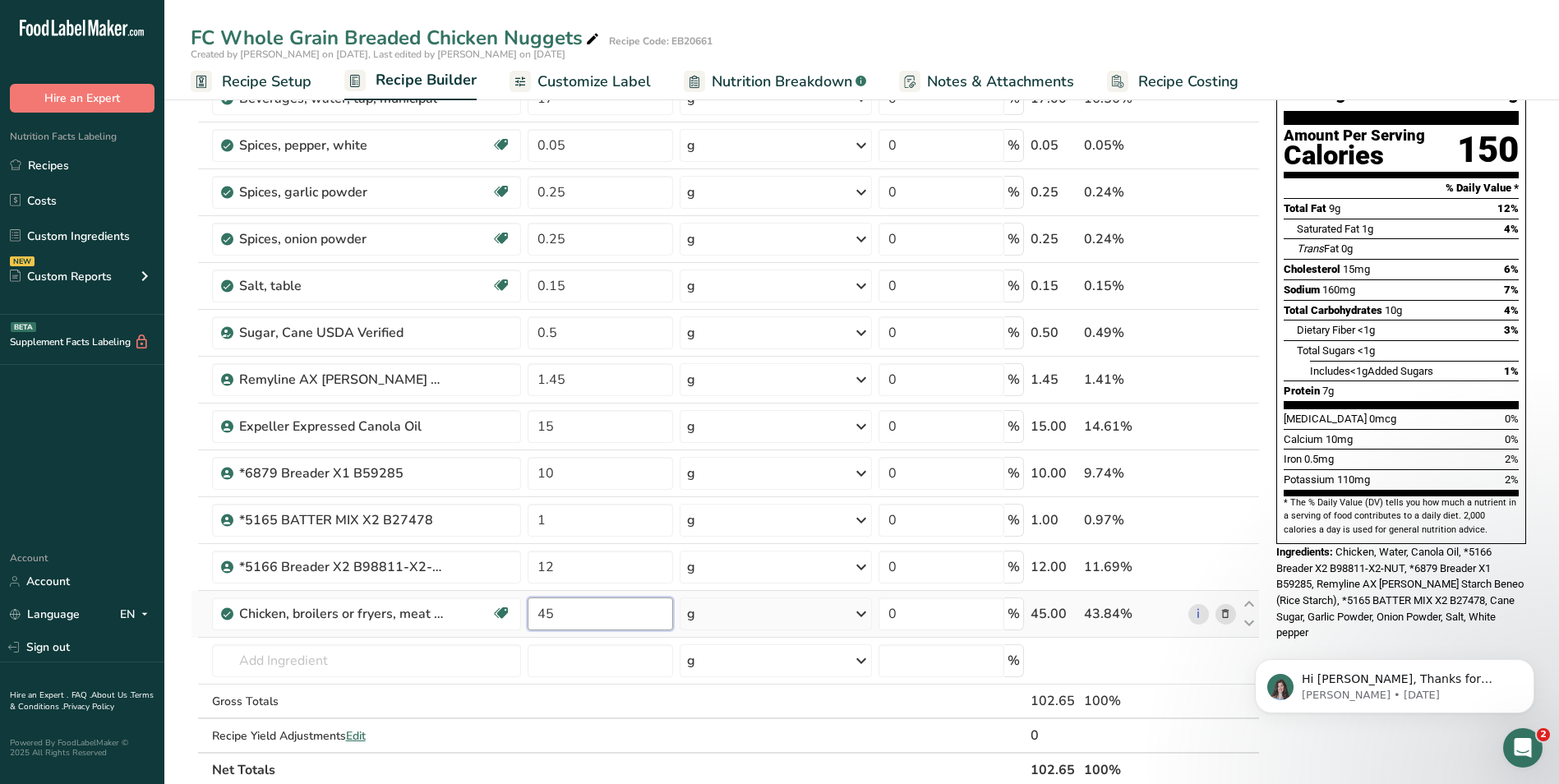
click at [553, 615] on input "45" at bounding box center [600, 614] width 146 height 33
type input "44"
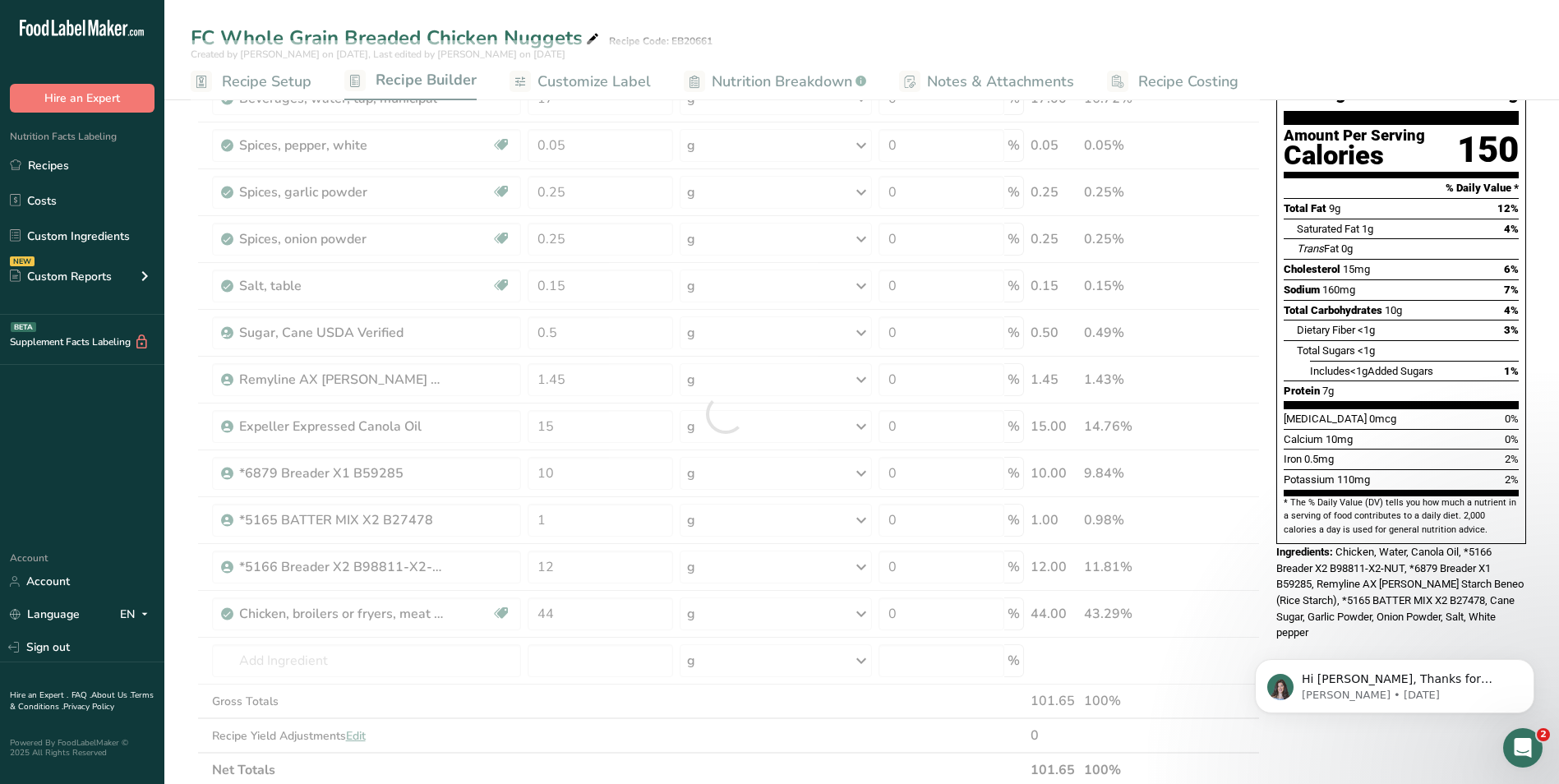
click at [1292, 621] on div "Hi [PERSON_NAME], Thanks for supporting us with a G2 review! If you’ve submitte…" at bounding box center [1395, 610] width 302 height 206
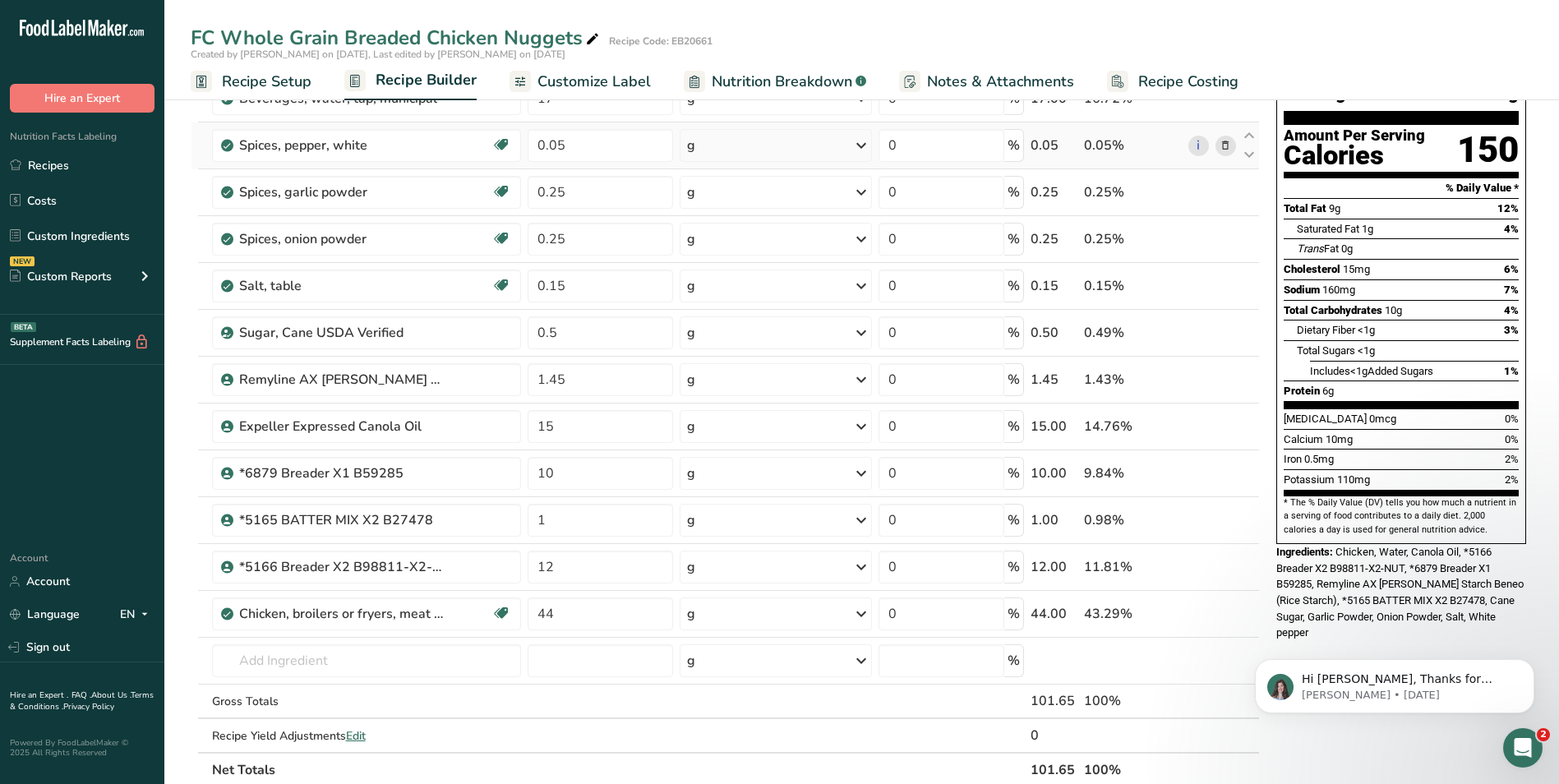
drag, startPoint x: 240, startPoint y: 87, endPoint x: 268, endPoint y: 126, distance: 48.0
click at [240, 87] on span "Recipe Setup" at bounding box center [266, 81] width 89 height 22
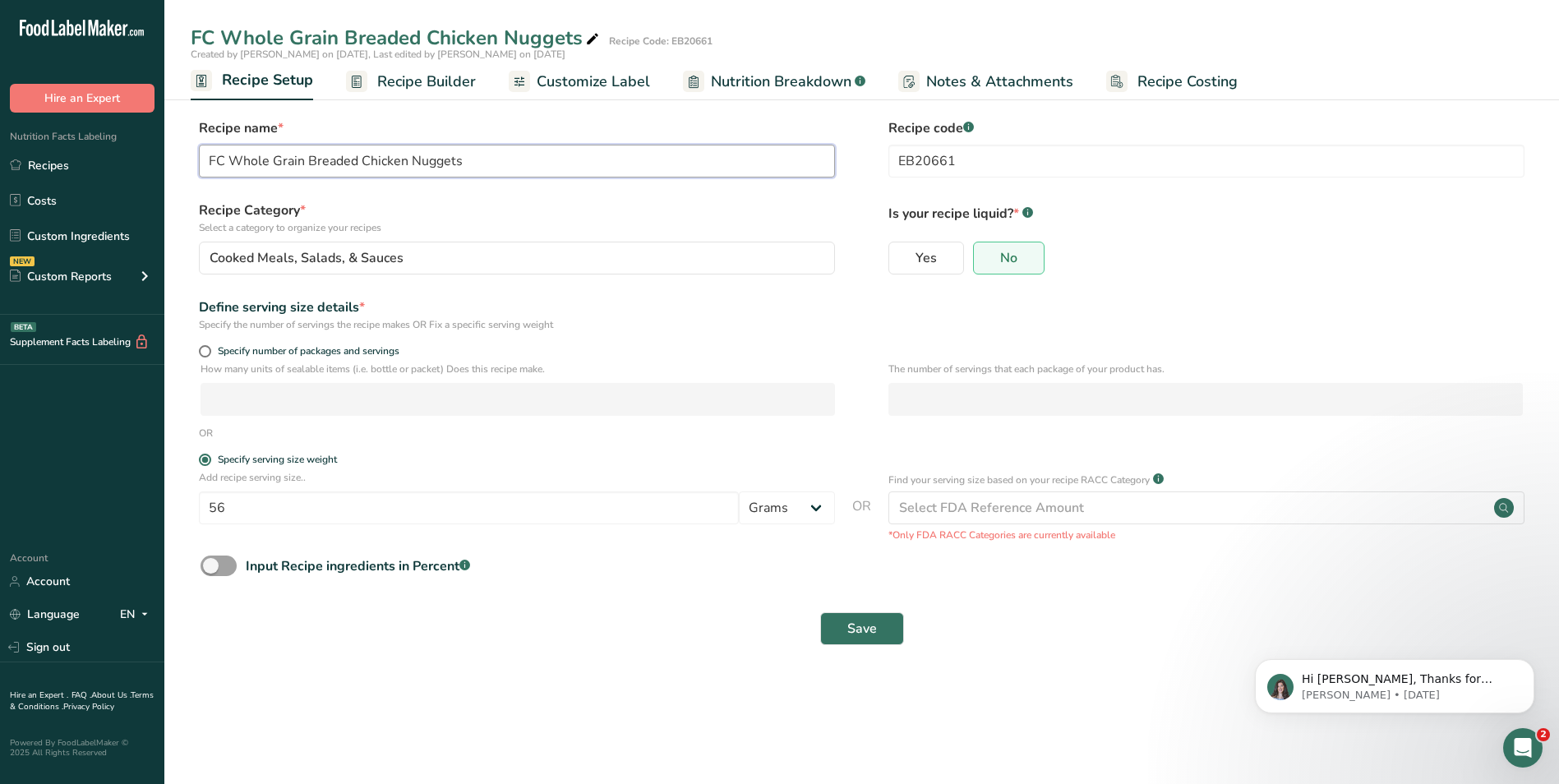
click at [486, 166] on input "FC Whole Grain Breaded Chicken Nuggets" at bounding box center [517, 161] width 636 height 33
click at [851, 629] on span "Save" at bounding box center [862, 629] width 30 height 19
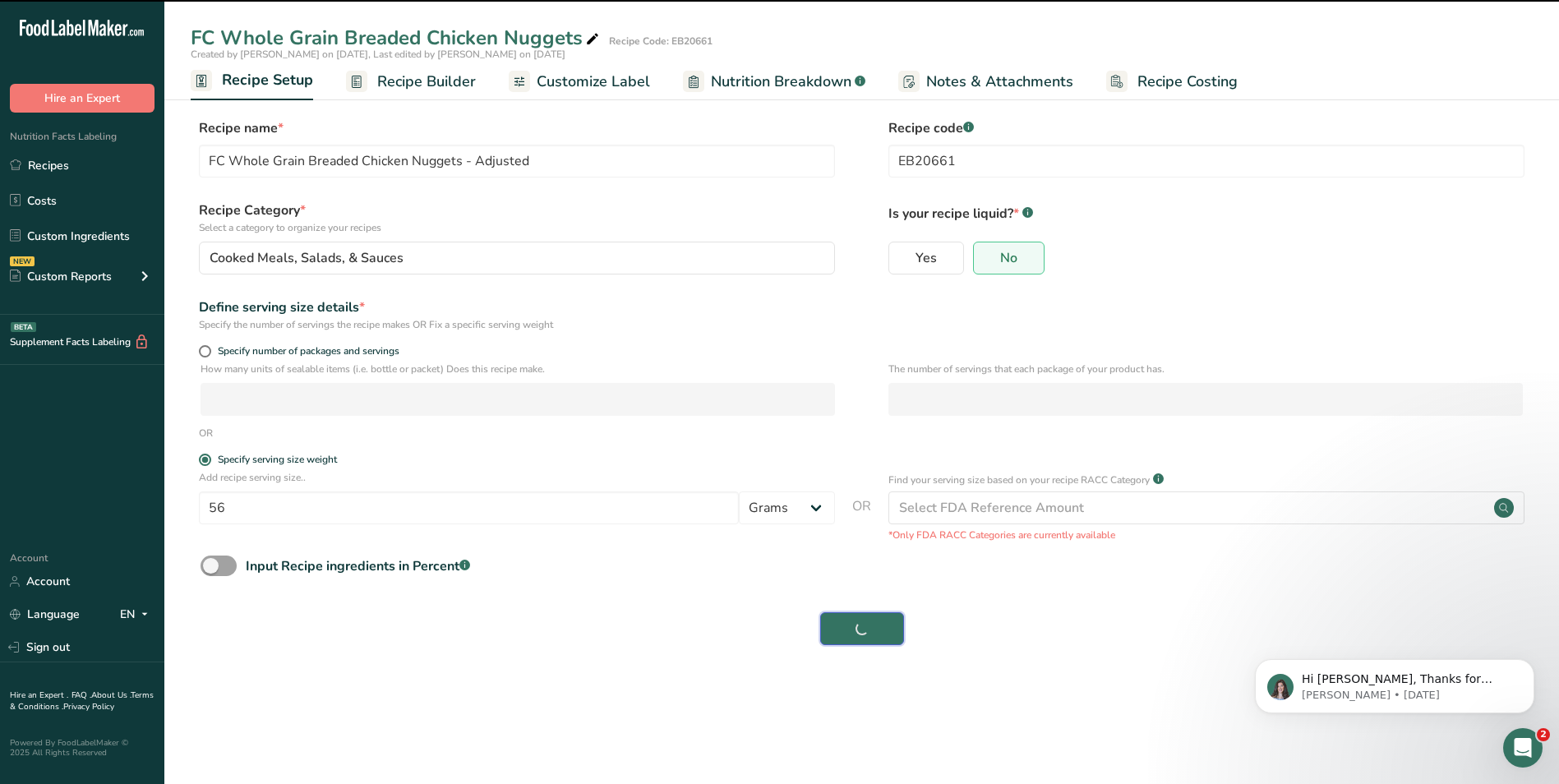
type input "FC Whole Grain Breaded Chicken Nuggets - Adjusted"
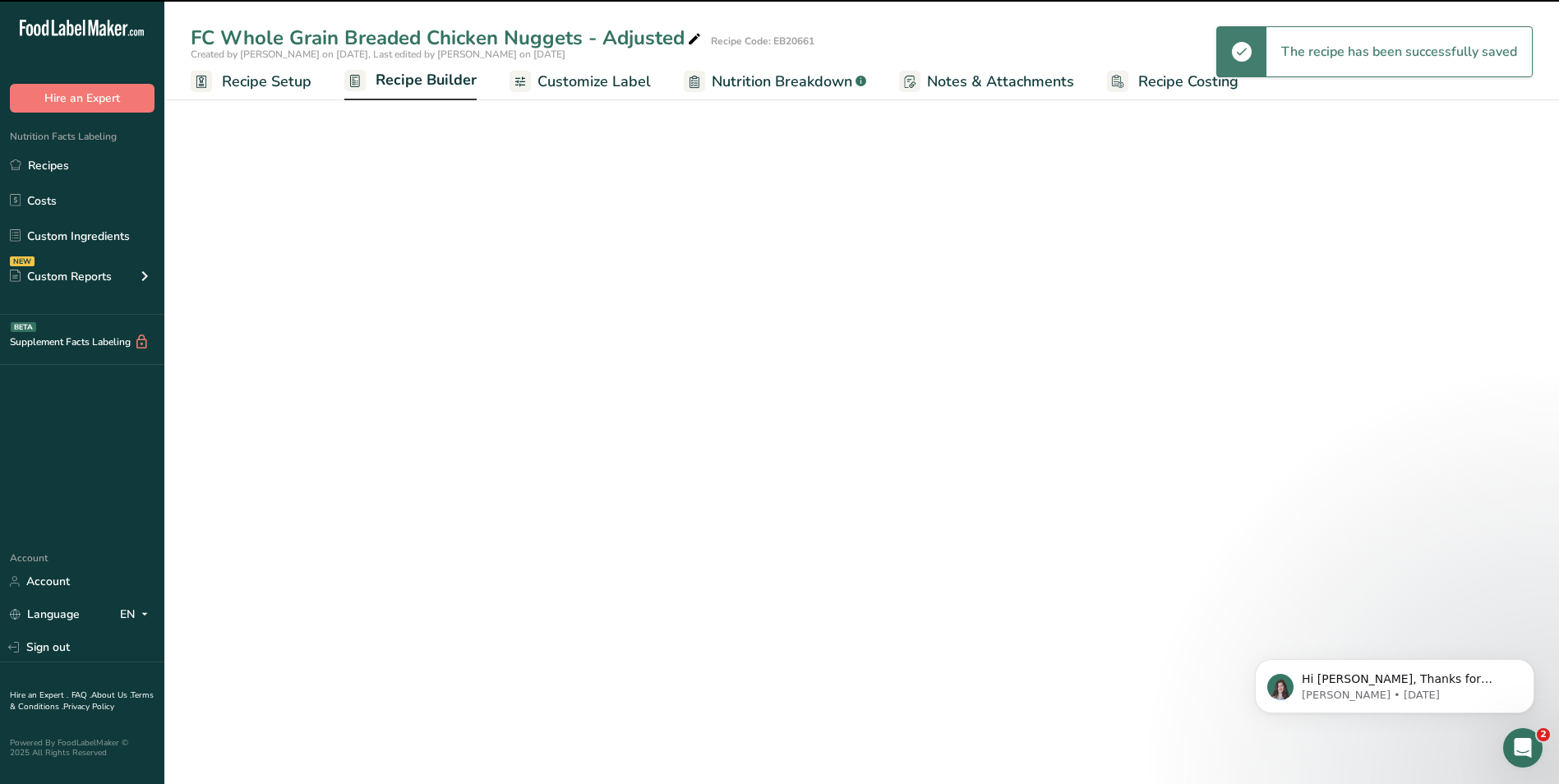
click at [420, 79] on span "Recipe Builder" at bounding box center [426, 79] width 101 height 22
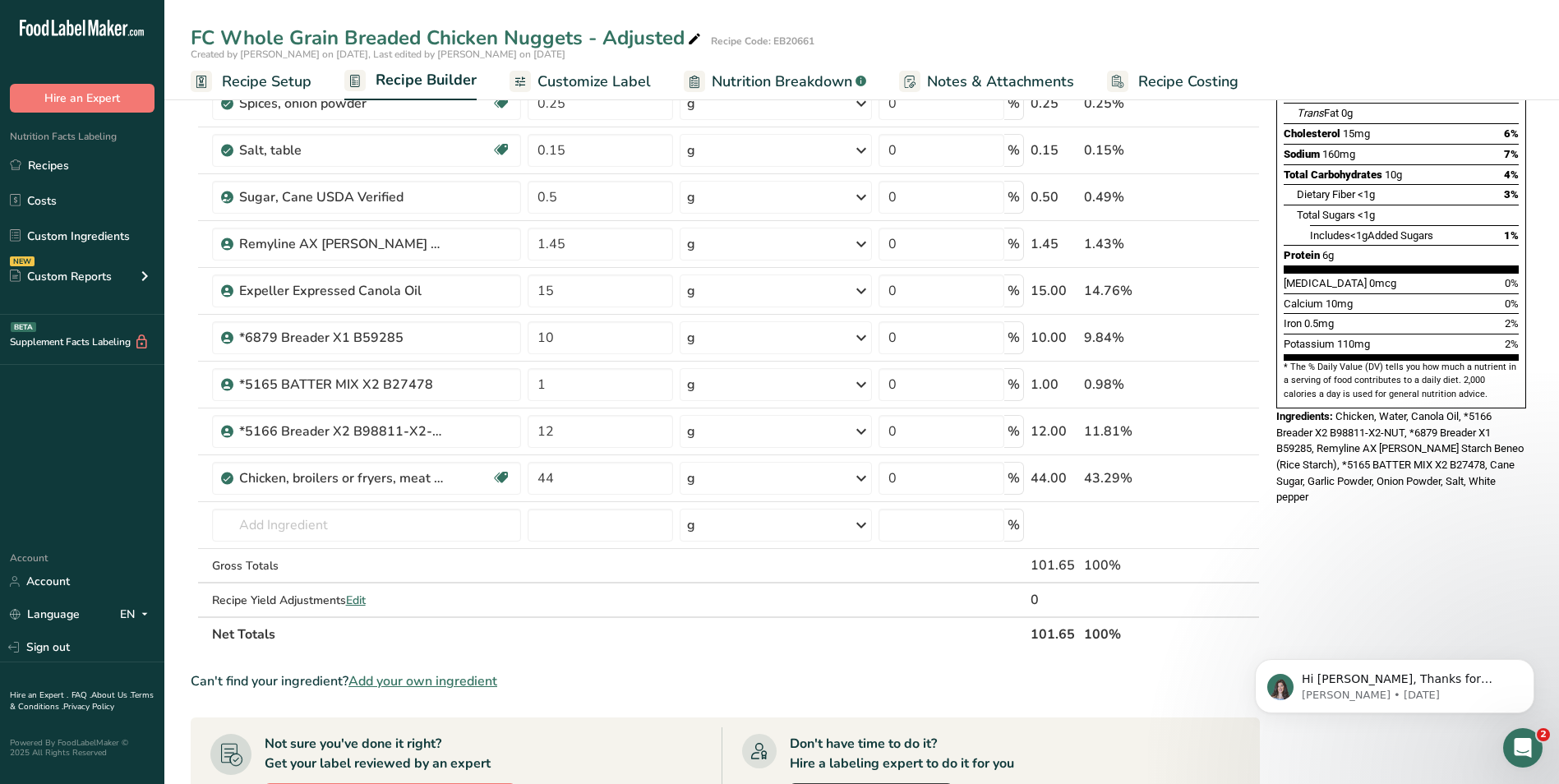
scroll to position [200, 0]
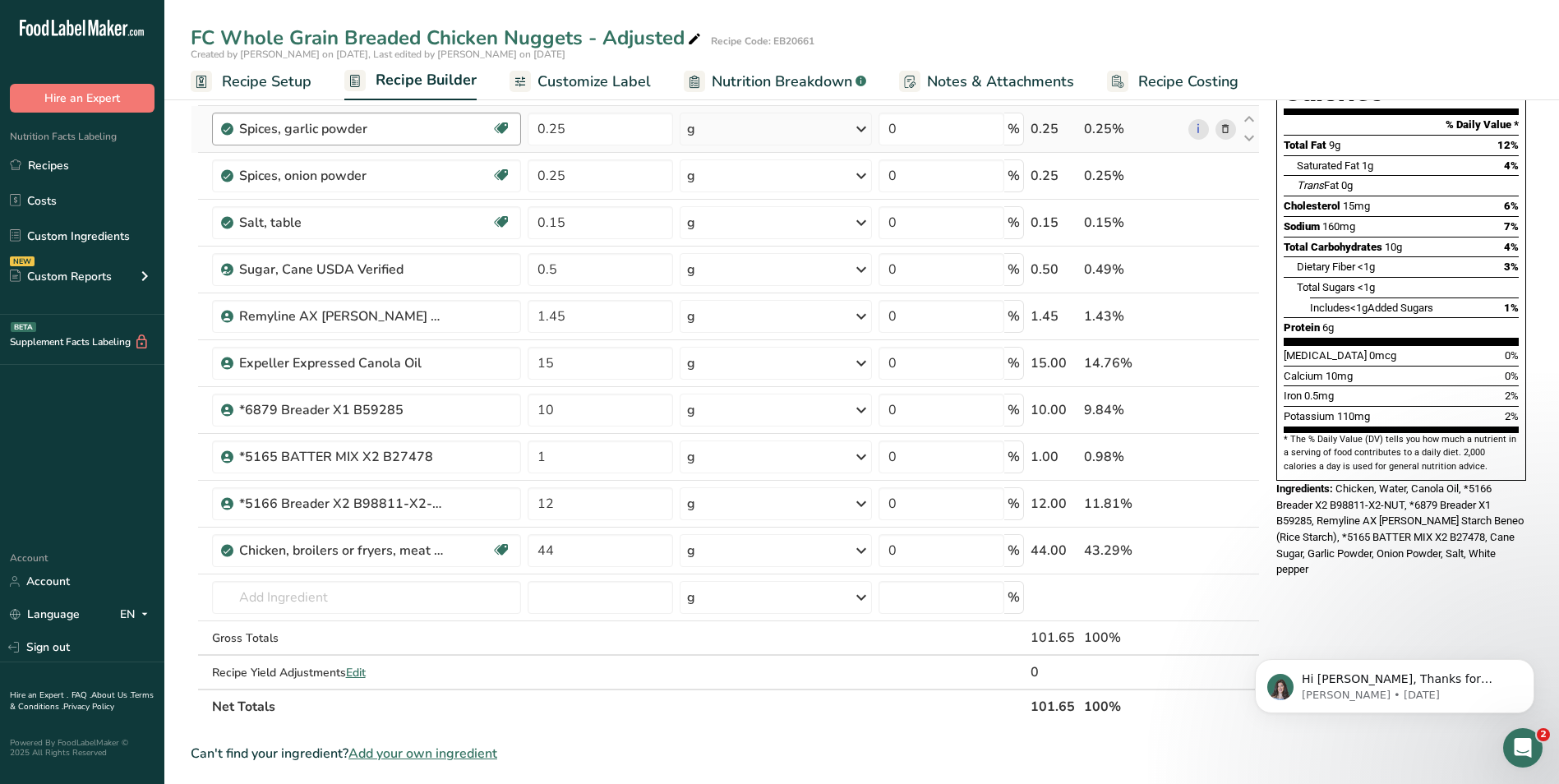
click at [267, 77] on span "Recipe Setup" at bounding box center [266, 81] width 89 height 22
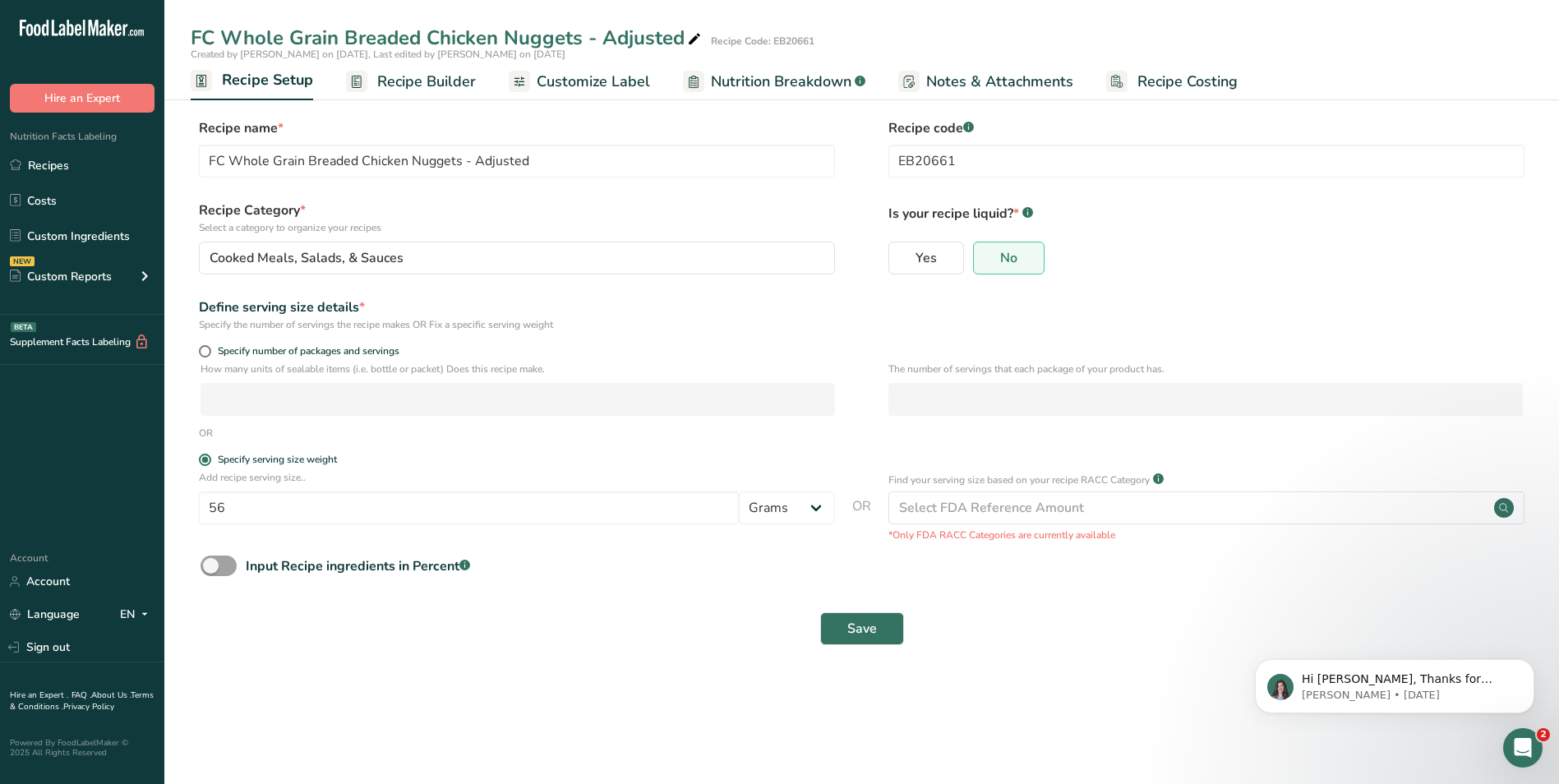
click at [422, 80] on span "Recipe Builder" at bounding box center [427, 81] width 99 height 22
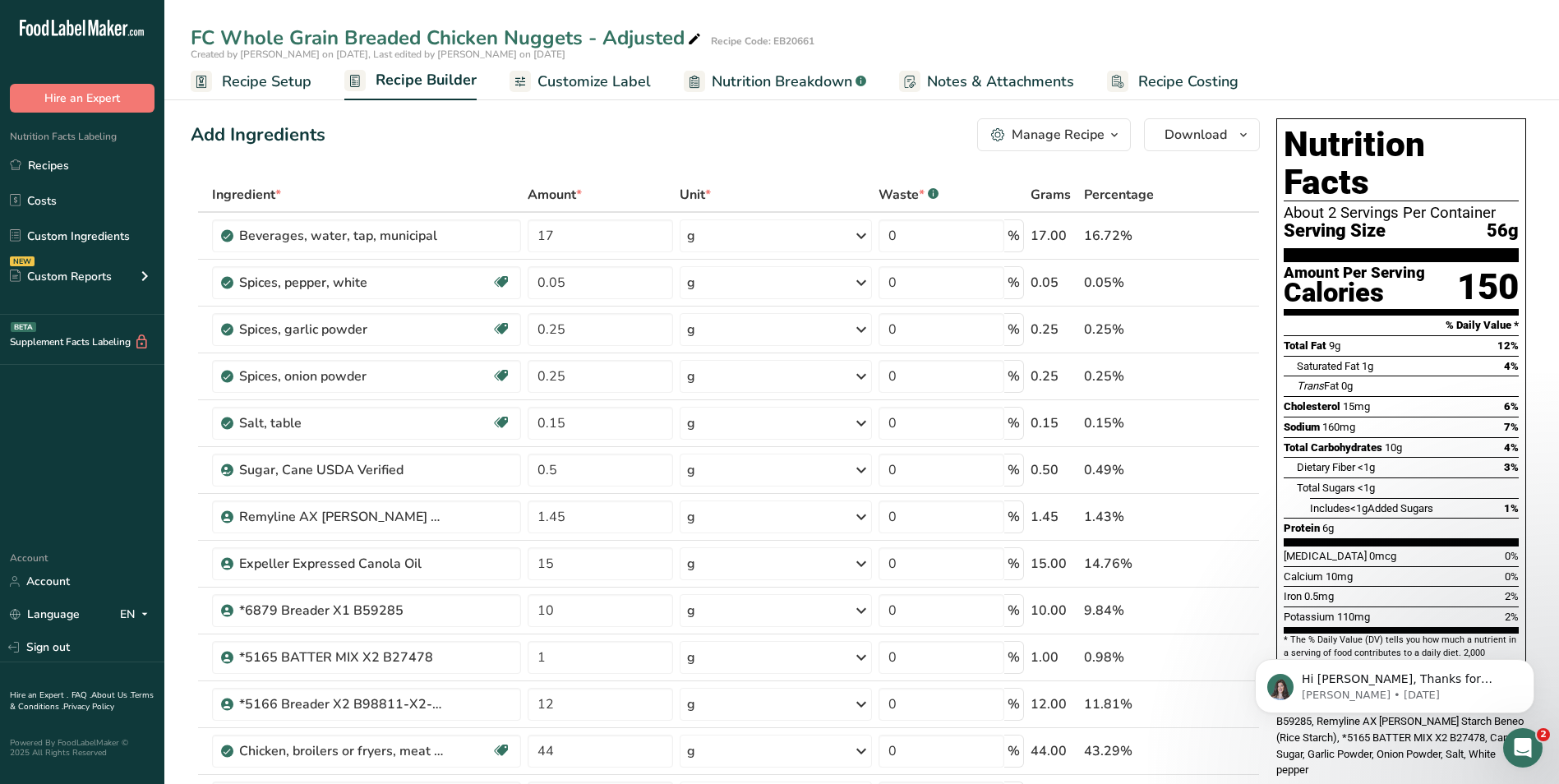
click at [596, 87] on span "Customize Label" at bounding box center [594, 81] width 113 height 22
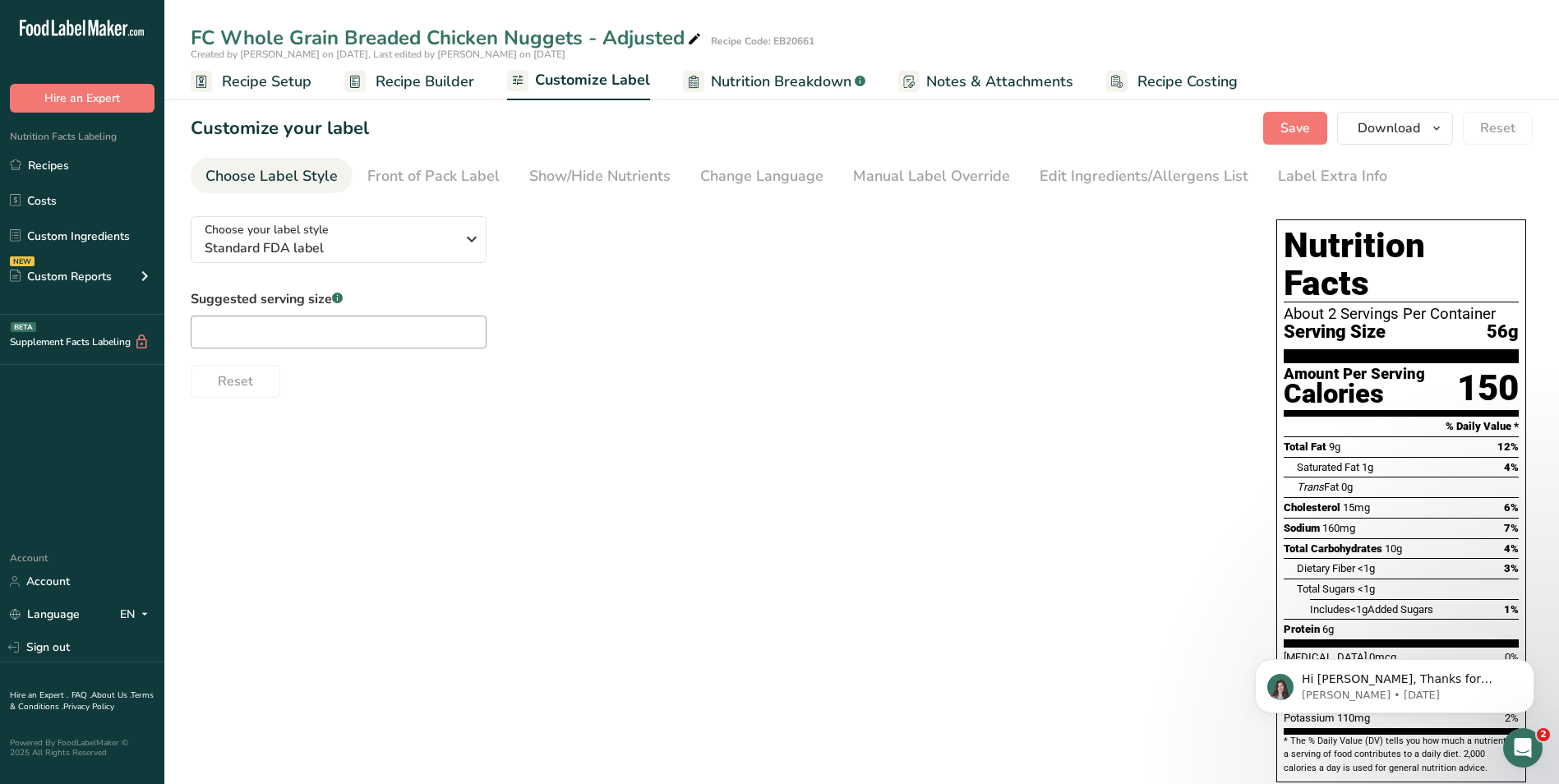
click at [756, 84] on span "Nutrition Breakdown" at bounding box center [781, 81] width 140 height 22
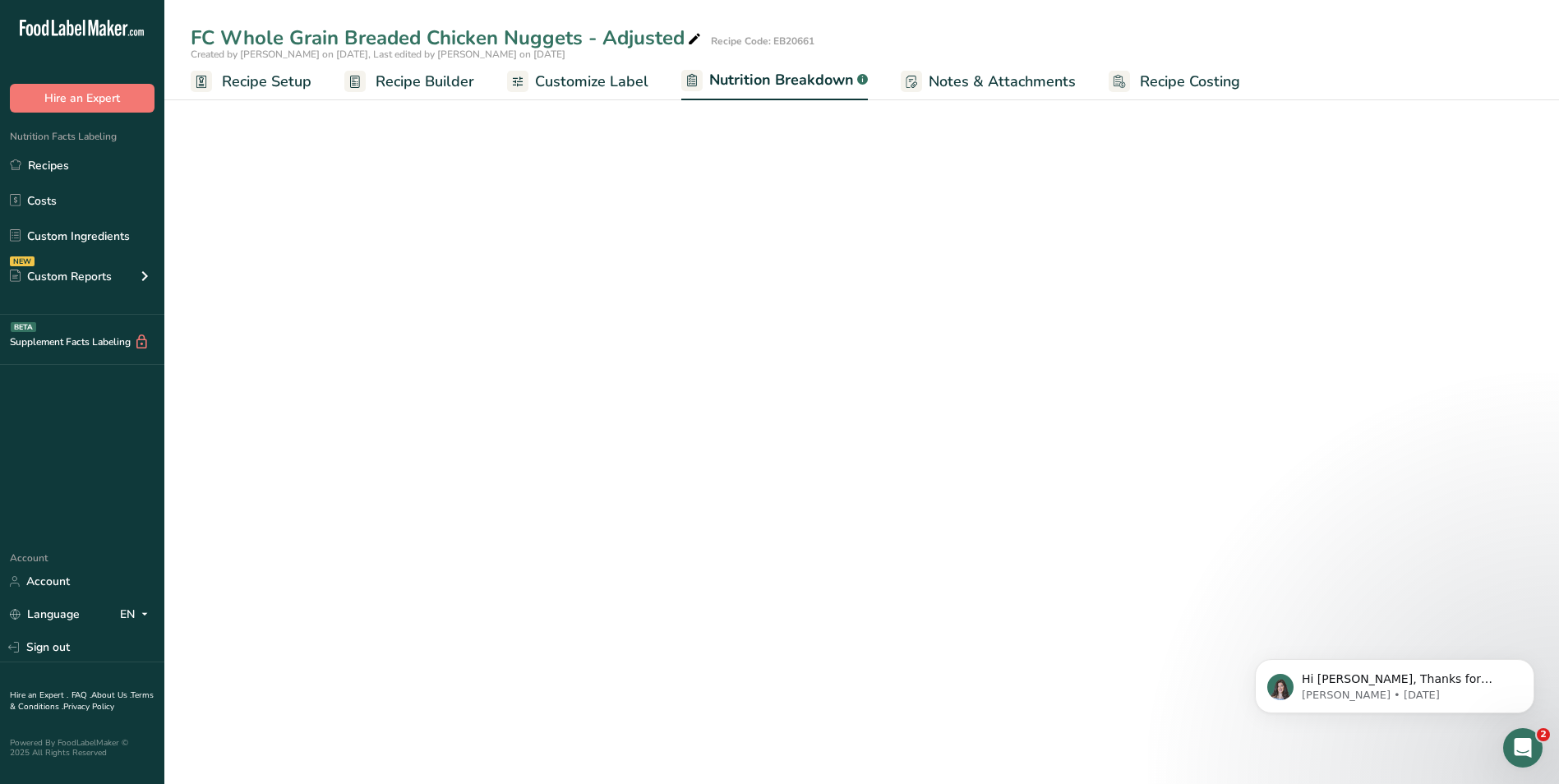
select select "Calories"
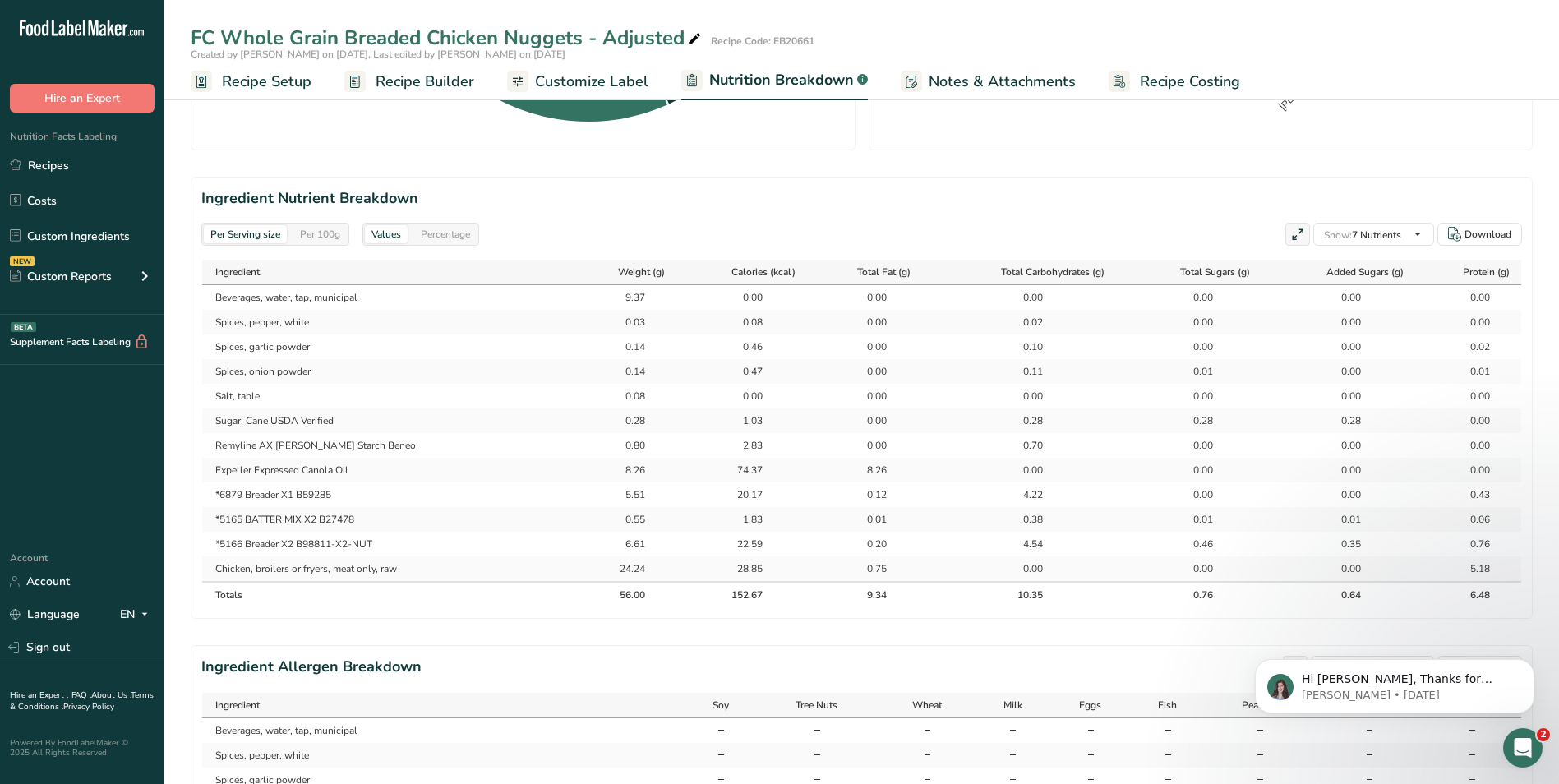
scroll to position [284, 0]
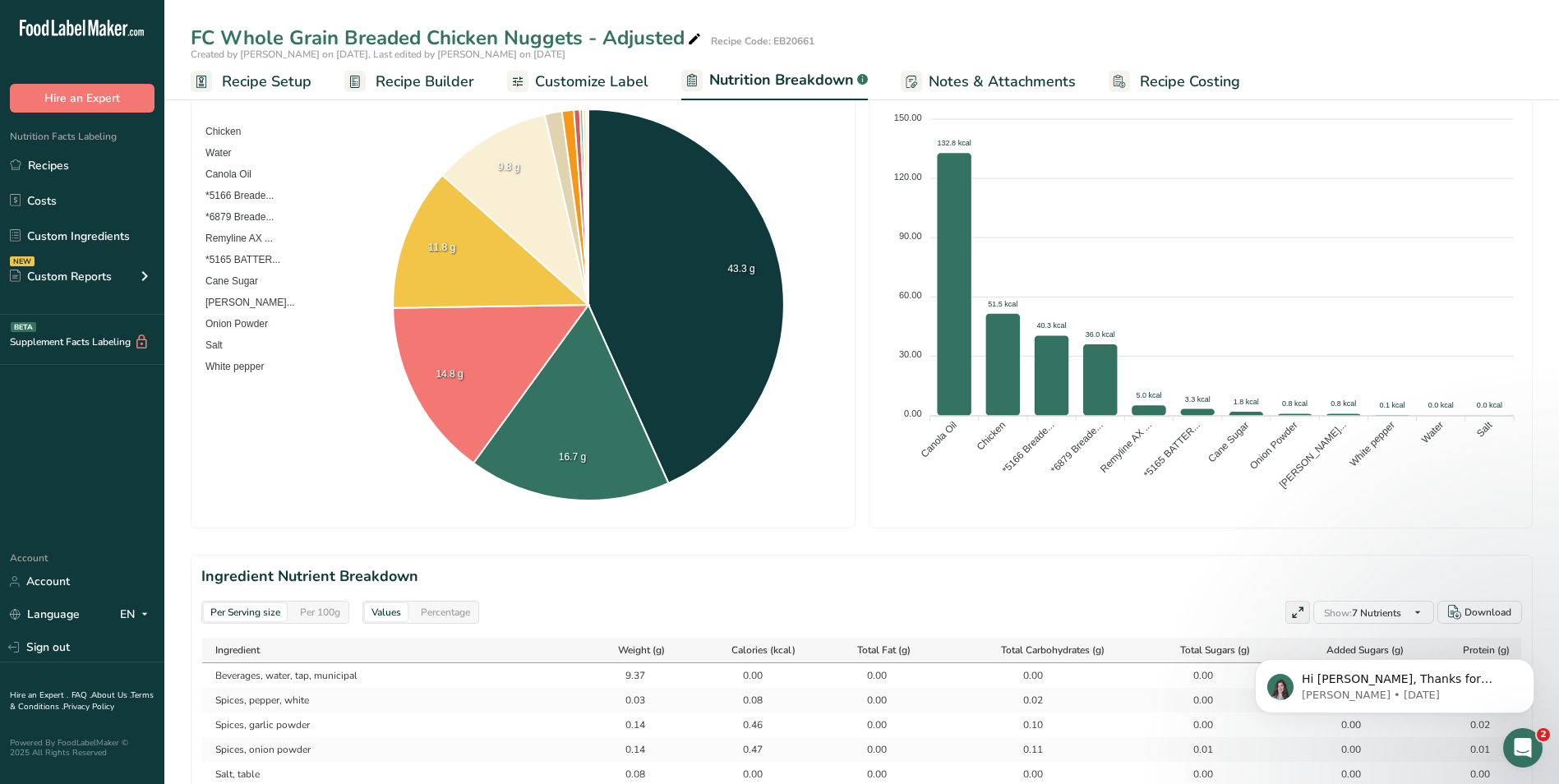
click at [1010, 79] on span "Notes & Attachments" at bounding box center [1003, 81] width 148 height 22
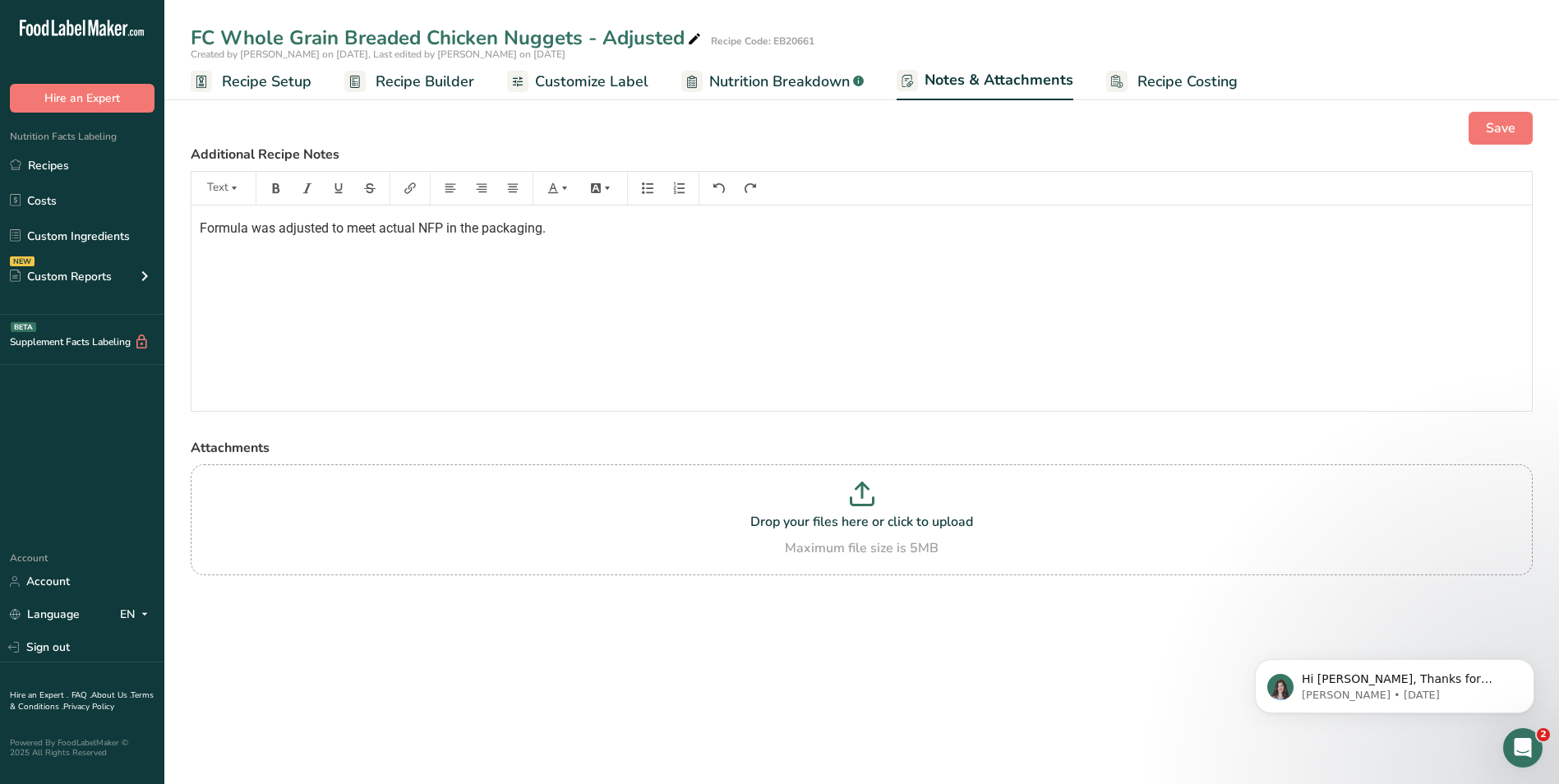
click at [698, 333] on div "Formula was adjusted to meet actual NFP in the packaging." at bounding box center [862, 308] width 1341 height 206
click at [1497, 126] on span "Save" at bounding box center [1502, 128] width 30 height 19
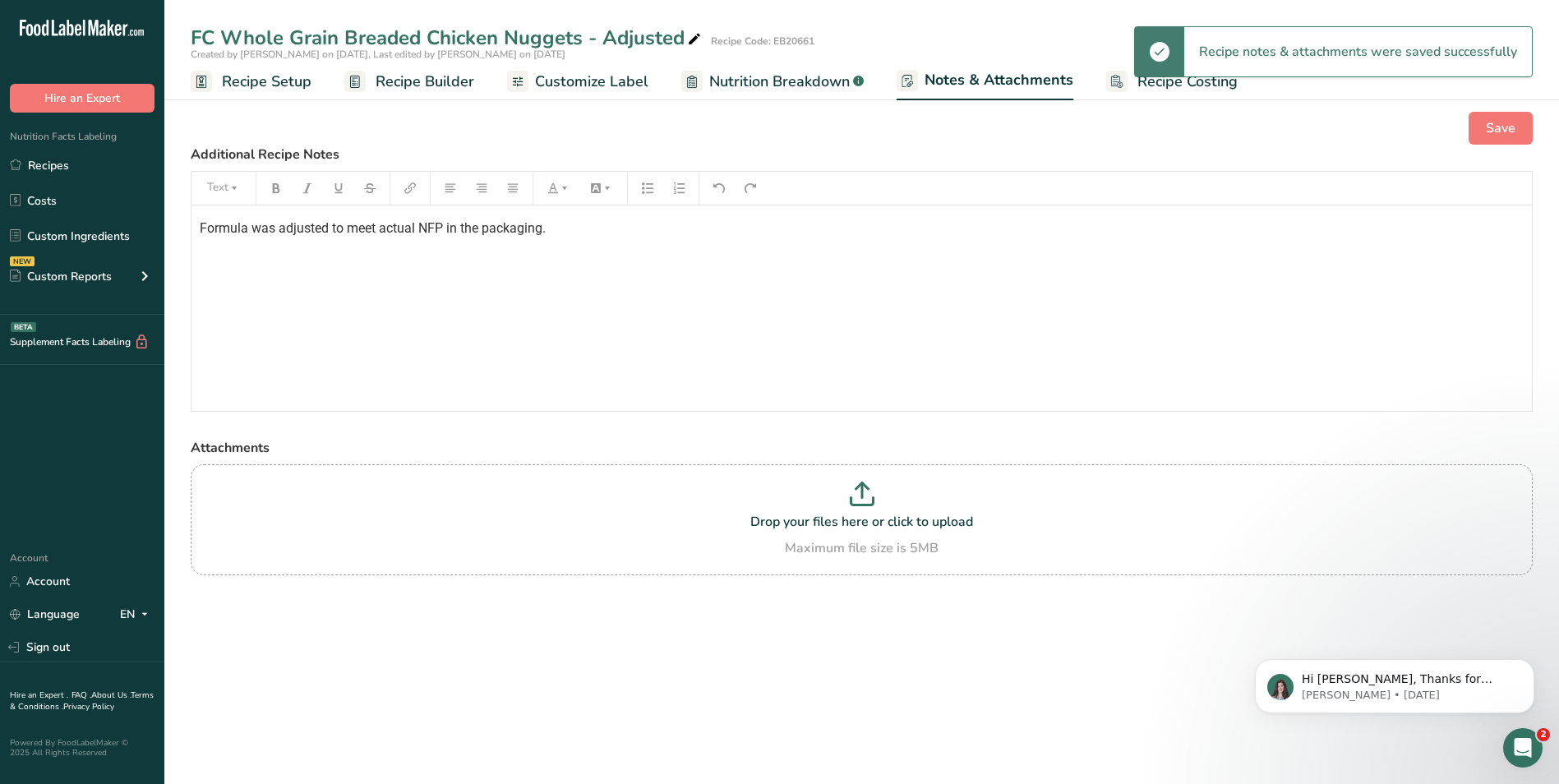
click at [237, 79] on span "Recipe Setup" at bounding box center [266, 81] width 89 height 22
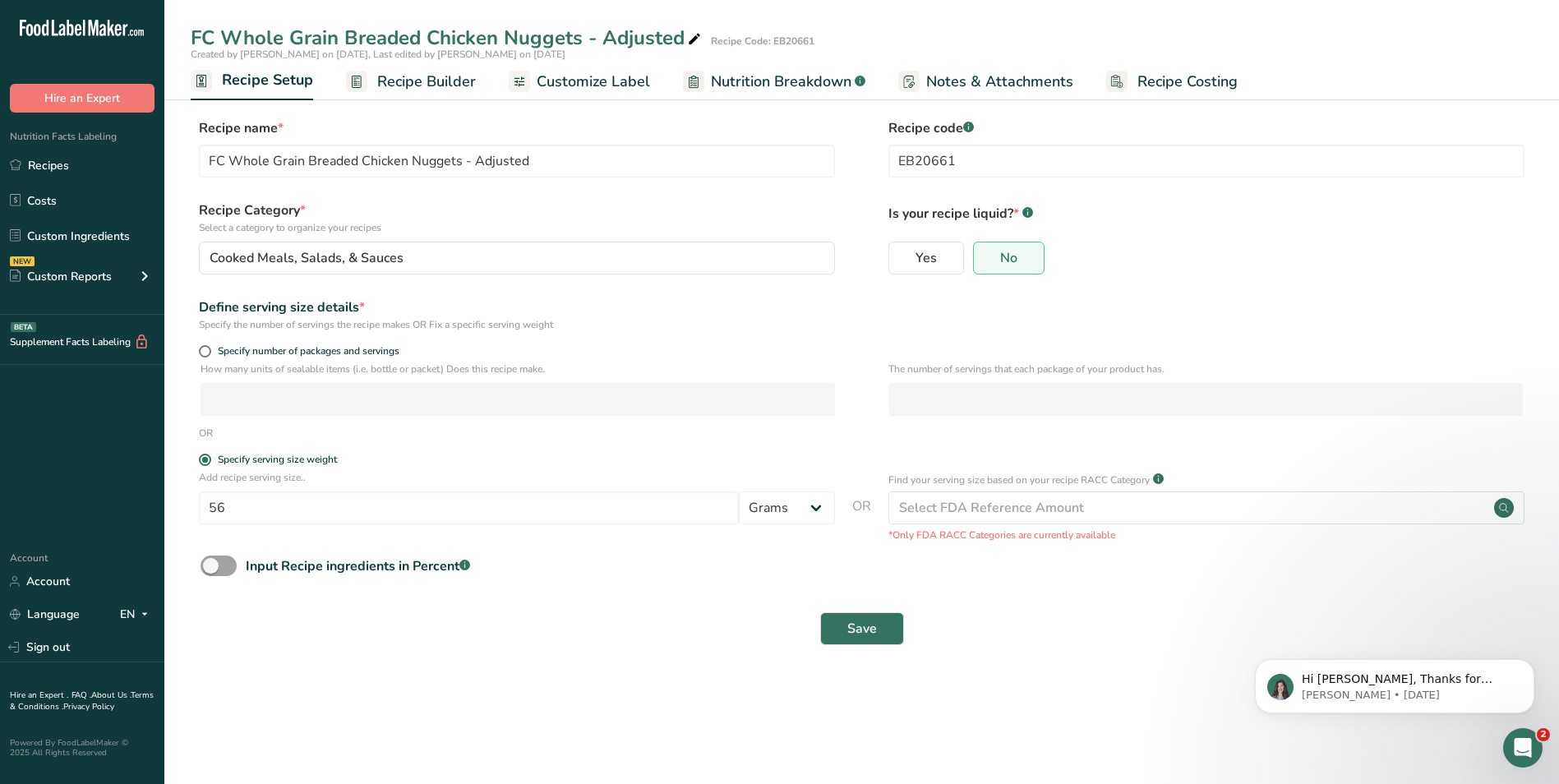
click at [434, 87] on span "Recipe Builder" at bounding box center [427, 81] width 99 height 22
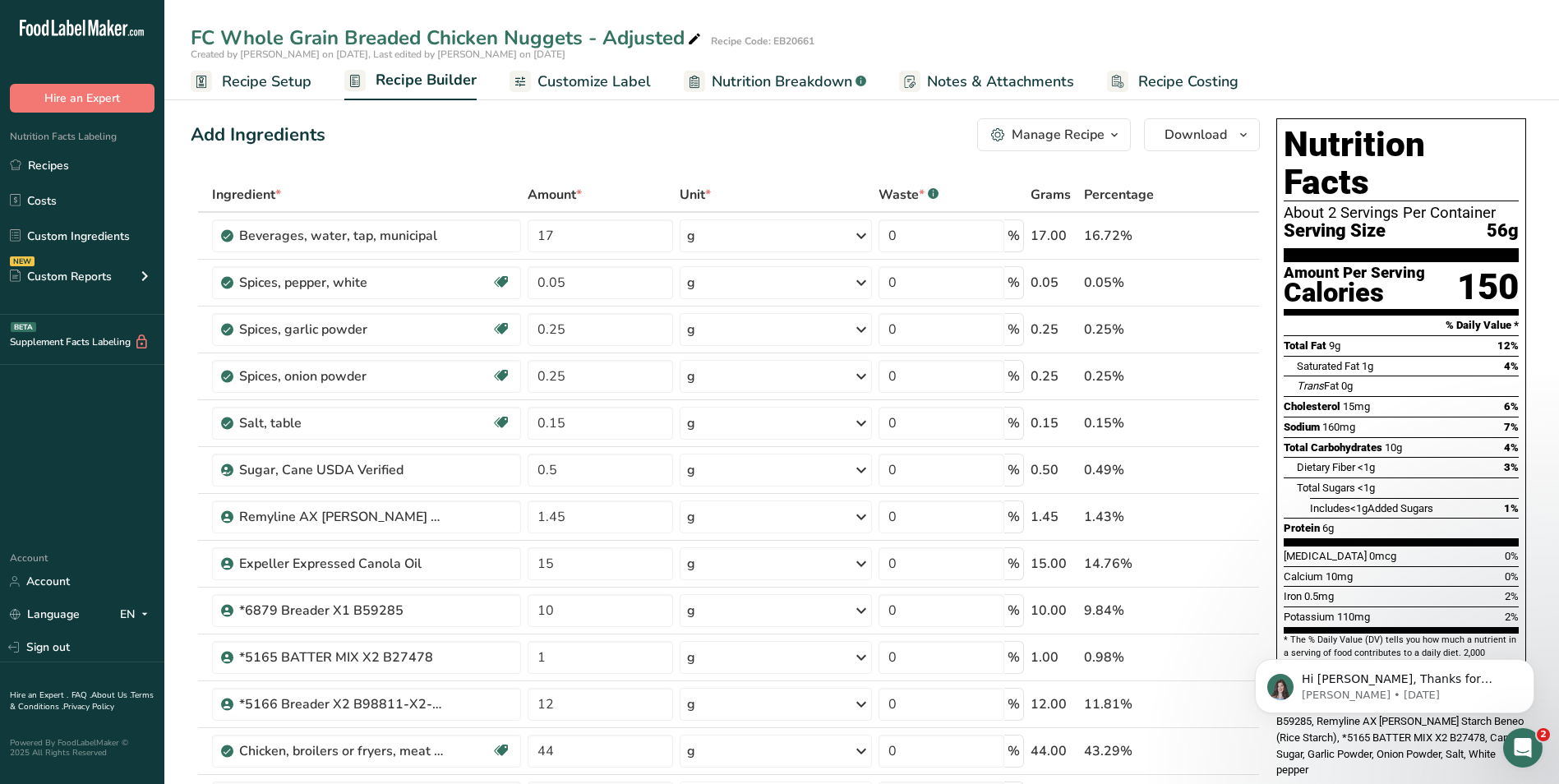
click at [1069, 132] on div "Manage Recipe" at bounding box center [1058, 134] width 93 height 19
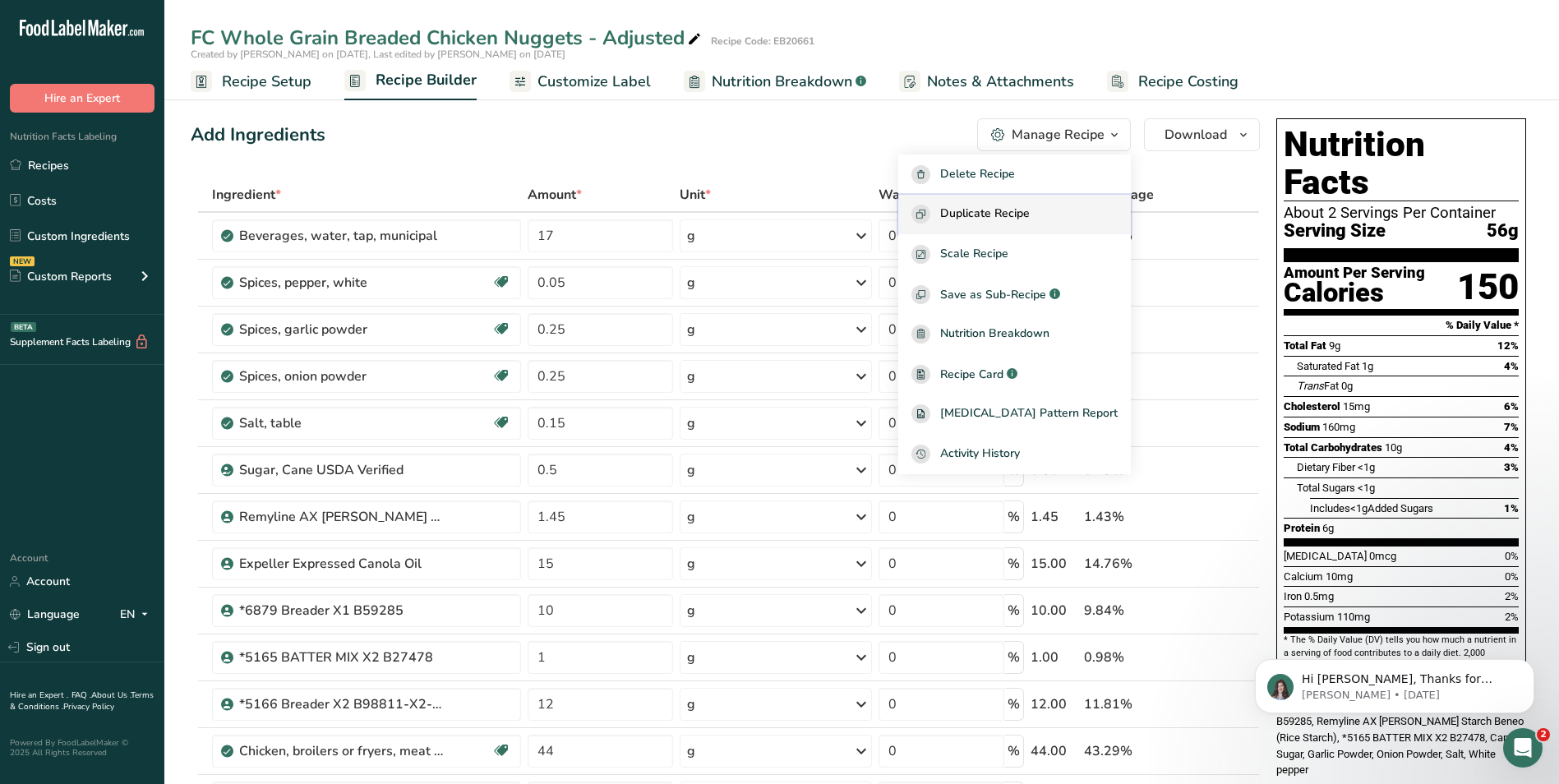
click at [1013, 212] on span "Duplicate Recipe" at bounding box center [985, 214] width 89 height 19
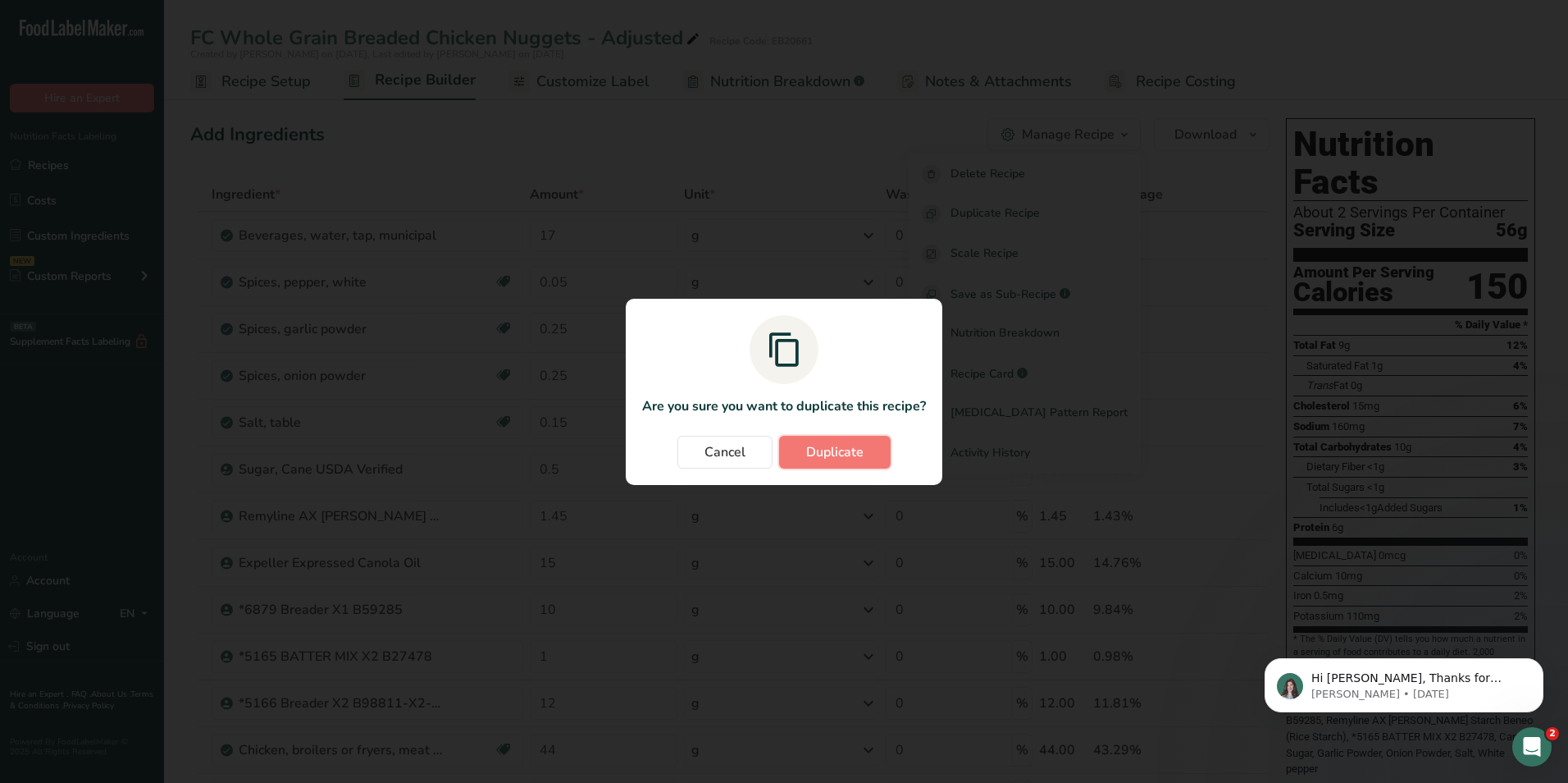
click at [836, 451] on span "Duplicate" at bounding box center [835, 452] width 57 height 19
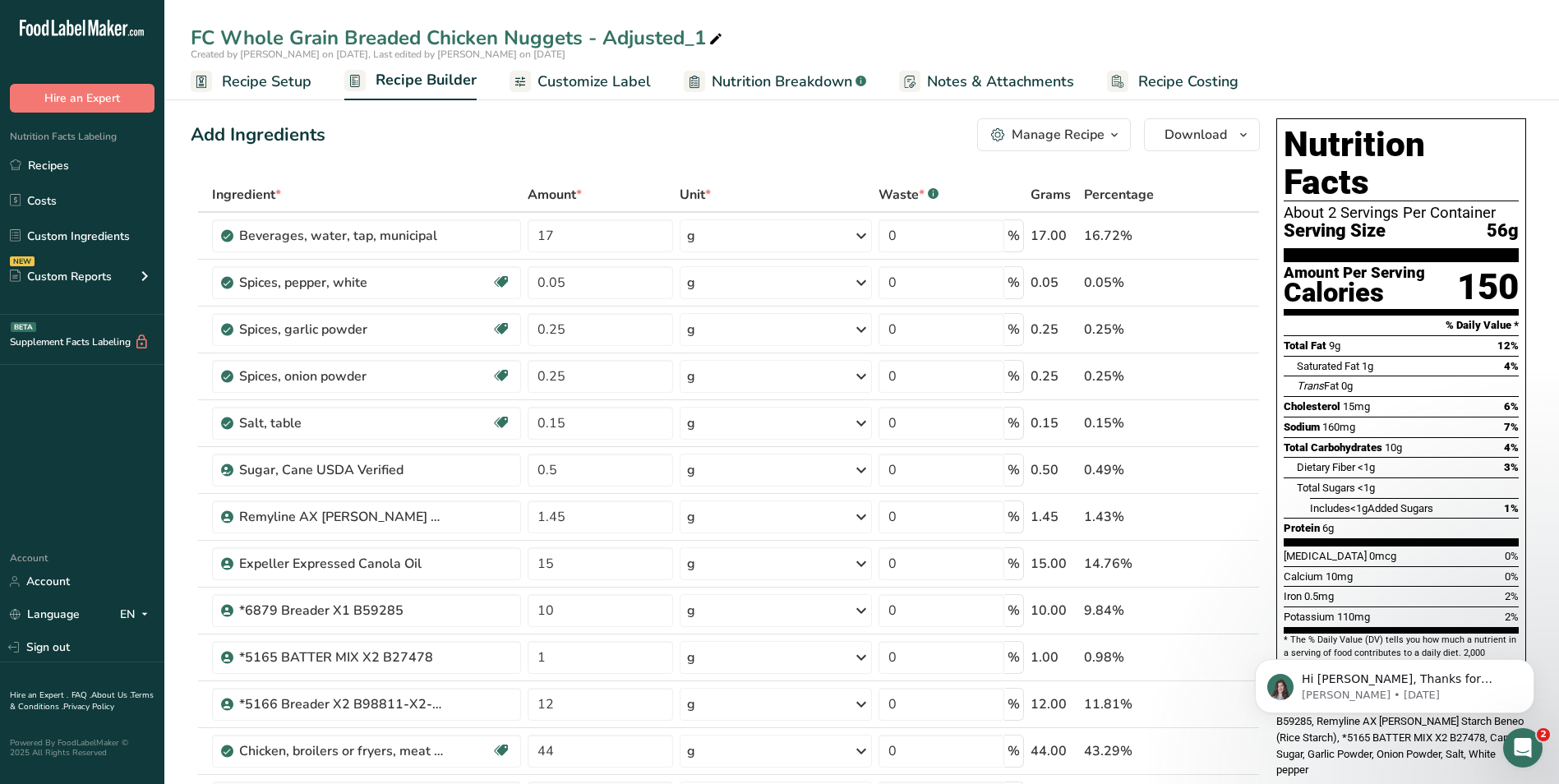
click at [265, 83] on span "Recipe Setup" at bounding box center [266, 81] width 89 height 22
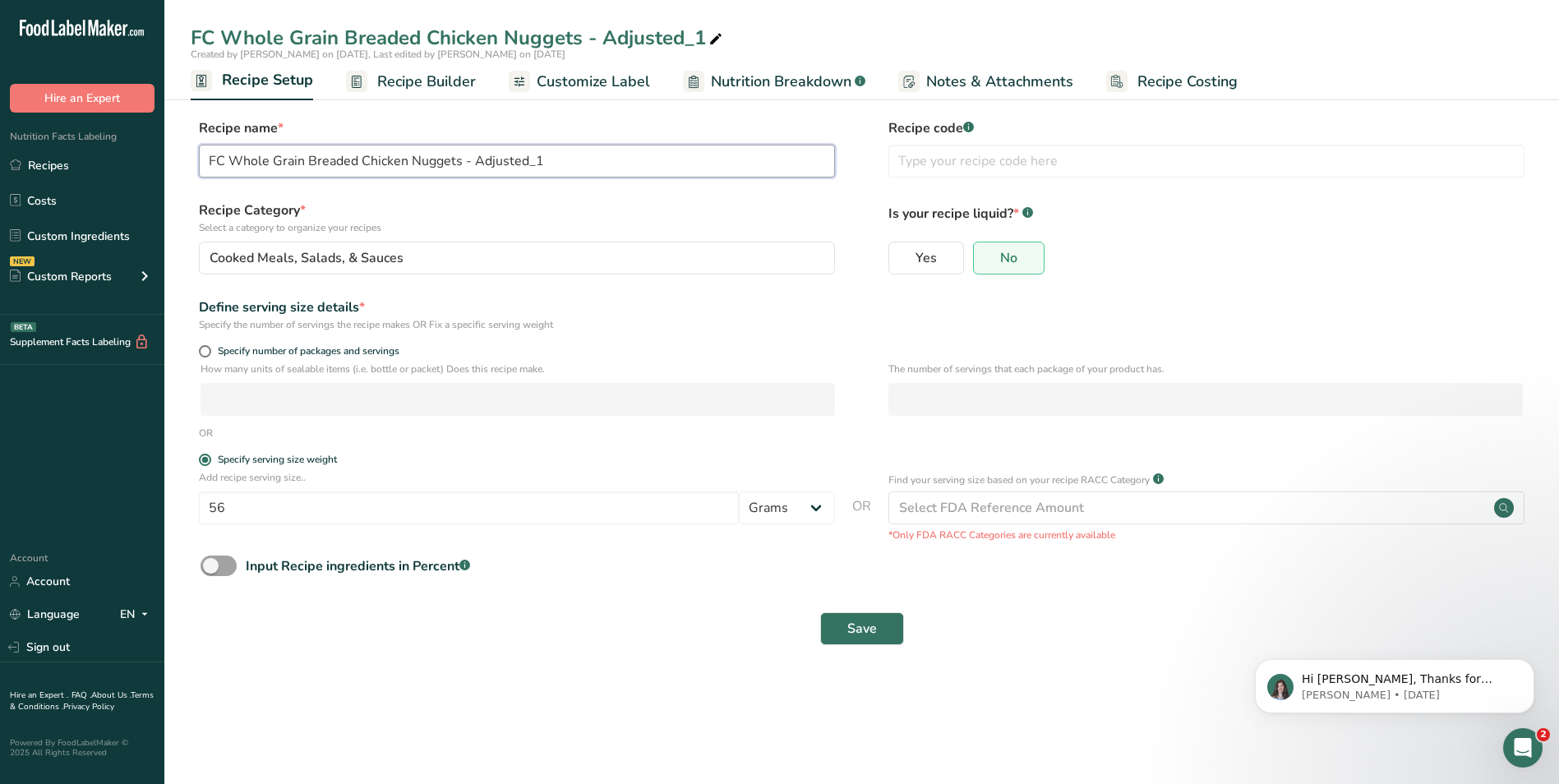
drag, startPoint x: 555, startPoint y: 165, endPoint x: 475, endPoint y: 160, distance: 80.2
click at [475, 160] on input "FC Whole Grain Breaded Chicken Nuggets - Adjusted_1" at bounding box center [517, 161] width 636 height 33
type input "FC Whole Grain Breaded Chicken Nuggets - with 7% skin"
click at [598, 644] on div "Save" at bounding box center [861, 628] width 1322 height 33
click at [863, 635] on span "Save" at bounding box center [862, 629] width 30 height 19
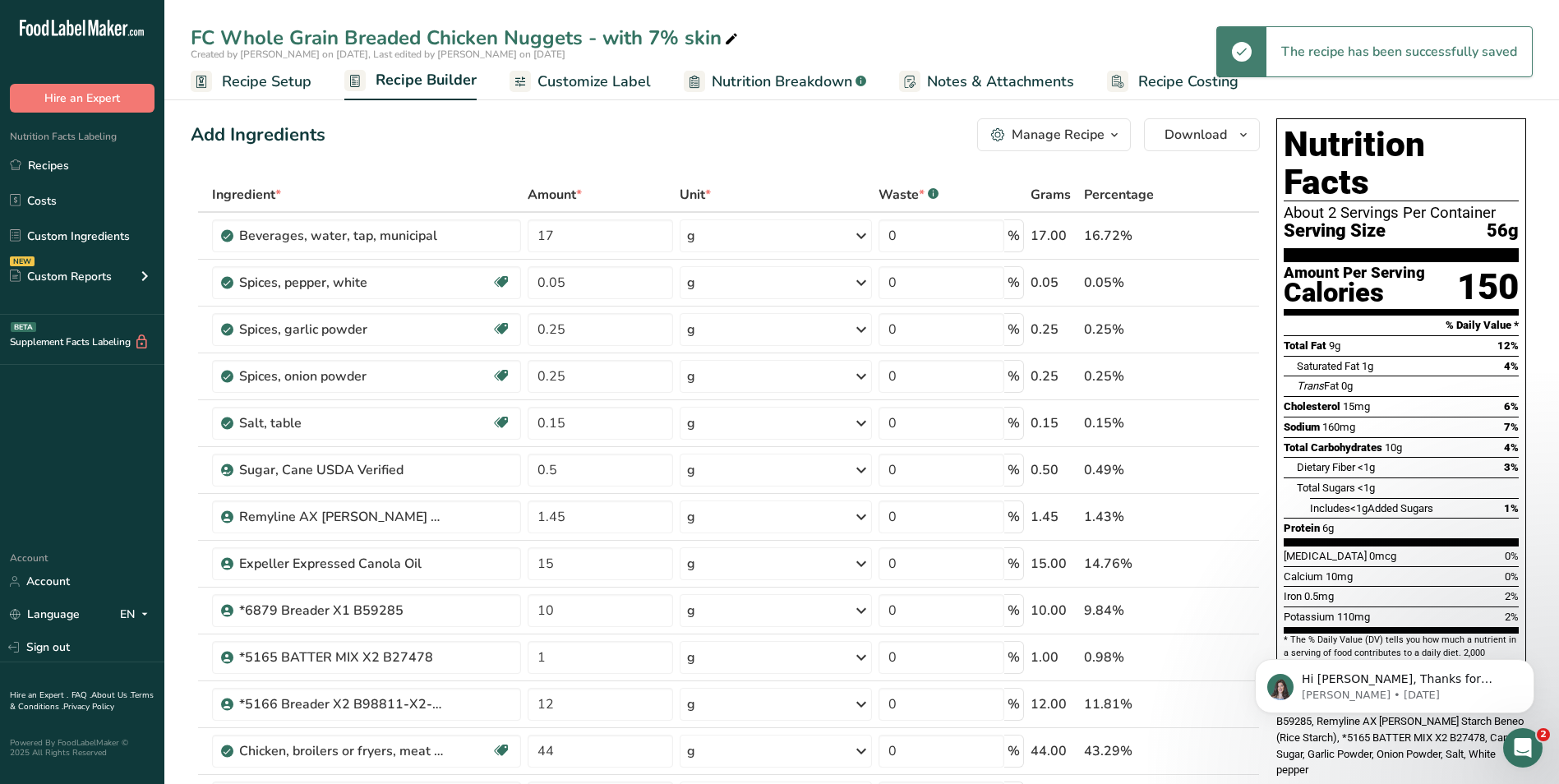
click at [942, 79] on span "Notes & Attachments" at bounding box center [1001, 81] width 148 height 22
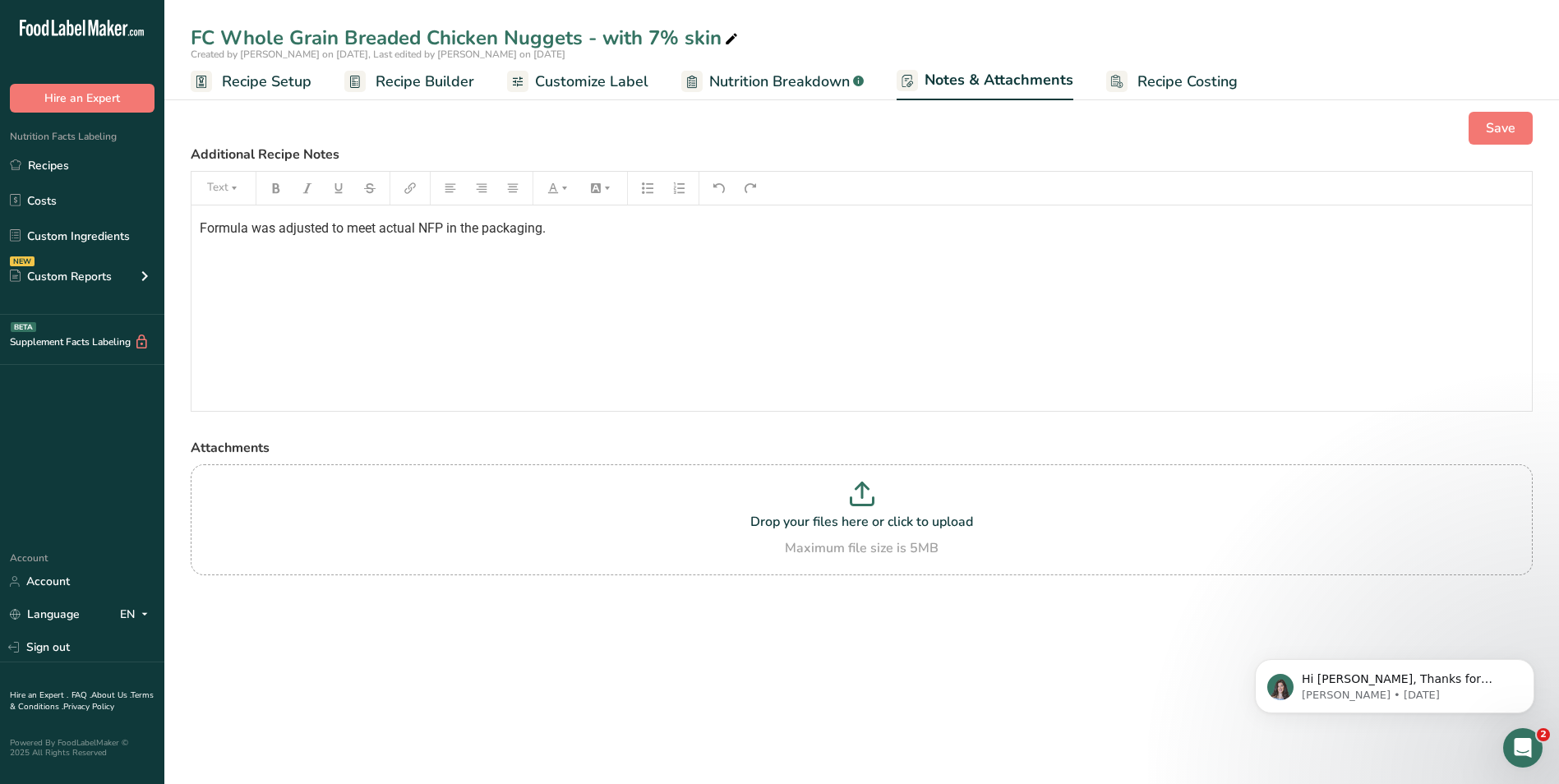
click at [575, 227] on p "Formula was adjusted to meet actual NFP in the packaging." at bounding box center [861, 229] width 1324 height 19
click at [1502, 131] on span "Save" at bounding box center [1502, 128] width 30 height 19
click at [396, 87] on span "Recipe Builder" at bounding box center [425, 81] width 99 height 22
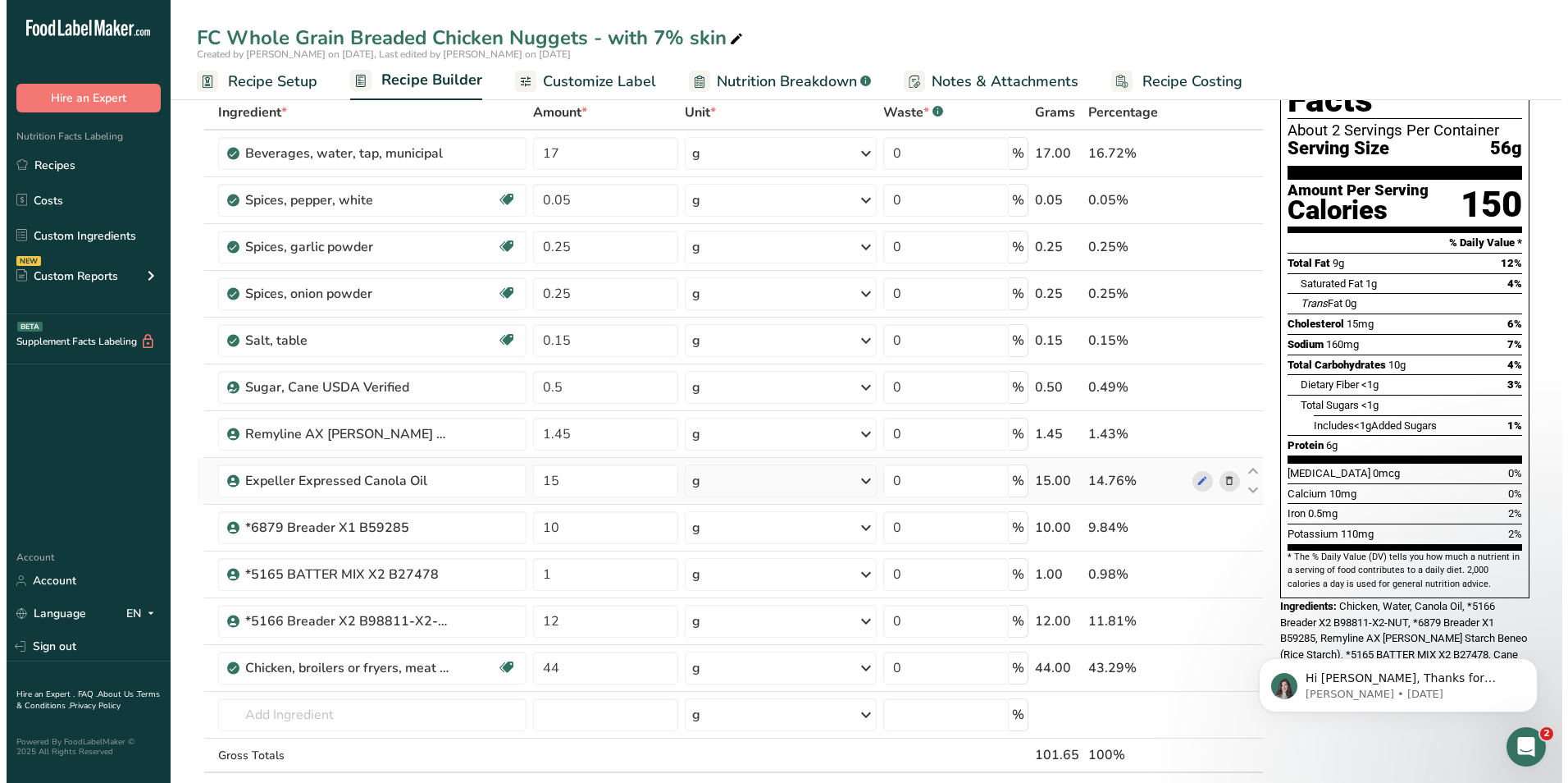
scroll to position [137, 0]
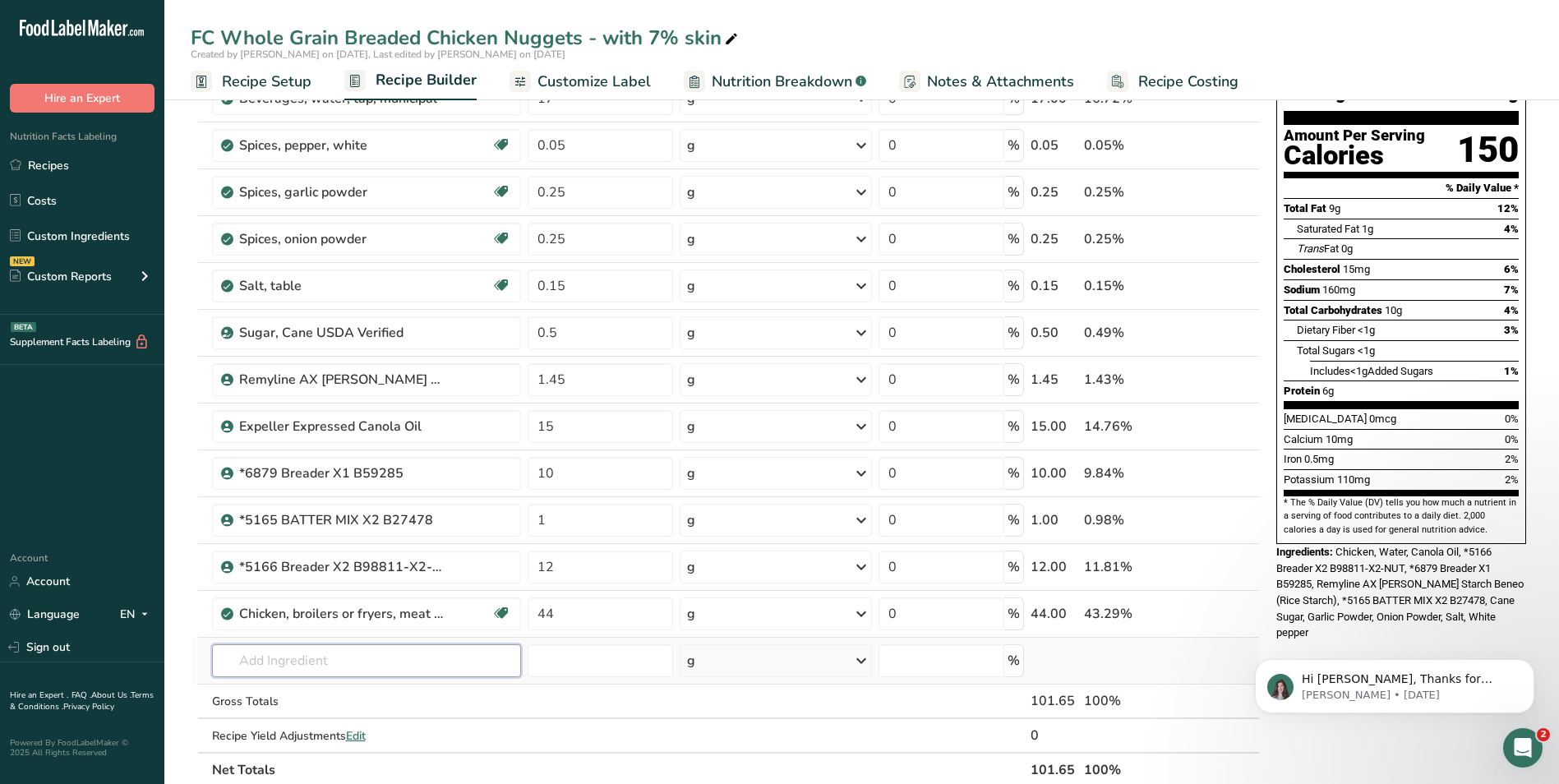
click at [276, 667] on input "text" at bounding box center [367, 660] width 309 height 33
drag, startPoint x: 276, startPoint y: 667, endPoint x: 227, endPoint y: 665, distance: 49.0
click at [227, 665] on input "text" at bounding box center [367, 660] width 309 height 33
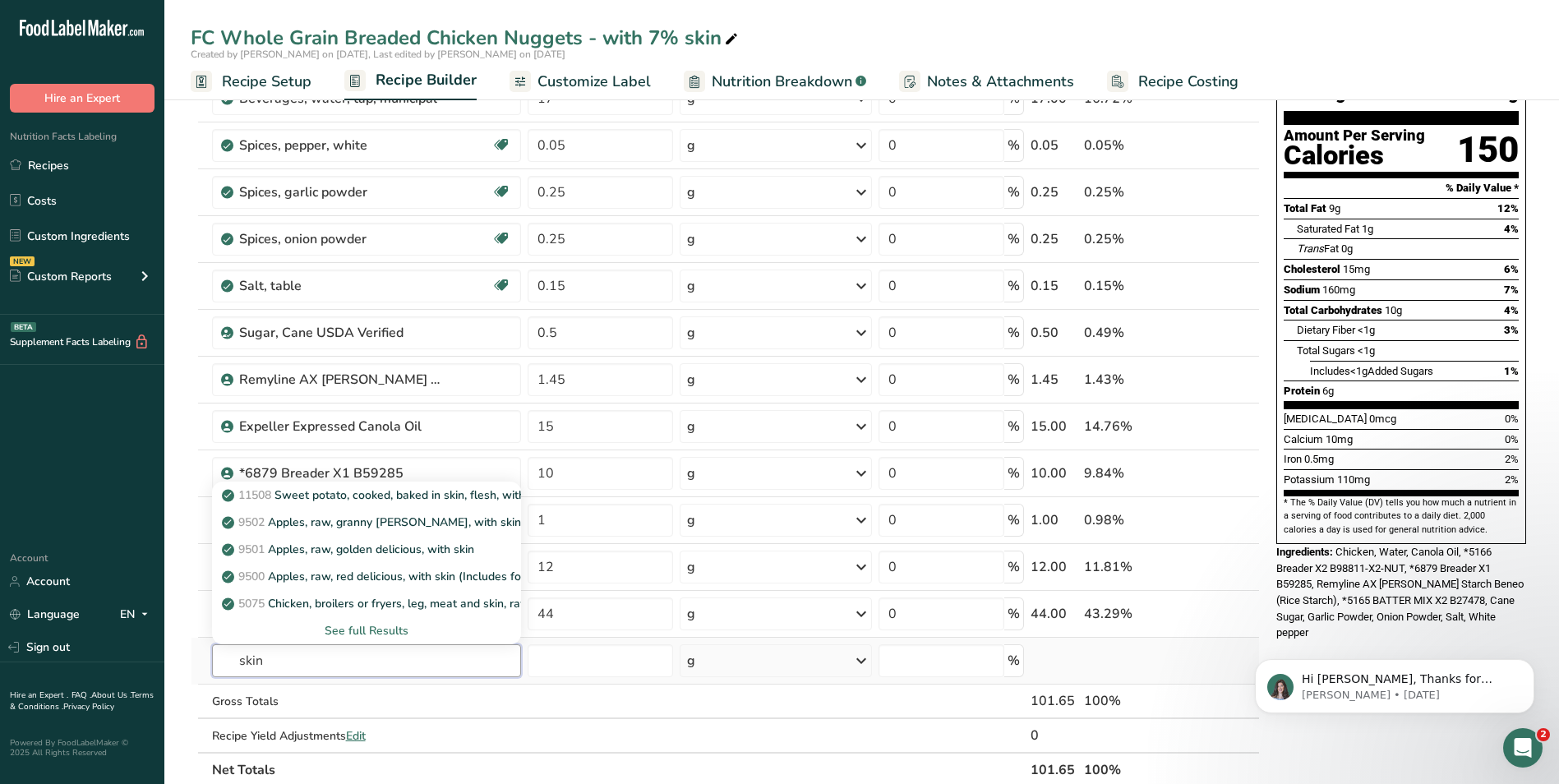
type input "skin"
click at [367, 627] on div "See full Results" at bounding box center [367, 630] width 283 height 18
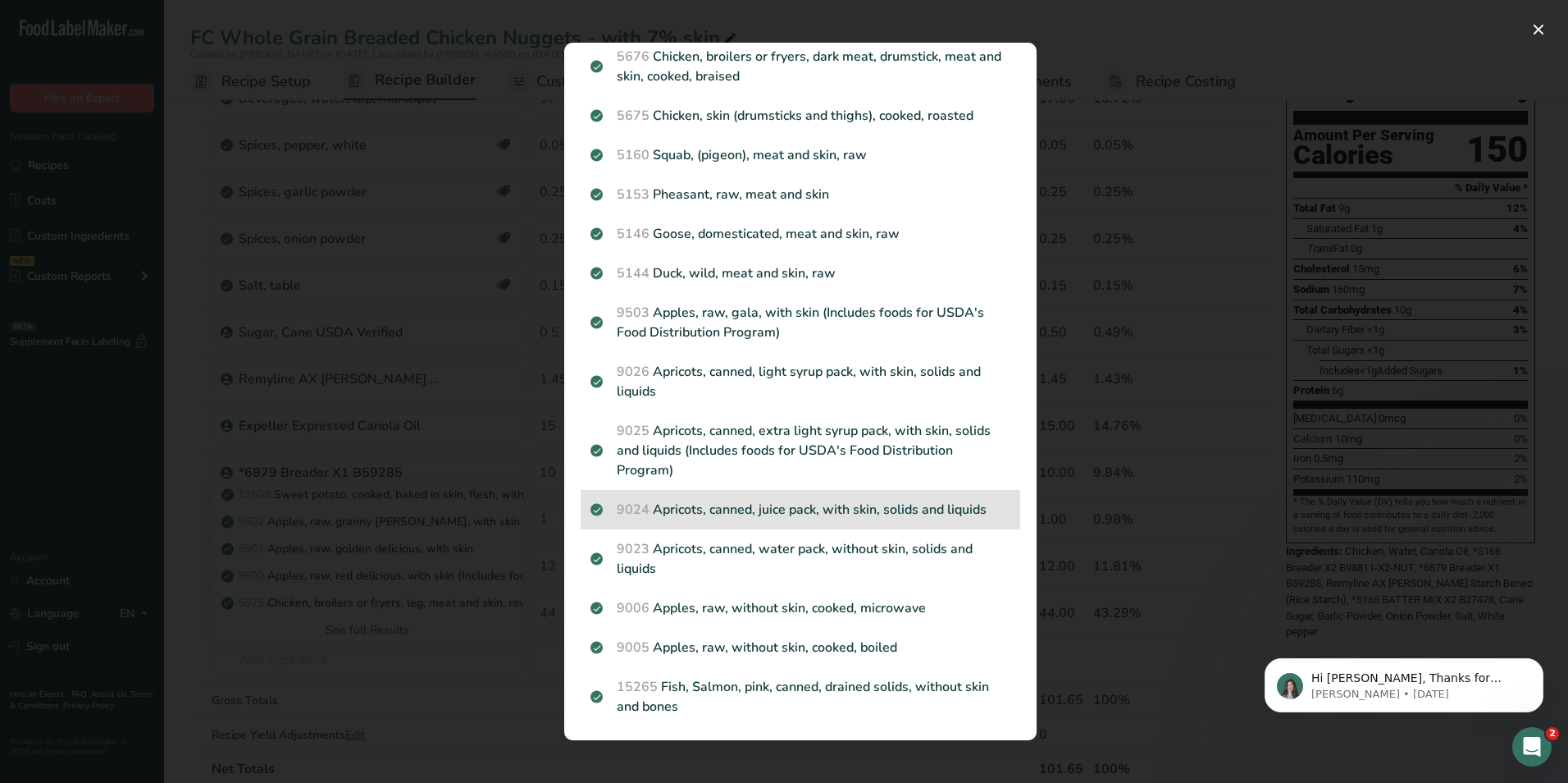
scroll to position [1791, 0]
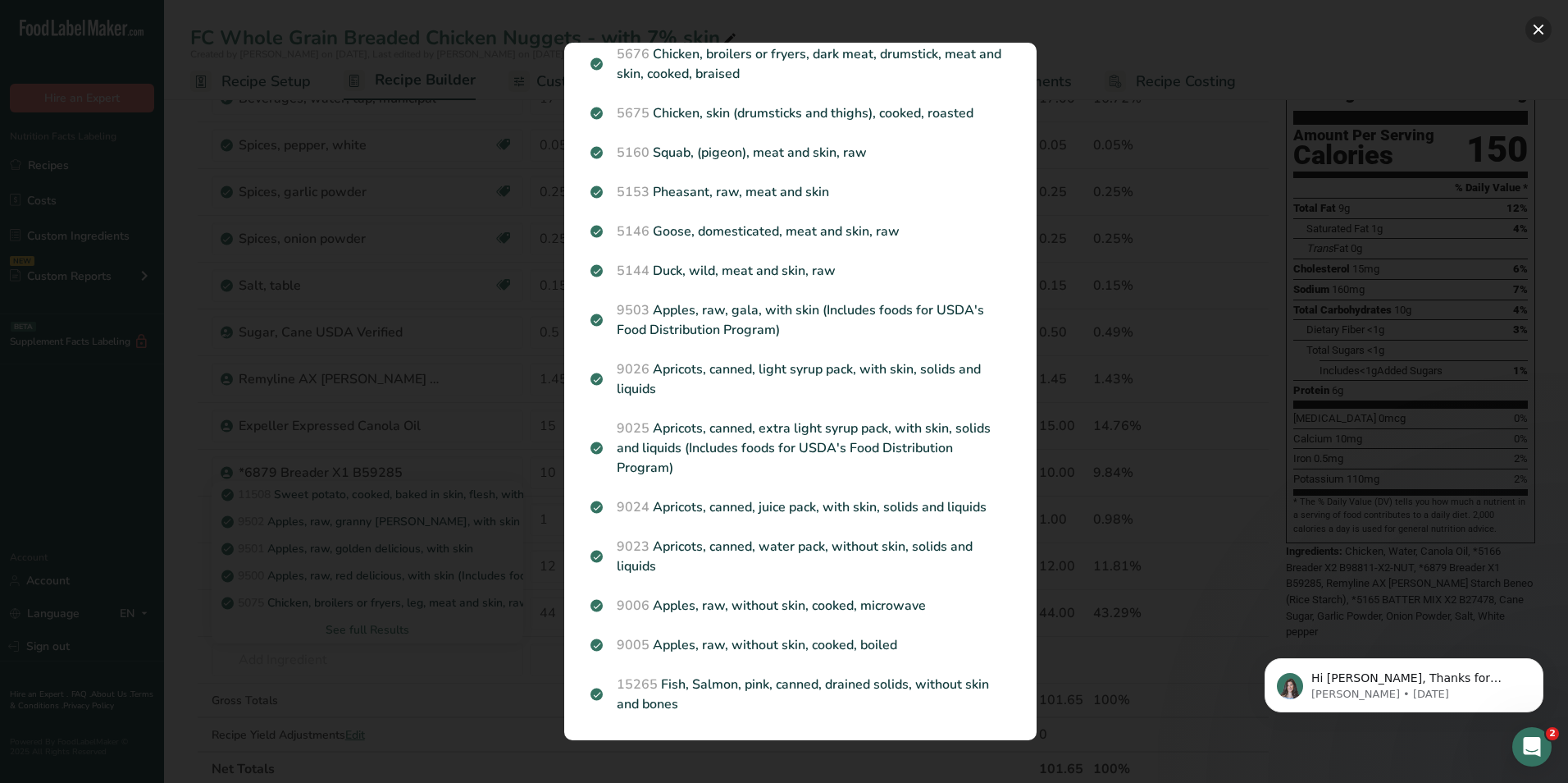
click at [1534, 24] on button "Search results modal" at bounding box center [1539, 30] width 26 height 26
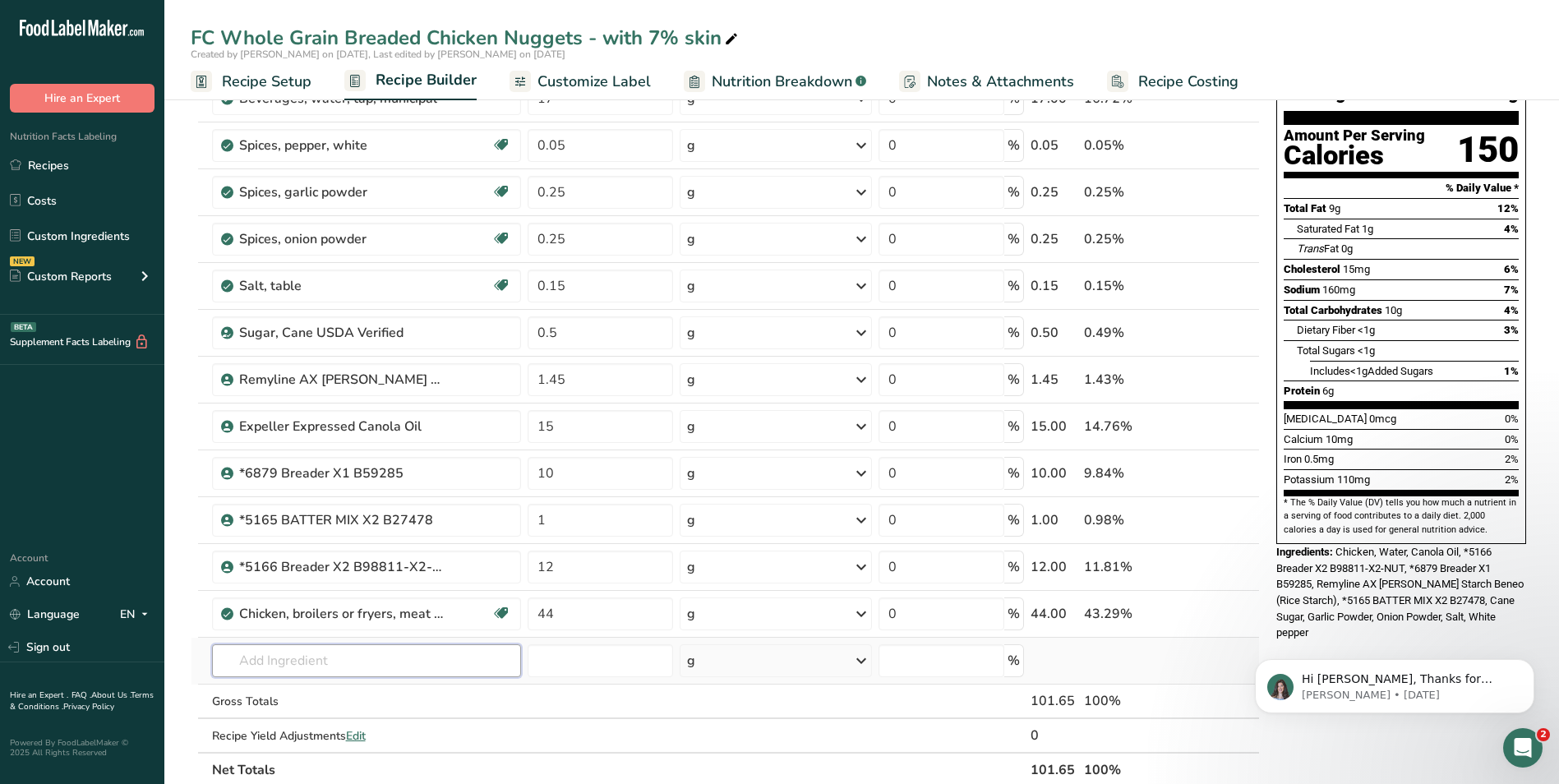
click at [279, 661] on input "text" at bounding box center [367, 660] width 309 height 33
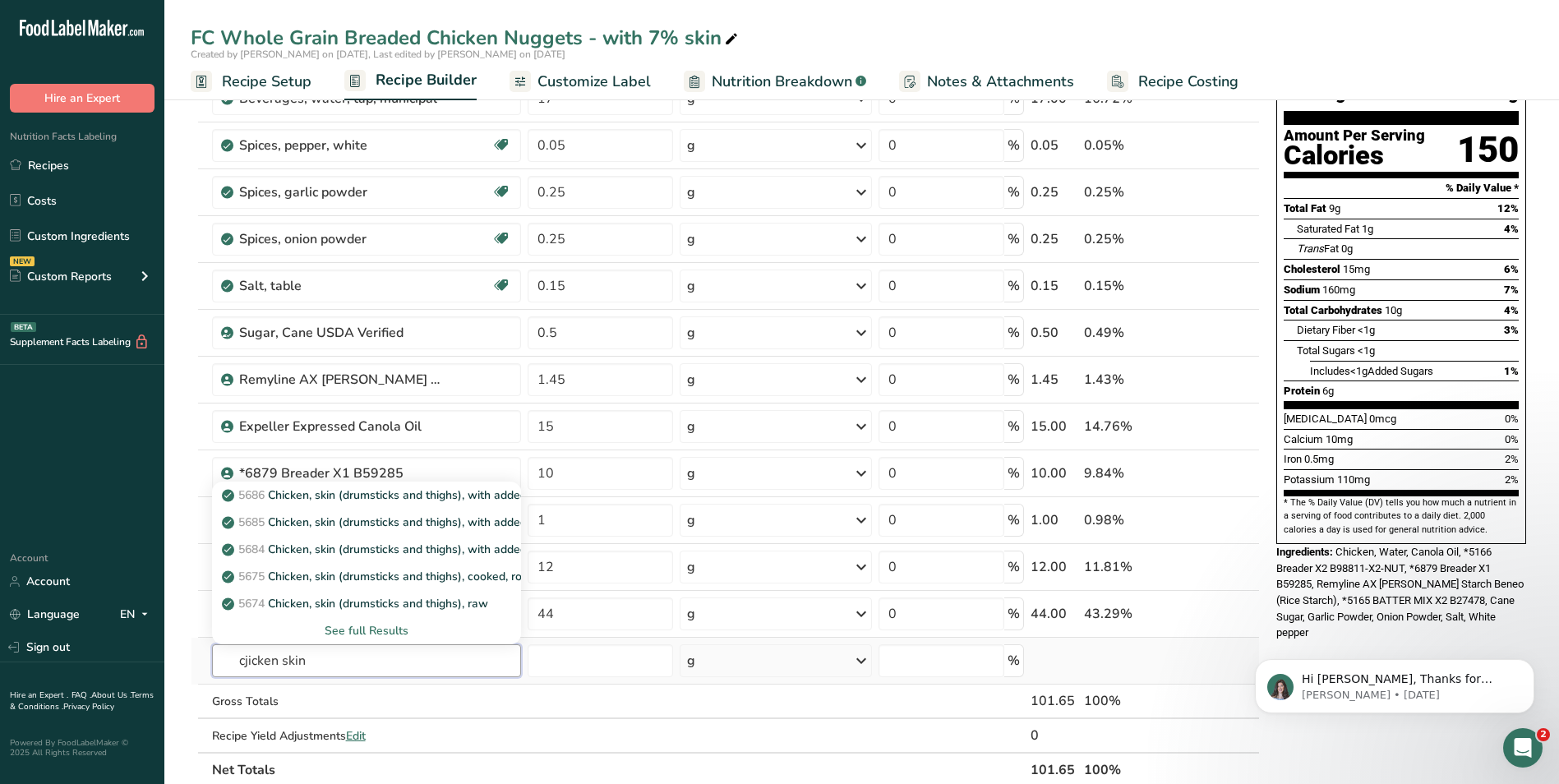
type input "cjicken skin"
click at [366, 633] on div "See full Results" at bounding box center [367, 630] width 283 height 18
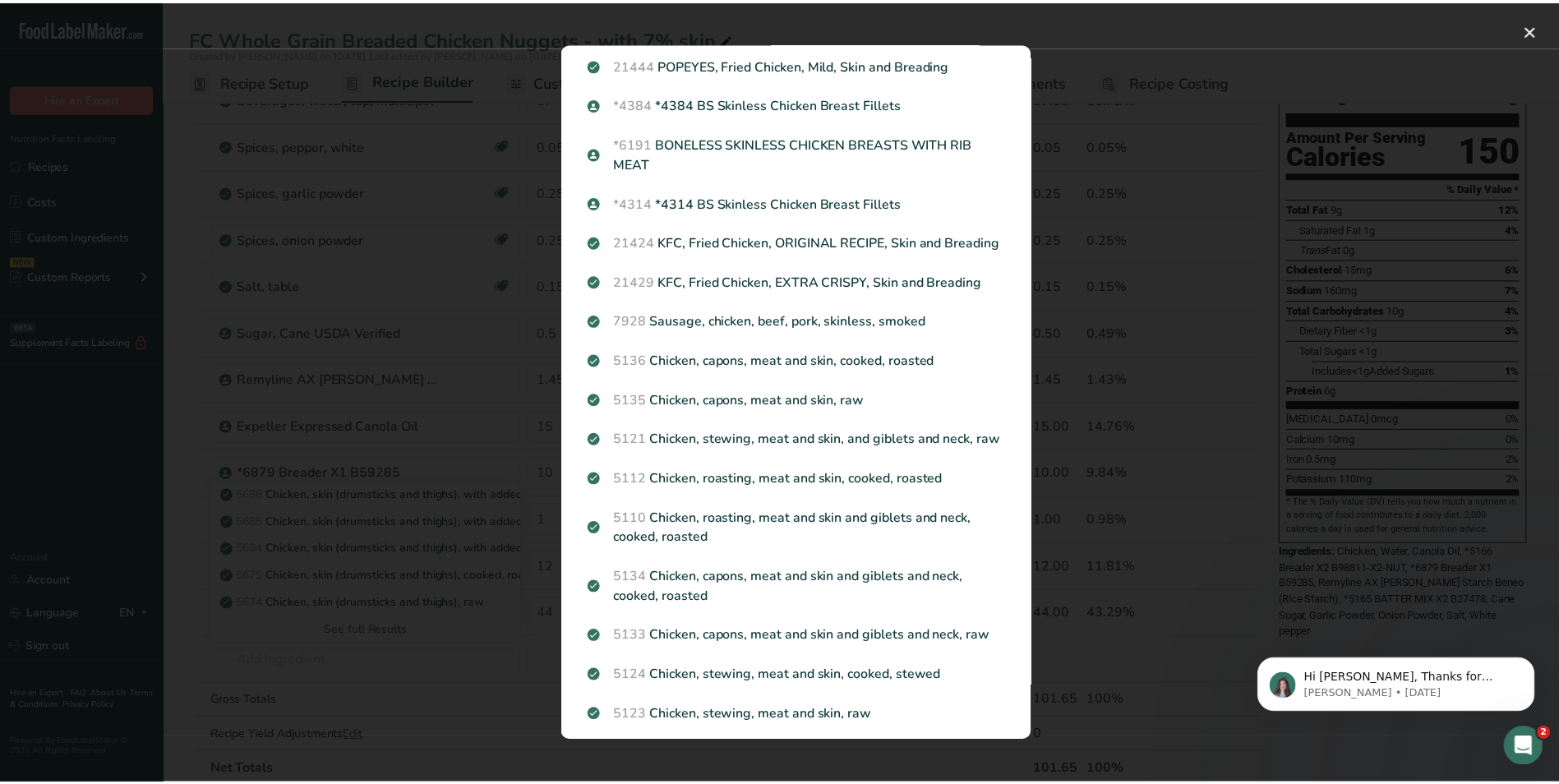
scroll to position [0, 0]
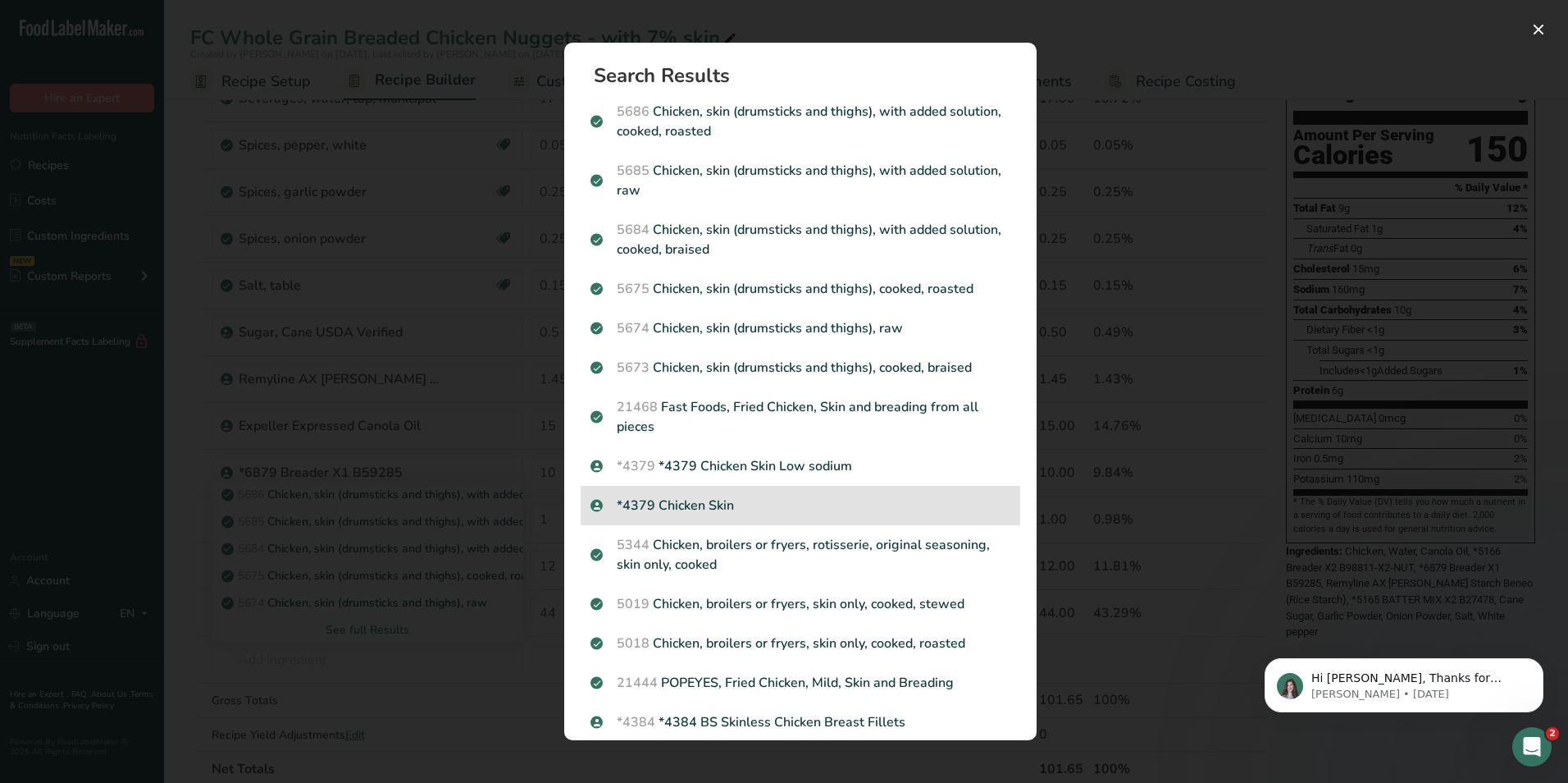
click at [656, 504] on p "*4379 Chicken Skin" at bounding box center [800, 505] width 420 height 19
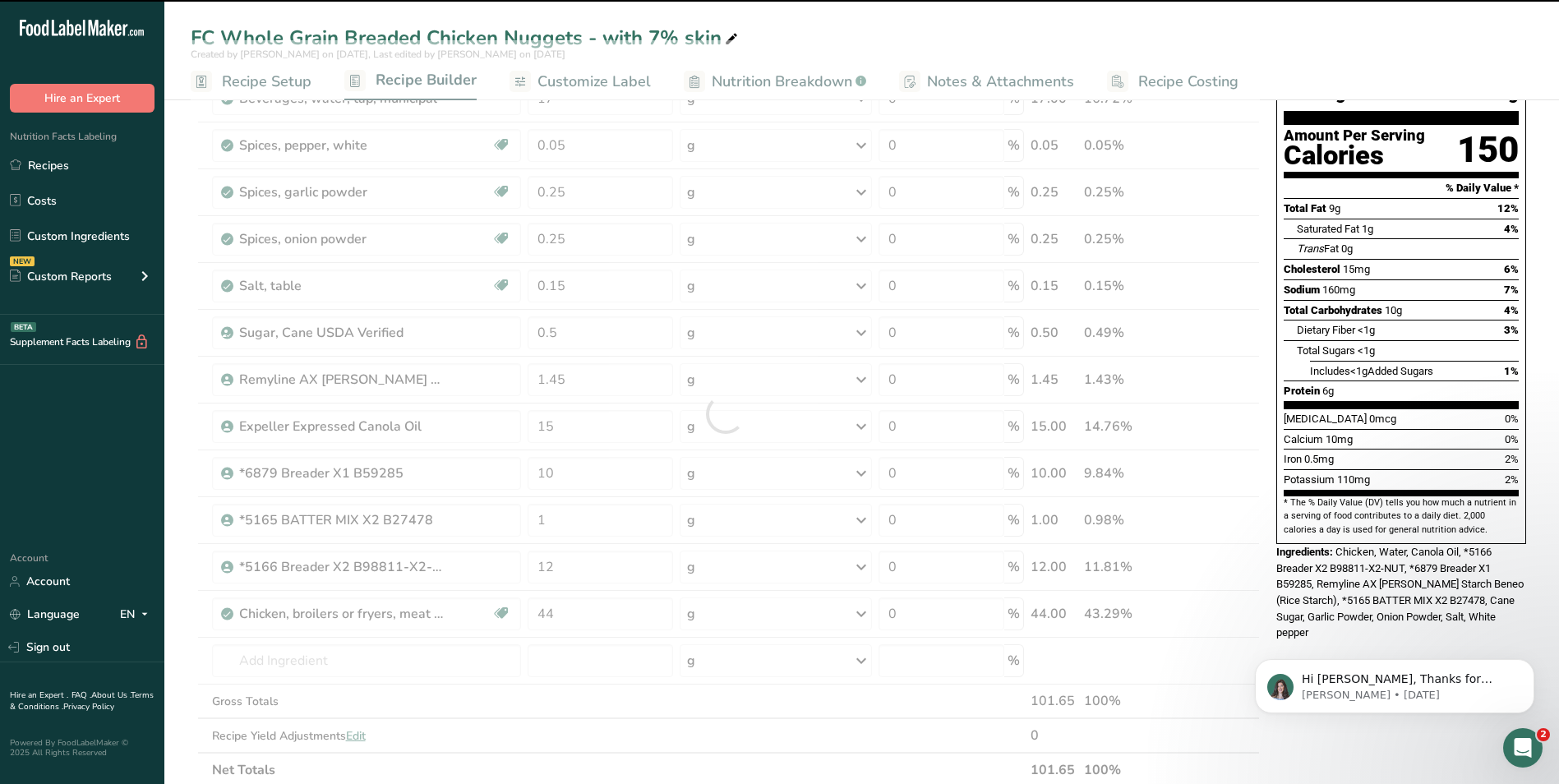
type input "0"
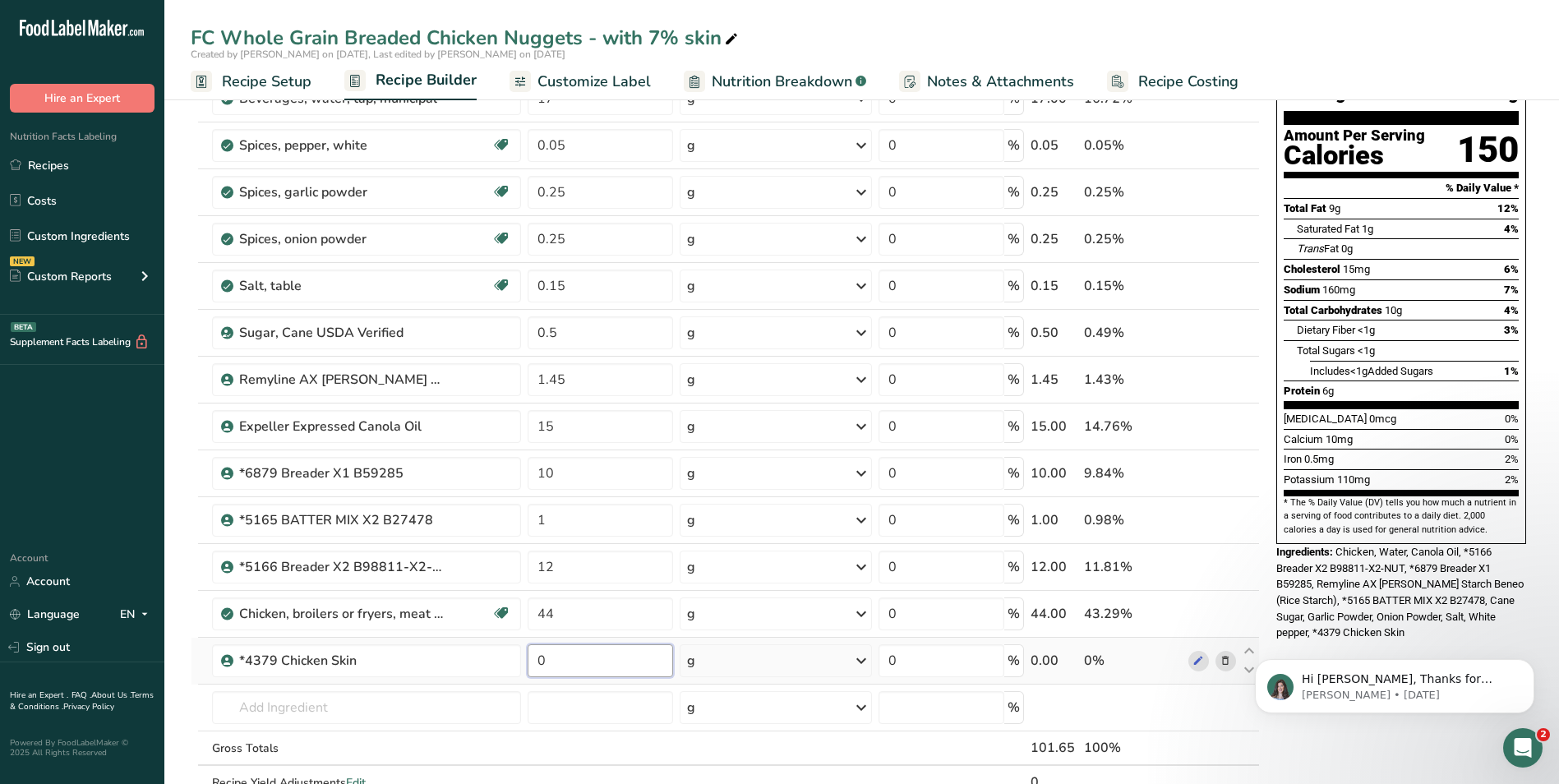
drag, startPoint x: 556, startPoint y: 660, endPoint x: 538, endPoint y: 660, distance: 18.0
click at [538, 660] on input "0" at bounding box center [600, 660] width 146 height 33
type input "7"
click at [1354, 639] on div "Hi [PERSON_NAME], Thanks for supporting us with a G2 review! If you’ve submitte…" at bounding box center [1395, 610] width 302 height 206
drag, startPoint x: 554, startPoint y: 613, endPoint x: 538, endPoint y: 613, distance: 16.0
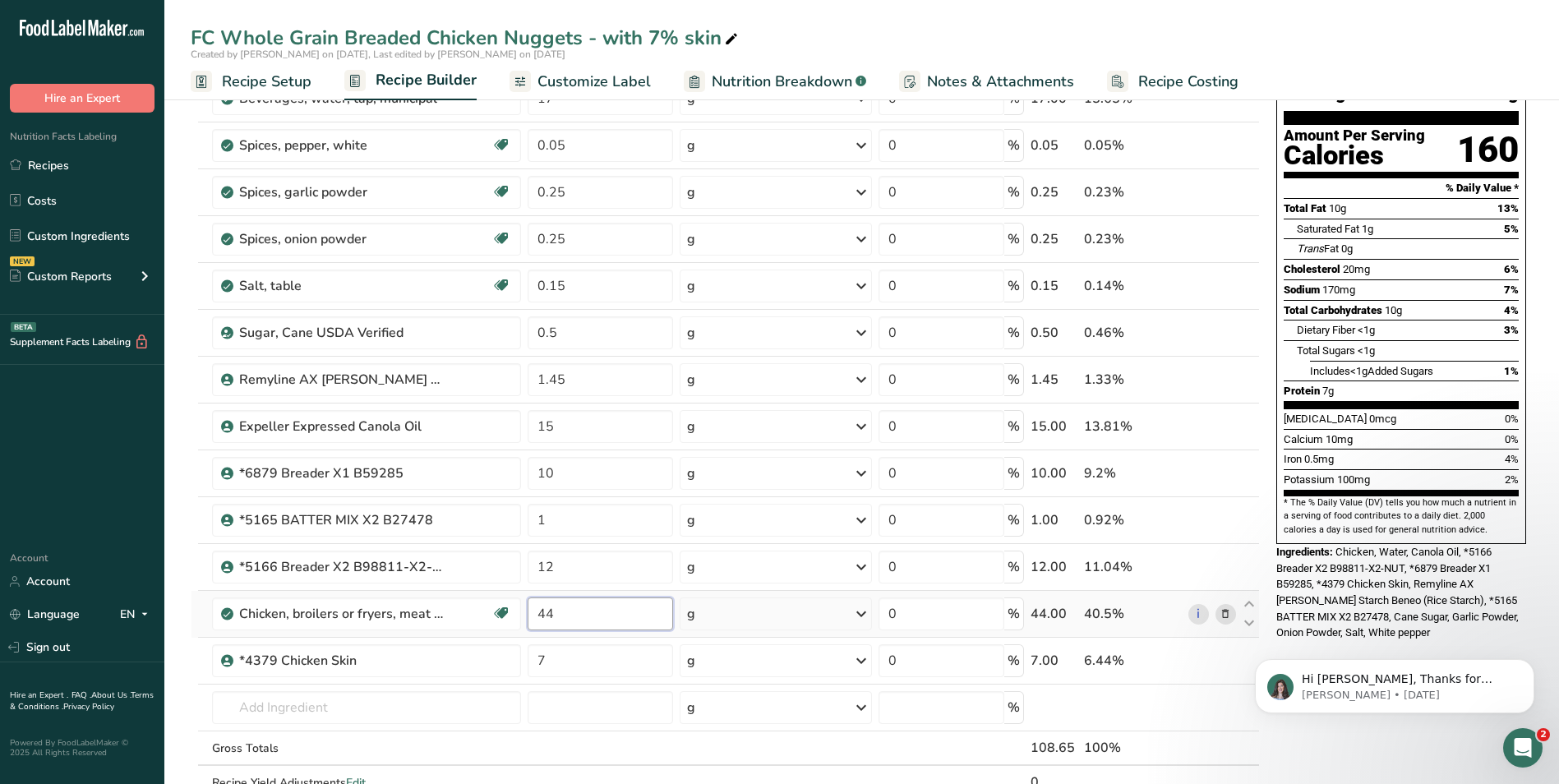
click at [538, 613] on input "44" at bounding box center [600, 614] width 146 height 33
type input "38"
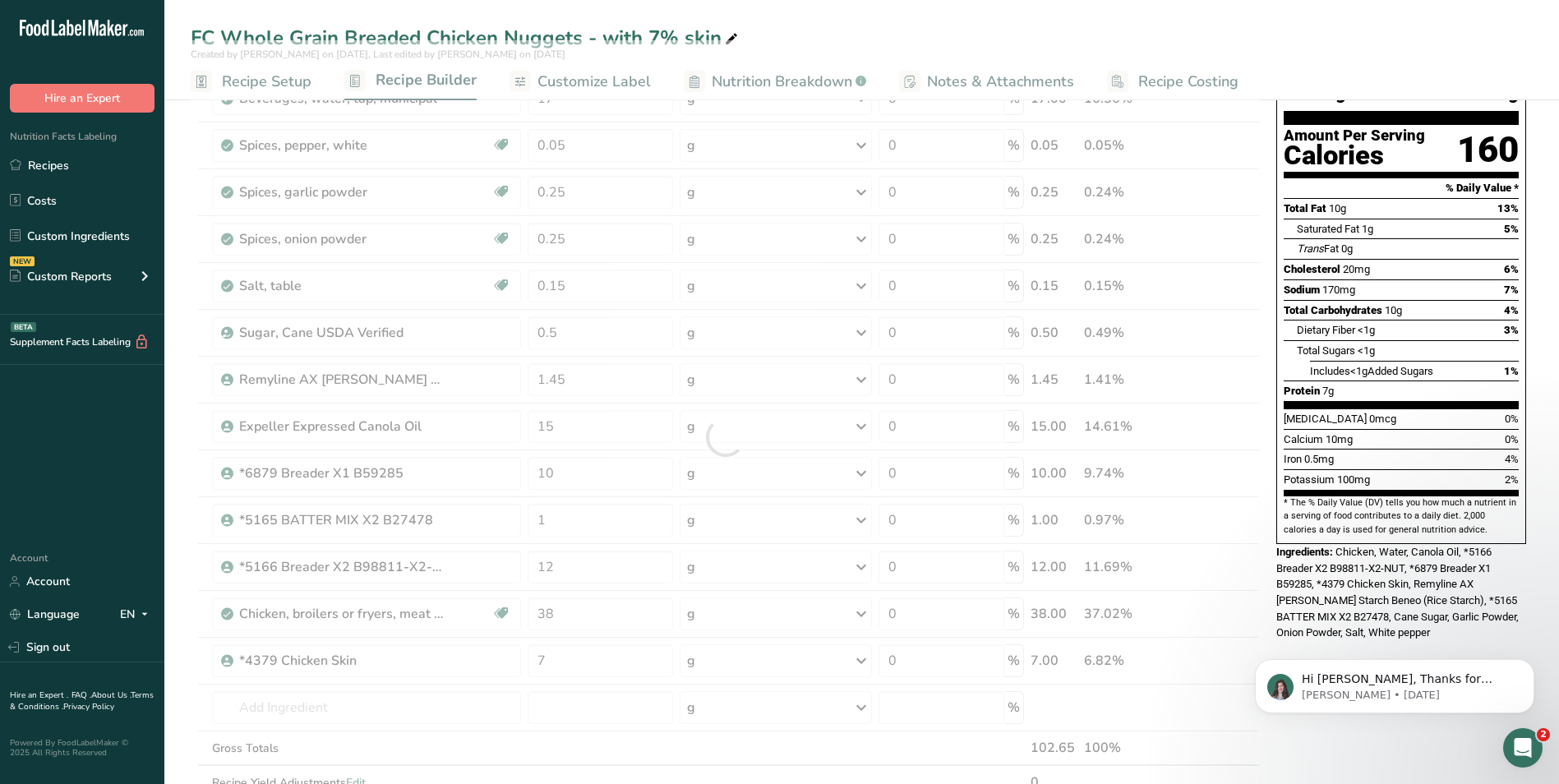
click at [1339, 629] on div "Hi [PERSON_NAME], Thanks for supporting us with a G2 review! If you’ve submitte…" at bounding box center [1395, 610] width 302 height 206
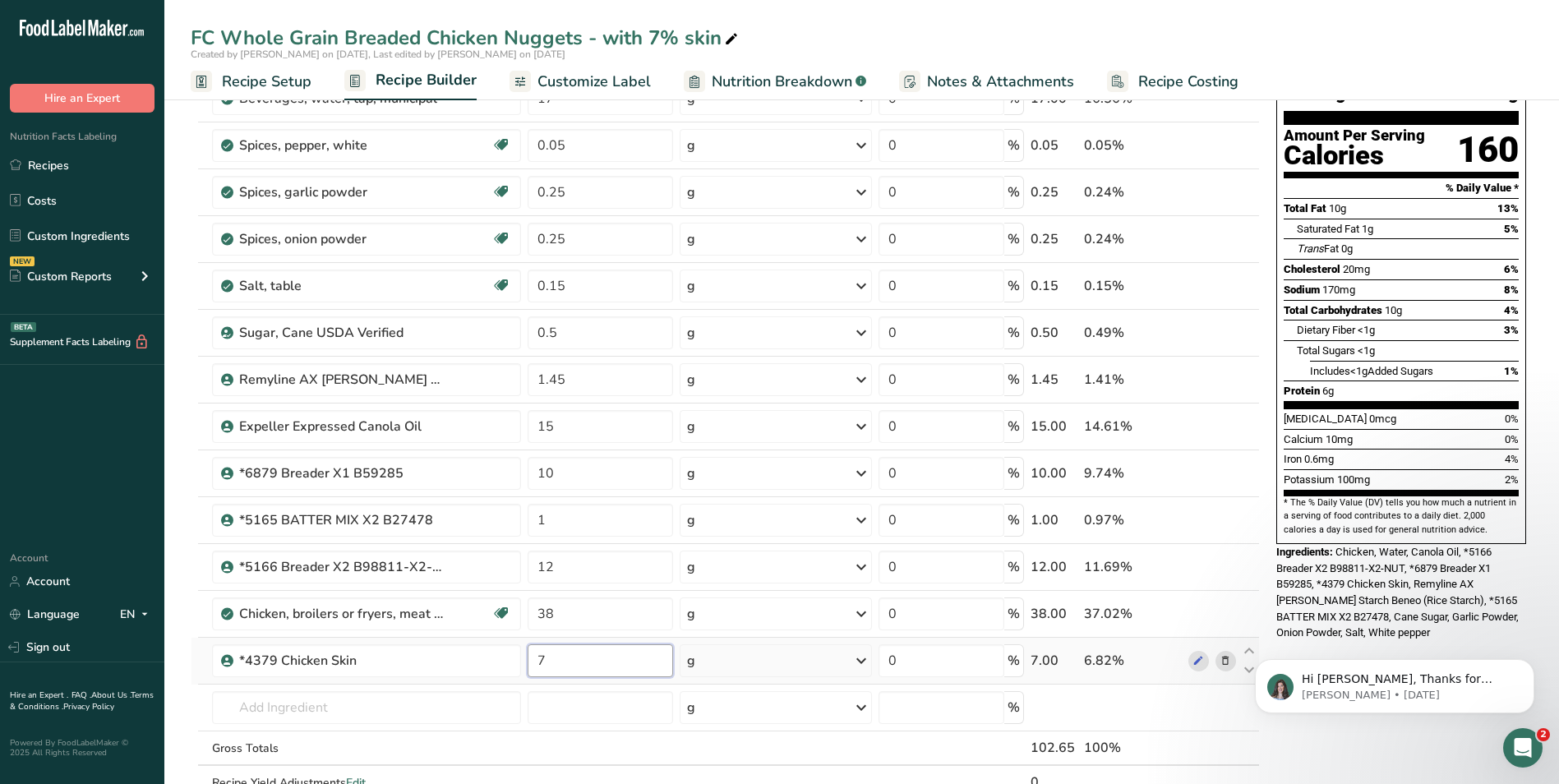
drag, startPoint x: 547, startPoint y: 660, endPoint x: 537, endPoint y: 660, distance: 10.0
click at [537, 660] on input "7" at bounding box center [600, 660] width 146 height 33
type input "0"
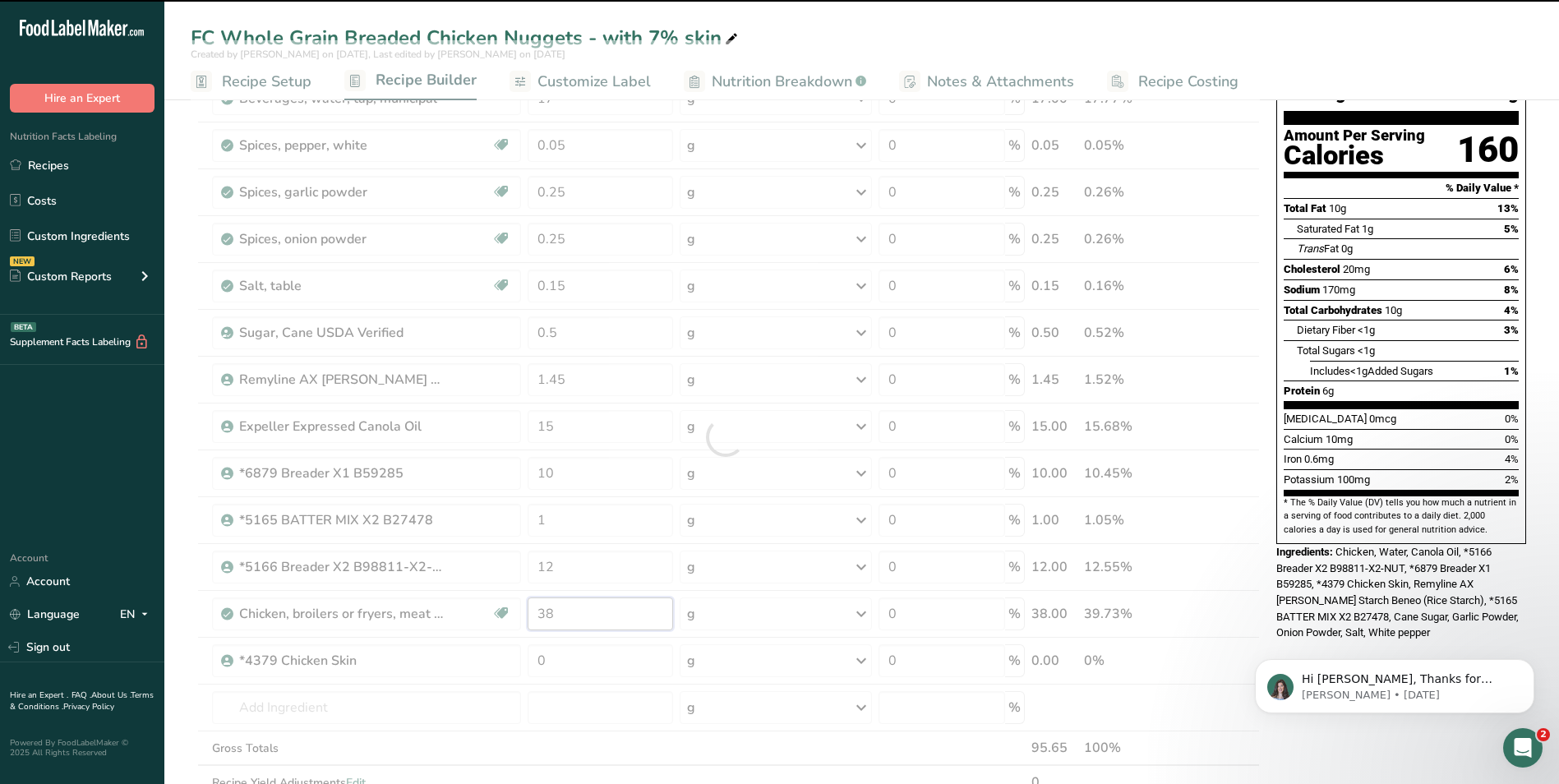
drag, startPoint x: 551, startPoint y: 614, endPoint x: 536, endPoint y: 614, distance: 15.0
click at [536, 614] on div "Ingredient * Amount * Unit * Waste * .a-a{fill:#347362;}.b-a{fill:#fff;} Grams …" at bounding box center [725, 437] width 1070 height 794
type input "38"
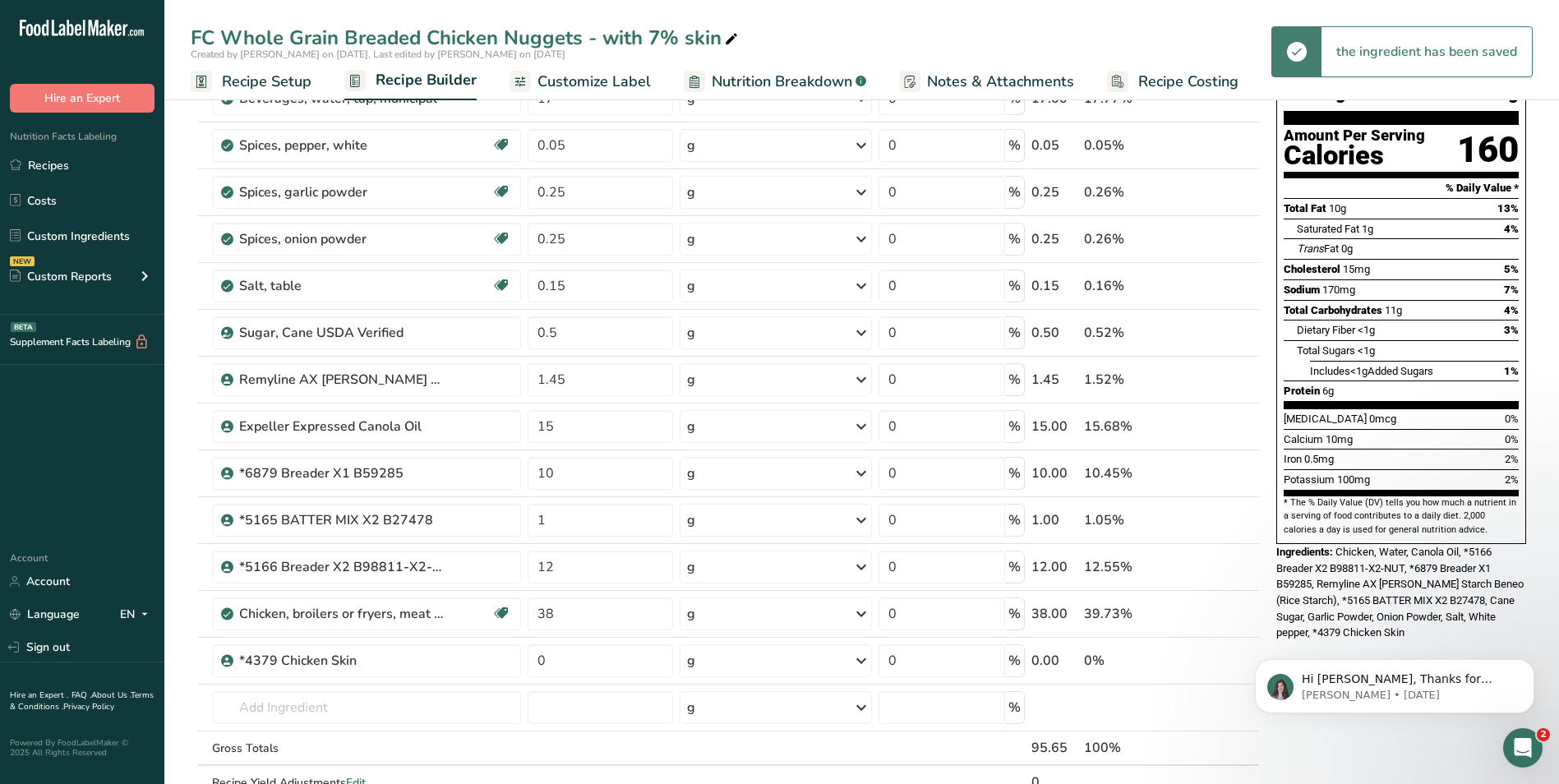
click at [1433, 612] on div "Hi [PERSON_NAME], Thanks for supporting us with a G2 review! If you’ve submitte…" at bounding box center [1395, 610] width 302 height 206
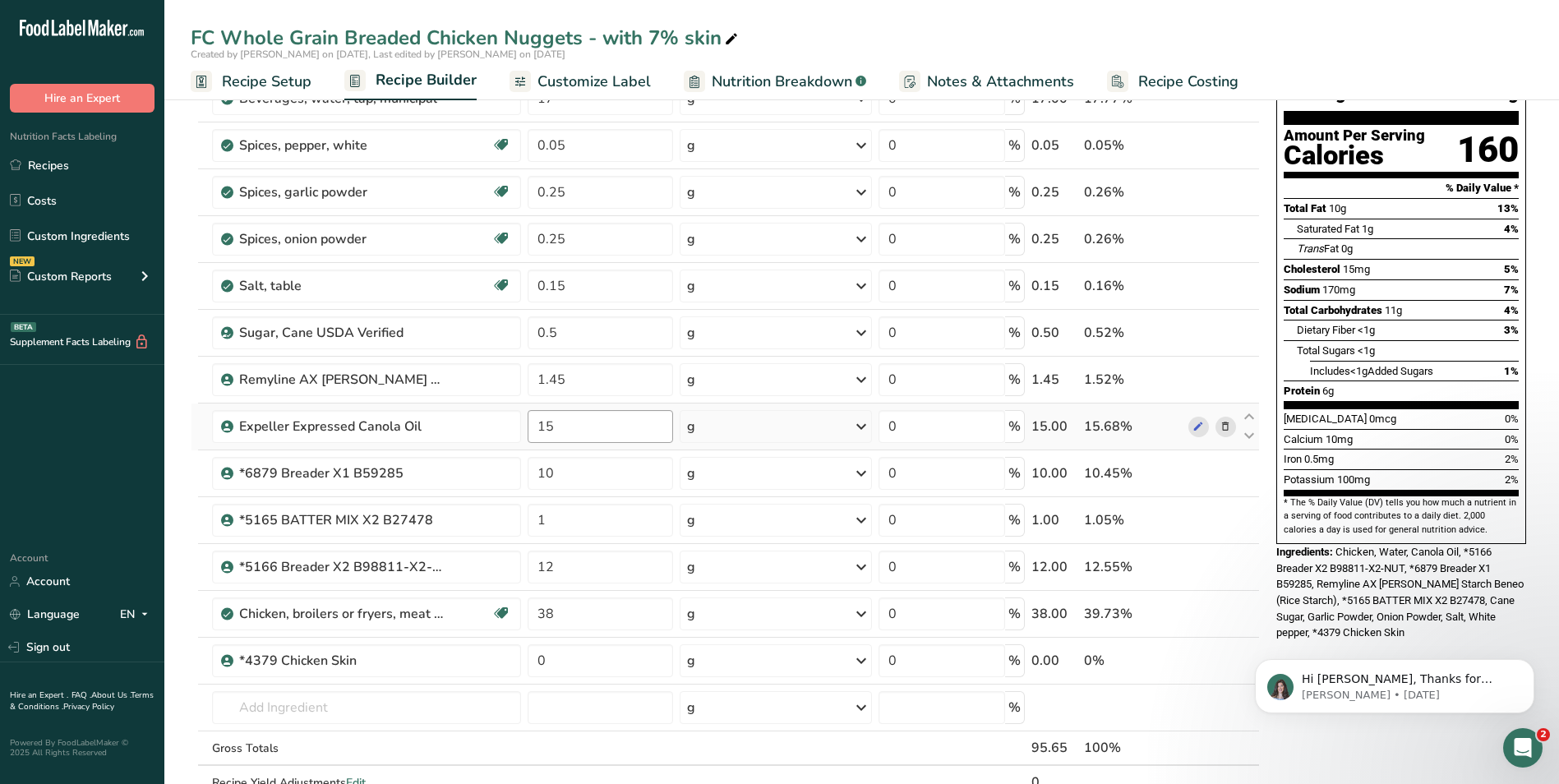
click at [553, 427] on input "15" at bounding box center [600, 426] width 146 height 33
type input "14"
click at [1411, 624] on div "Hi [PERSON_NAME], Thanks for supporting us with a G2 review! If you’ve submitte…" at bounding box center [1395, 610] width 302 height 206
drag, startPoint x: 553, startPoint y: 614, endPoint x: 537, endPoint y: 612, distance: 16.1
click at [537, 612] on input "38" at bounding box center [600, 614] width 146 height 33
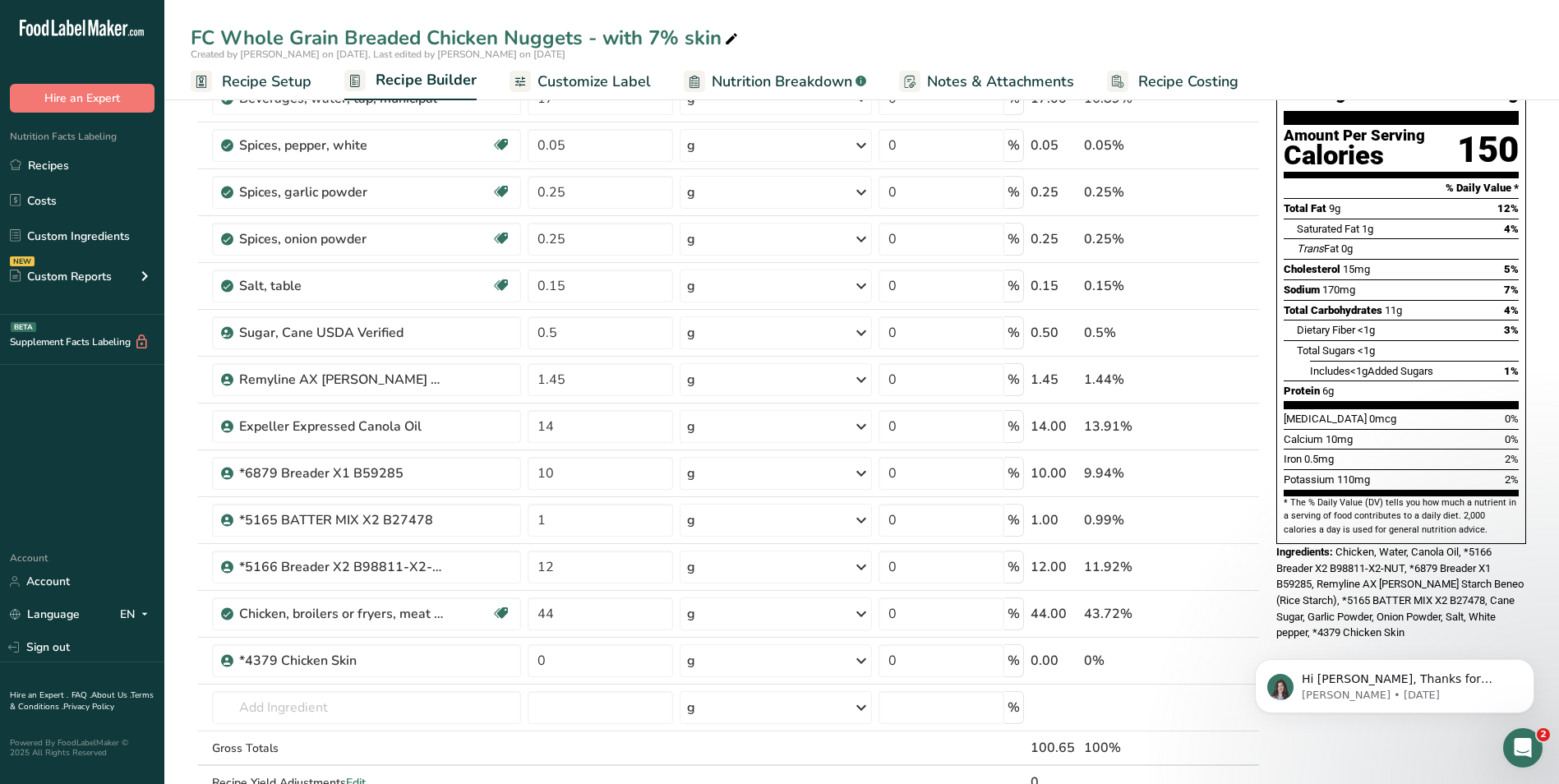
type input "44"
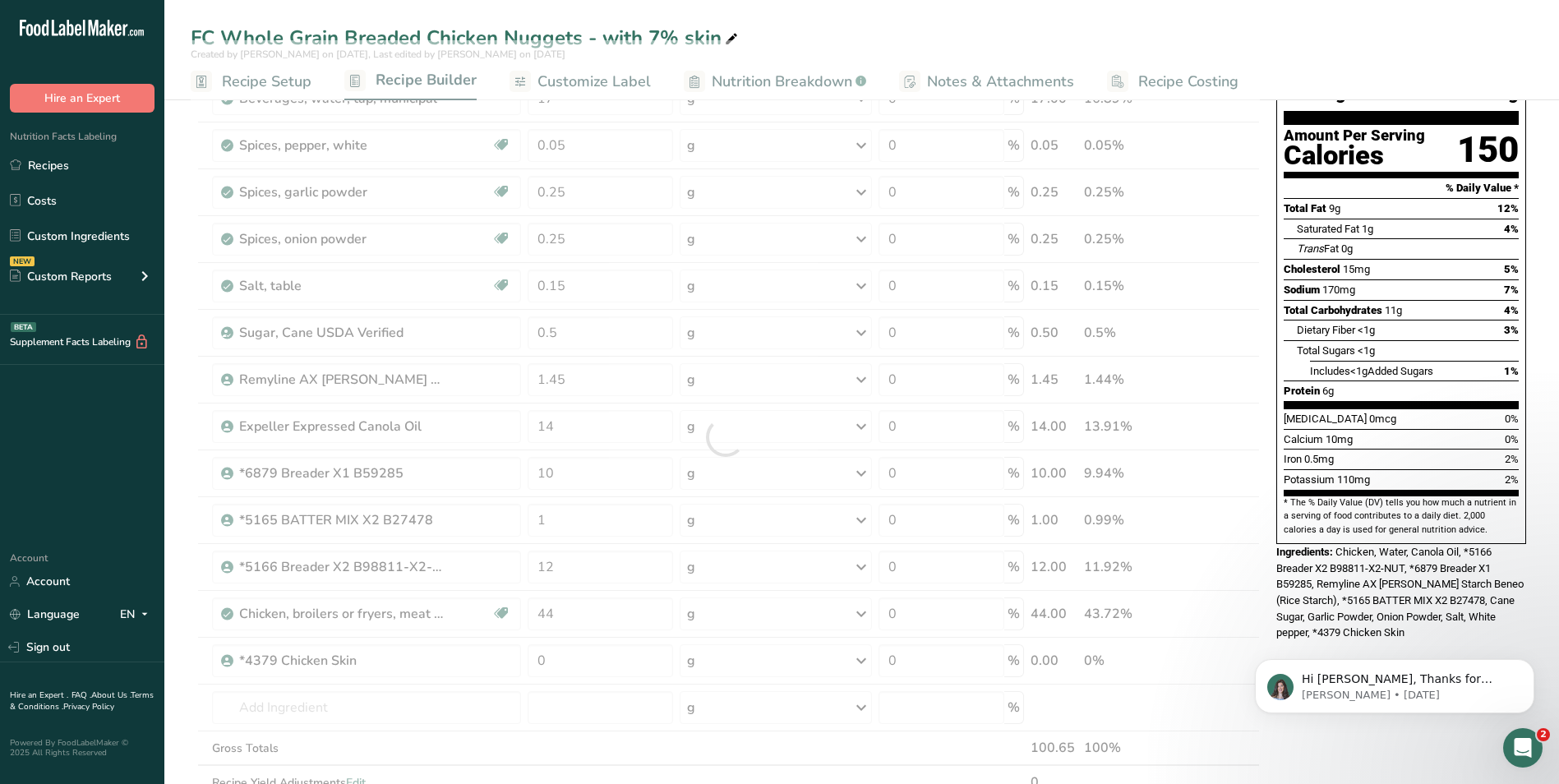
click at [1409, 606] on div "Hi [PERSON_NAME], Thanks for supporting us with a G2 review! If you’ve submitte…" at bounding box center [1395, 610] width 302 height 206
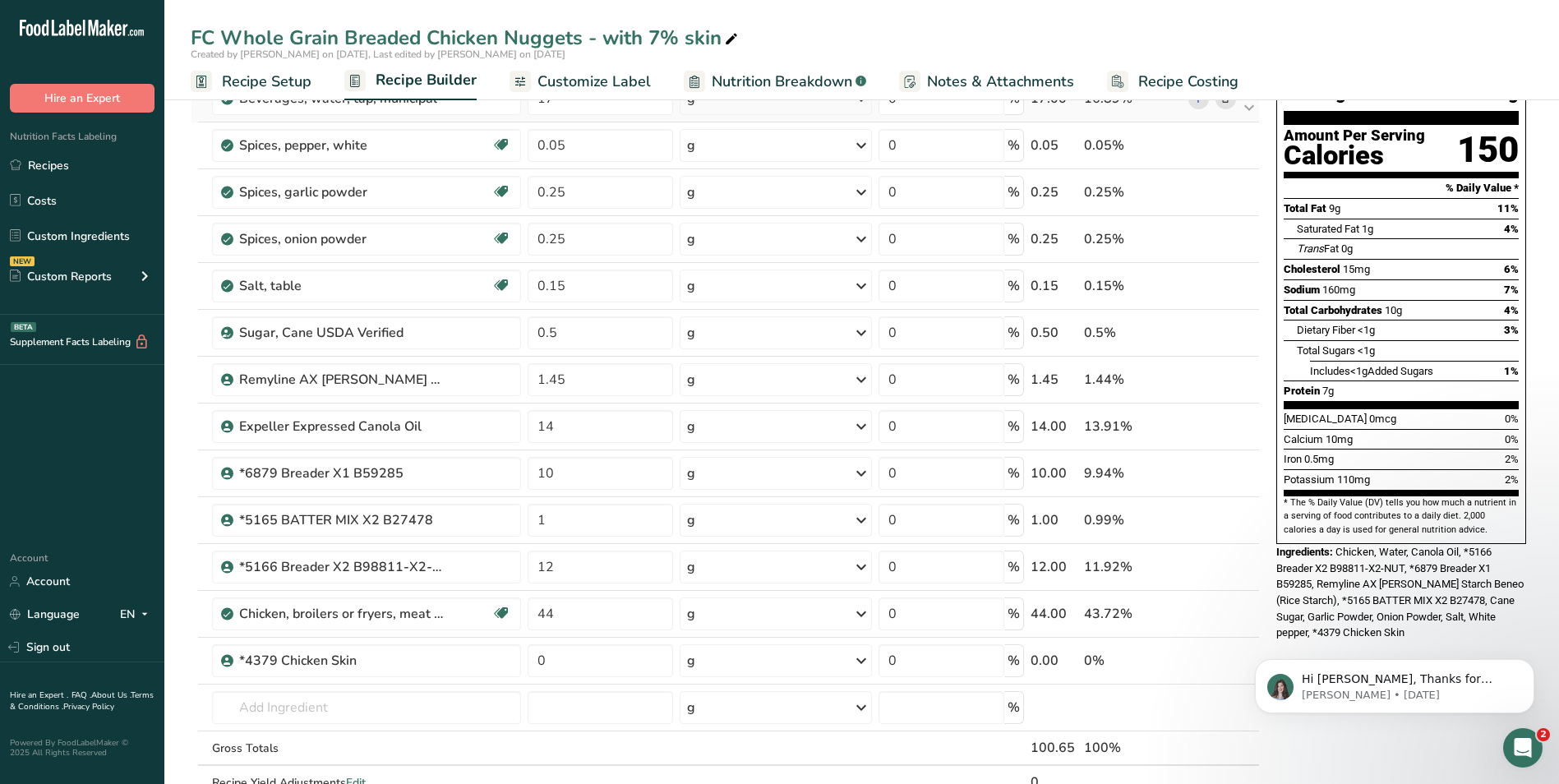
drag, startPoint x: 732, startPoint y: 78, endPoint x: 754, endPoint y: 110, distance: 38.8
click at [732, 78] on span "Nutrition Breakdown" at bounding box center [782, 81] width 140 height 22
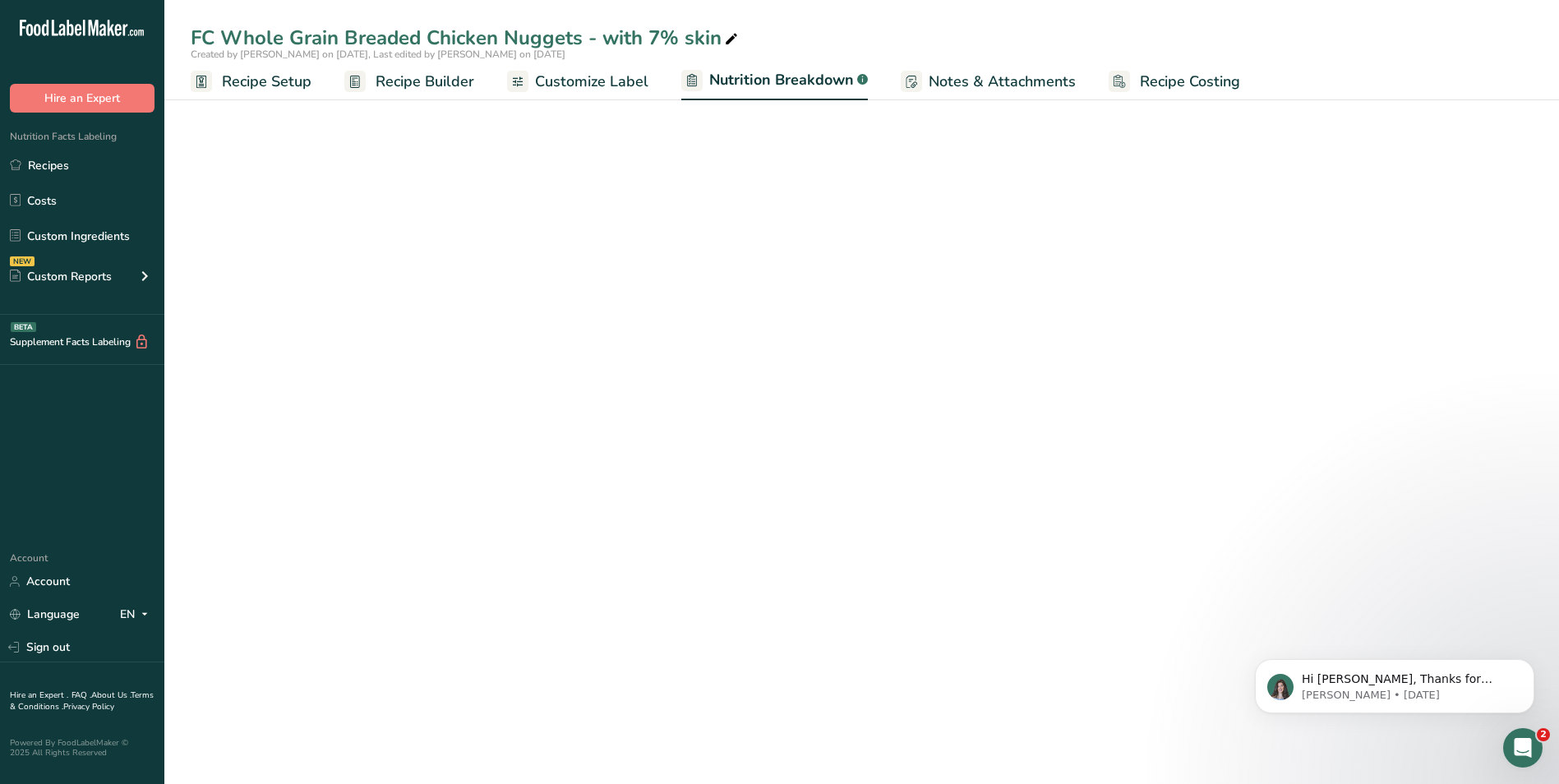
select select "Calories"
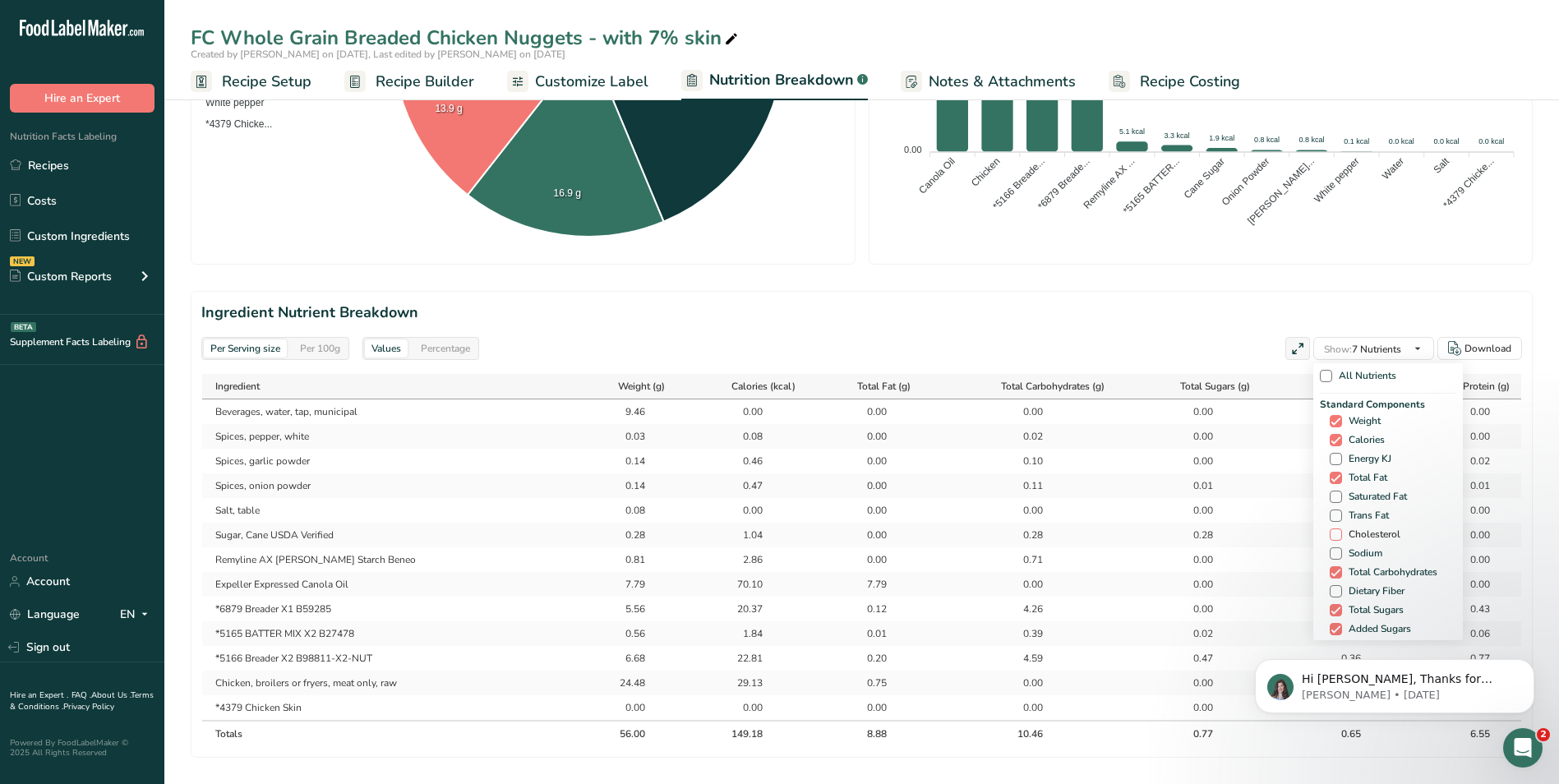
click at [1332, 533] on span at bounding box center [1336, 534] width 12 height 12
click at [1332, 533] on input "Cholesterol" at bounding box center [1336, 534] width 11 height 11
checkbox input "true"
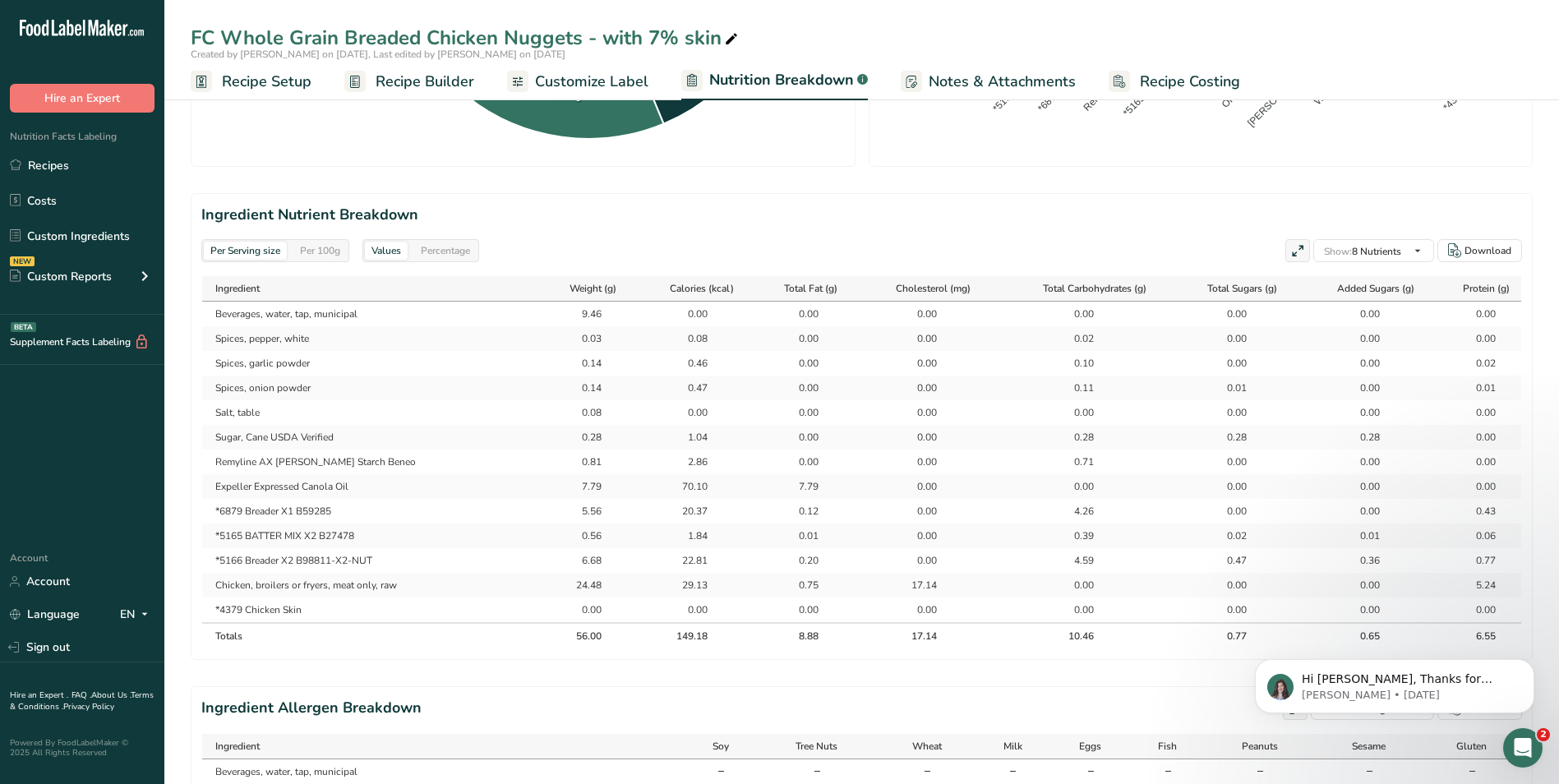
scroll to position [684, 0]
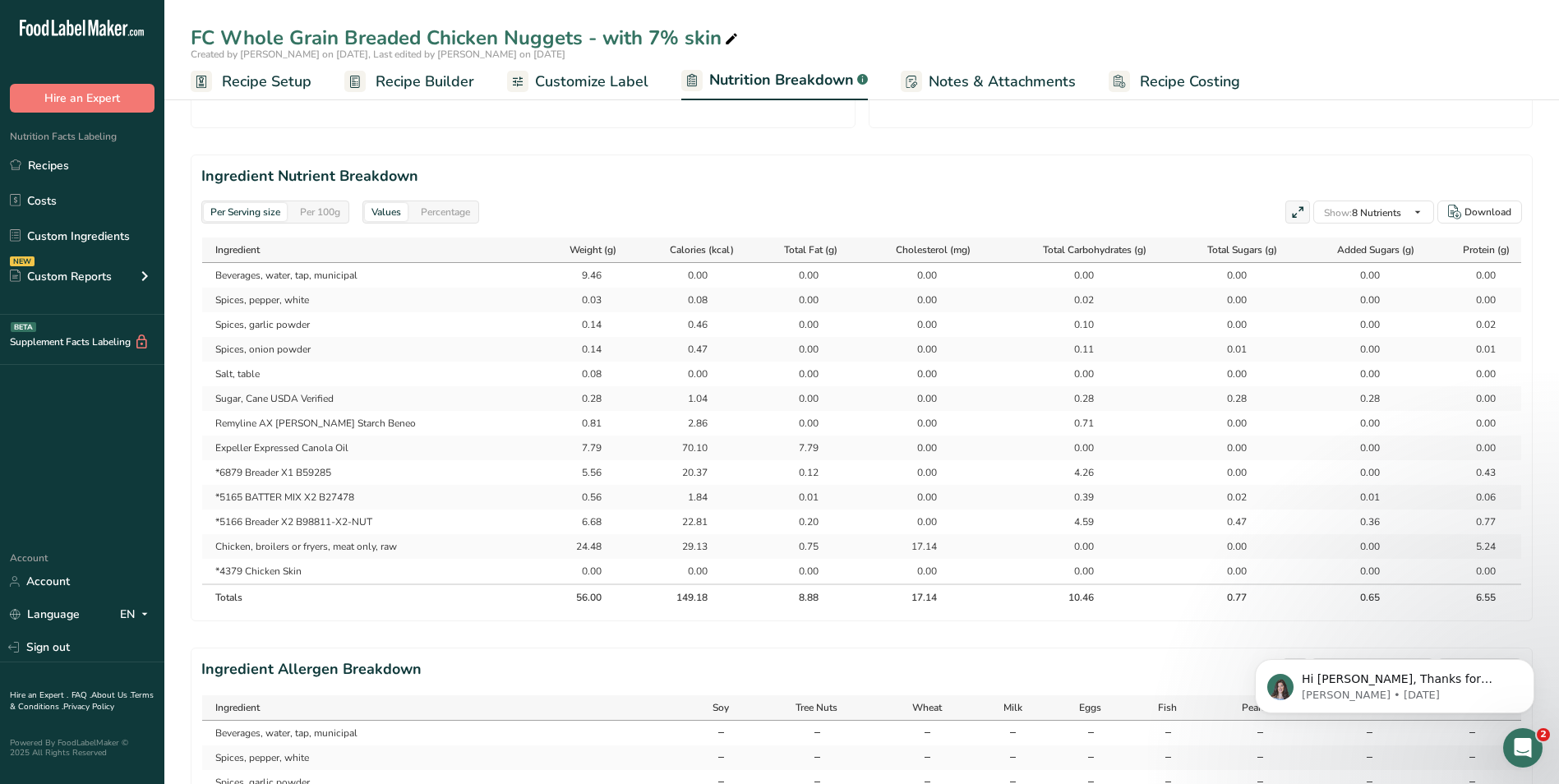
click at [419, 78] on span "Recipe Builder" at bounding box center [425, 81] width 99 height 22
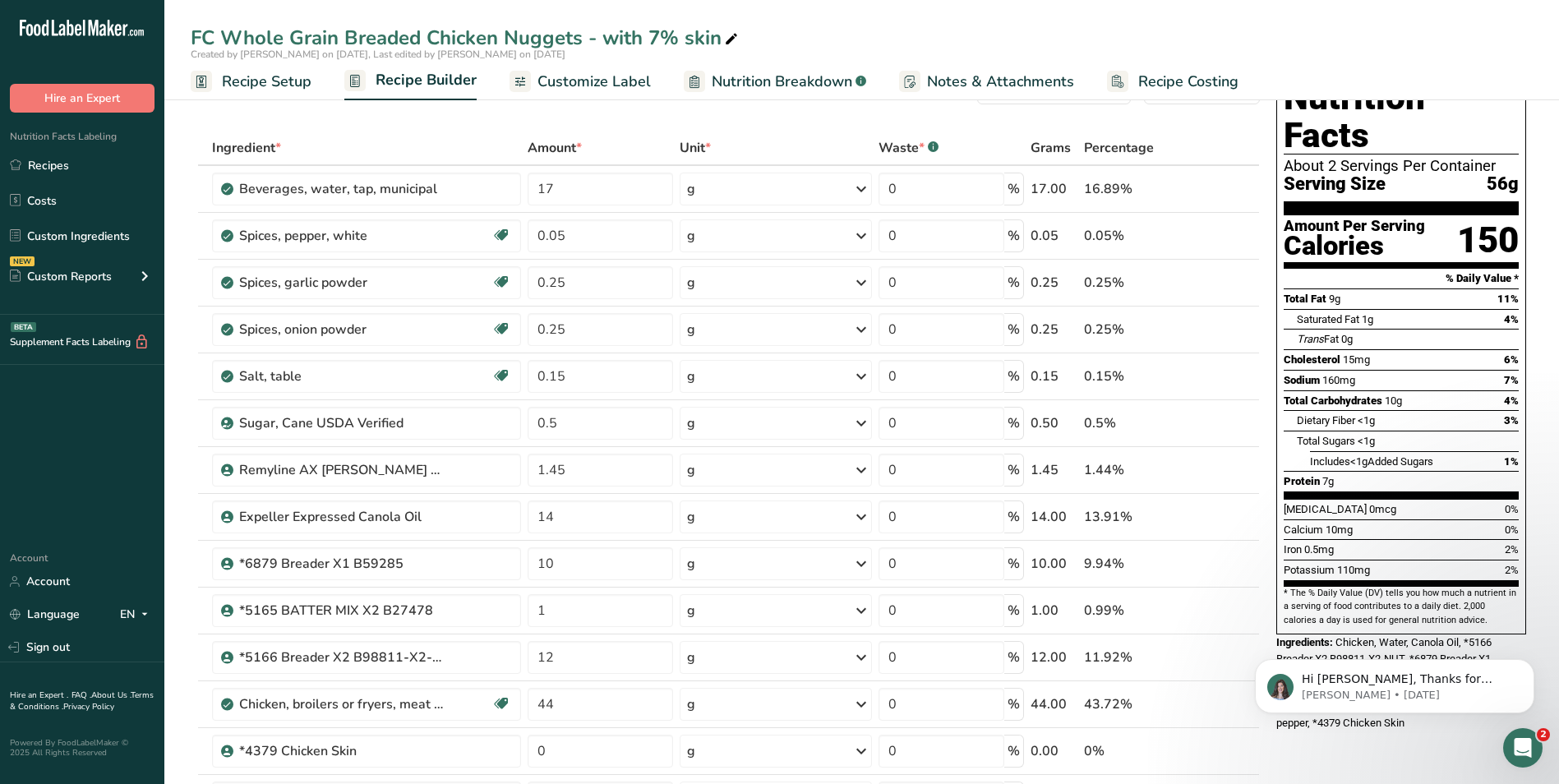
scroll to position [184, 0]
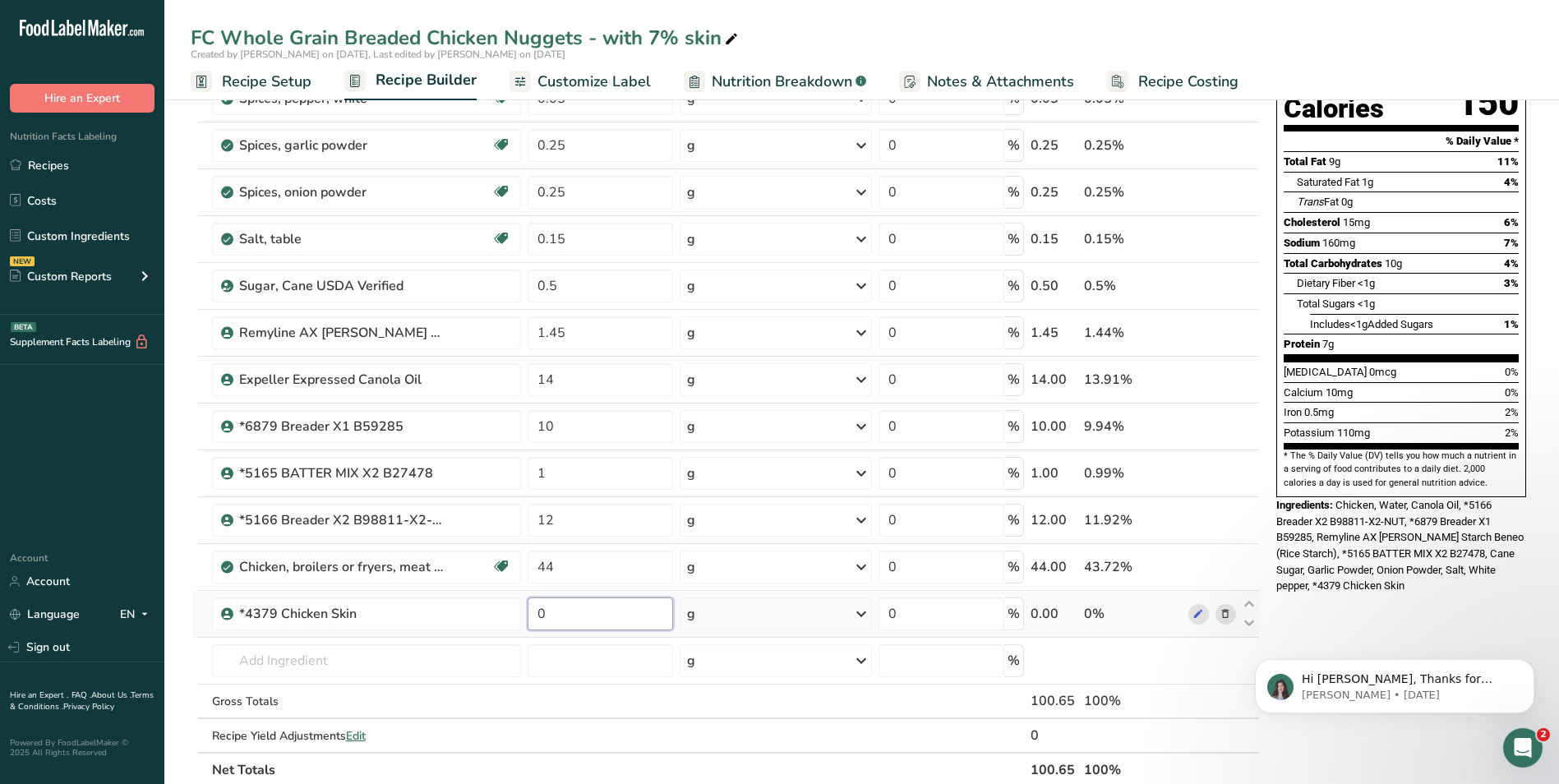
click at [538, 614] on input "0" at bounding box center [600, 614] width 146 height 33
type input "7"
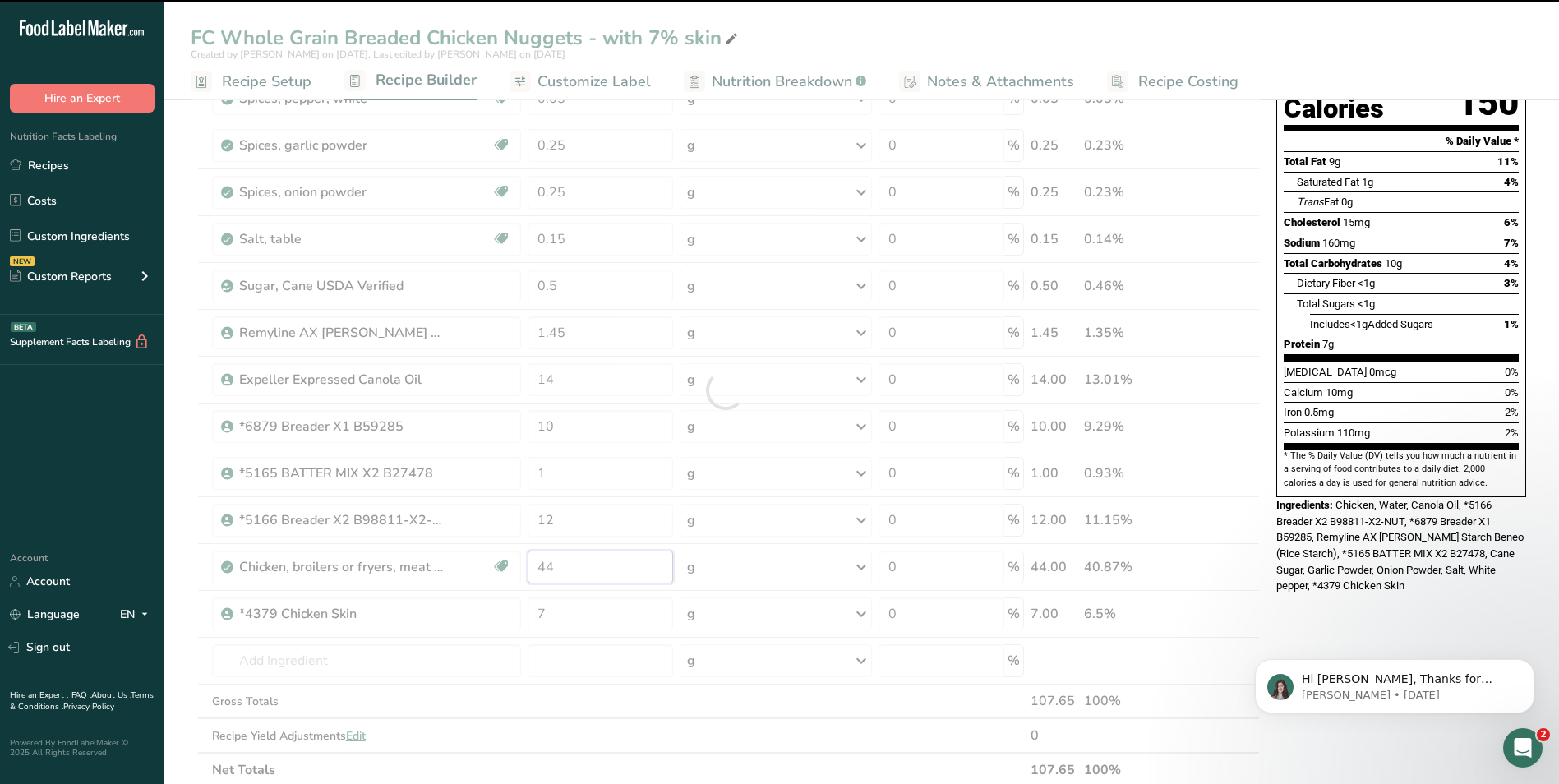
drag, startPoint x: 556, startPoint y: 569, endPoint x: 539, endPoint y: 565, distance: 17.5
click at [539, 565] on div "Ingredient * Amount * Unit * Waste * .a-a{fill:#347362;}.b-a{fill:#fff;} Grams …" at bounding box center [725, 390] width 1070 height 794
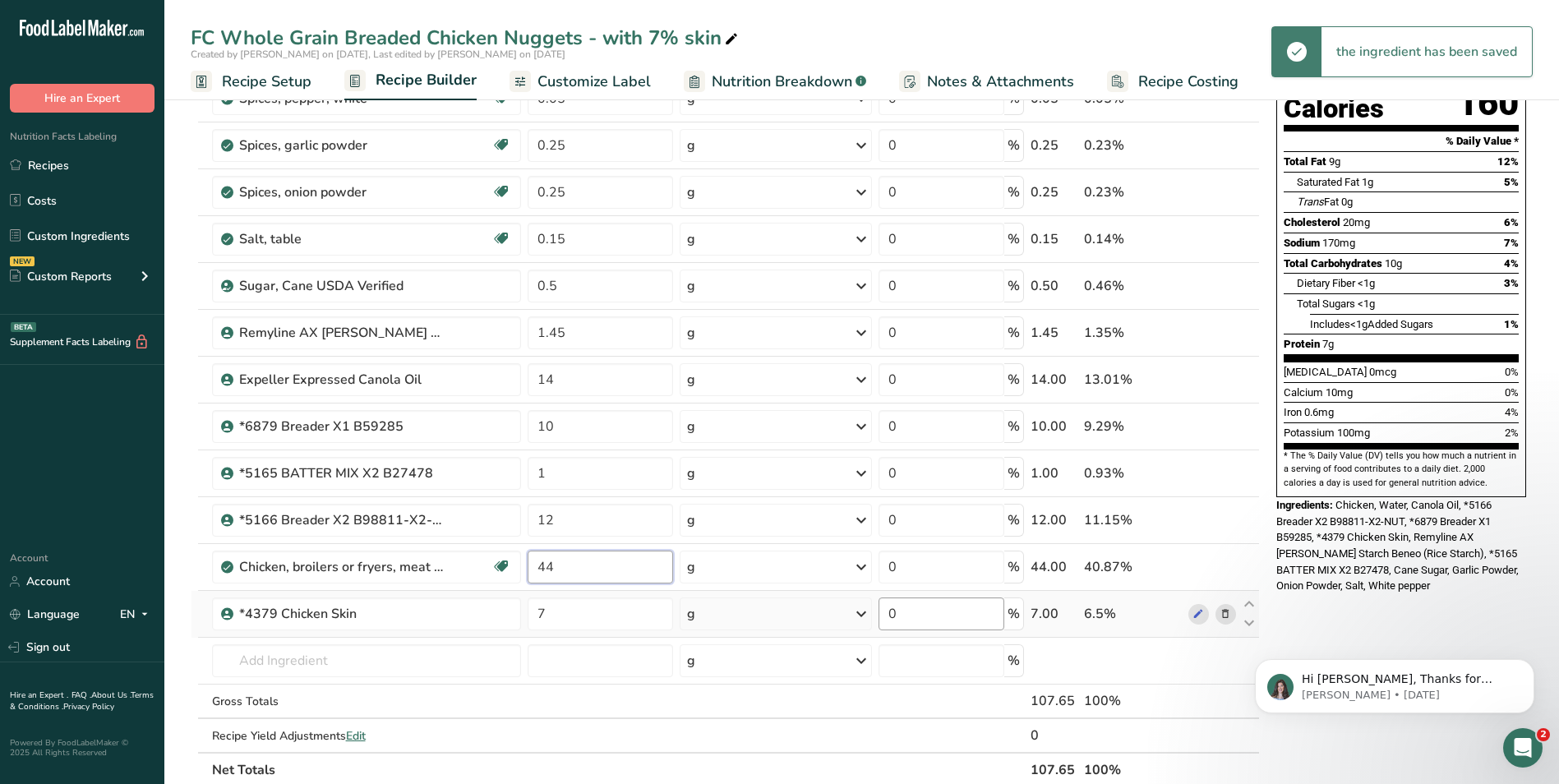
type input "4"
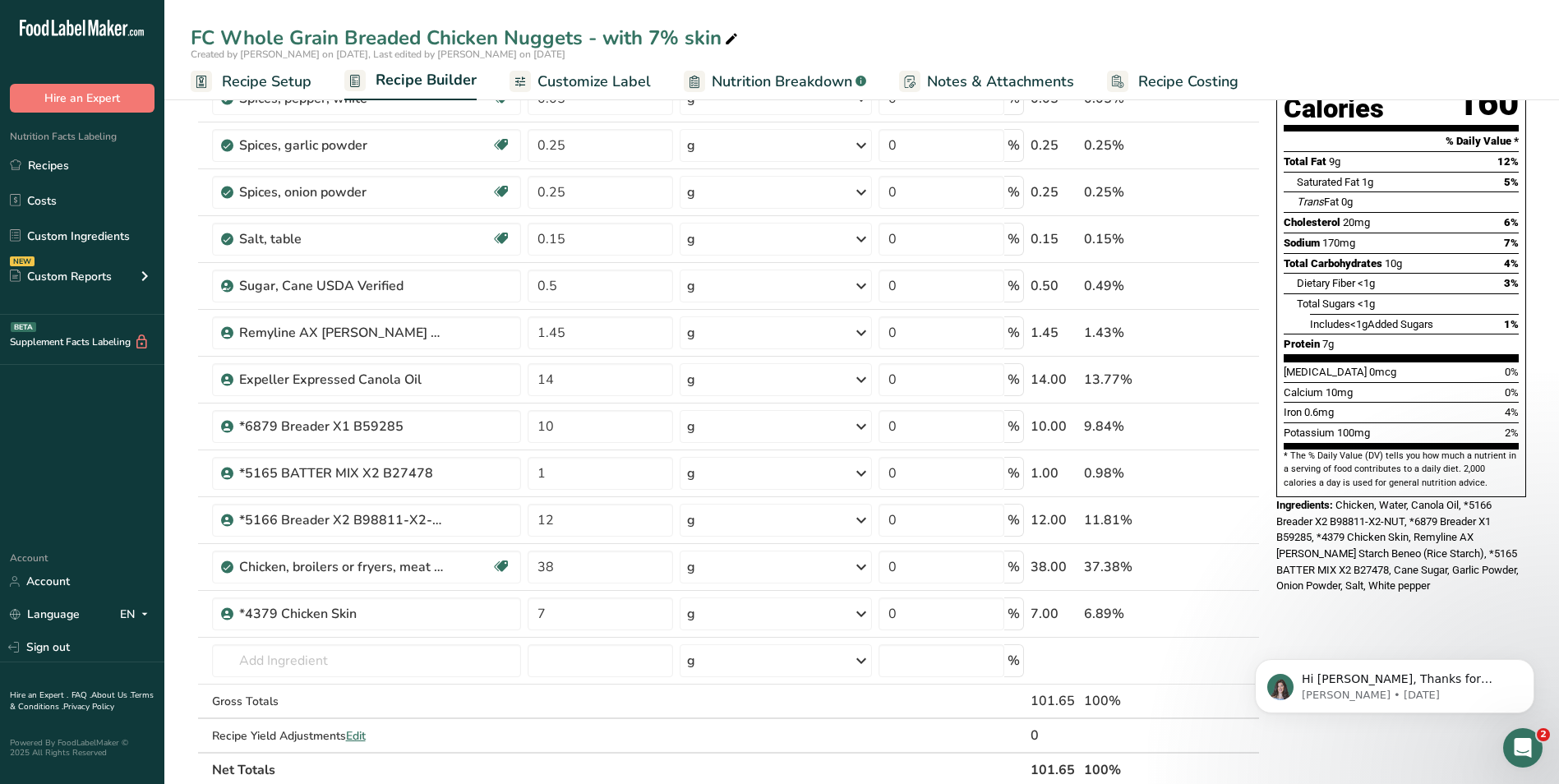
click at [1368, 583] on div "Hi [PERSON_NAME], Thanks for supporting us with a G2 review! If you’ve submitte…" at bounding box center [1395, 610] width 302 height 206
click at [548, 563] on input "38" at bounding box center [600, 567] width 146 height 33
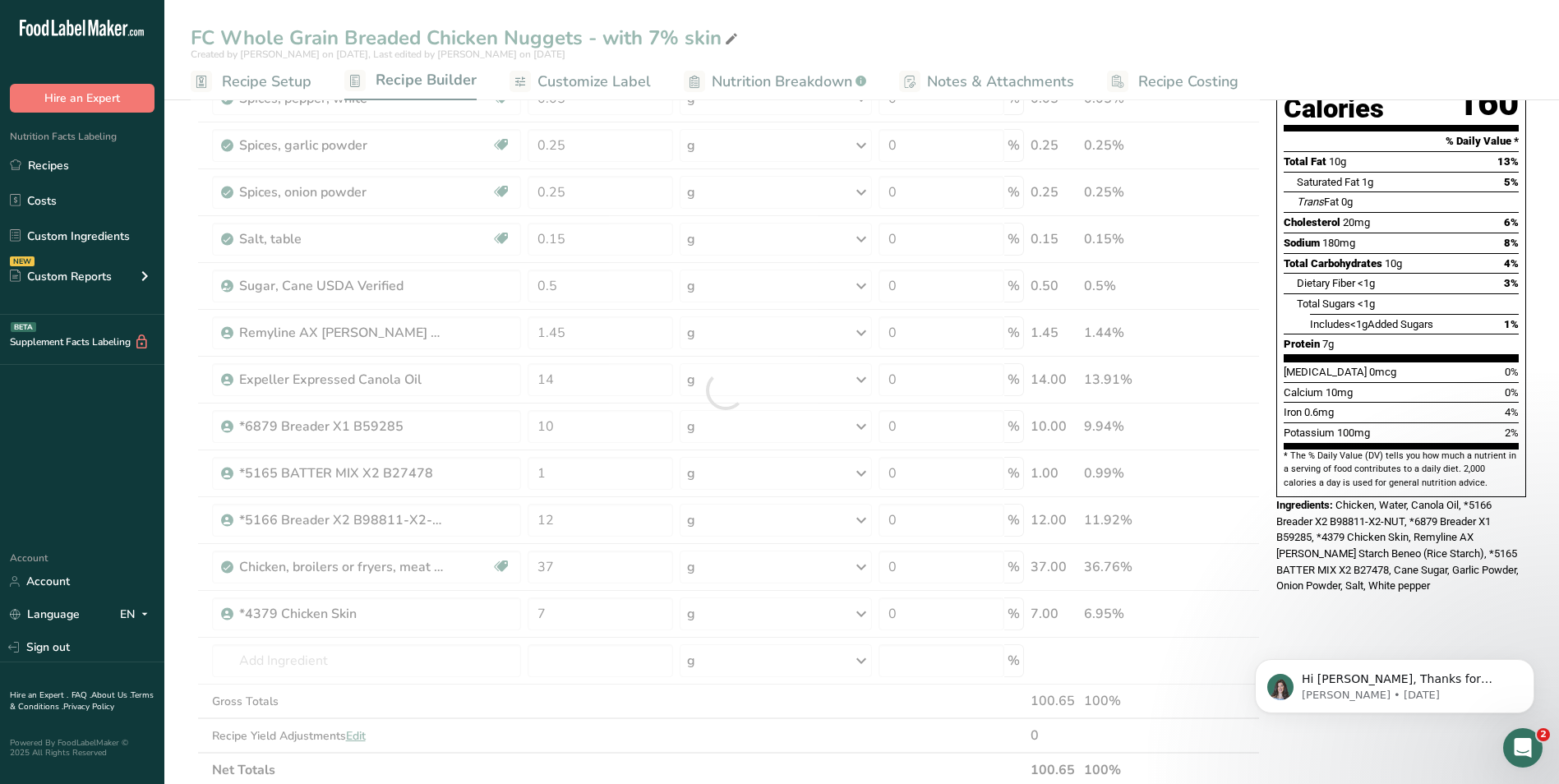
click at [1398, 575] on div "Hi [PERSON_NAME], Thanks for supporting us with a G2 review! If you’ve submitte…" at bounding box center [1395, 610] width 302 height 206
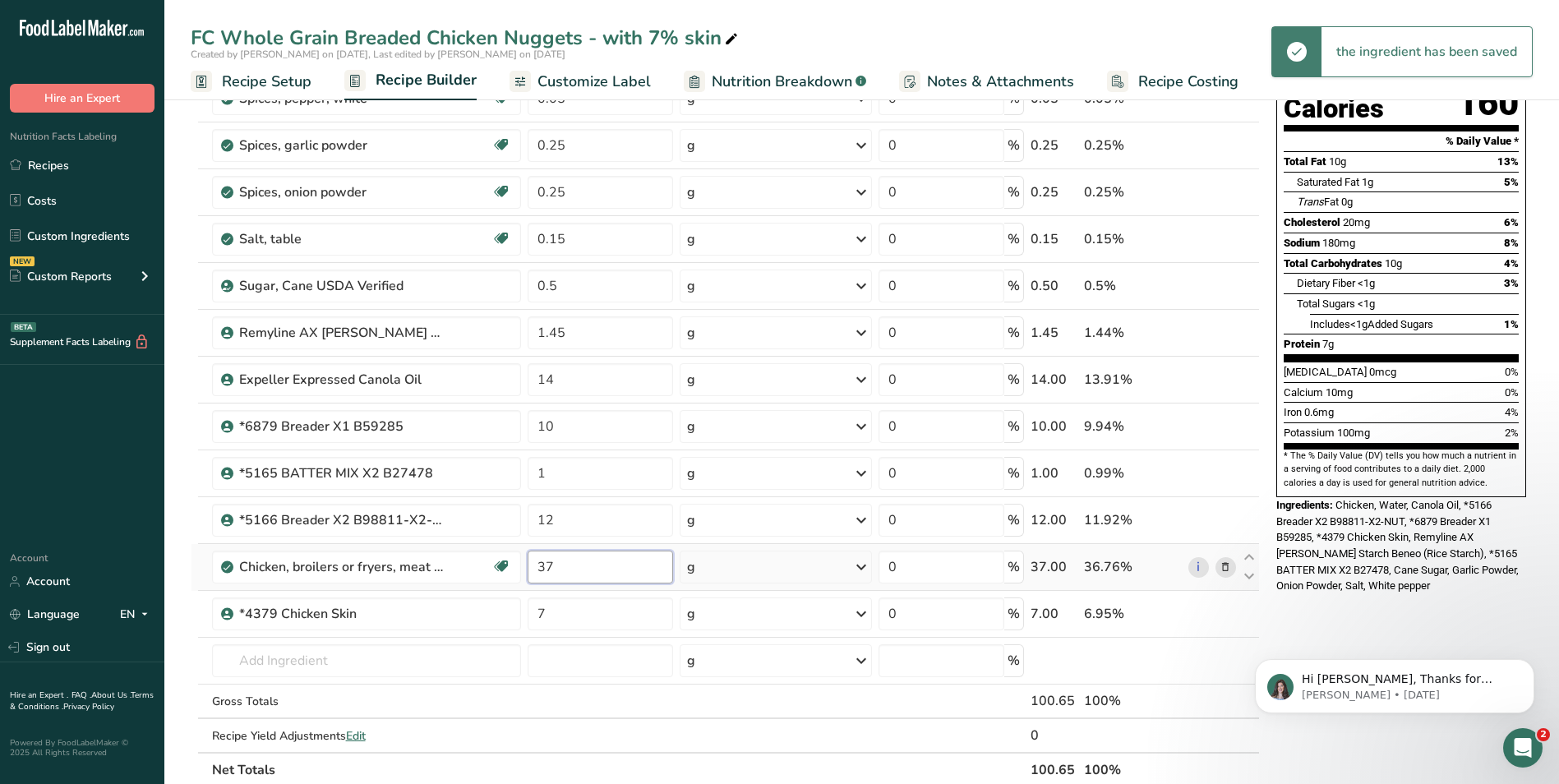
click at [552, 567] on input "37" at bounding box center [600, 567] width 146 height 33
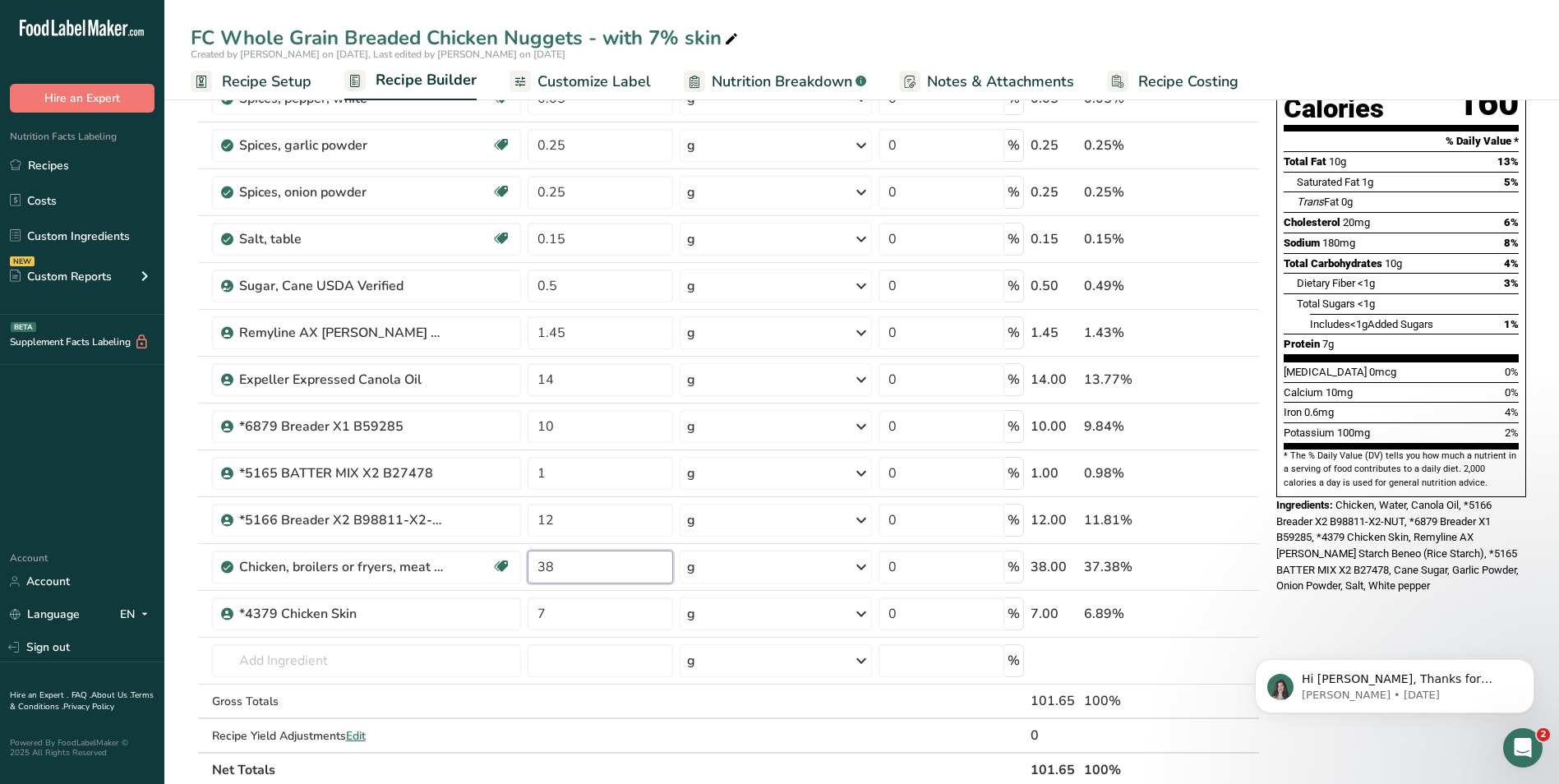
type input "38"
click at [1381, 620] on div "Nutrition Facts About 2 Servings Per Container Serving Size 56g Amount Per Serv…" at bounding box center [1402, 648] width 263 height 1441
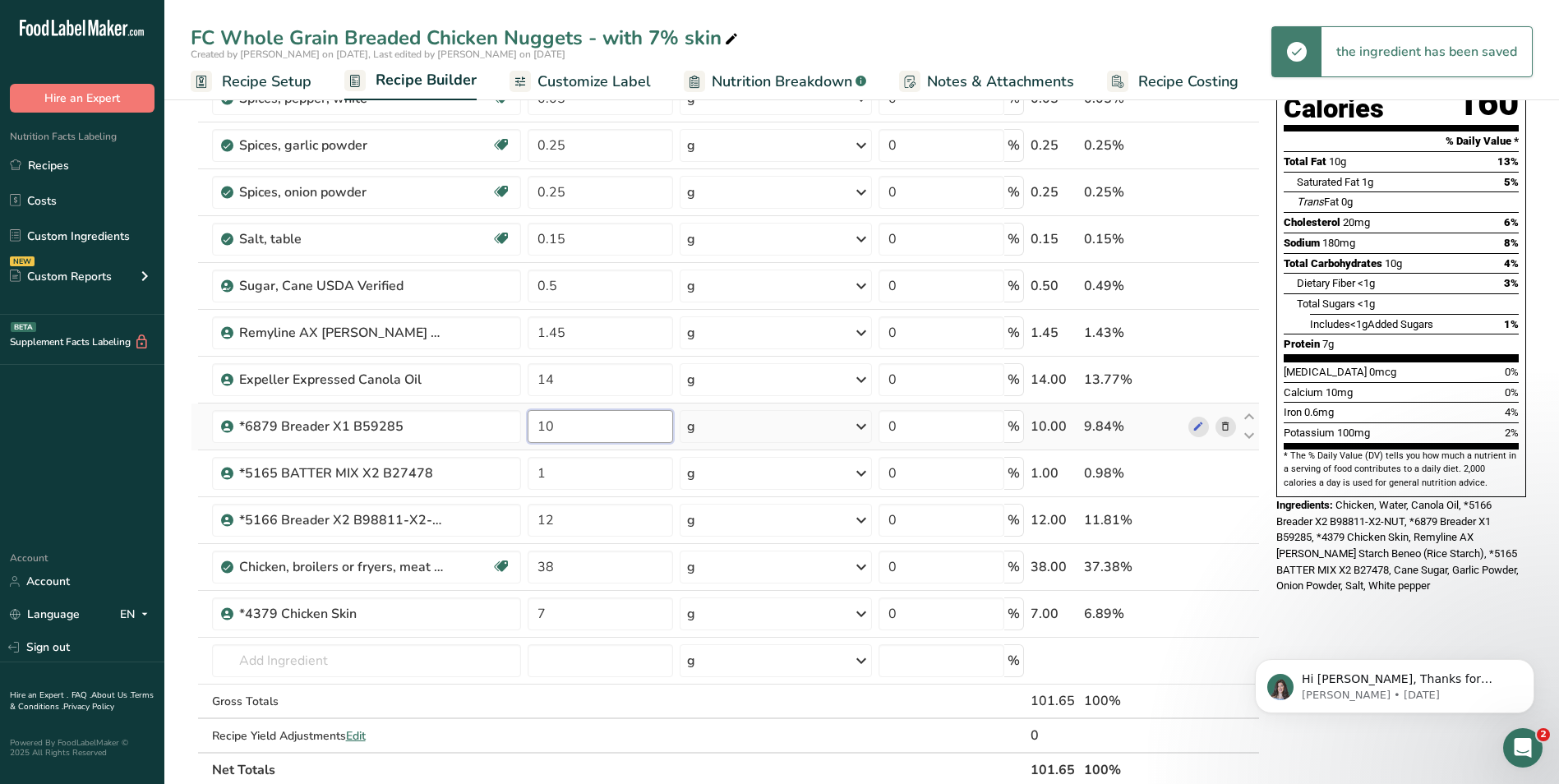
drag, startPoint x: 557, startPoint y: 422, endPoint x: 538, endPoint y: 422, distance: 19.0
click at [538, 422] on input "10" at bounding box center [600, 426] width 146 height 33
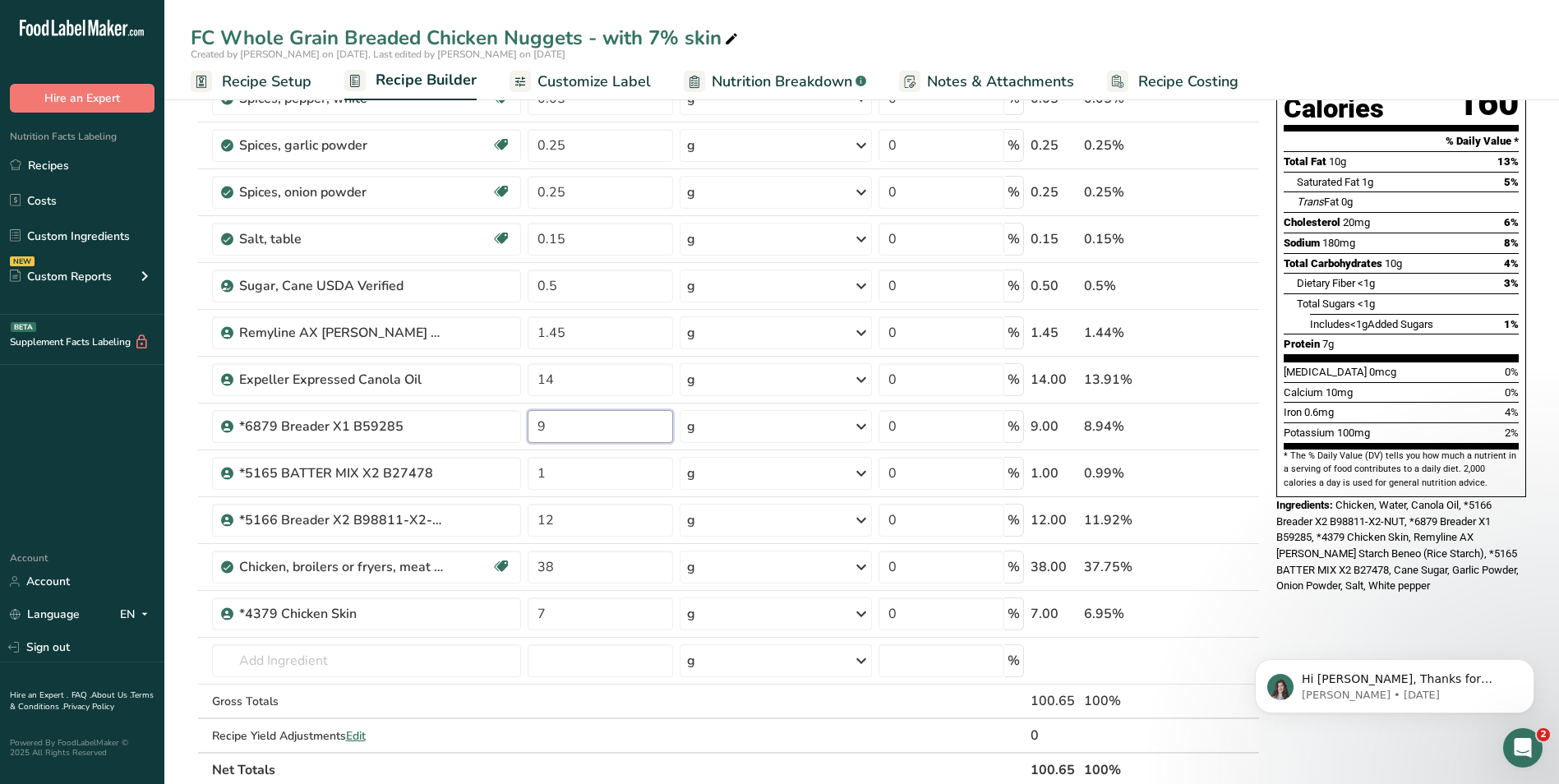
type input "9"
click at [1410, 599] on div "Nutrition Facts About 2 Servings Per Container Serving Size 56g Amount Per Serv…" at bounding box center [1402, 648] width 263 height 1441
click at [548, 520] on input "12" at bounding box center [600, 519] width 146 height 33
click at [1359, 588] on div "Hi [PERSON_NAME], Thanks for supporting us with a G2 review! If you’ve submitte…" at bounding box center [1395, 610] width 302 height 206
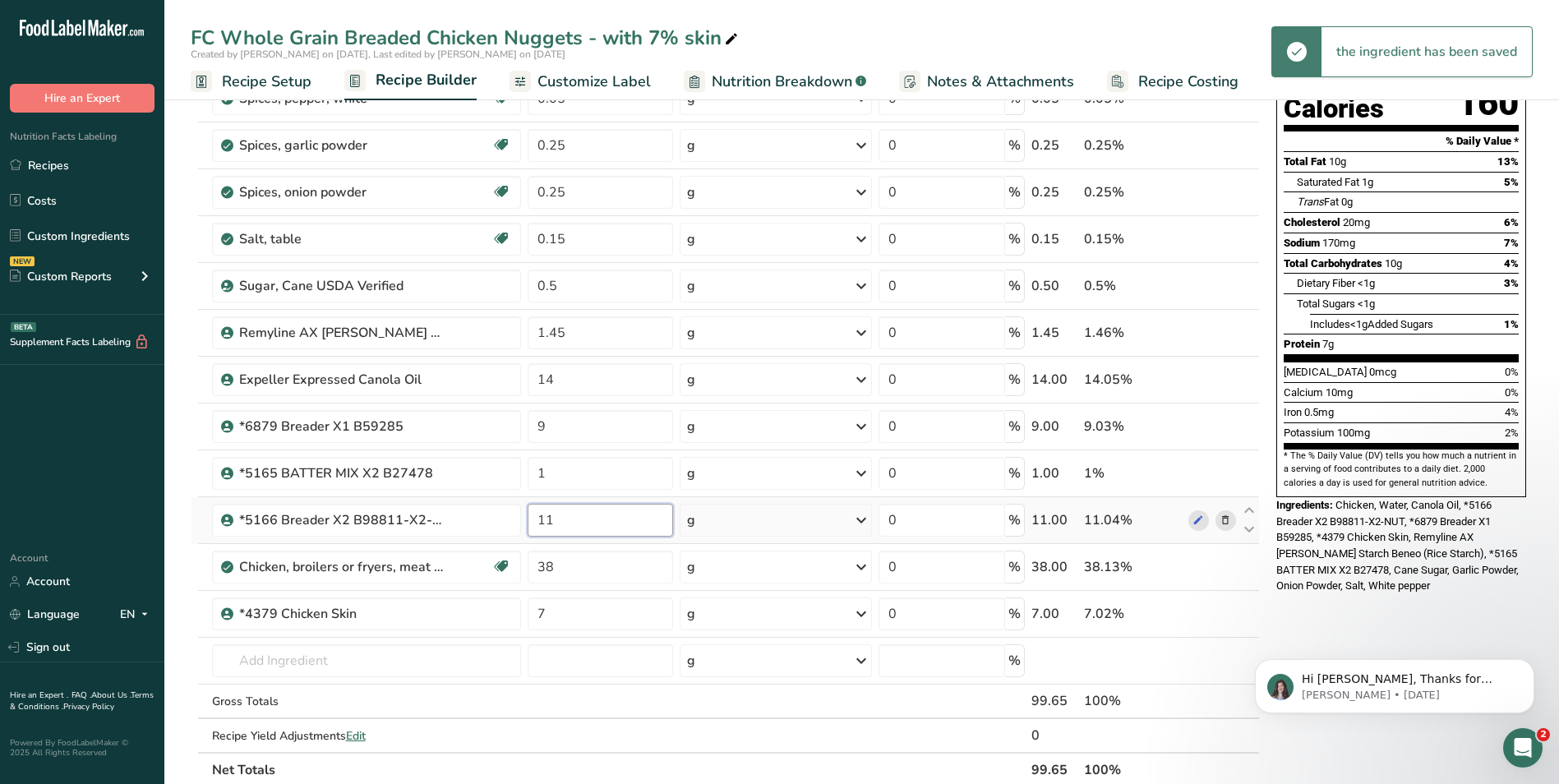
click at [546, 521] on input "11" at bounding box center [600, 519] width 146 height 33
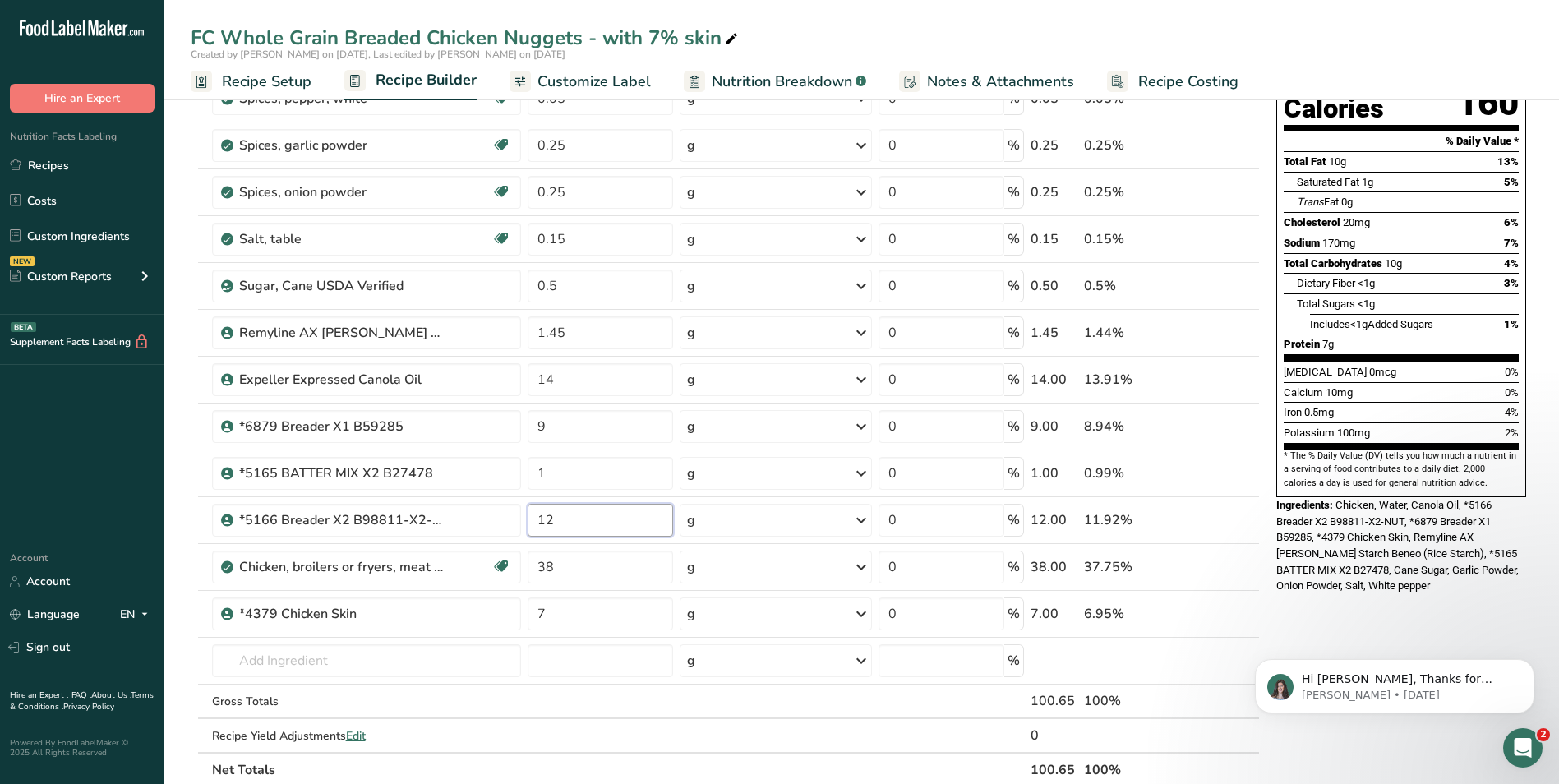
type input "12"
click at [1351, 581] on div "Nutrition Facts About 2 Servings Per Container Serving Size 56g Amount Per Serv…" at bounding box center [1402, 648] width 263 height 1441
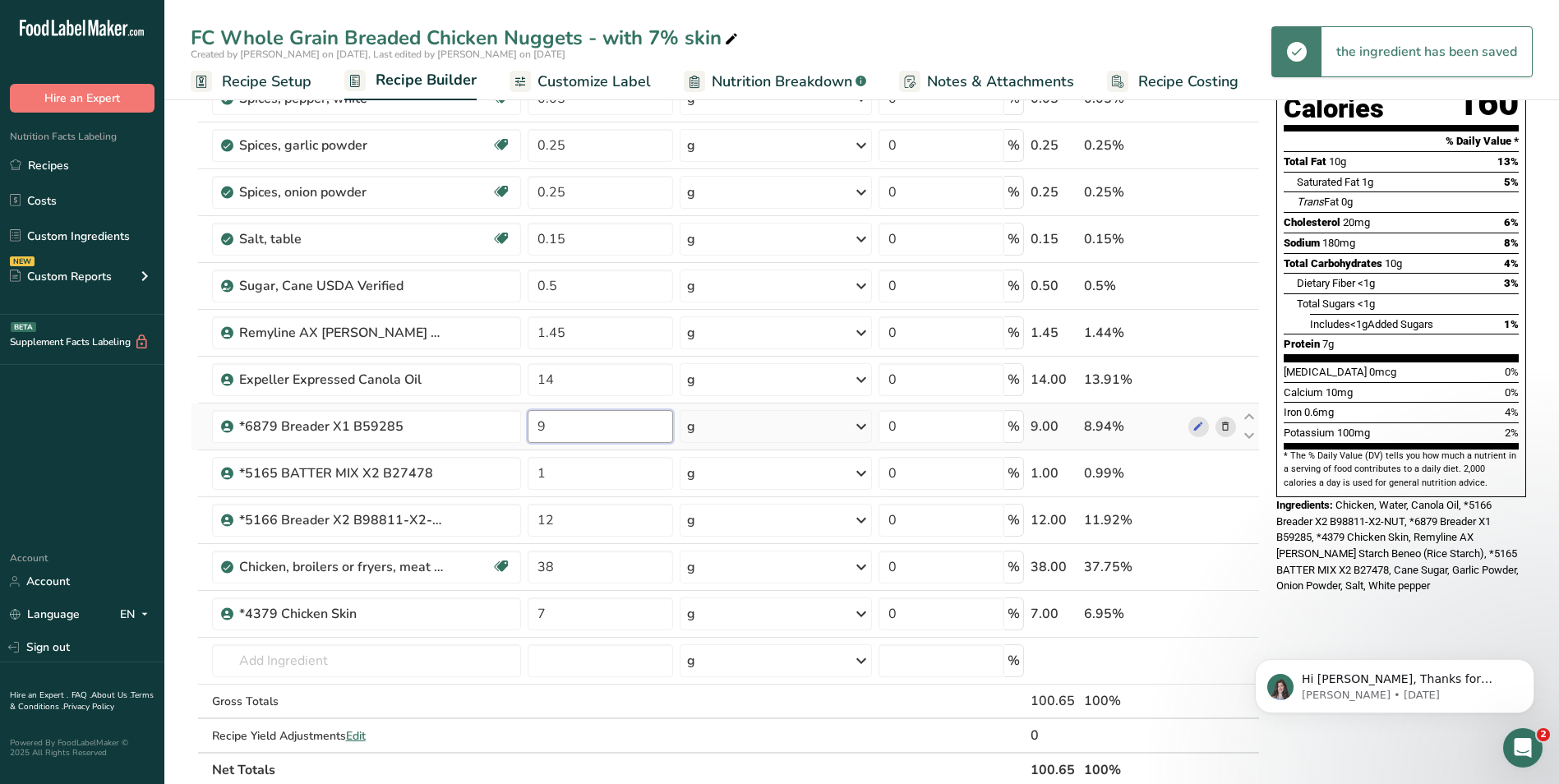
drag, startPoint x: 549, startPoint y: 426, endPoint x: 534, endPoint y: 426, distance: 15.0
click at [534, 426] on input "9" at bounding box center [600, 426] width 146 height 33
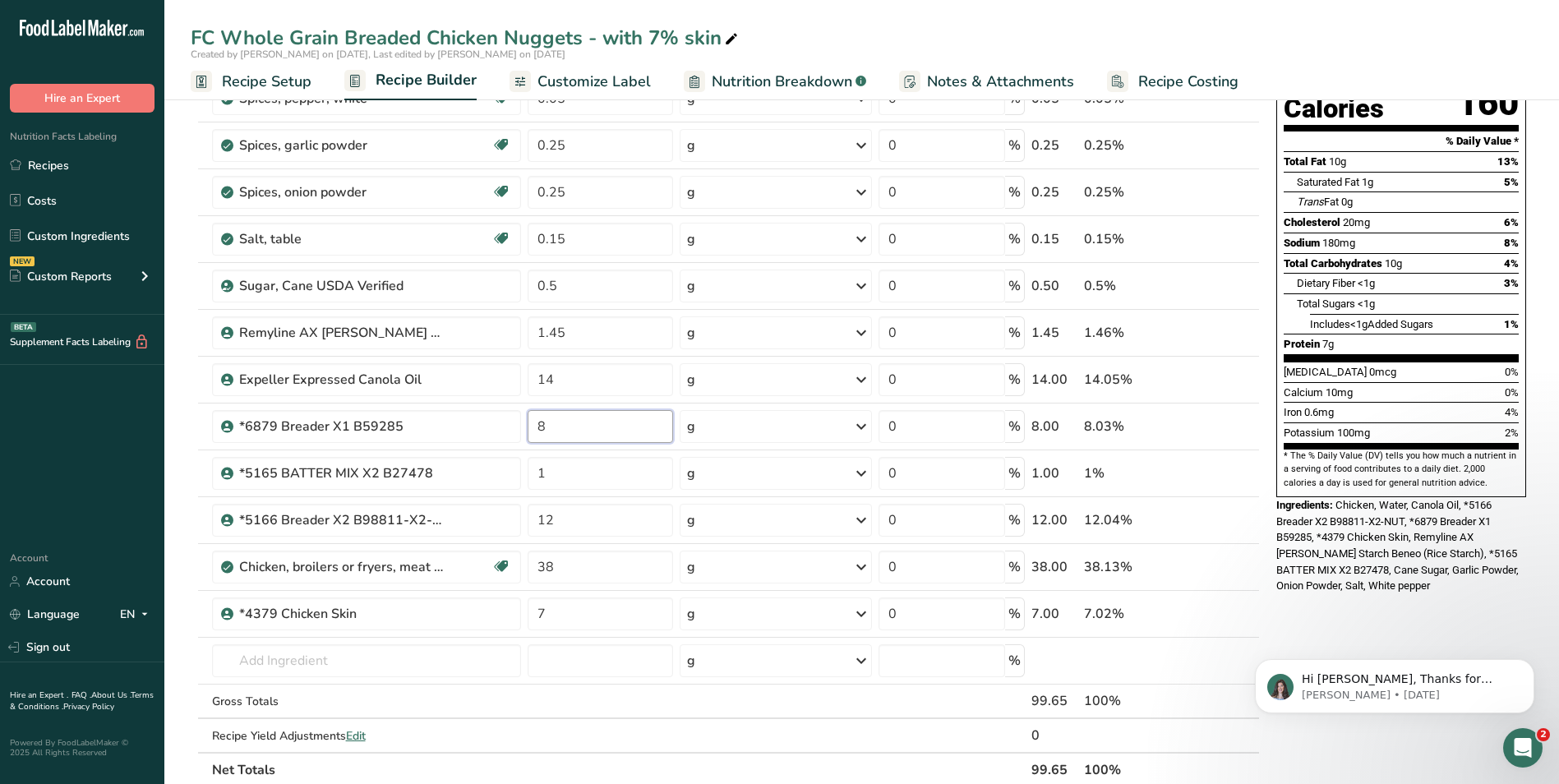
type input "8"
click at [1452, 580] on div "Nutrition Facts About 2 Servings Per Container Serving Size 56g Amount Per Serv…" at bounding box center [1402, 648] width 263 height 1441
click at [755, 82] on span "Nutrition Breakdown" at bounding box center [782, 81] width 140 height 22
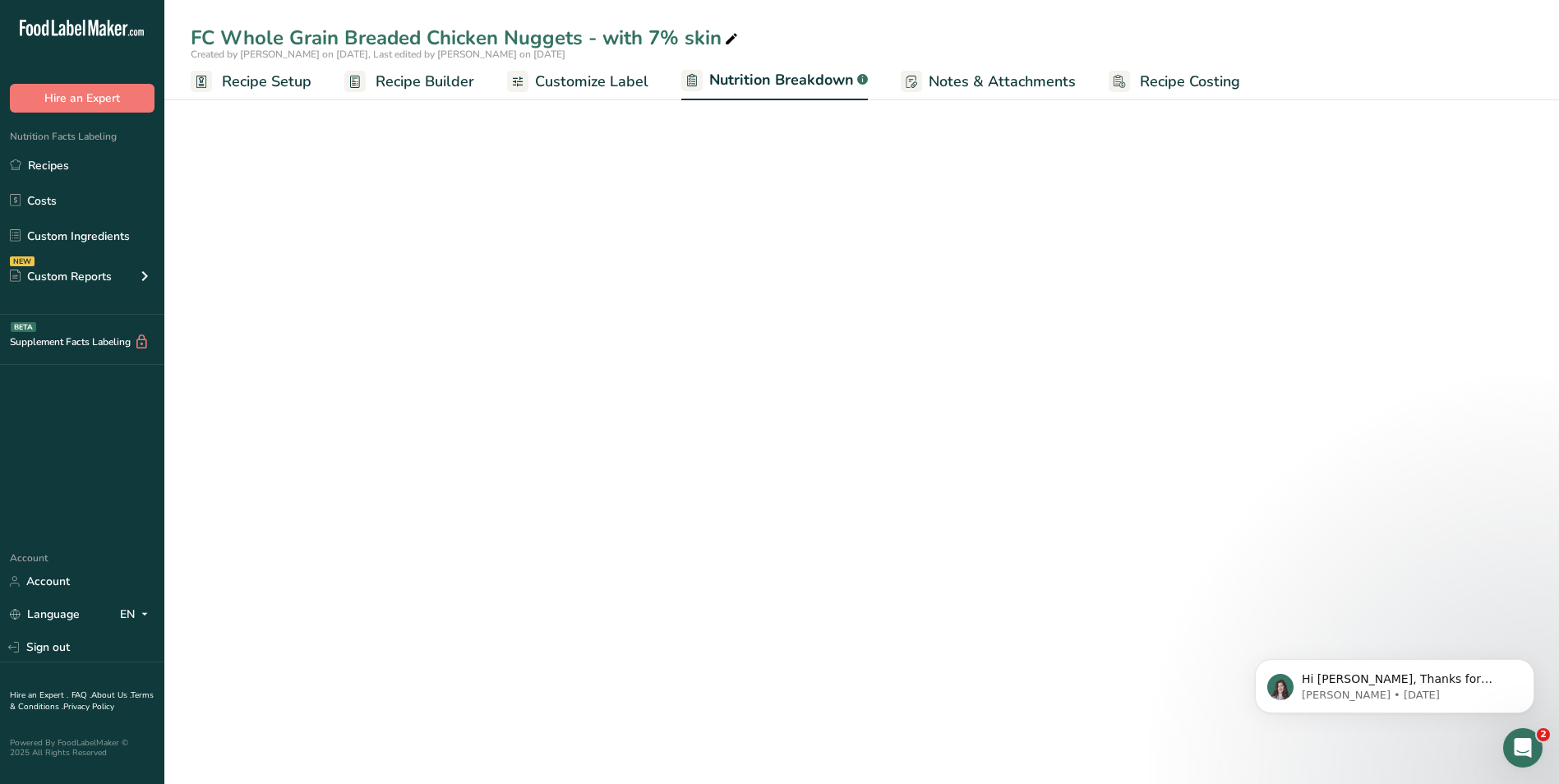
select select "Calories"
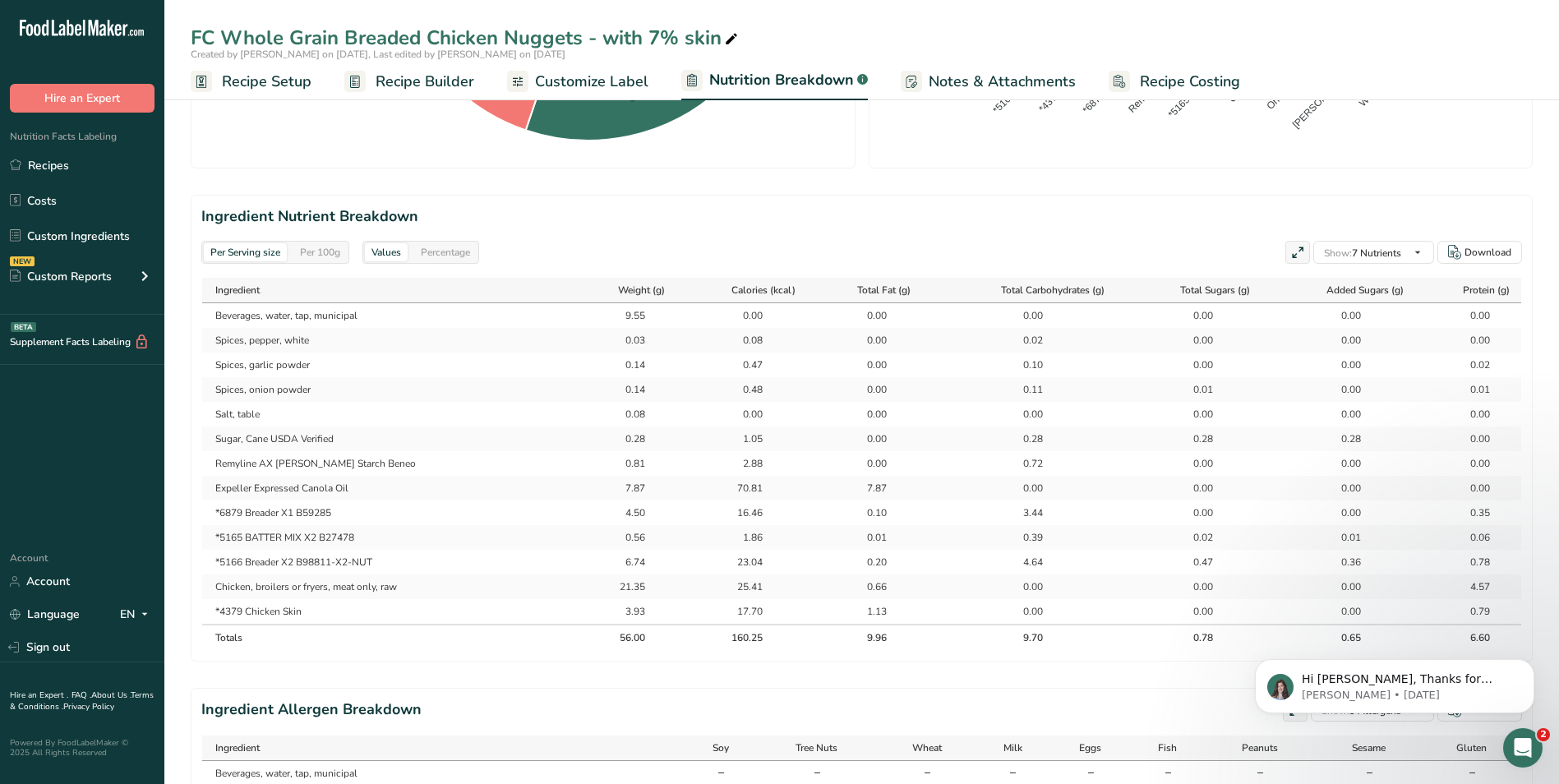
scroll to position [684, 0]
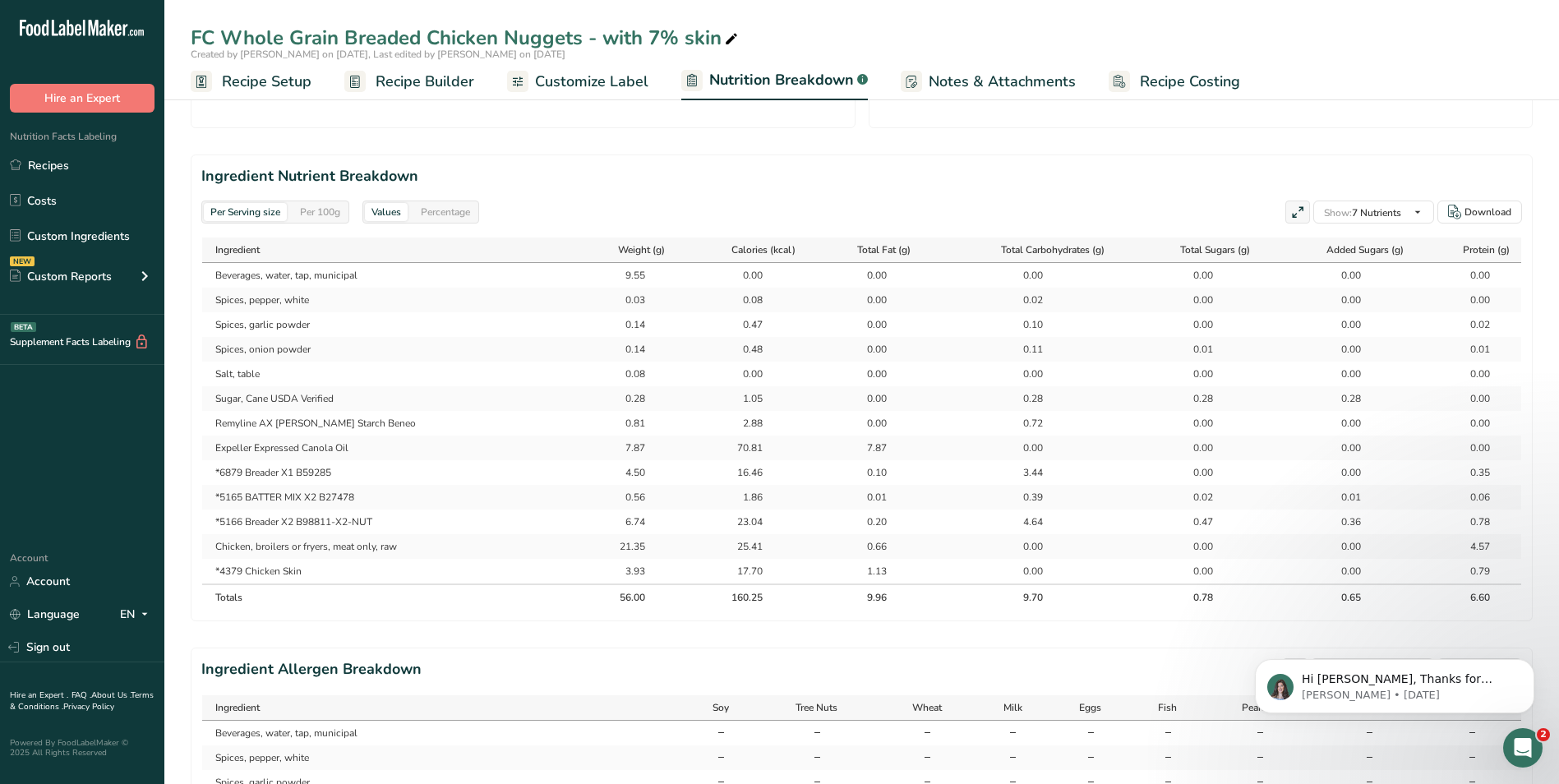
click at [427, 79] on span "Recipe Builder" at bounding box center [425, 81] width 99 height 22
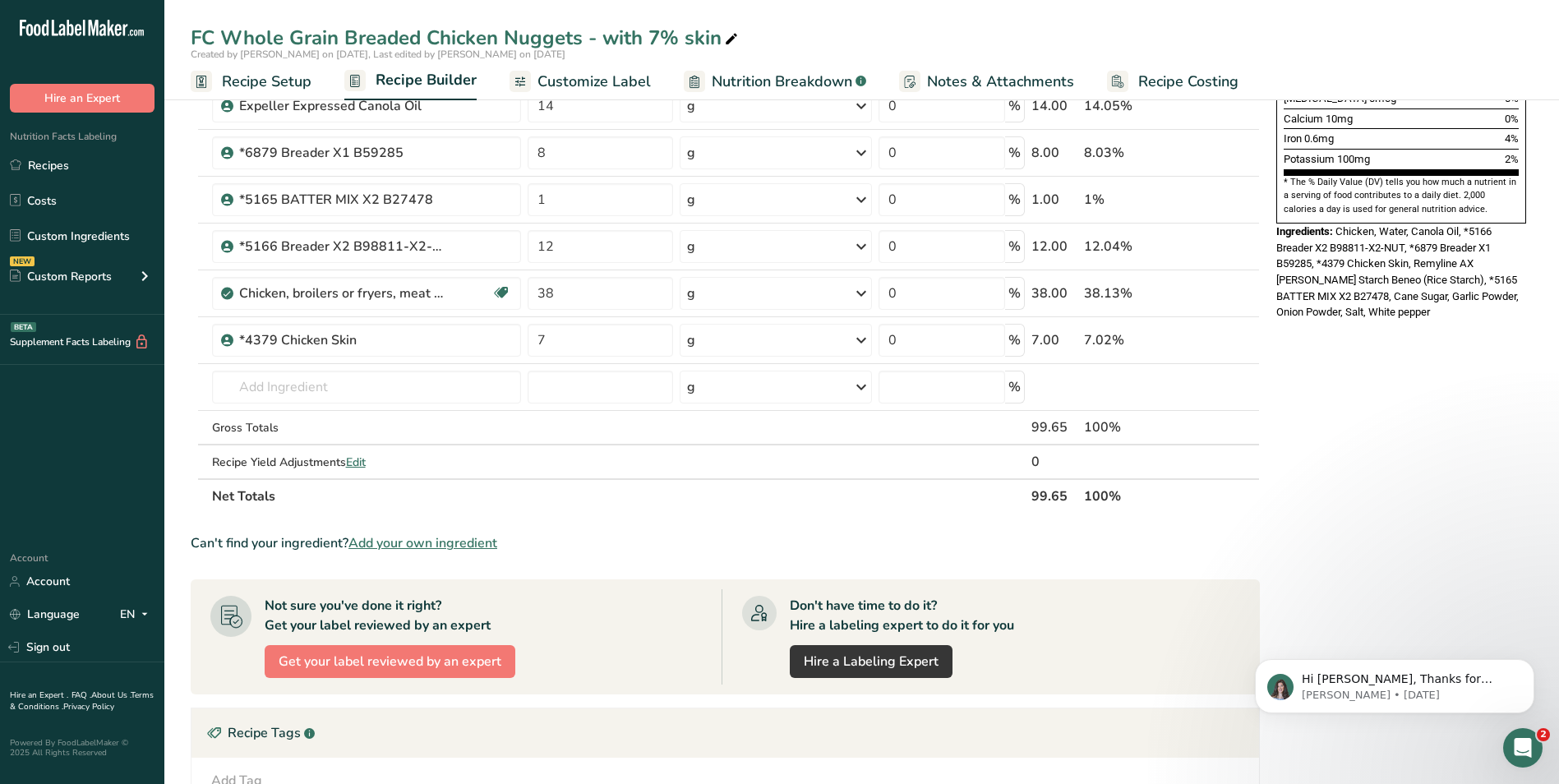
scroll to position [321, 0]
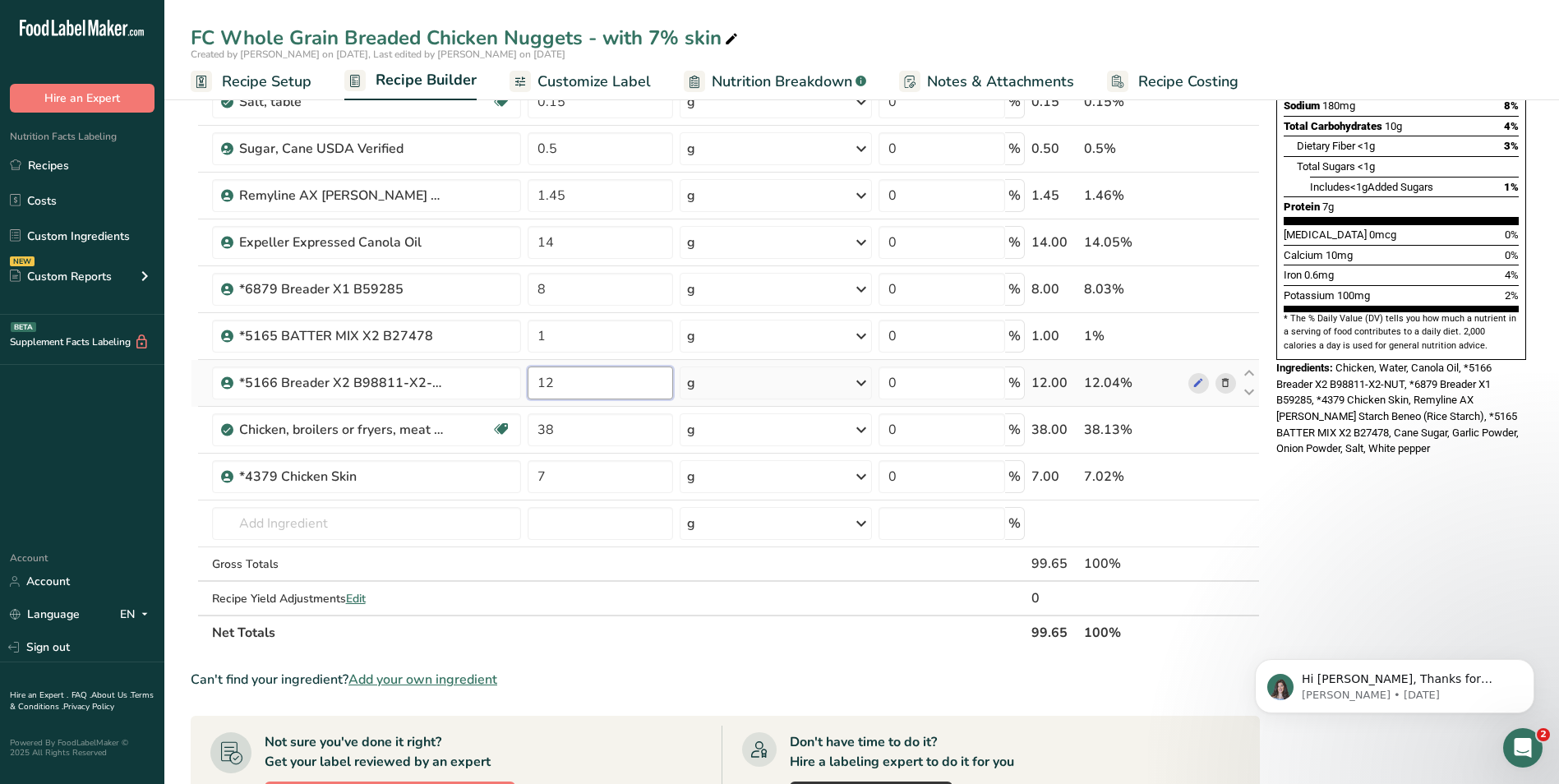
click at [548, 382] on input "12" at bounding box center [600, 382] width 146 height 33
click at [1412, 489] on div "Nutrition Facts About 2 Servings Per Container Serving Size 56g Amount Per Serv…" at bounding box center [1402, 511] width 263 height 1441
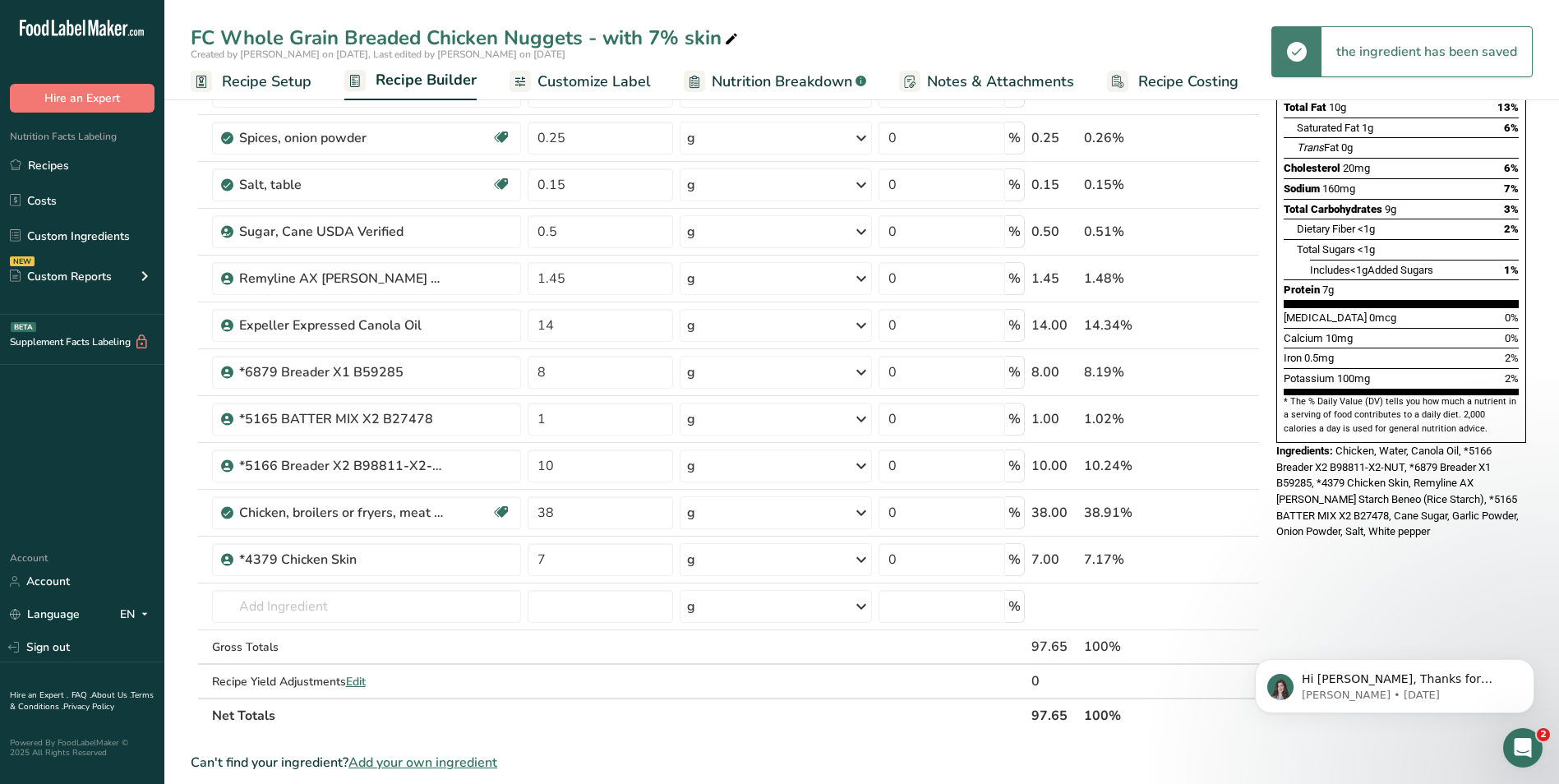
scroll to position [184, 0]
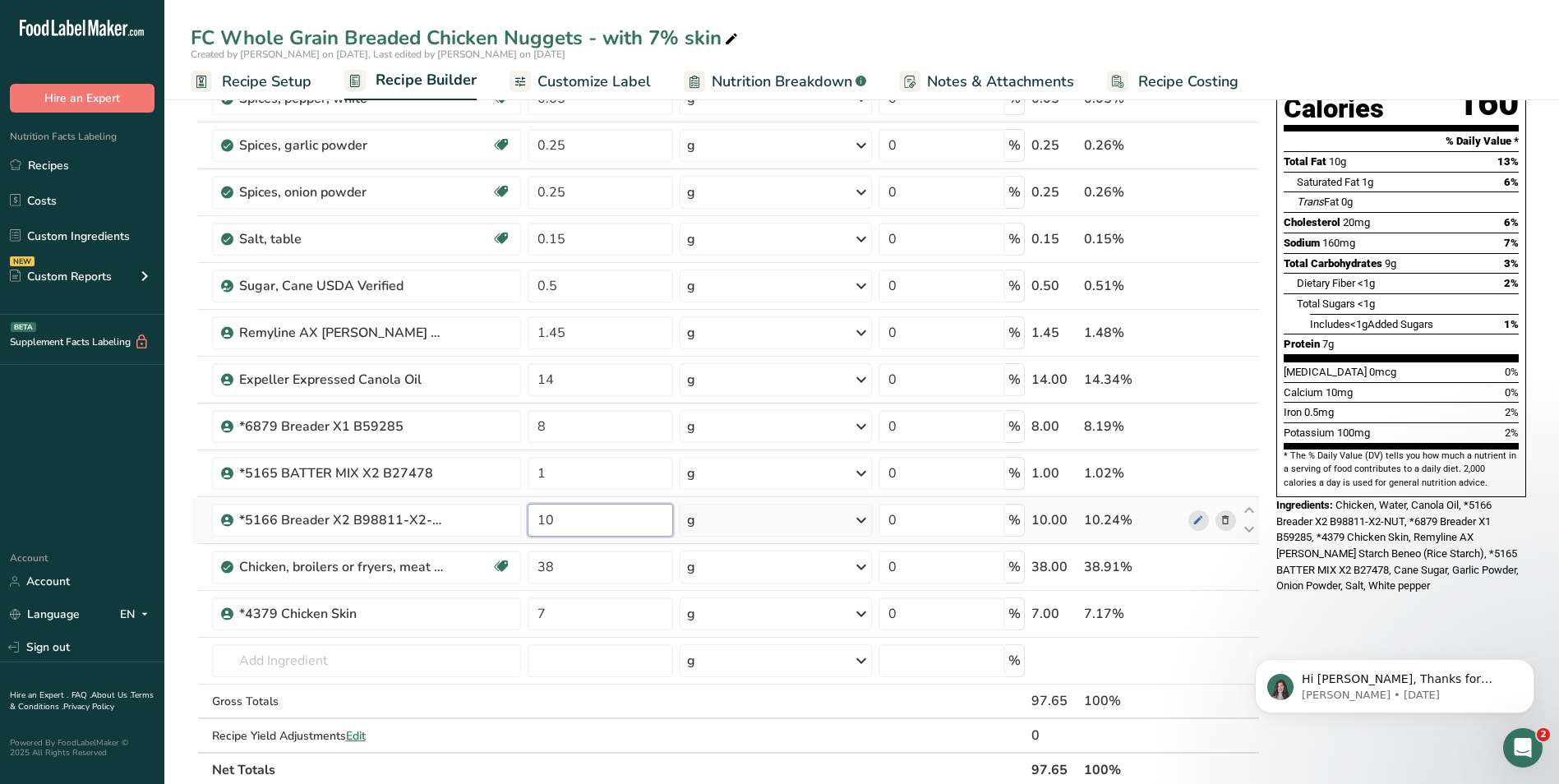
drag, startPoint x: 560, startPoint y: 516, endPoint x: 538, endPoint y: 516, distance: 22.0
click at [538, 516] on input "10" at bounding box center [600, 519] width 146 height 33
click at [1382, 566] on div "Nutrition Facts About 2 Servings Per Container Serving Size 56g Amount Per Serv…" at bounding box center [1402, 268] width 263 height 682
drag, startPoint x: 551, startPoint y: 521, endPoint x: 537, endPoint y: 521, distance: 14.0
click at [537, 521] on input "8" at bounding box center [600, 519] width 146 height 33
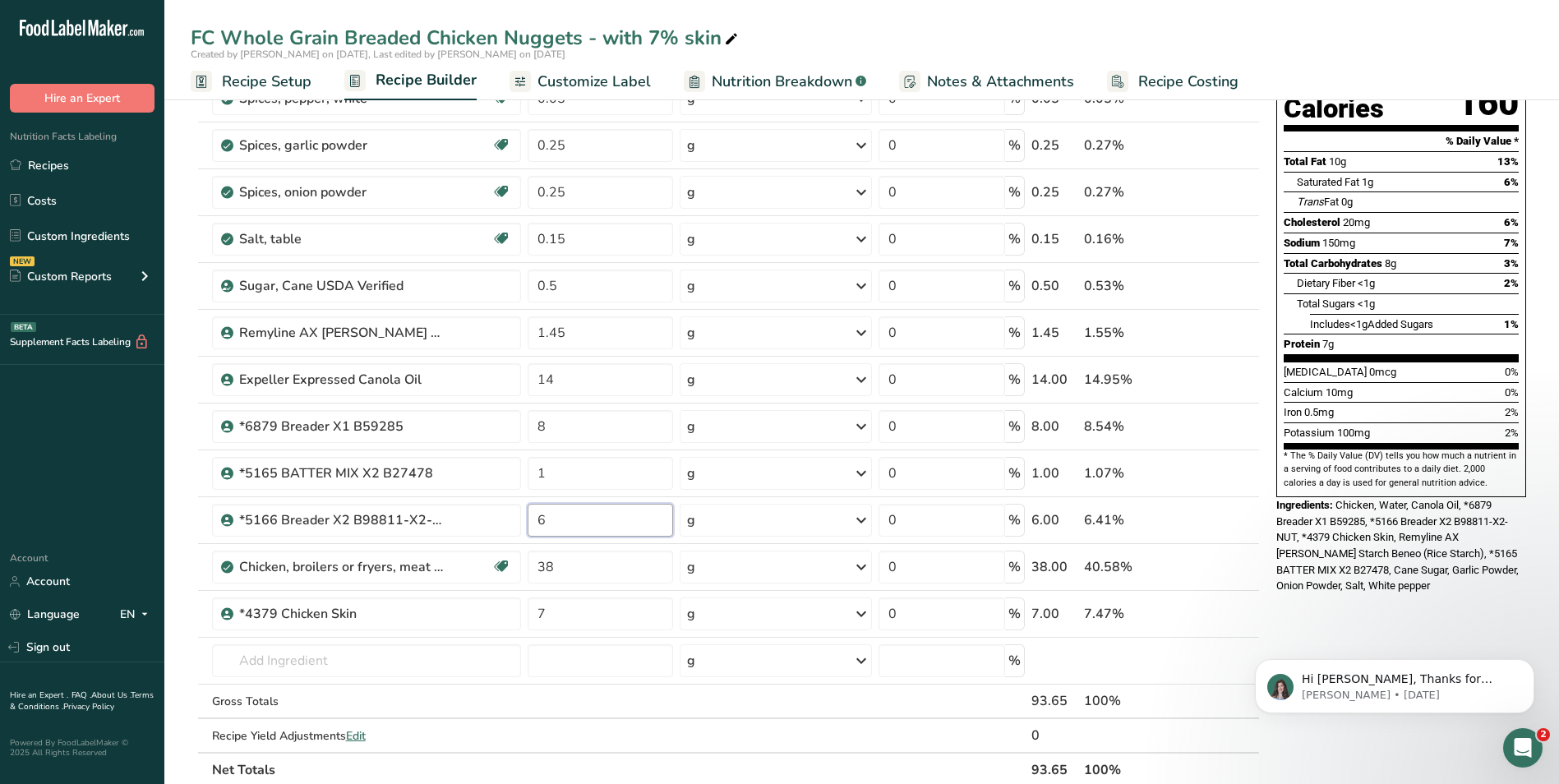
type input "6"
click at [1392, 598] on div "Nutrition Facts About 2 Servings Per Container Serving Size 56g Amount Per Serv…" at bounding box center [1402, 648] width 263 height 1441
click at [549, 468] on input "1" at bounding box center [600, 472] width 146 height 33
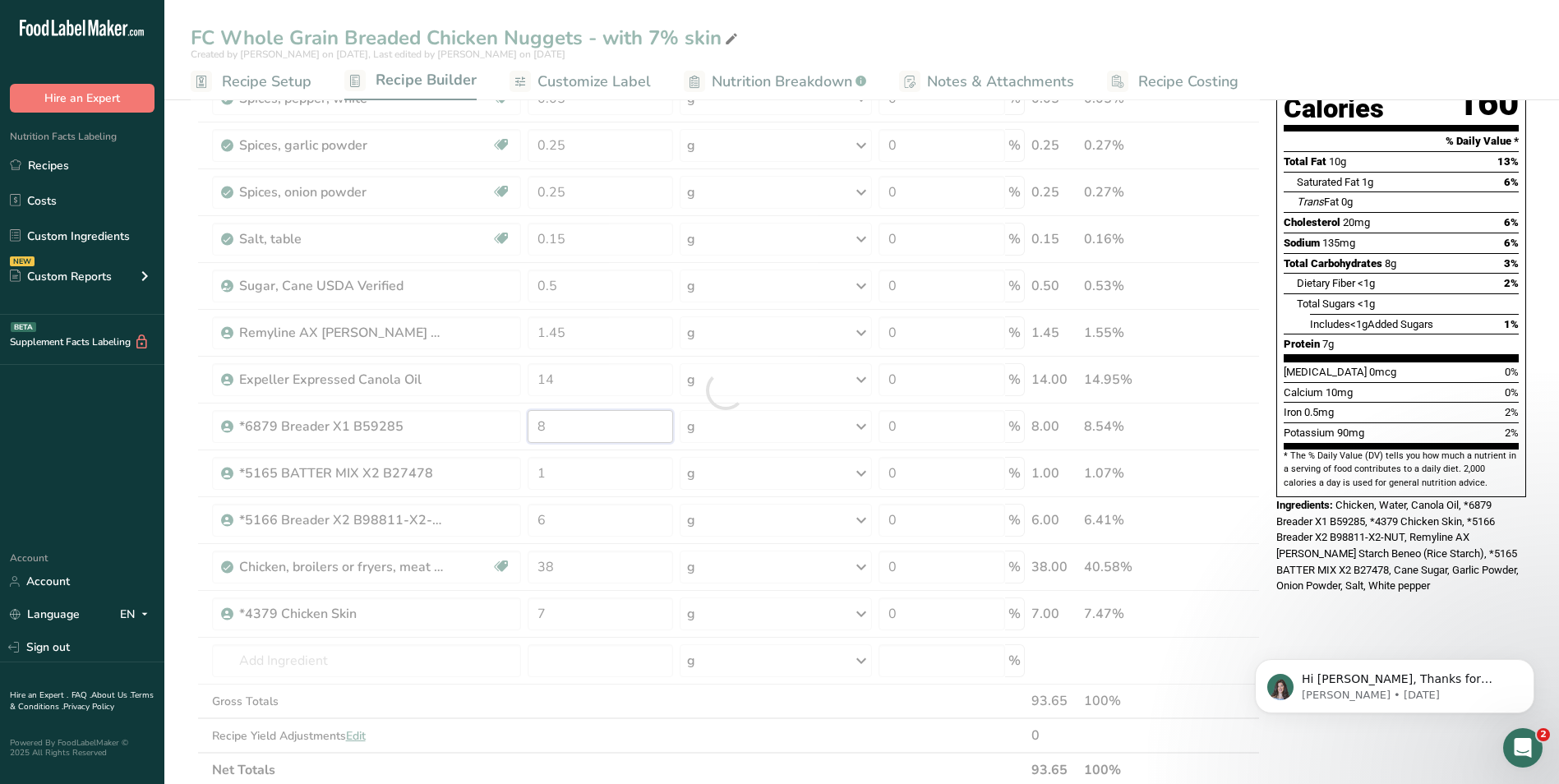
drag, startPoint x: 548, startPoint y: 421, endPoint x: 532, endPoint y: 421, distance: 16.0
click at [532, 421] on div "Ingredient * Amount * Unit * Waste * .a-a{fill:#347362;}.b-a{fill:#fff;} Grams …" at bounding box center [725, 390] width 1070 height 794
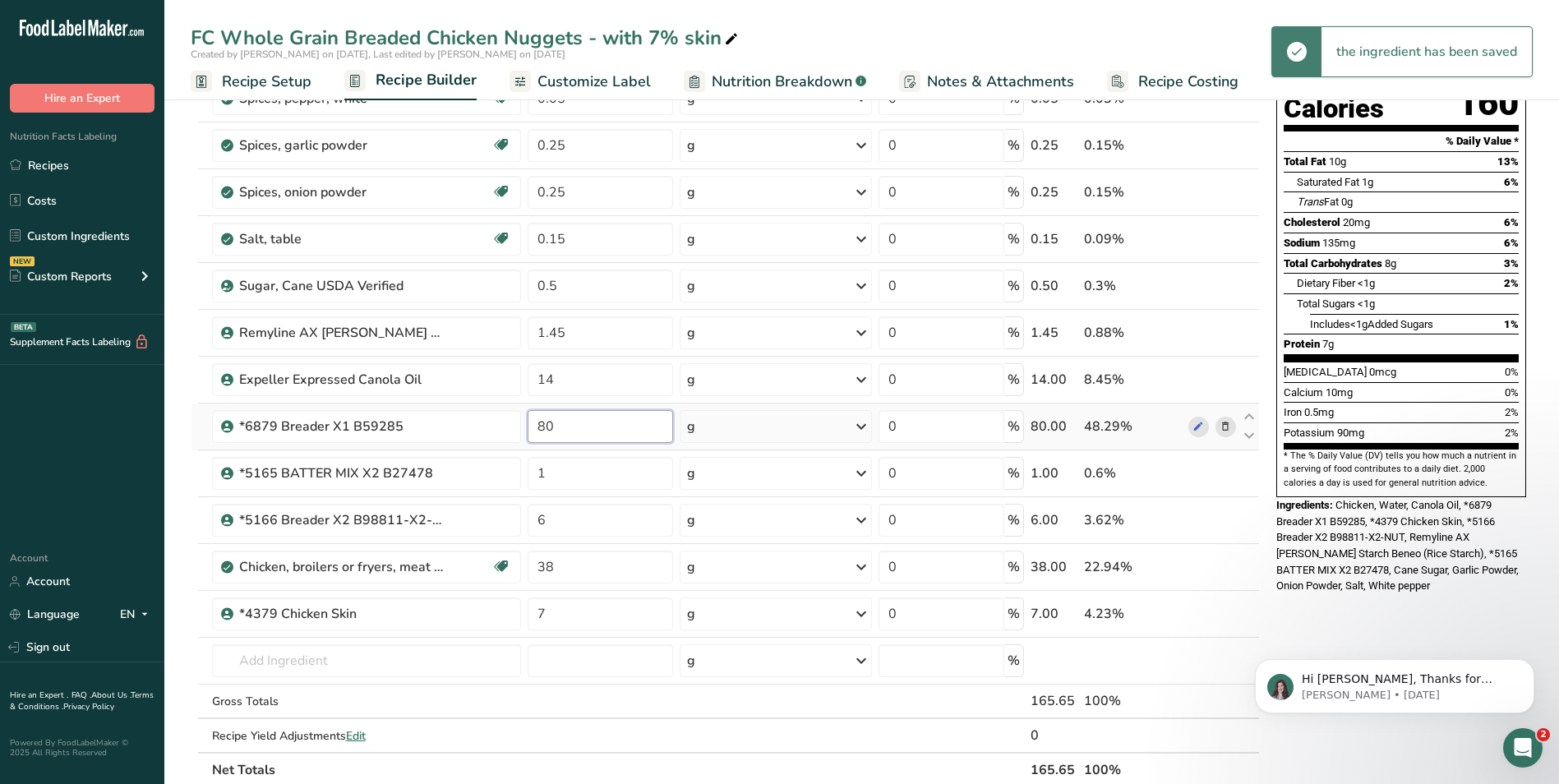
type input "8"
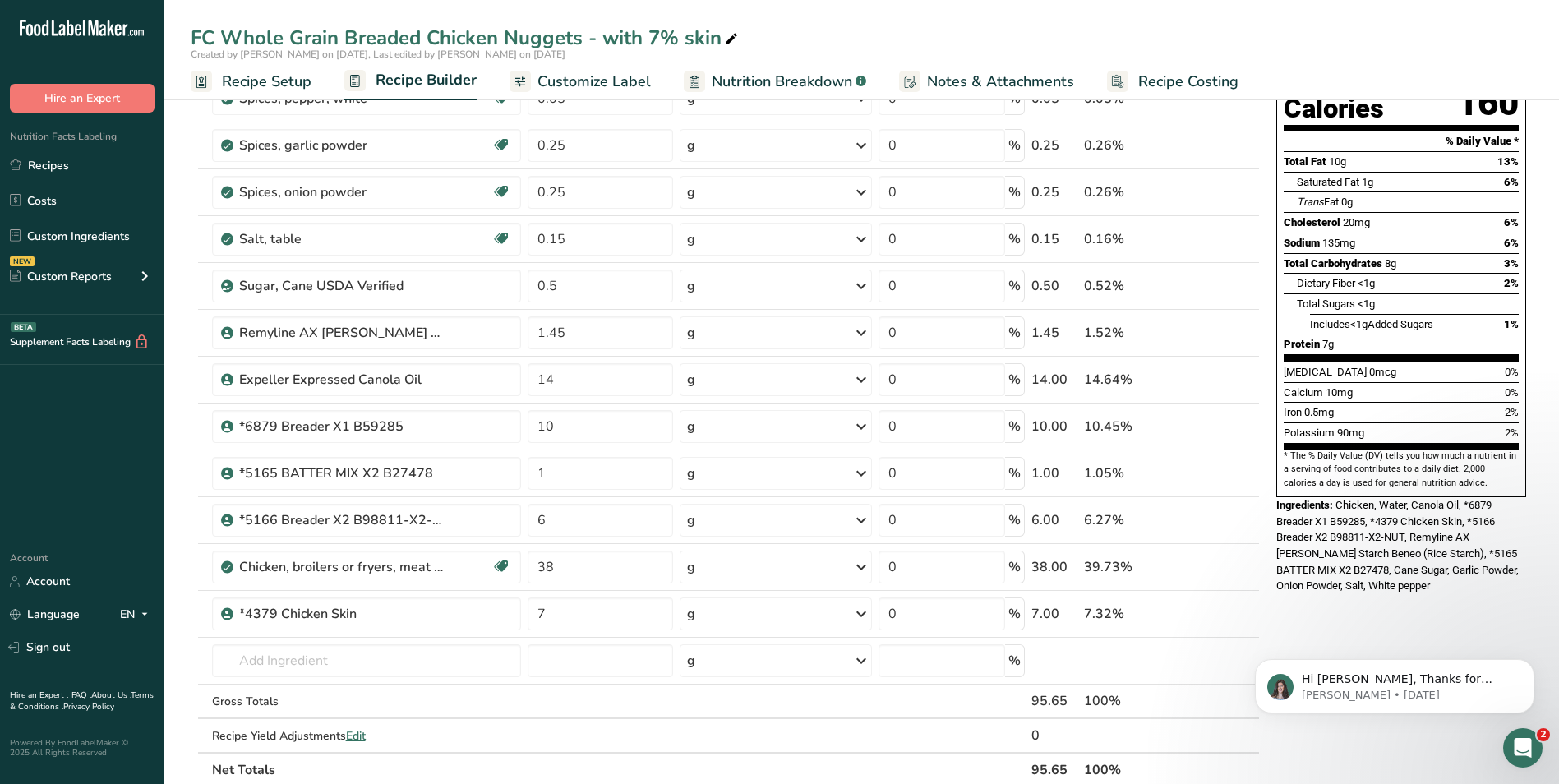
click at [1382, 583] on div "Hi [PERSON_NAME], Thanks for supporting us with a G2 review! If you’ve submitte…" at bounding box center [1395, 610] width 302 height 206
drag, startPoint x: 554, startPoint y: 423, endPoint x: 534, endPoint y: 425, distance: 20.1
click at [534, 425] on input "10" at bounding box center [600, 426] width 146 height 33
type input "12"
click at [1415, 572] on div "Hi [PERSON_NAME], Thanks for supporting us with a G2 review! If you’ve submitte…" at bounding box center [1395, 610] width 302 height 206
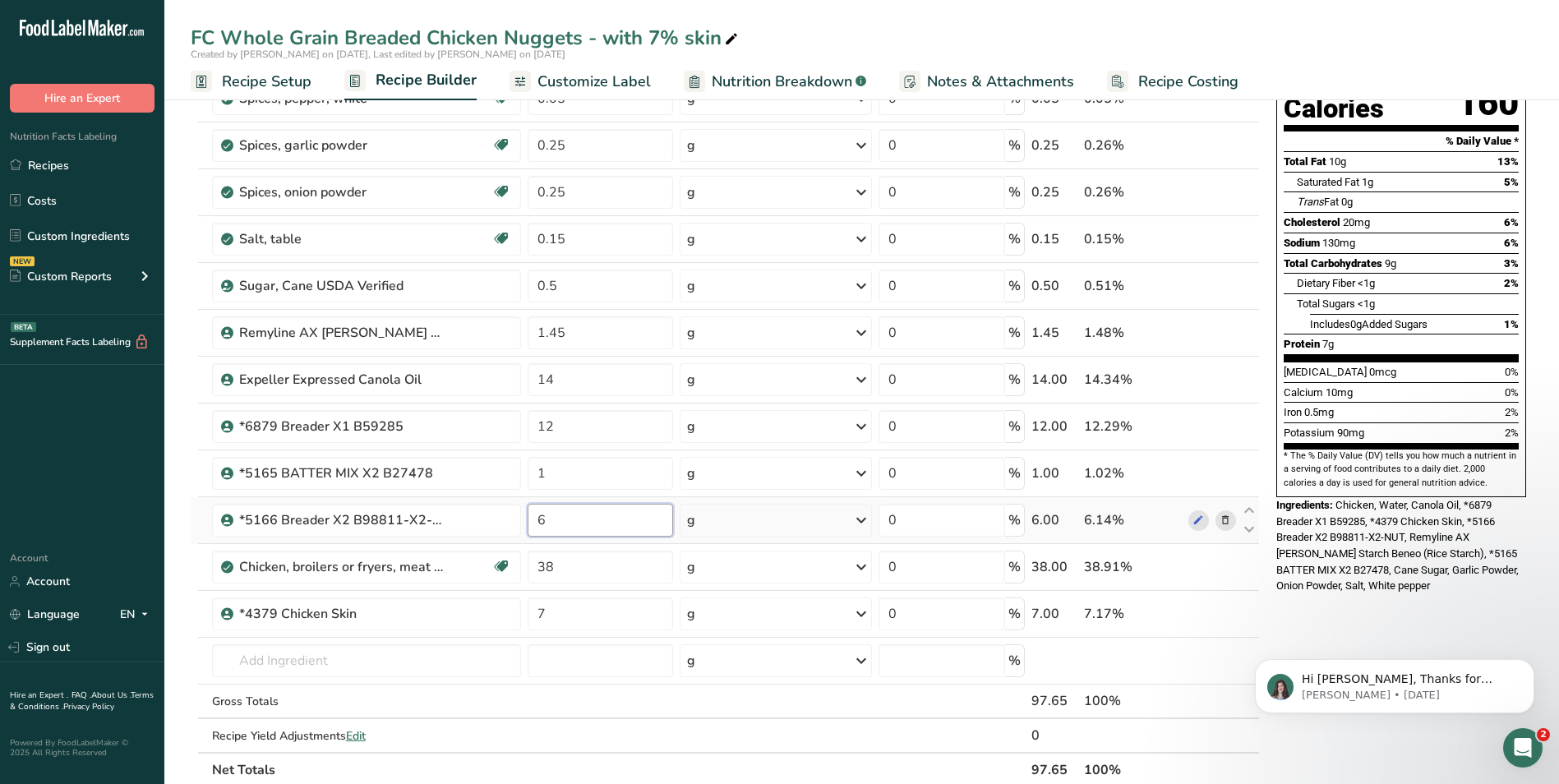
drag, startPoint x: 548, startPoint y: 518, endPoint x: 534, endPoint y: 519, distance: 14.0
click at [534, 519] on input "6" at bounding box center [600, 519] width 146 height 33
type input "8"
click at [1413, 570] on div "Nutrition Facts About 2 Servings Per Container Serving Size 56g Amount Per Serv…" at bounding box center [1402, 268] width 263 height 682
drag, startPoint x: 759, startPoint y: 81, endPoint x: 791, endPoint y: 115, distance: 46.7
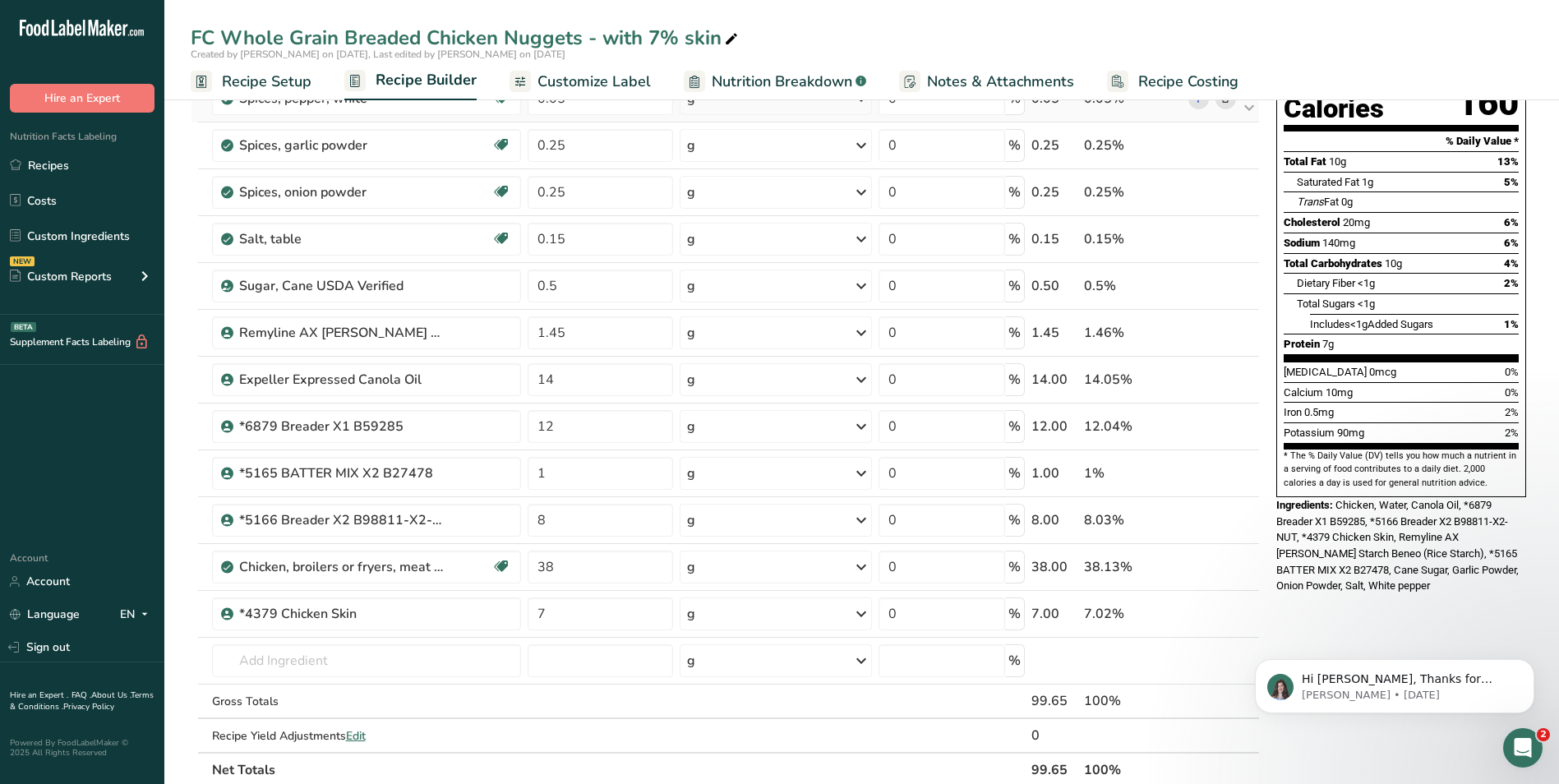
click at [760, 81] on span "Nutrition Breakdown" at bounding box center [782, 81] width 140 height 22
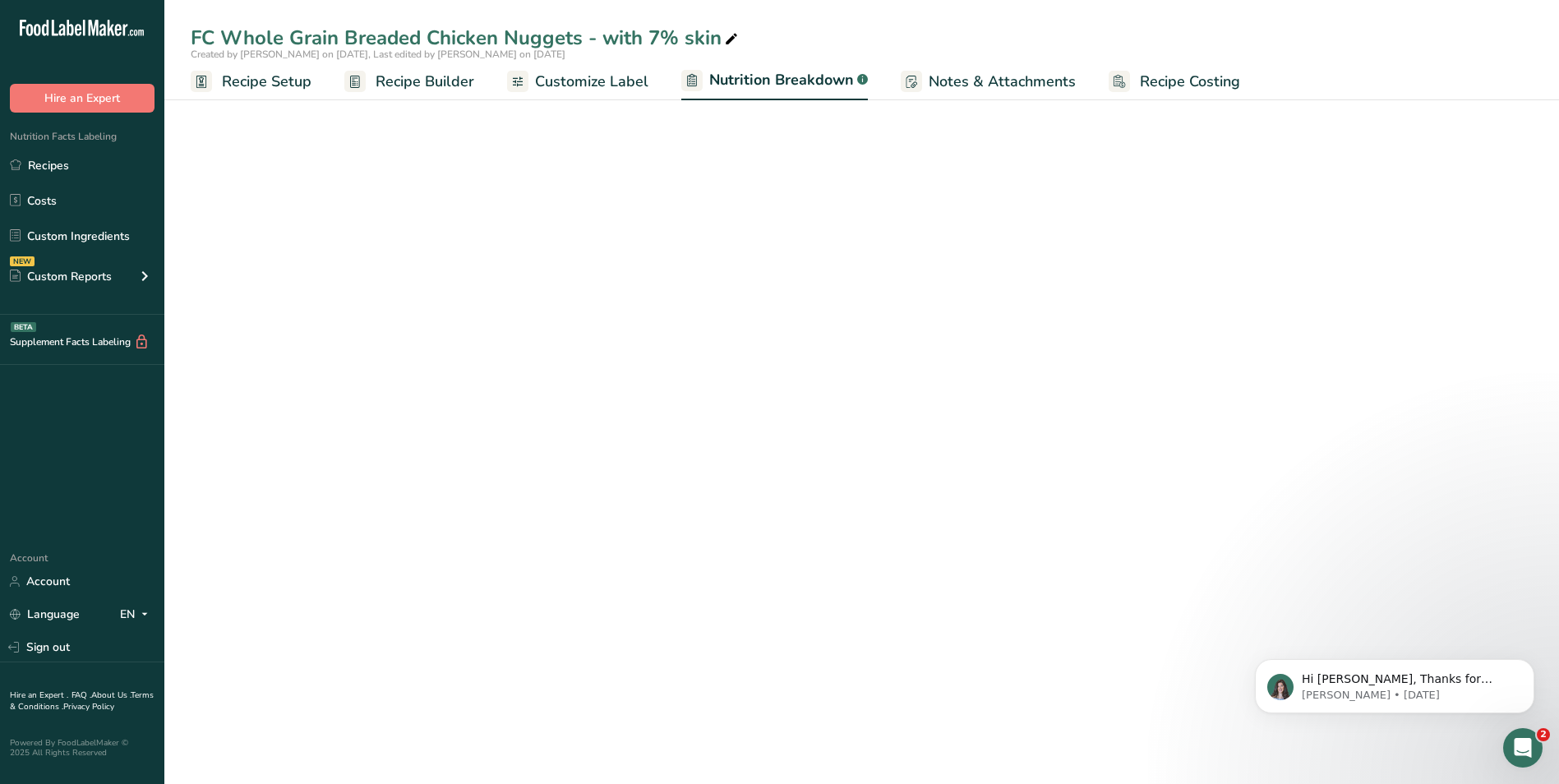
select select "Calories"
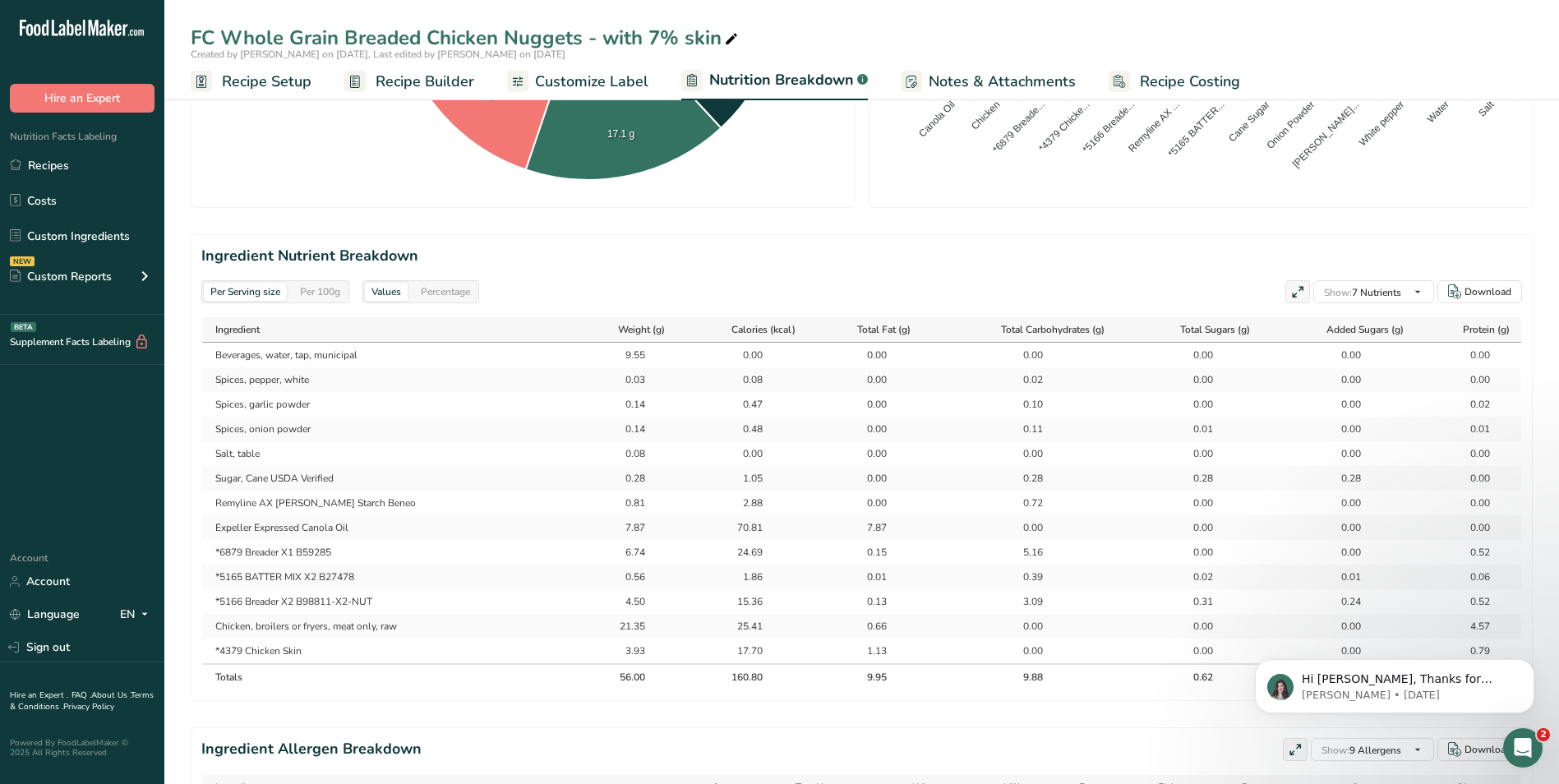
scroll to position [548, 0]
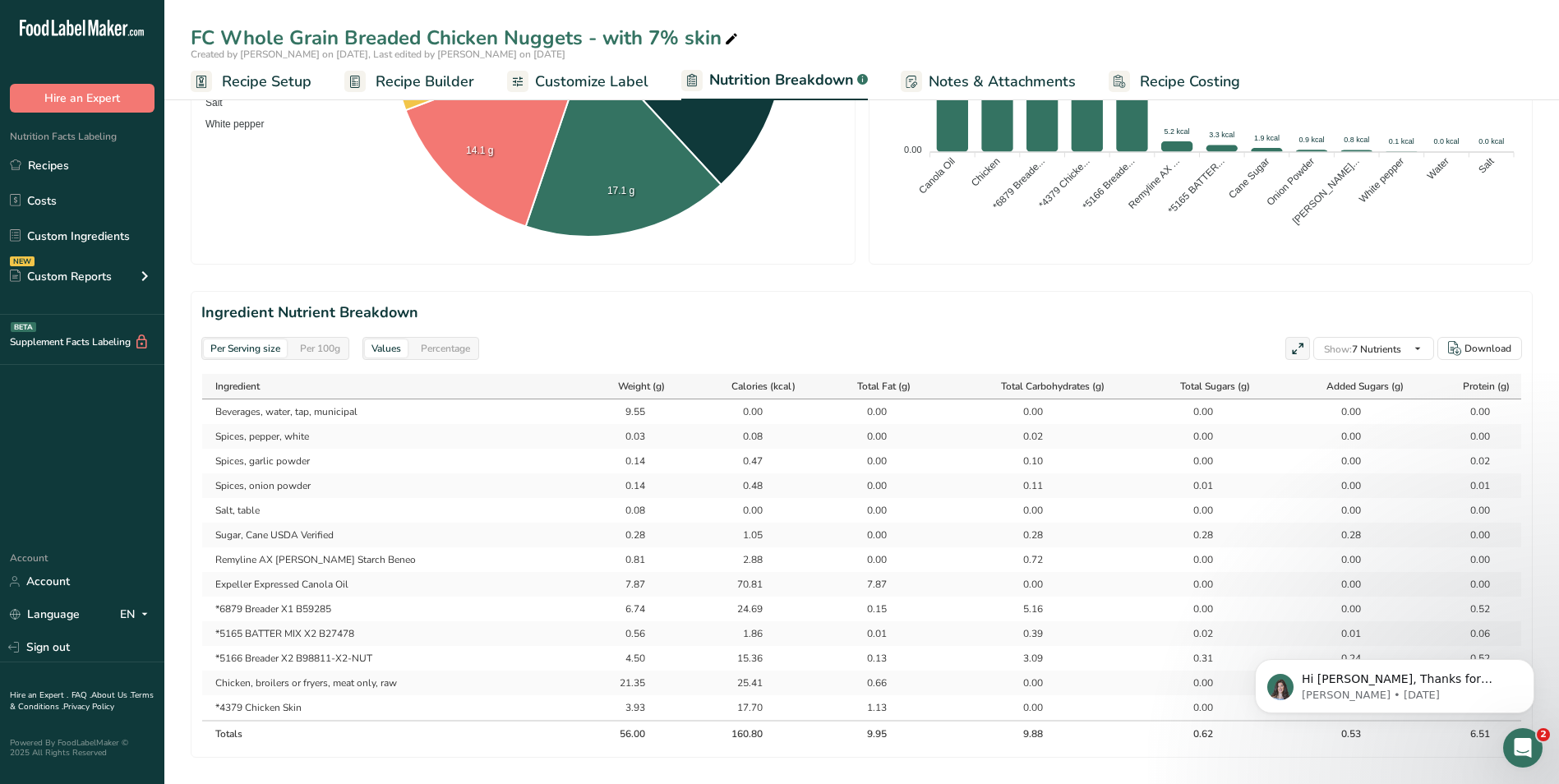
click at [444, 87] on span "Recipe Builder" at bounding box center [425, 81] width 99 height 22
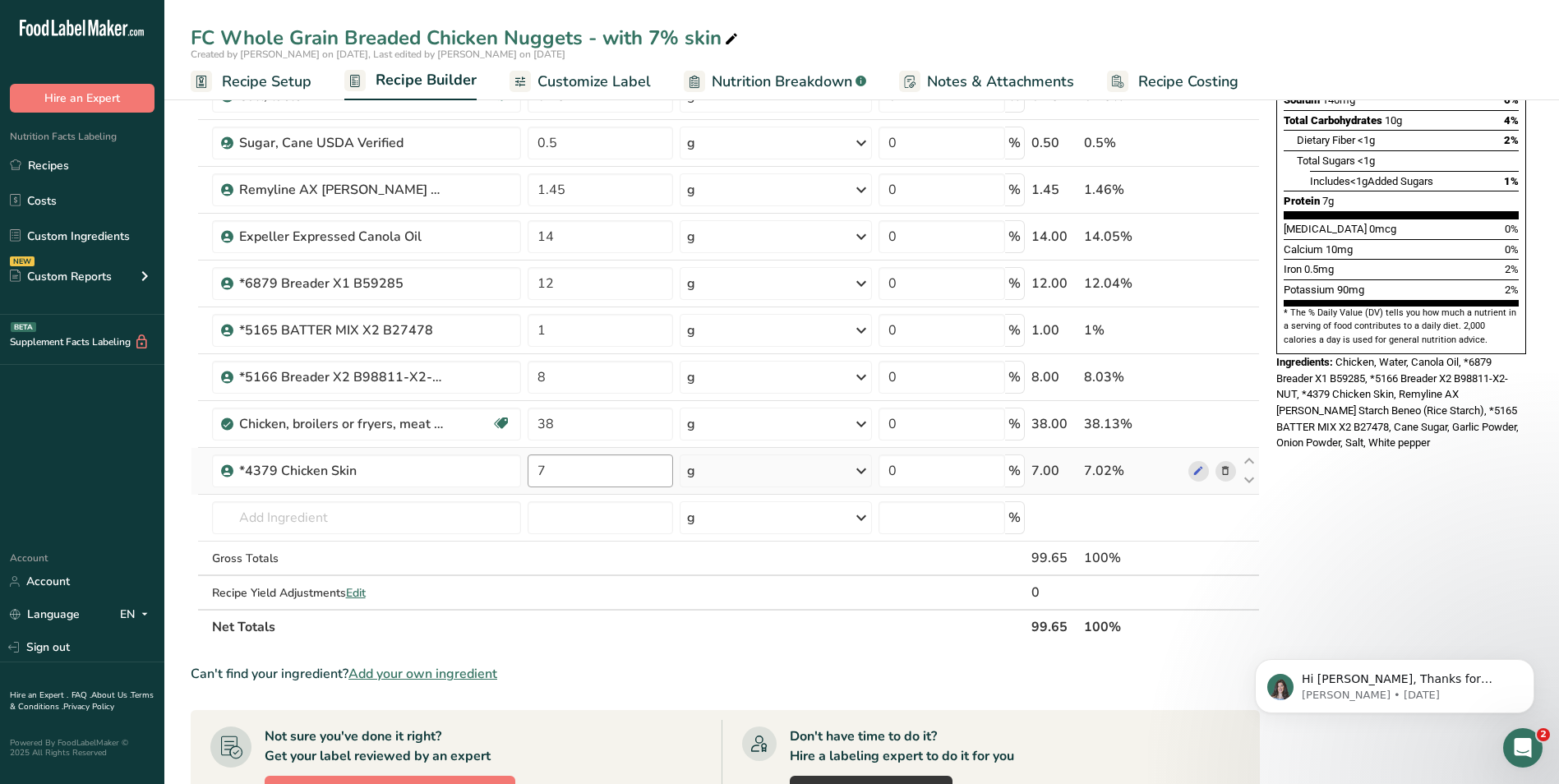
scroll to position [274, 0]
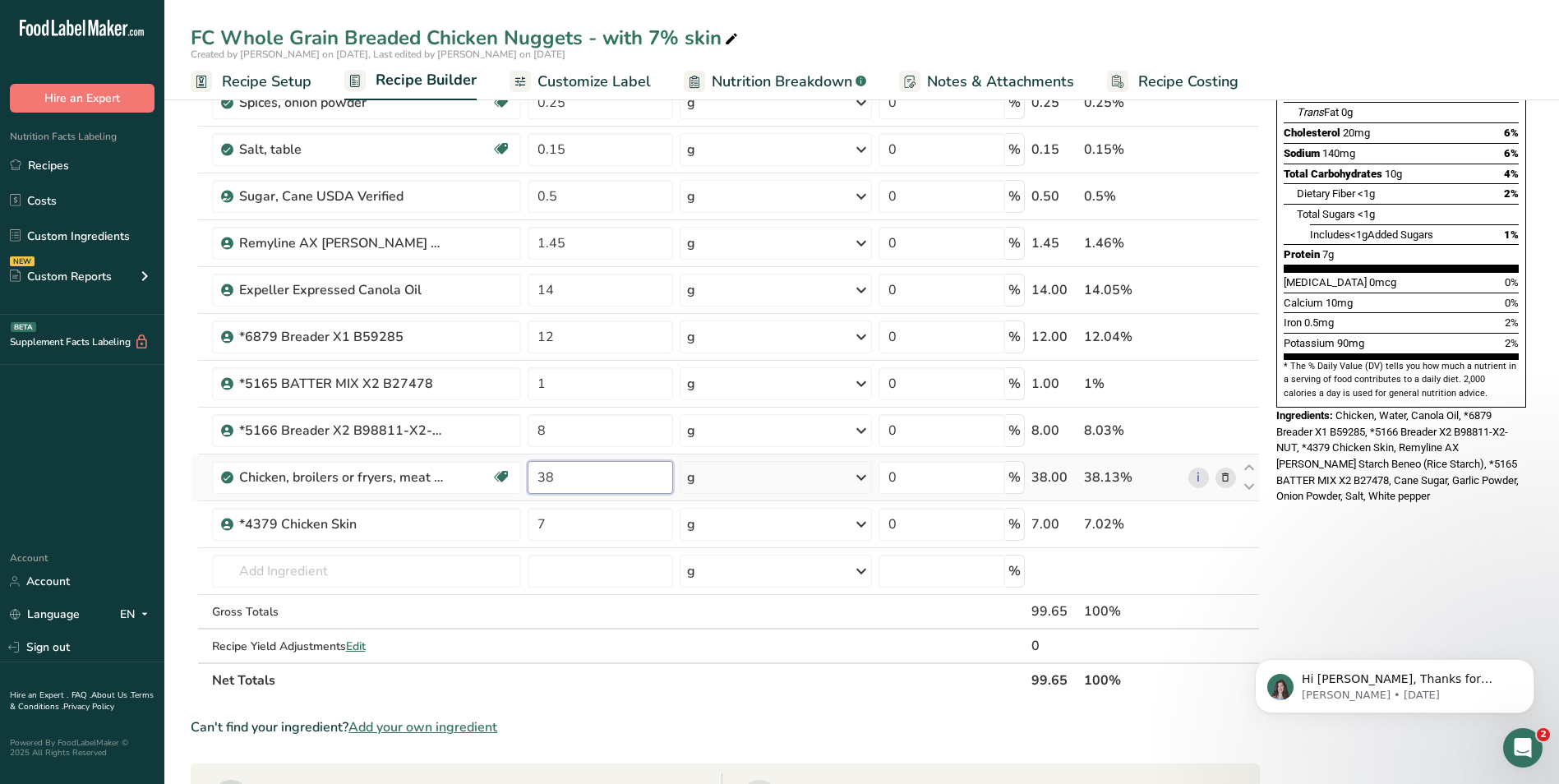
click at [560, 476] on input "38" at bounding box center [600, 477] width 146 height 33
type input "37"
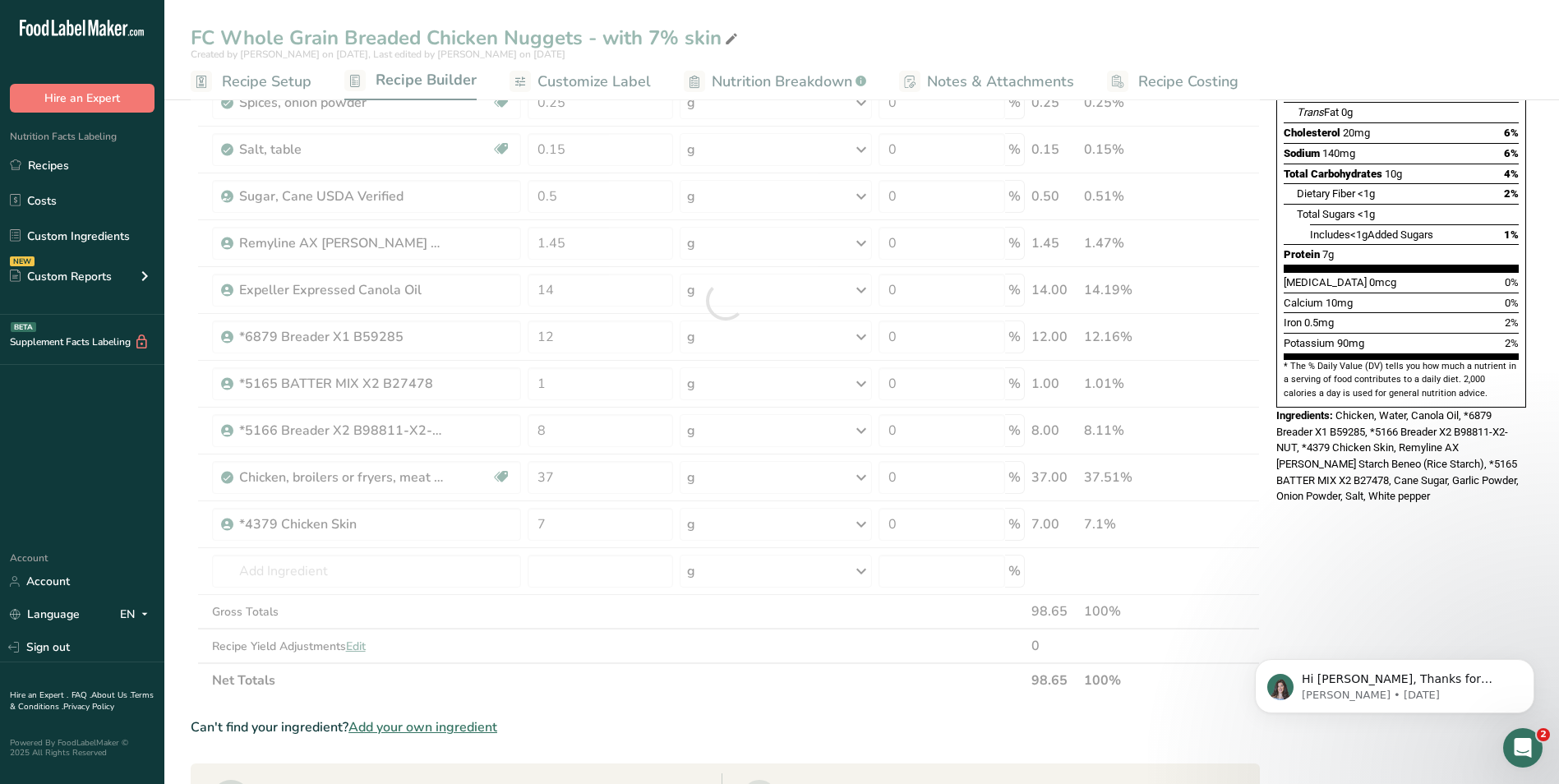
click at [1383, 530] on div "Nutrition Facts About 2 Servings Per Container Serving Size 56g Amount Per Serv…" at bounding box center [1402, 559] width 263 height 1441
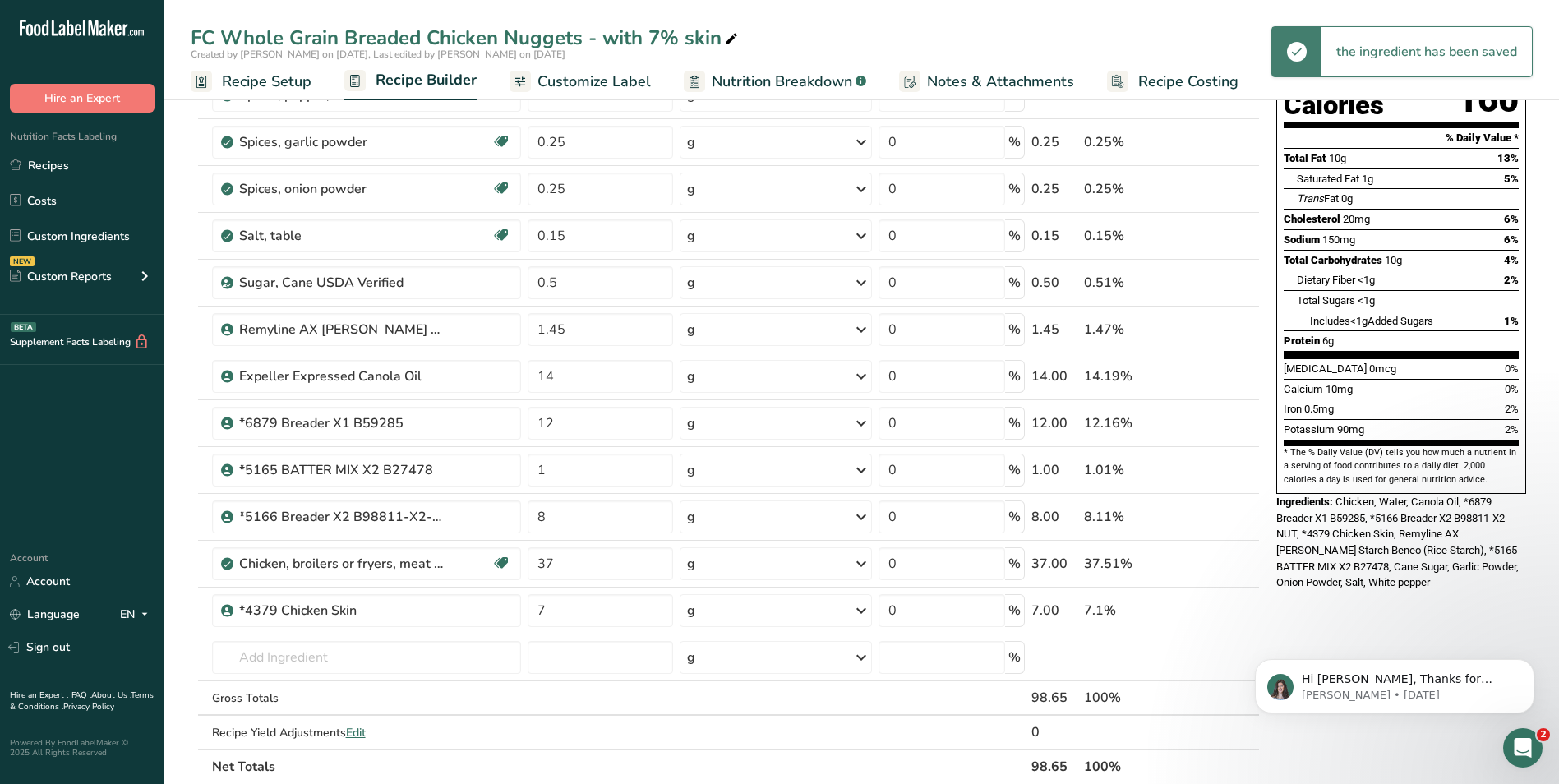
scroll to position [137, 0]
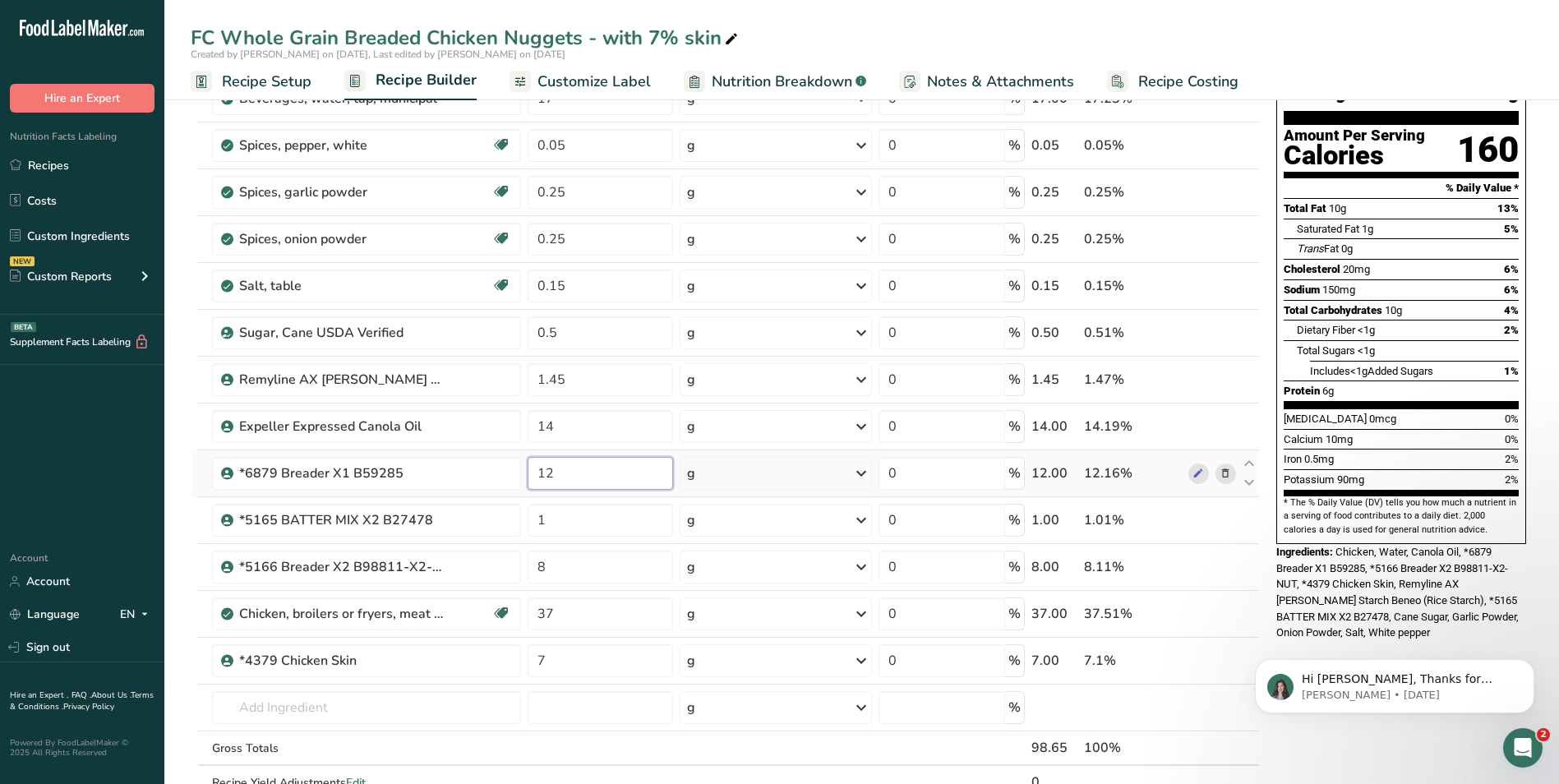
drag, startPoint x: 555, startPoint y: 471, endPoint x: 546, endPoint y: 472, distance: 9.1
click at [546, 472] on input "12" at bounding box center [600, 472] width 146 height 33
click at [1401, 622] on div "Hi [PERSON_NAME], Thanks for supporting us with a G2 review! If you’ve submitte…" at bounding box center [1395, 610] width 302 height 206
click at [552, 473] on input "14" at bounding box center [600, 472] width 146 height 33
type input "13"
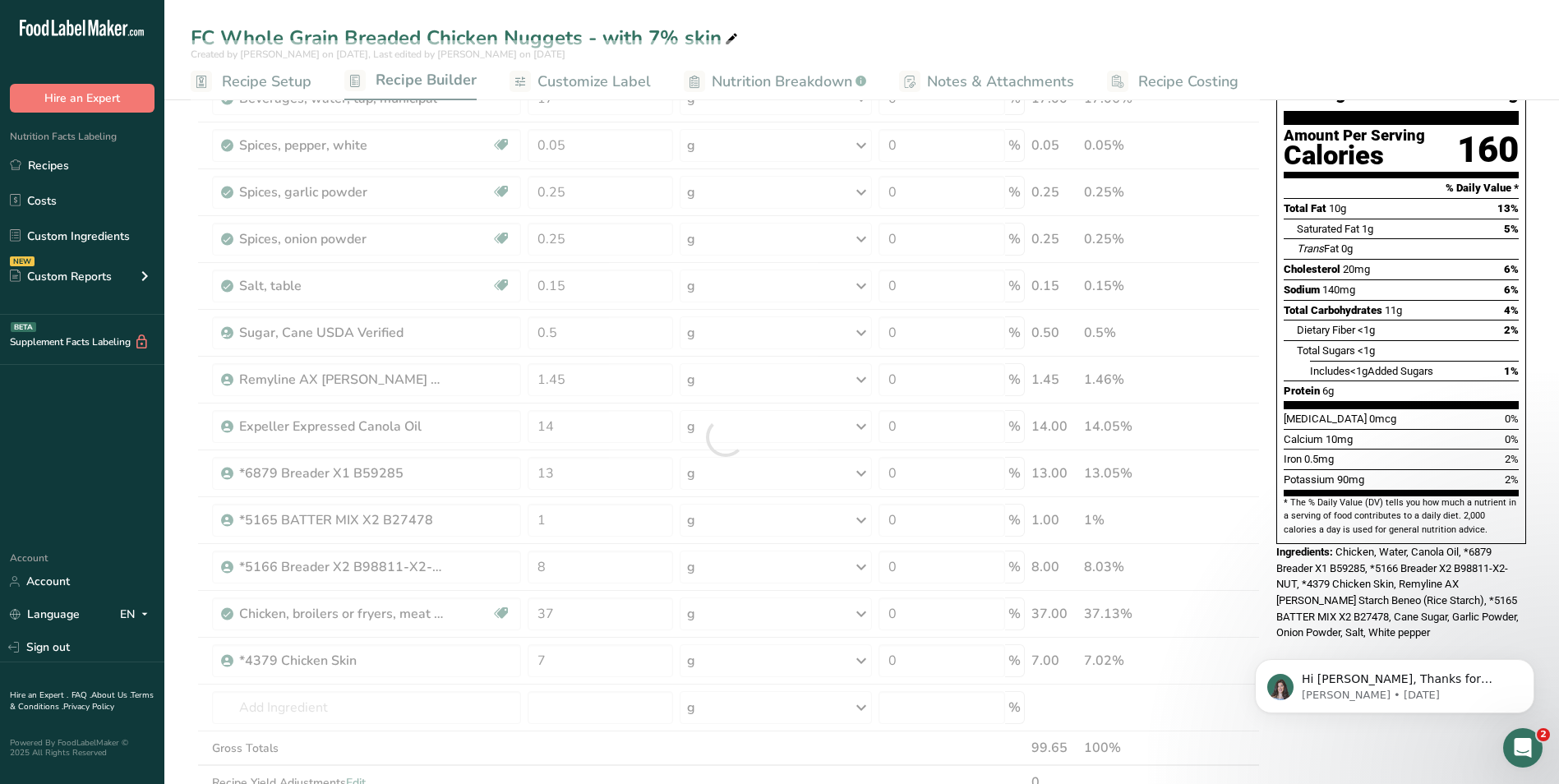
click at [1425, 610] on div "Hi [PERSON_NAME], Thanks for supporting us with a G2 review! If you’ve submitte…" at bounding box center [1395, 610] width 302 height 206
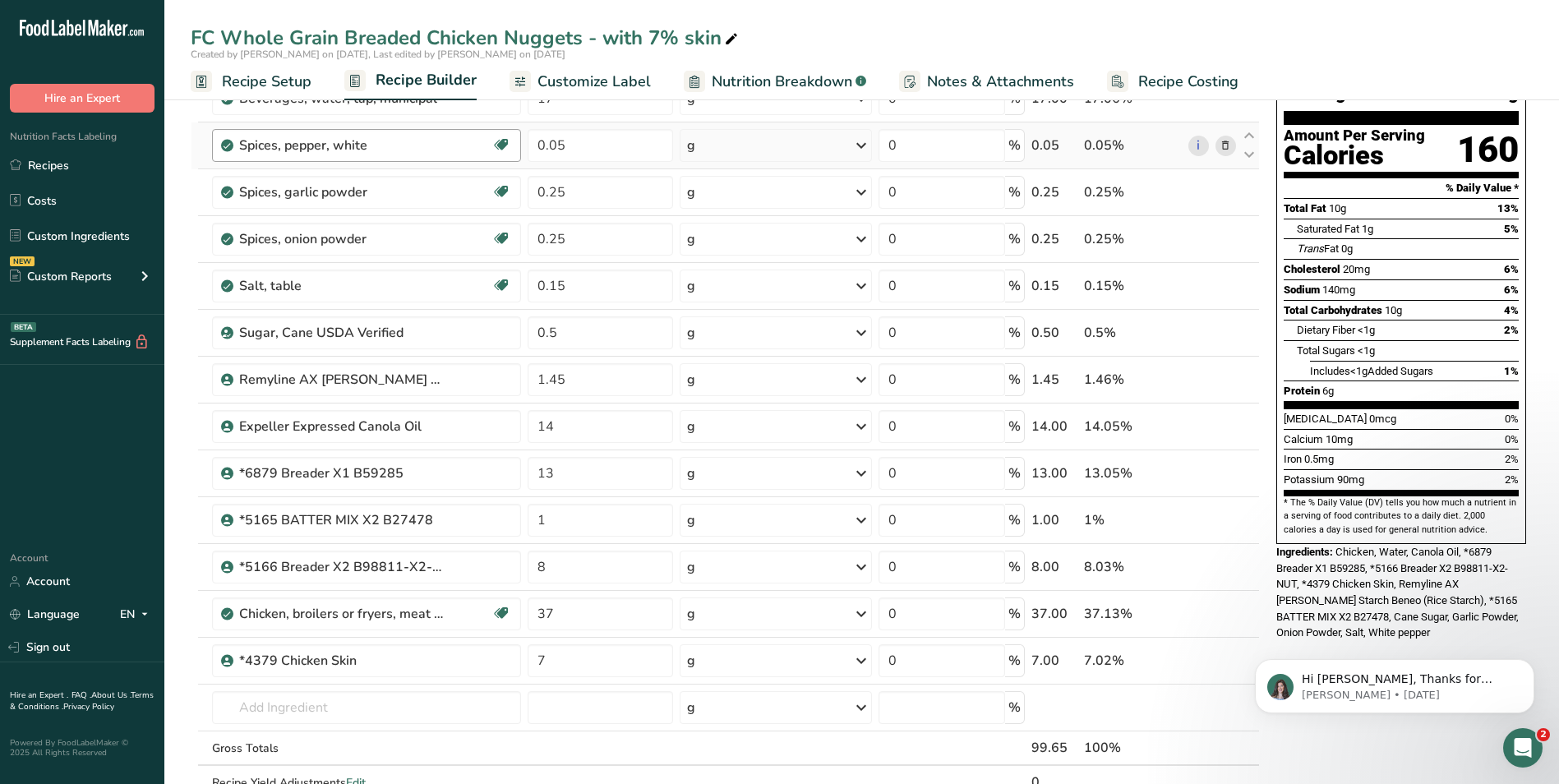
drag, startPoint x: 267, startPoint y: 85, endPoint x: 334, endPoint y: 140, distance: 86.7
click at [267, 85] on span "Recipe Setup" at bounding box center [266, 81] width 89 height 22
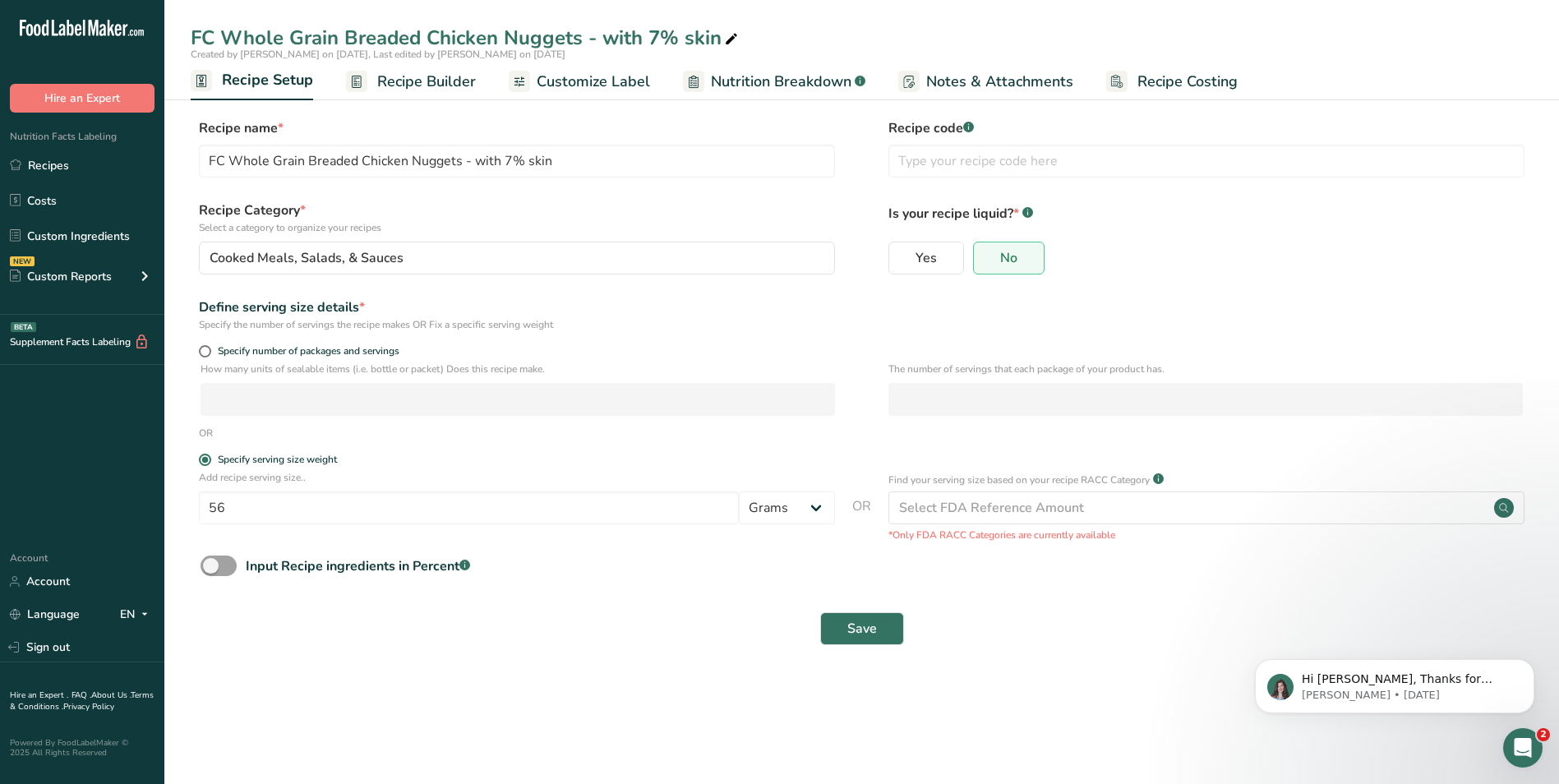
click at [598, 83] on span "Customize Label" at bounding box center [594, 81] width 113 height 22
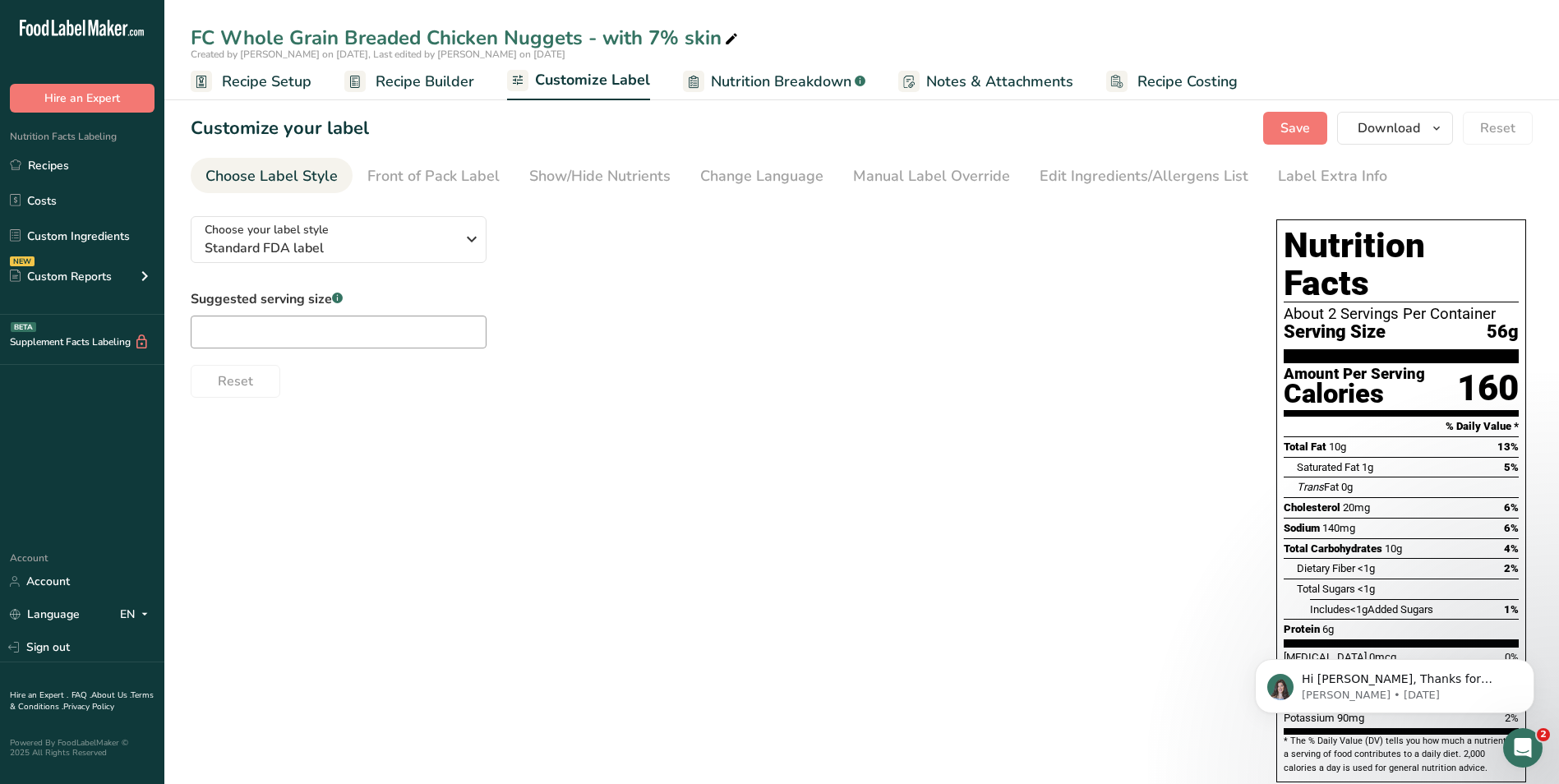
click at [1011, 78] on span "Notes & Attachments" at bounding box center [1000, 81] width 148 height 22
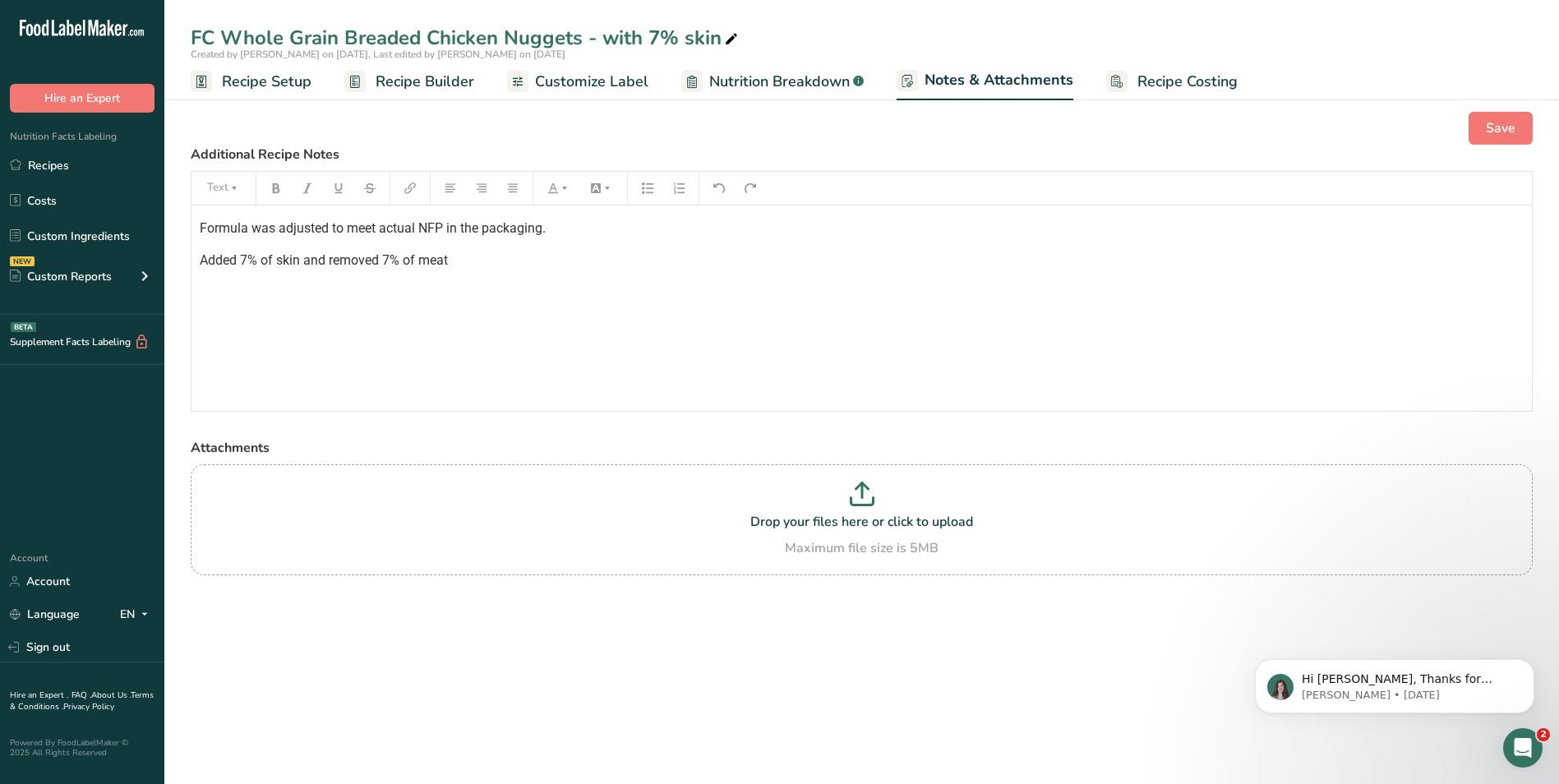
click at [214, 279] on div "Formula was adjusted to meet actual NFP in the packaging. Added 7% of skin and …" at bounding box center [862, 308] width 1341 height 206
click at [458, 265] on p "Added 7% of skin and removed 7% of meat" at bounding box center [861, 260] width 1324 height 19
click at [1498, 130] on span "Save" at bounding box center [1502, 128] width 30 height 19
click at [277, 81] on span "Recipe Setup" at bounding box center [266, 81] width 89 height 22
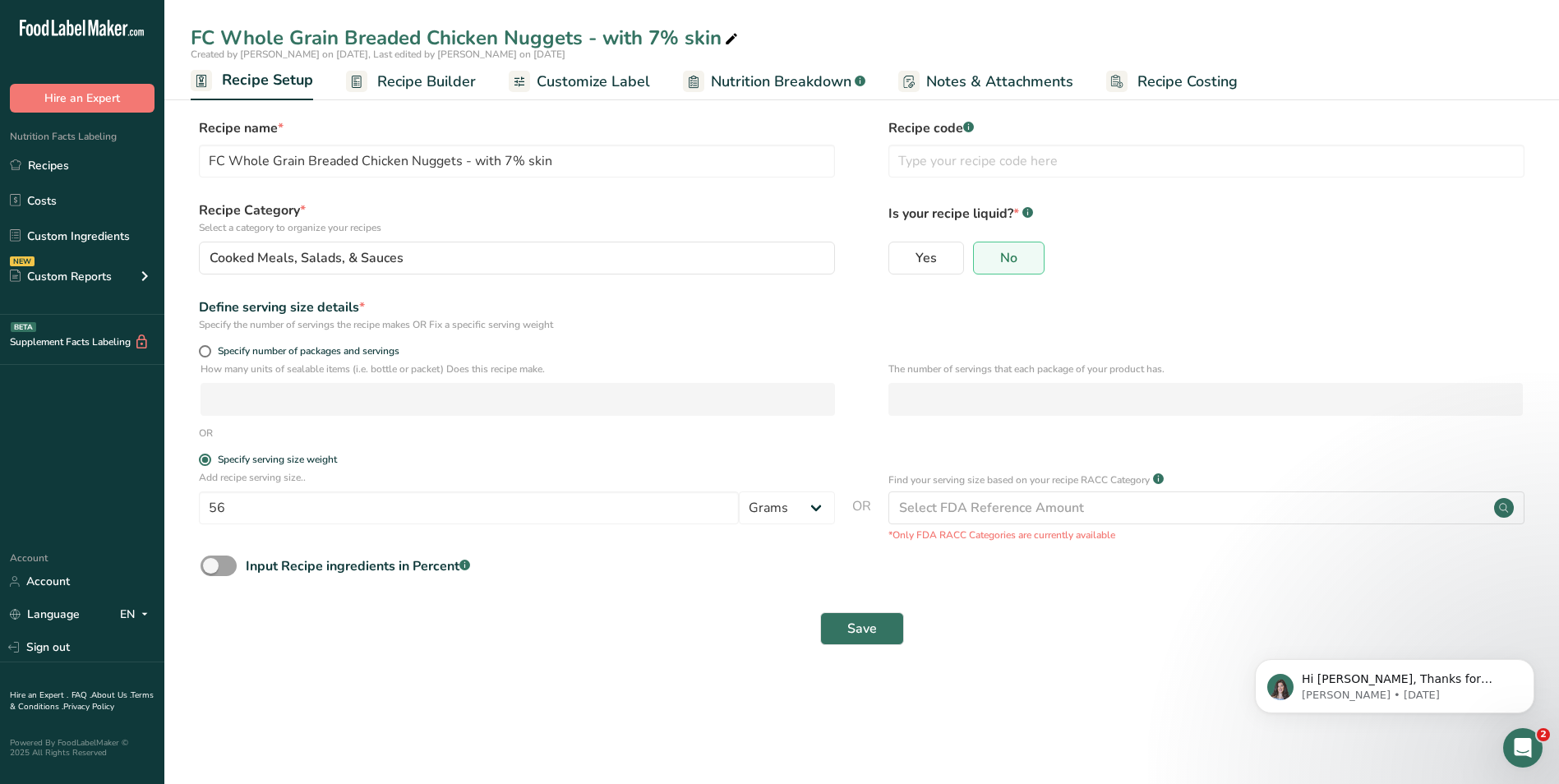
click at [420, 85] on span "Recipe Builder" at bounding box center [427, 81] width 99 height 22
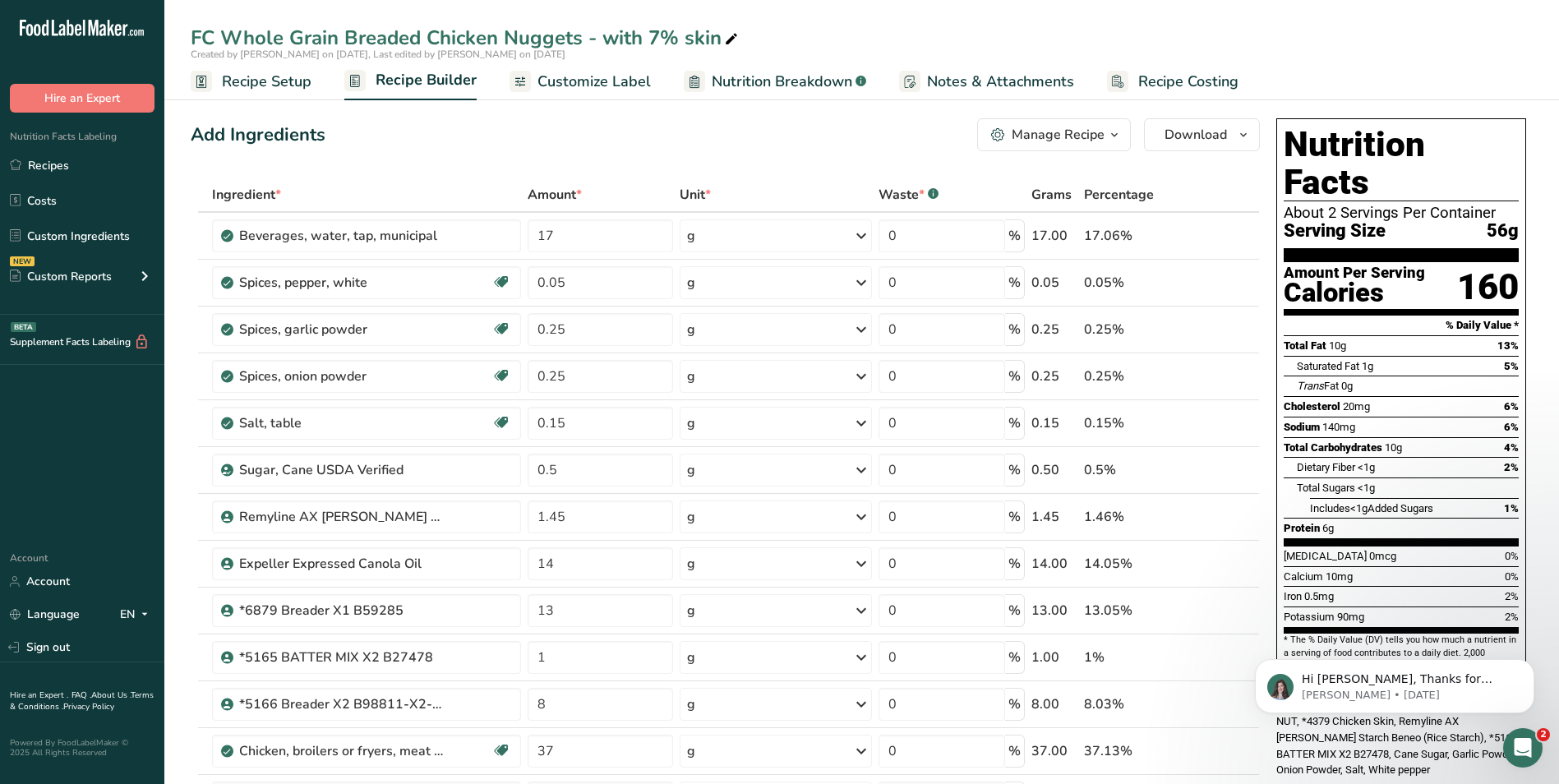
click at [757, 87] on span "Nutrition Breakdown" at bounding box center [782, 81] width 140 height 22
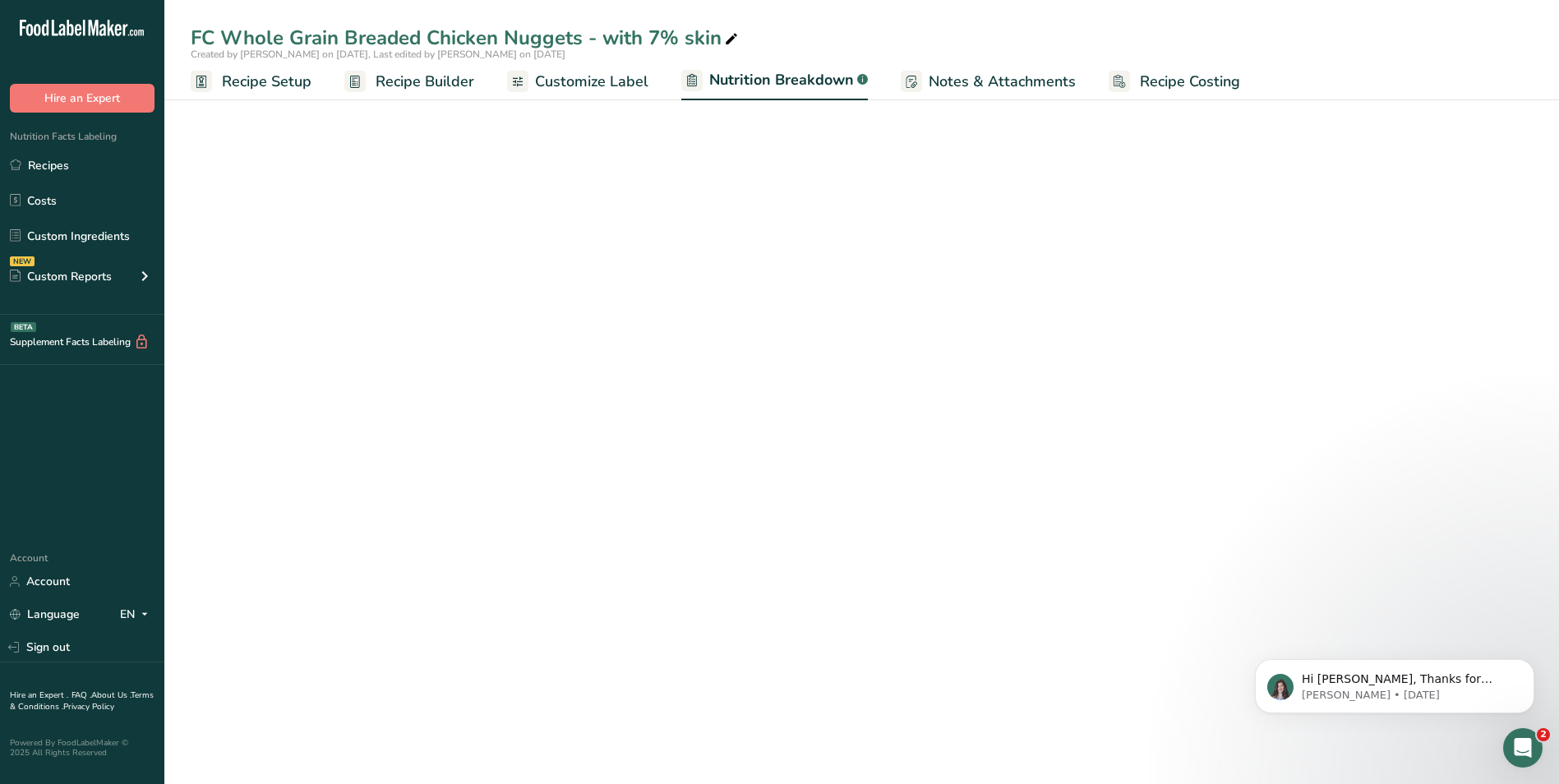
select select "Calories"
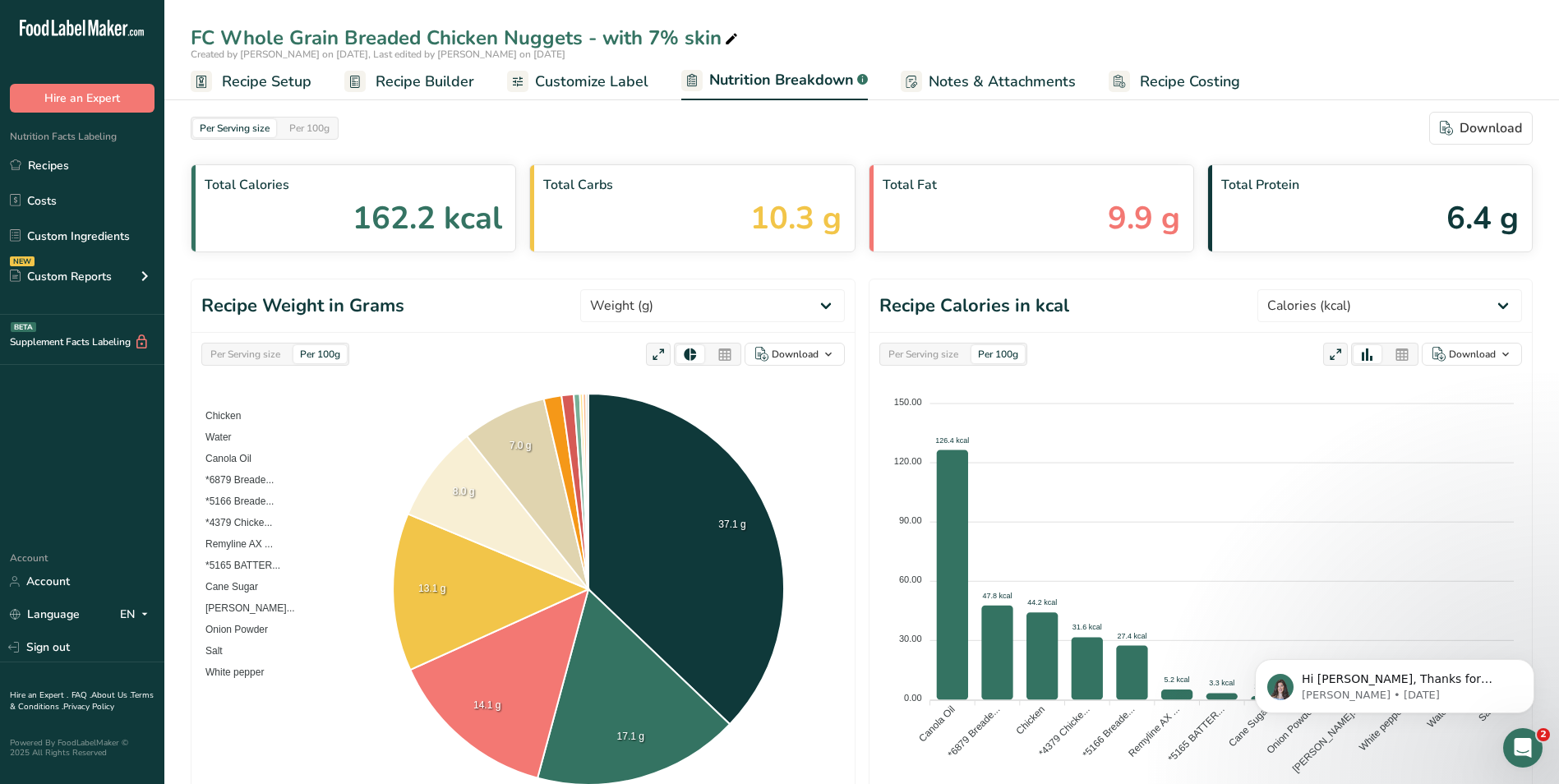
click at [579, 83] on span "Customize Label" at bounding box center [592, 81] width 113 height 22
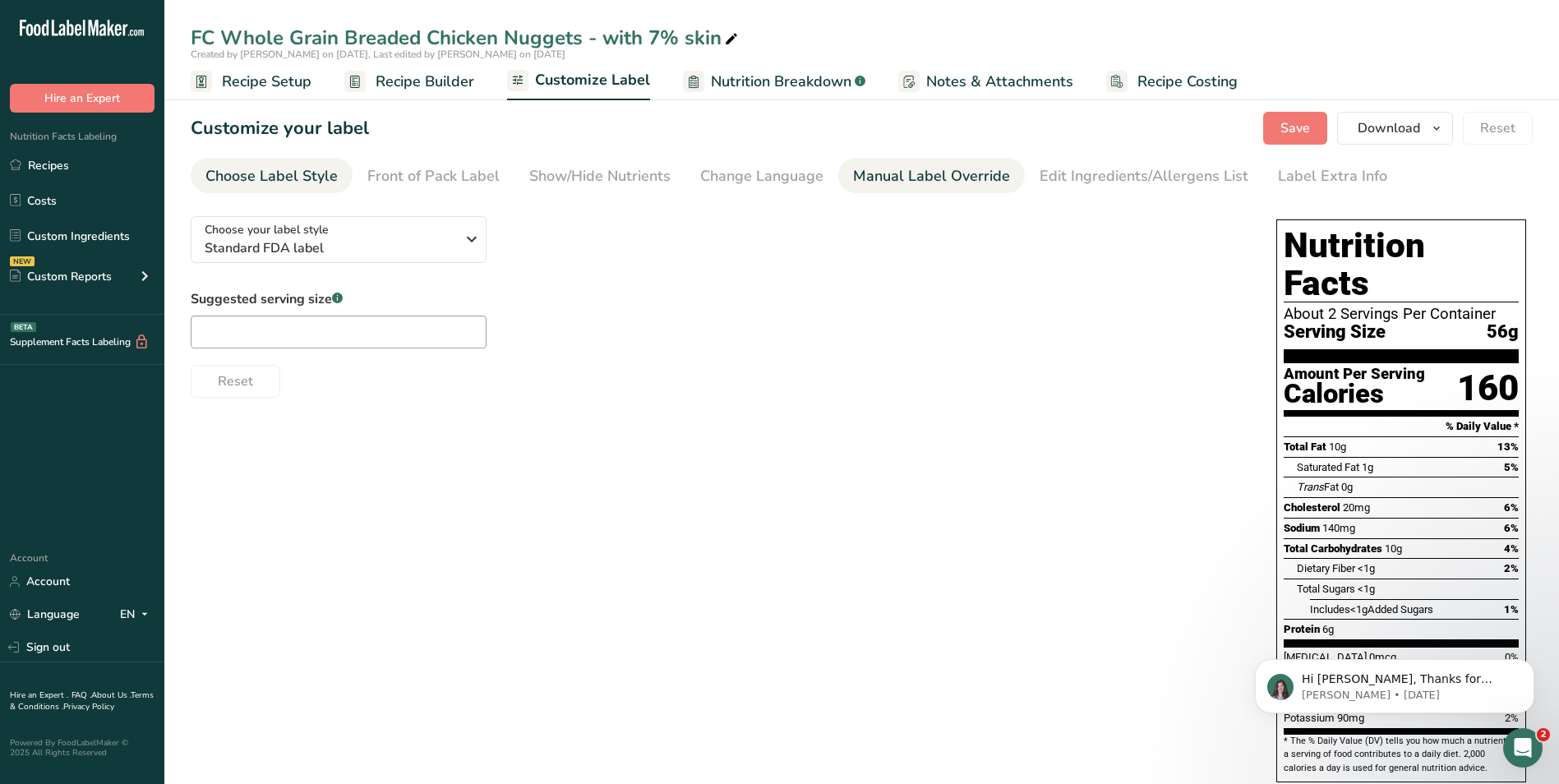
click at [909, 184] on div "Manual Label Override" at bounding box center [932, 176] width 157 height 22
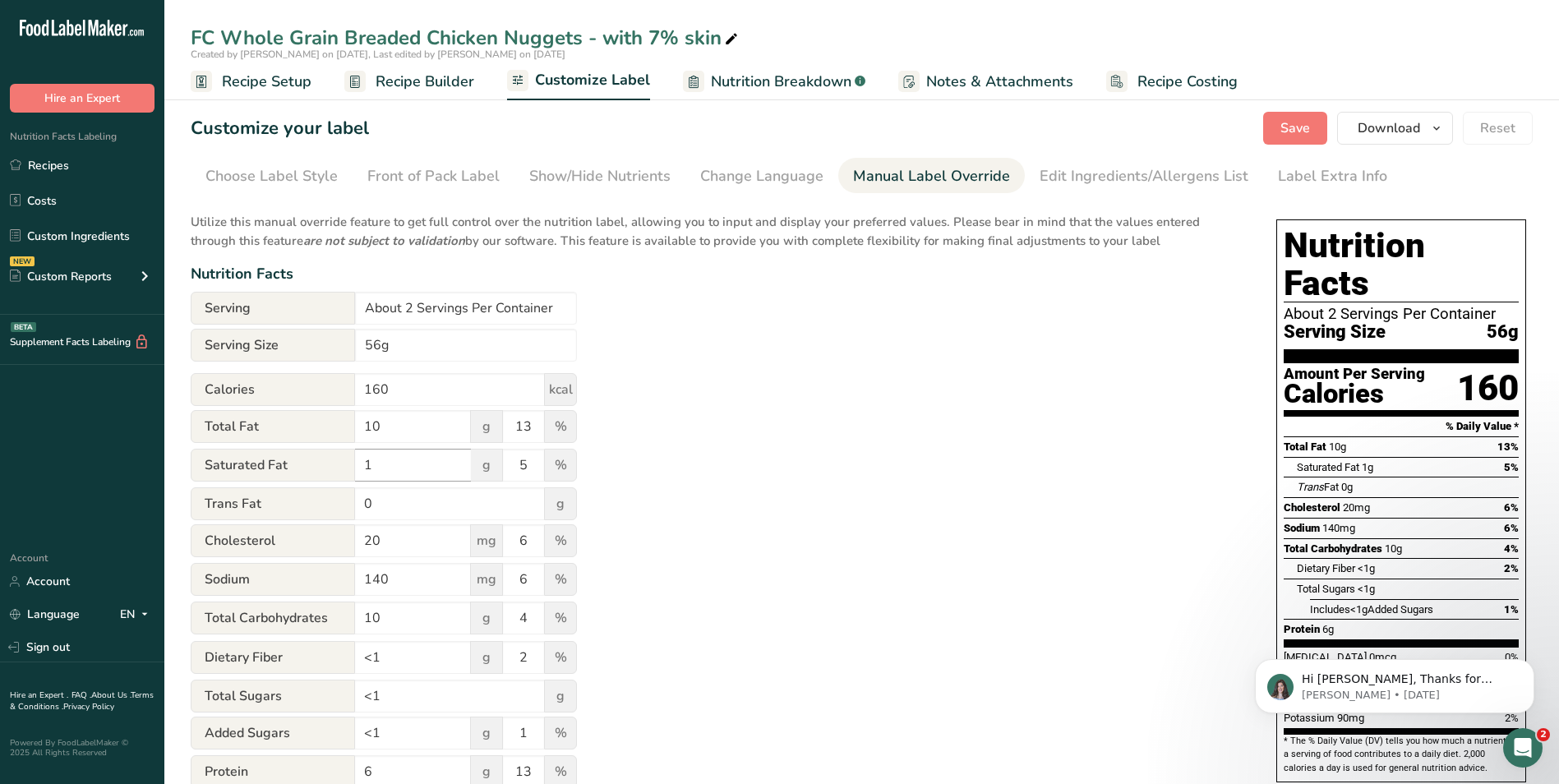
scroll to position [137, 0]
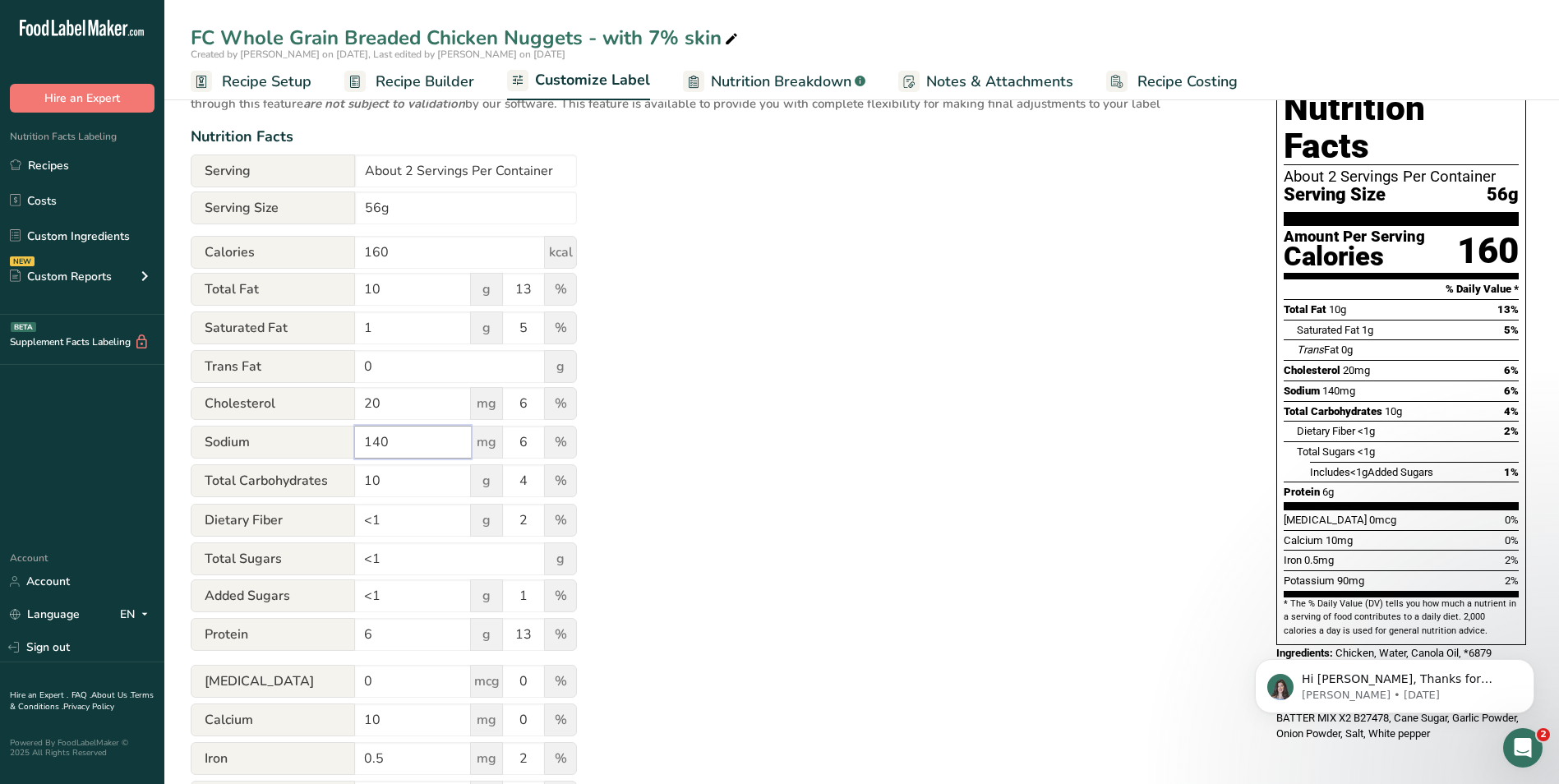
drag, startPoint x: 407, startPoint y: 446, endPoint x: 354, endPoint y: 446, distance: 53.0
click at [354, 446] on div "Sodium 140 mg 6 %" at bounding box center [383, 442] width 386 height 34
type input "160"
drag, startPoint x: 395, startPoint y: 408, endPoint x: 354, endPoint y: 401, distance: 41.6
click at [357, 401] on input "20" at bounding box center [412, 403] width 116 height 33
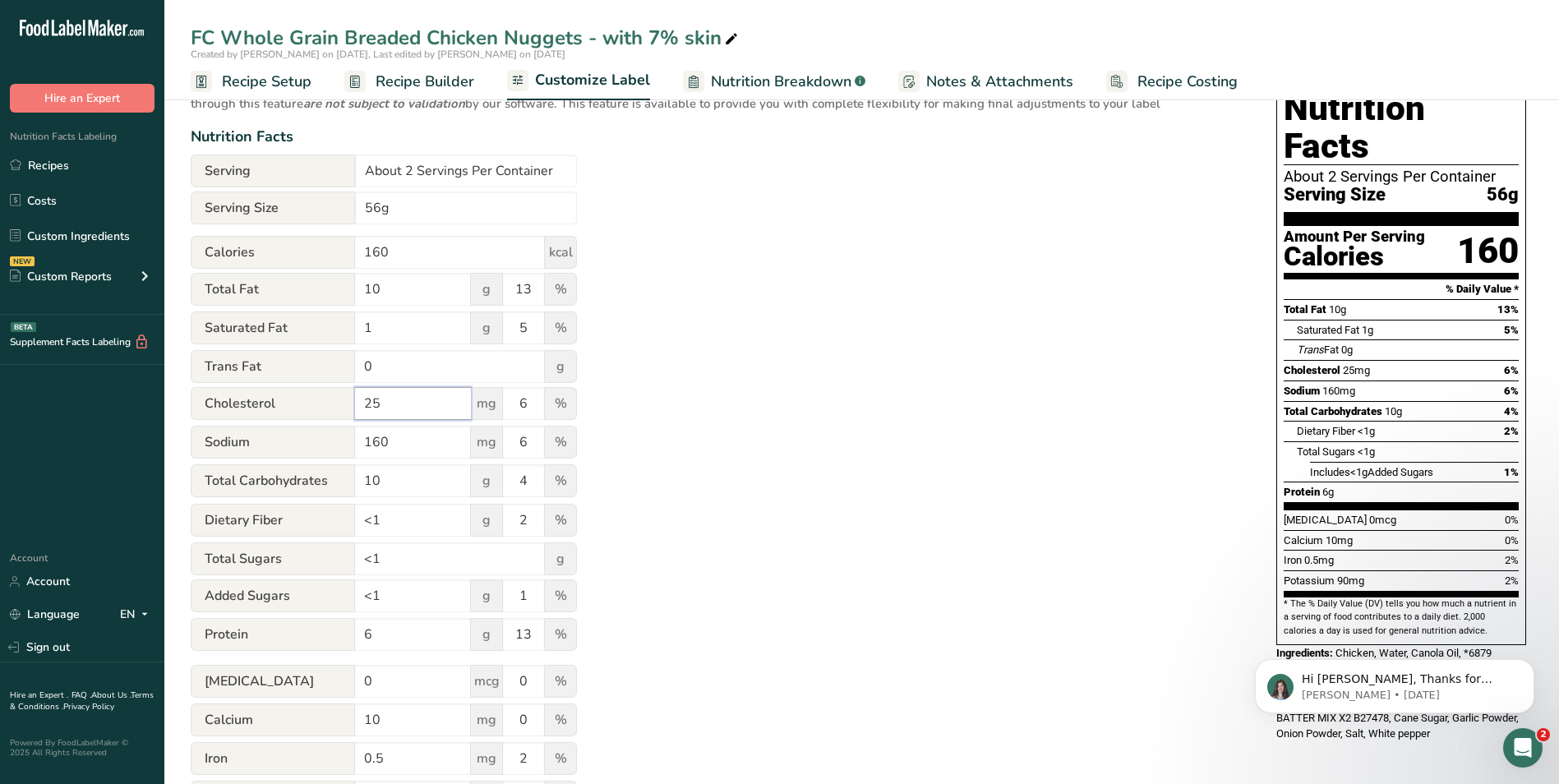
type input "25"
click at [849, 432] on div "Utilize this manual override feature to get full control over the nutrition lab…" at bounding box center [717, 458] width 1053 height 787
click at [1047, 373] on div "Utilize this manual override feature to get full control over the nutrition lab…" at bounding box center [717, 458] width 1053 height 787
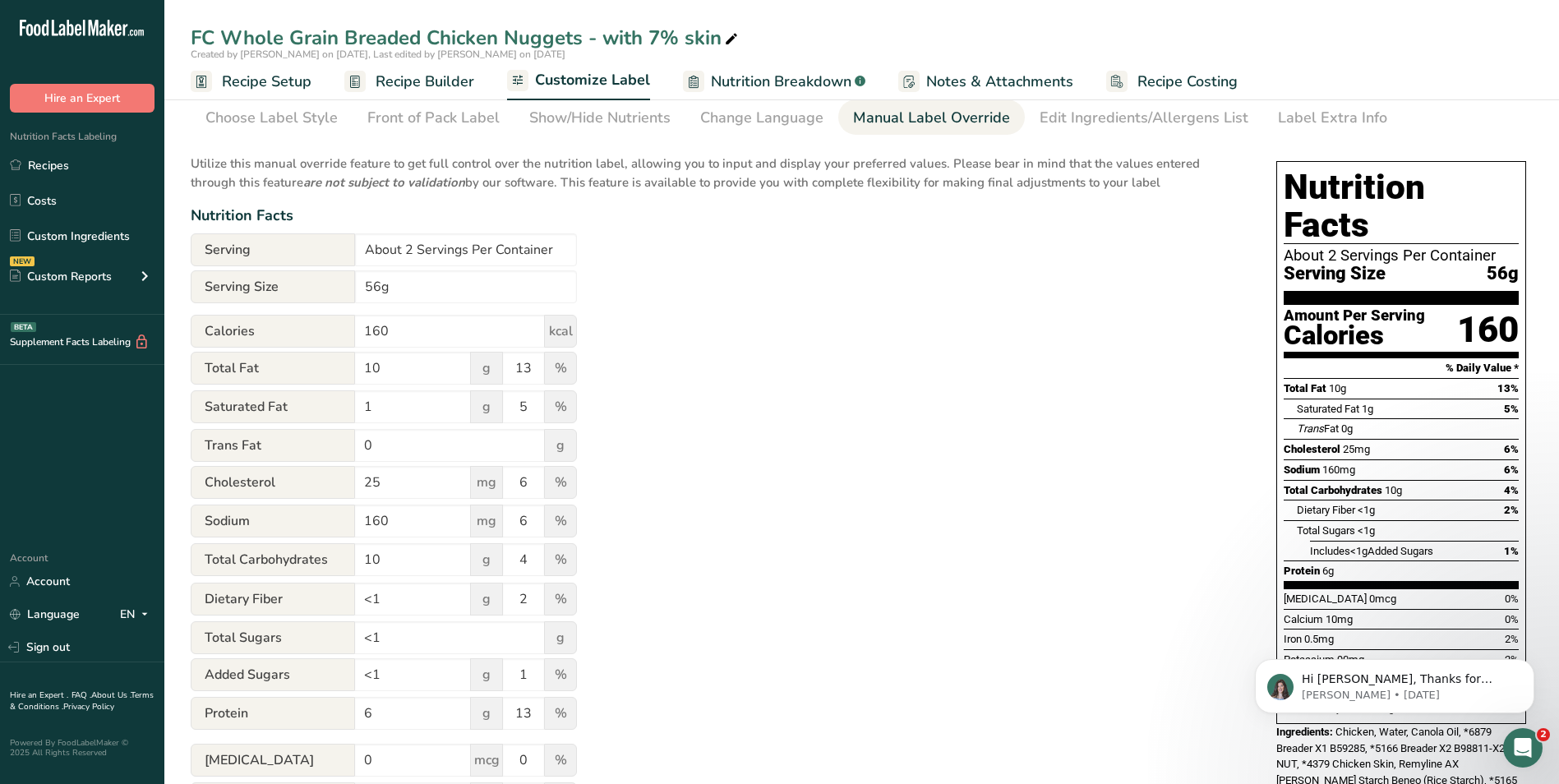
scroll to position [0, 0]
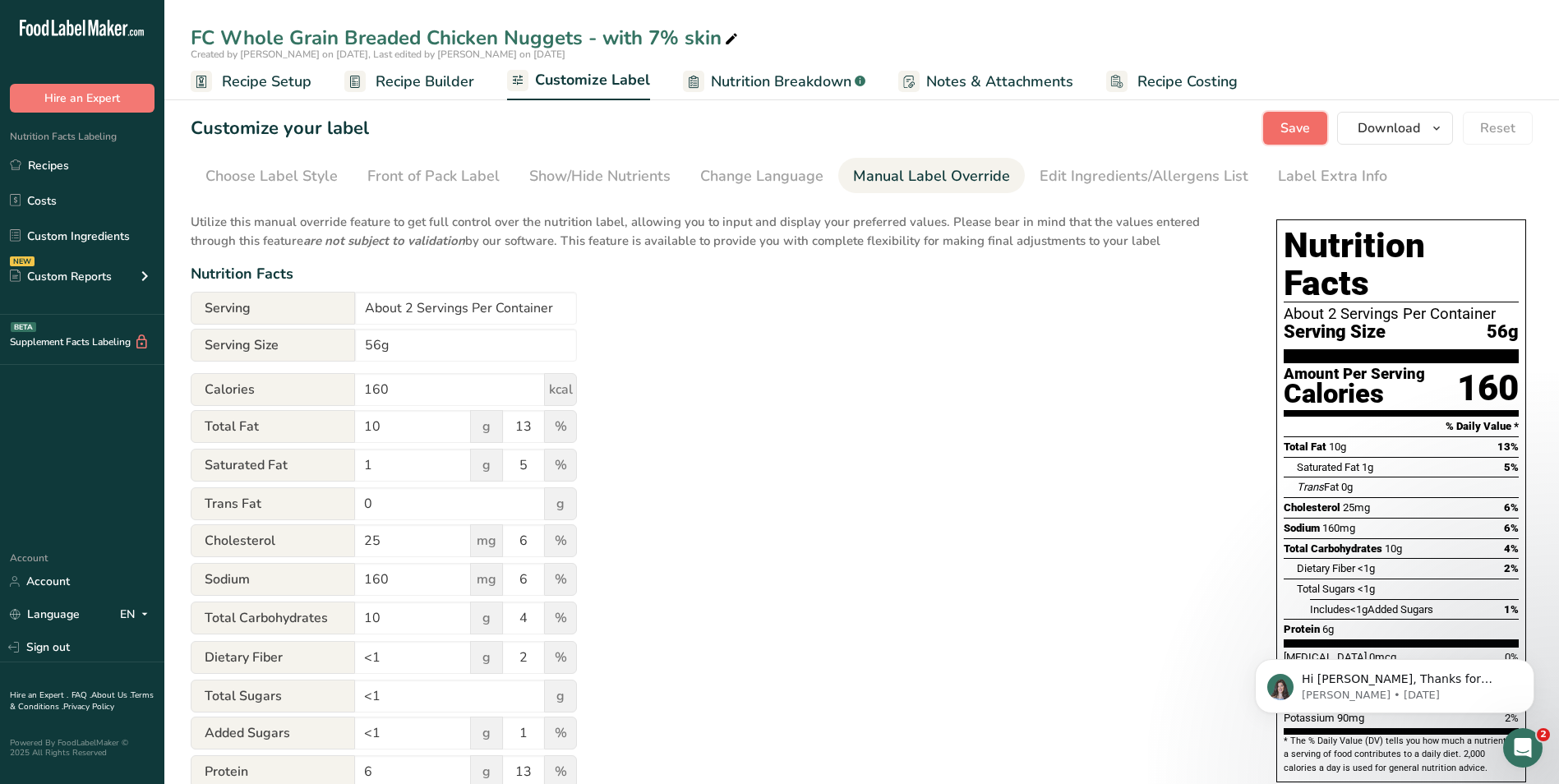
click at [1287, 129] on span "Save" at bounding box center [1296, 128] width 30 height 19
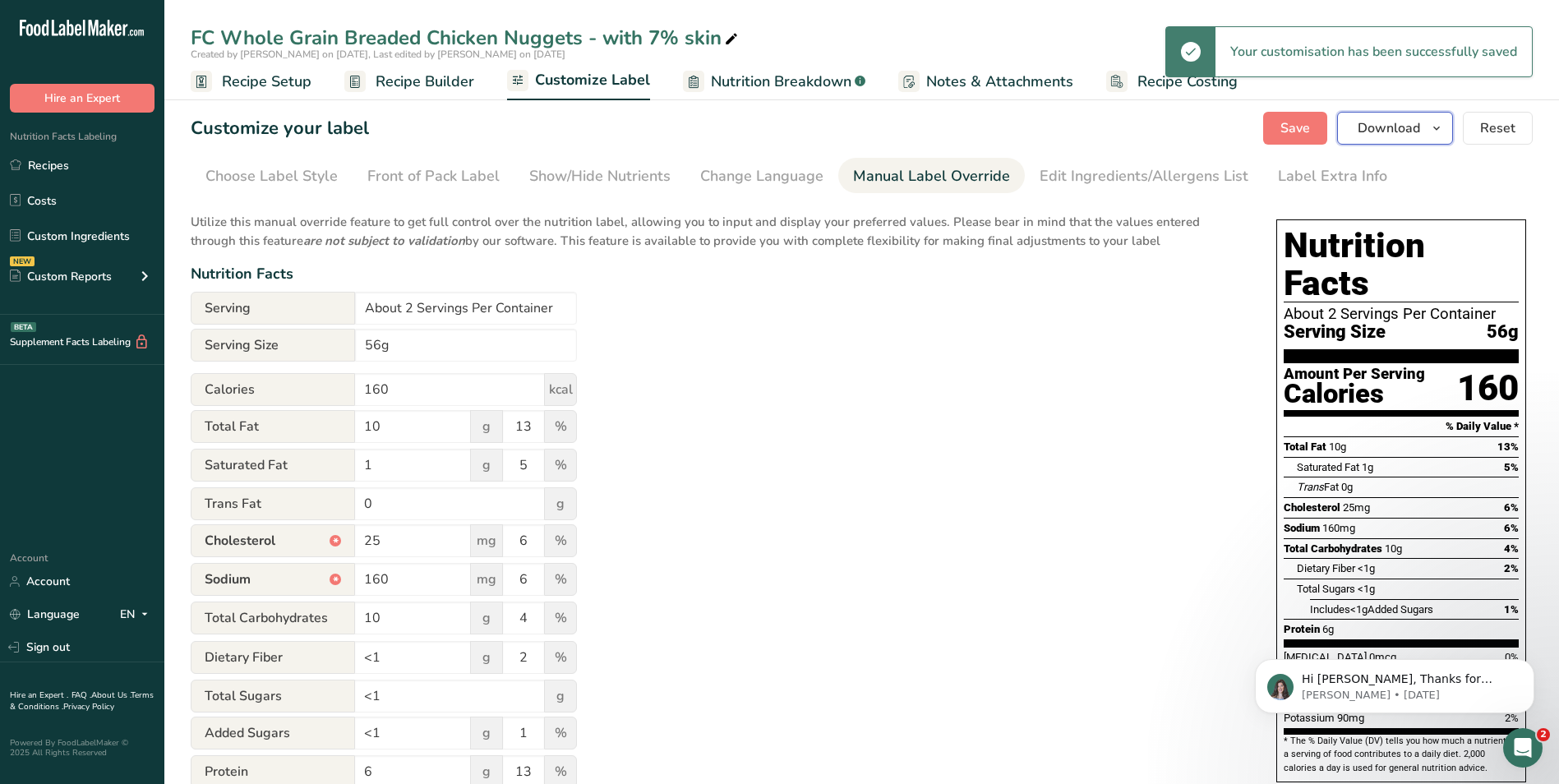
click at [1396, 131] on span "Download" at bounding box center [1389, 128] width 63 height 19
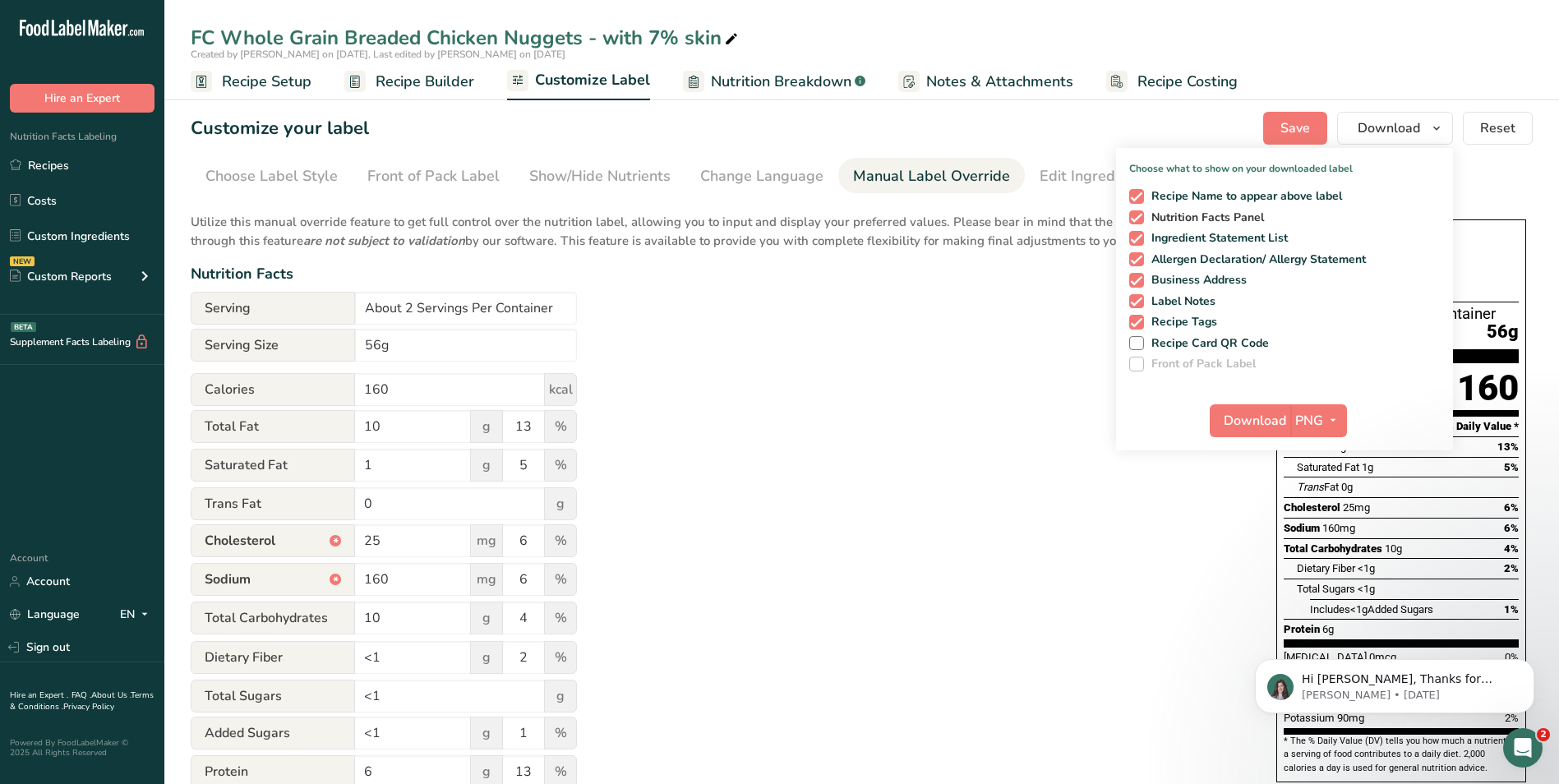
click at [1174, 216] on span "Nutrition Facts Panel" at bounding box center [1204, 217] width 121 height 15
click at [1140, 216] on input "Nutrition Facts Panel" at bounding box center [1135, 217] width 11 height 11
click at [1139, 218] on span at bounding box center [1137, 217] width 15 height 15
click at [1139, 218] on input "Nutrition Facts Panel" at bounding box center [1135, 217] width 11 height 11
checkbox input "true"
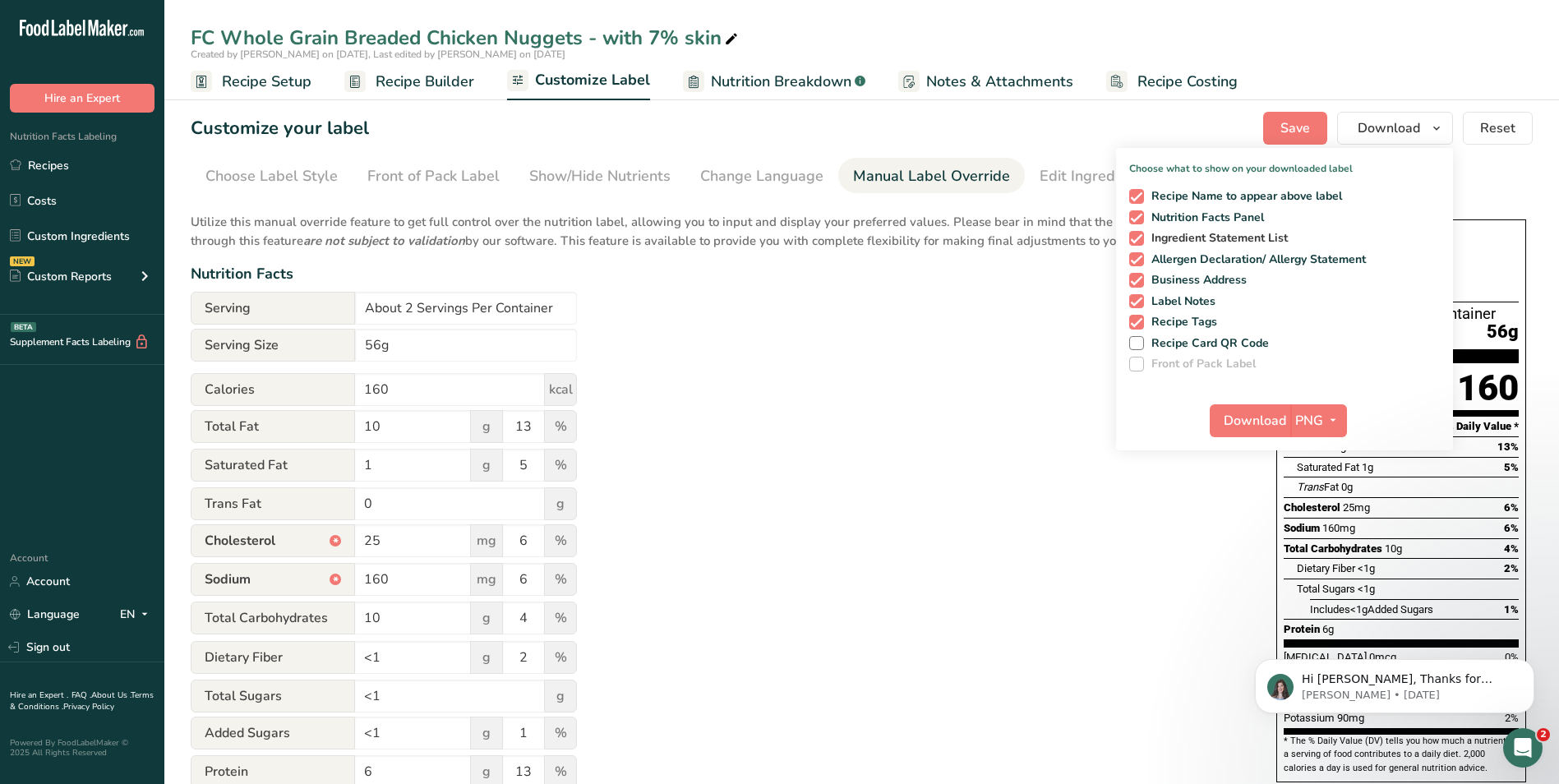
click at [1138, 238] on span at bounding box center [1137, 238] width 15 height 15
click at [1138, 238] on input "Ingredient Statement List" at bounding box center [1135, 237] width 11 height 11
checkbox input "false"
click at [1139, 260] on span at bounding box center [1137, 260] width 15 height 15
click at [1139, 260] on input "Allergen Declaration/ Allergy Statement" at bounding box center [1135, 260] width 11 height 11
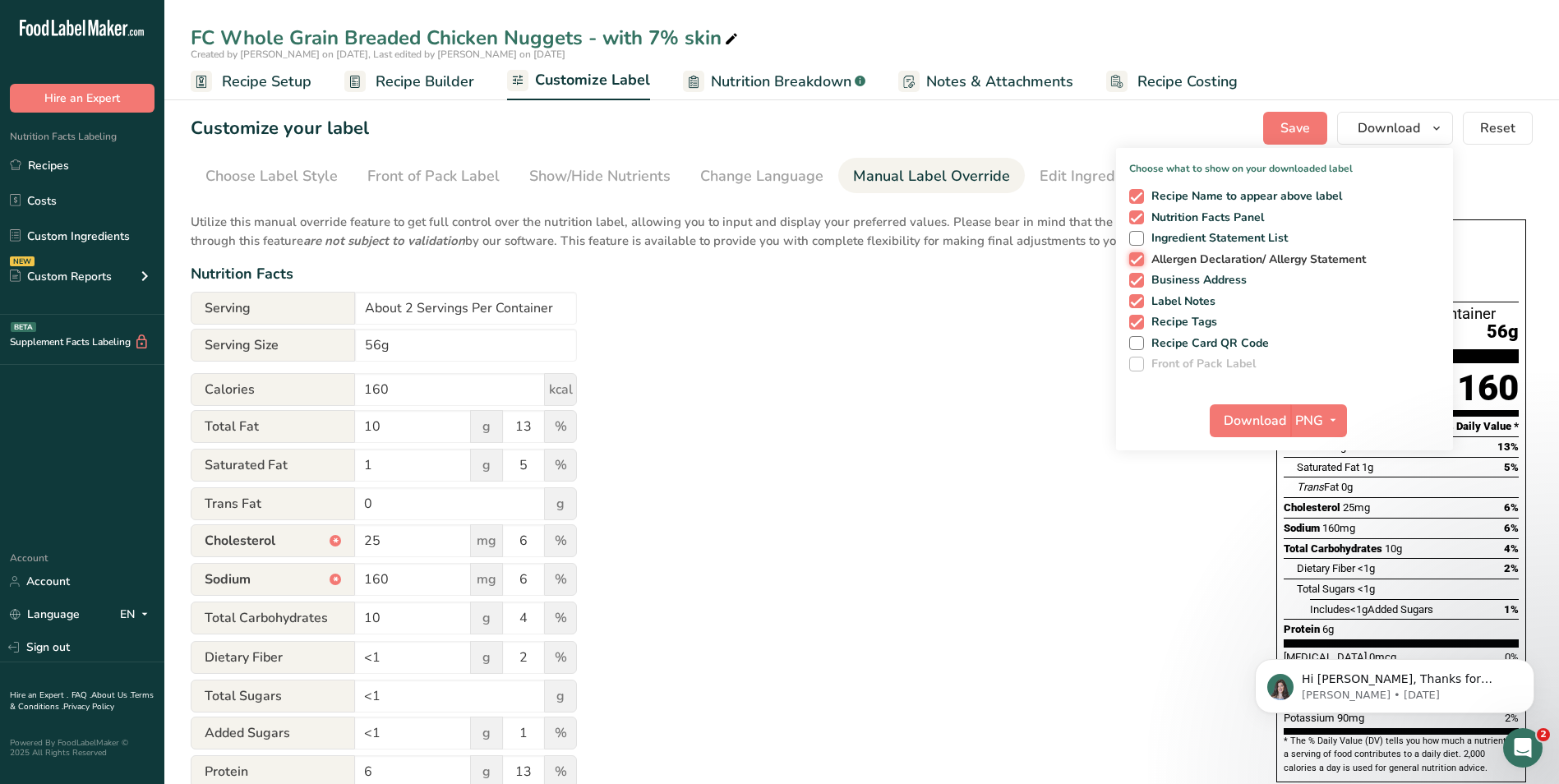
checkbox input "false"
click at [1139, 275] on span at bounding box center [1137, 280] width 15 height 15
click at [1139, 275] on input "Business Address" at bounding box center [1135, 280] width 11 height 11
checkbox input "false"
click at [1131, 302] on span at bounding box center [1137, 301] width 15 height 15
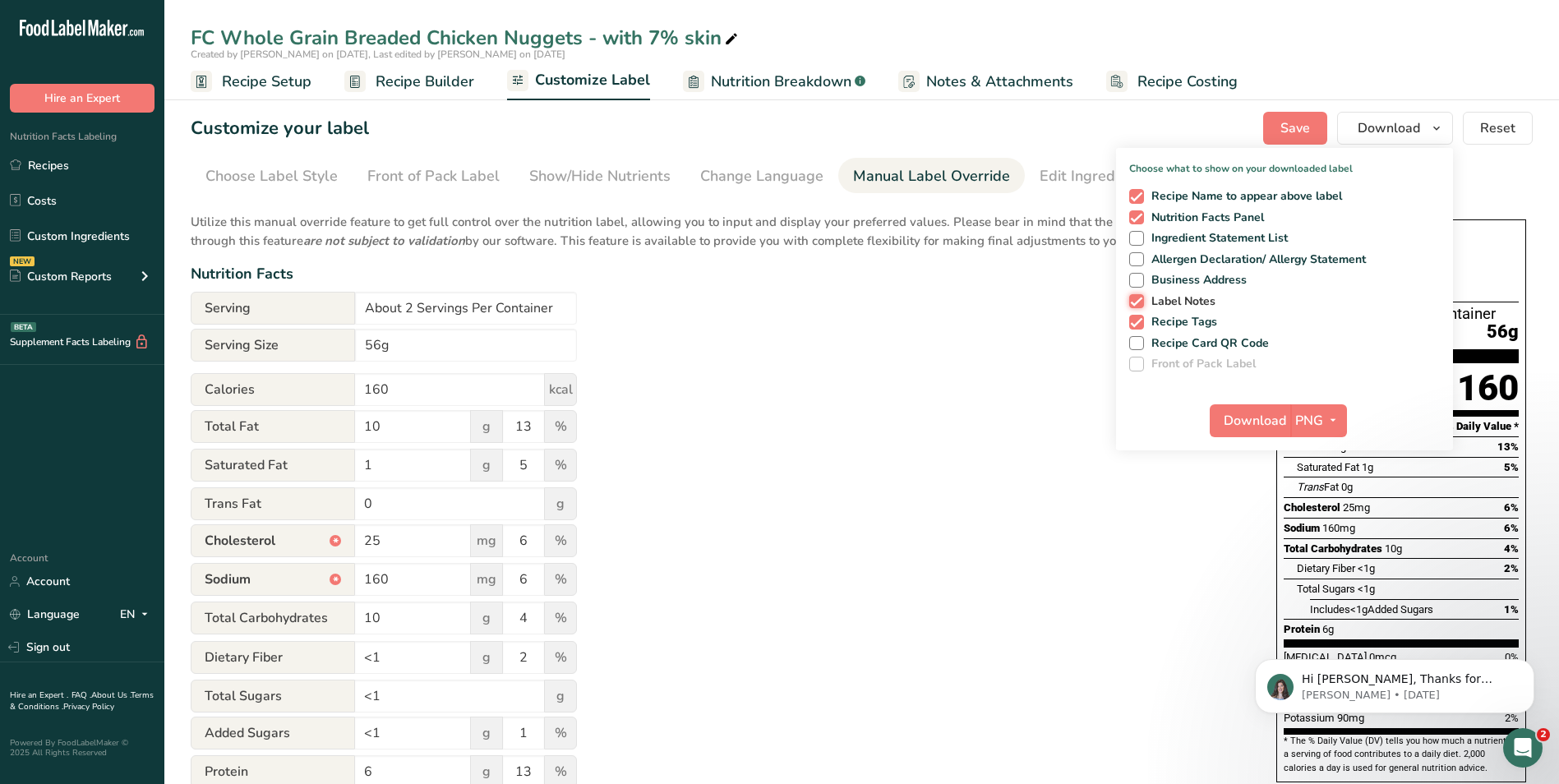
click at [1131, 302] on input "Label Notes" at bounding box center [1135, 301] width 11 height 11
checkbox input "false"
click at [1138, 321] on span at bounding box center [1137, 321] width 15 height 15
click at [1138, 321] on input "Recipe Tags" at bounding box center [1135, 321] width 11 height 11
checkbox input "false"
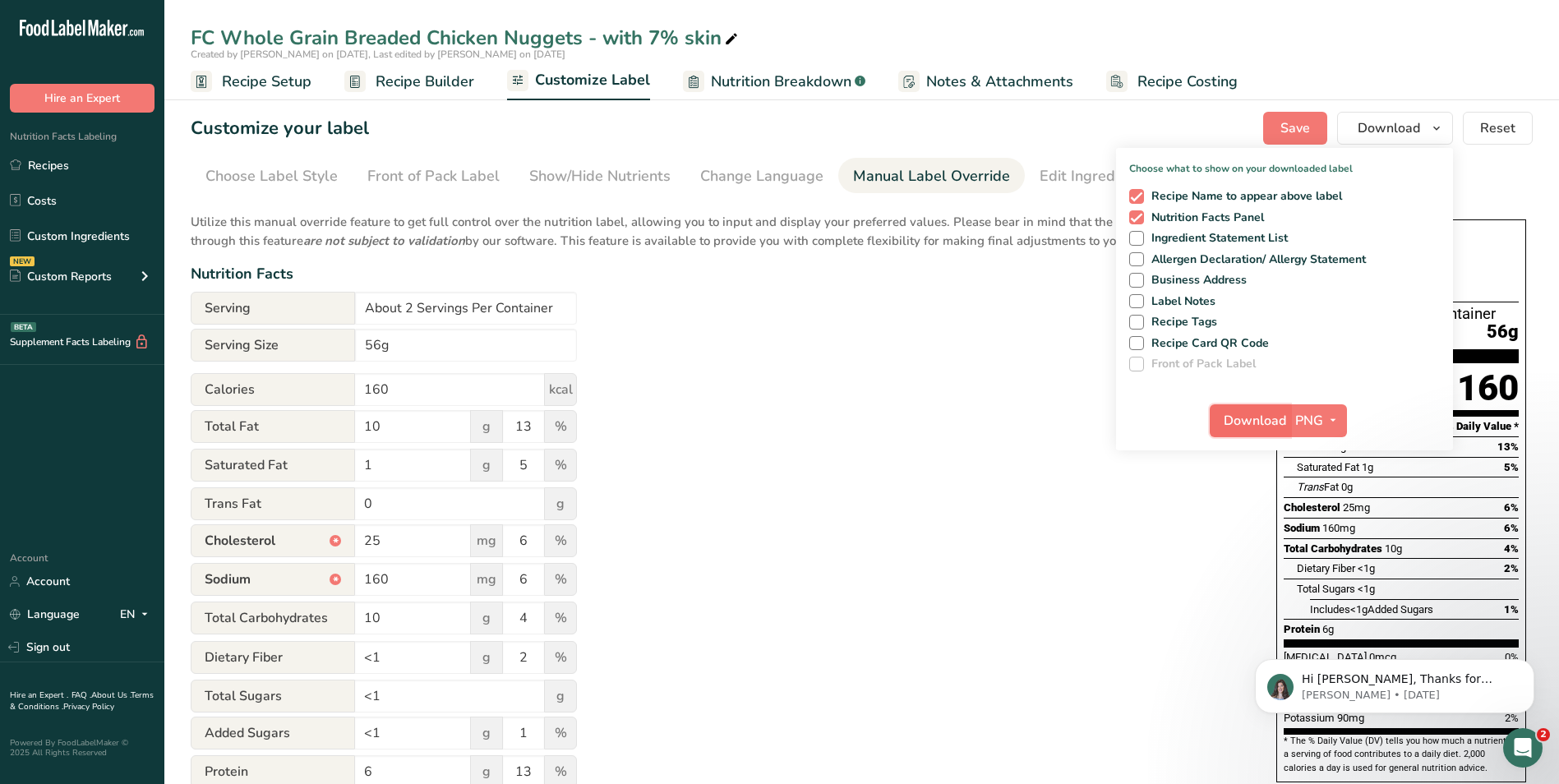
click at [1261, 420] on span "Download" at bounding box center [1255, 420] width 63 height 19
click at [966, 554] on div "Utilize this manual override feature to get full control over the nutrition lab…" at bounding box center [717, 596] width 1053 height 787
